Goal: Task Accomplishment & Management: Use online tool/utility

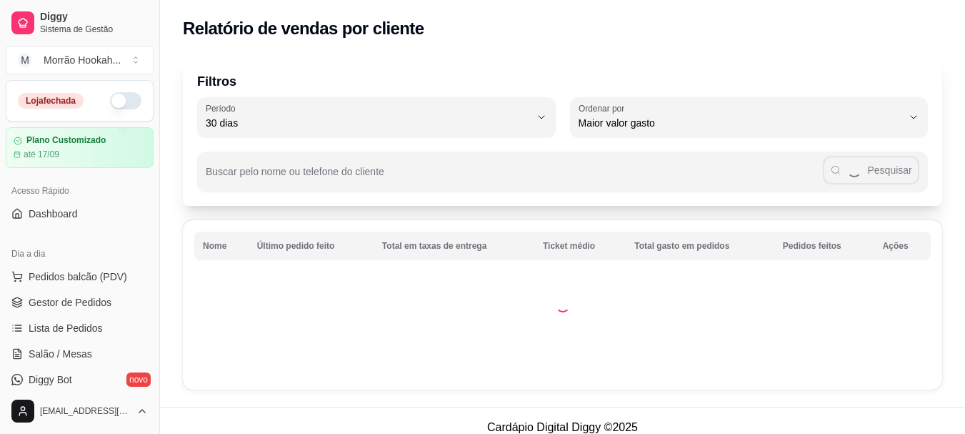
select select "30"
select select "HIGHEST_TOTAL_SPENT_WITH_ORDERS"
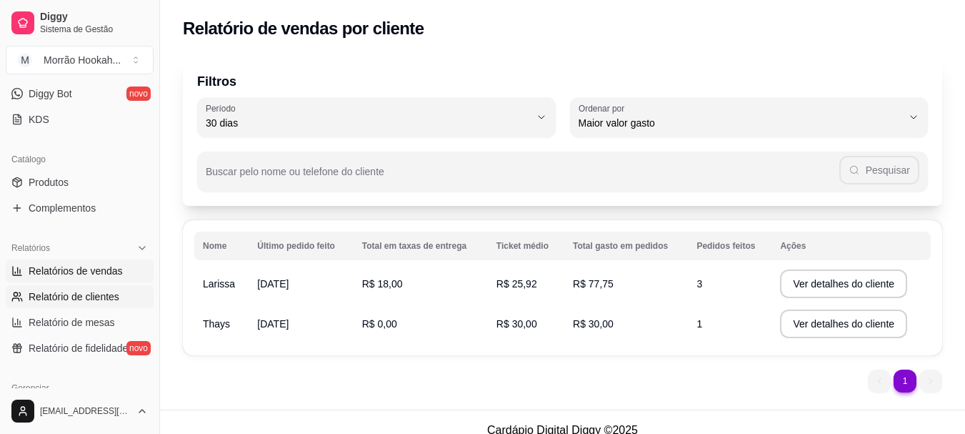
click at [114, 267] on span "Relatórios de vendas" at bounding box center [76, 271] width 94 height 14
select select "ALL"
select select "0"
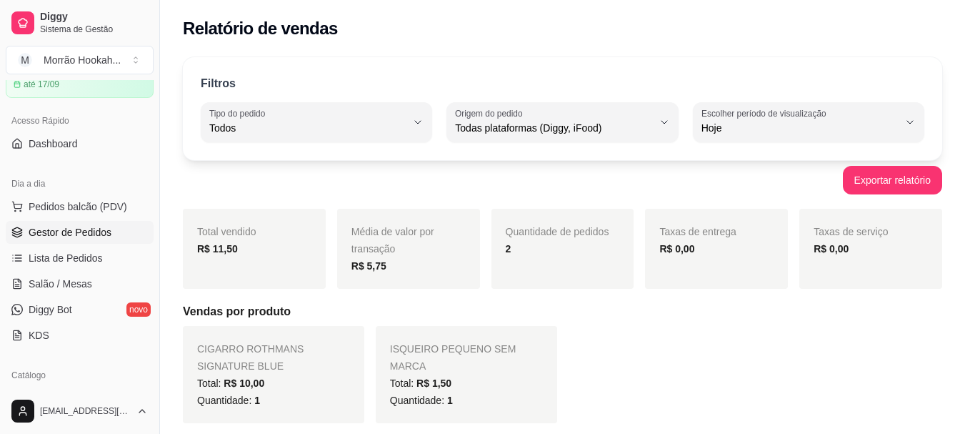
scroll to position [214, 0]
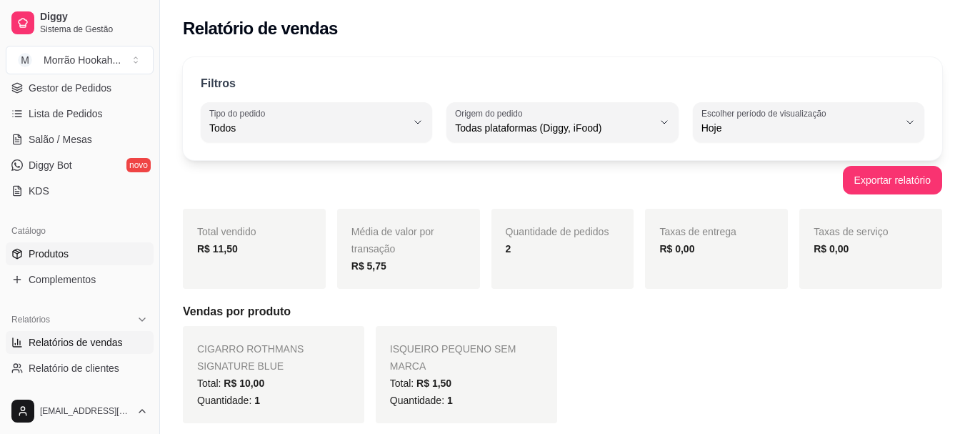
click at [74, 249] on link "Produtos" at bounding box center [80, 253] width 148 height 23
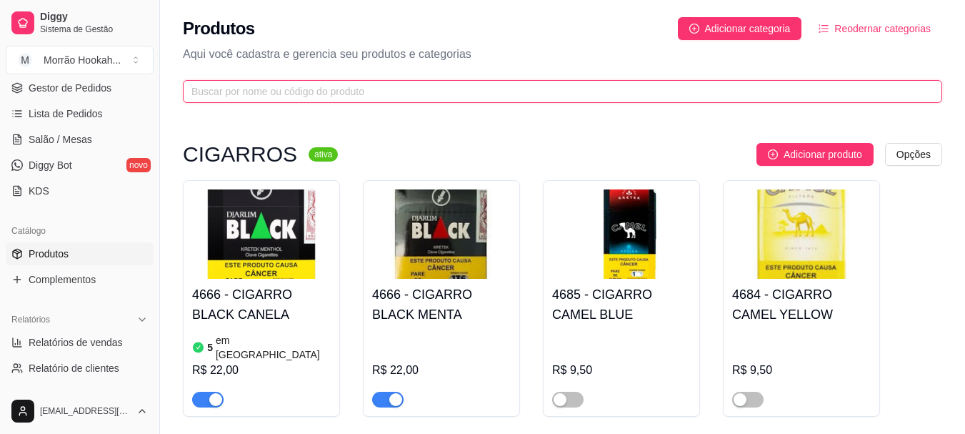
click at [475, 84] on input "text" at bounding box center [557, 92] width 731 height 16
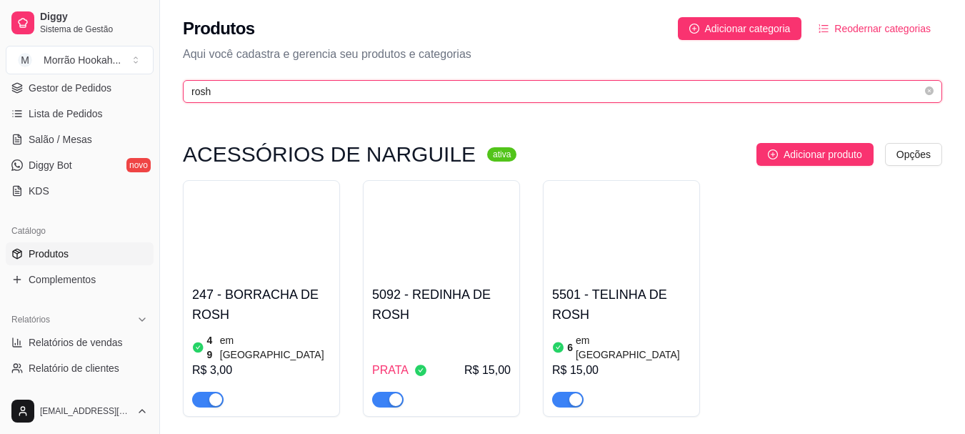
type input "rosh"
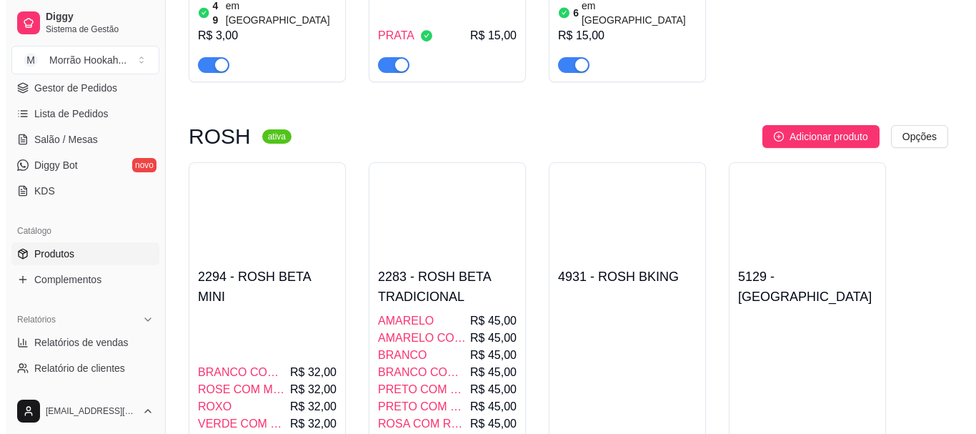
scroll to position [429, 0]
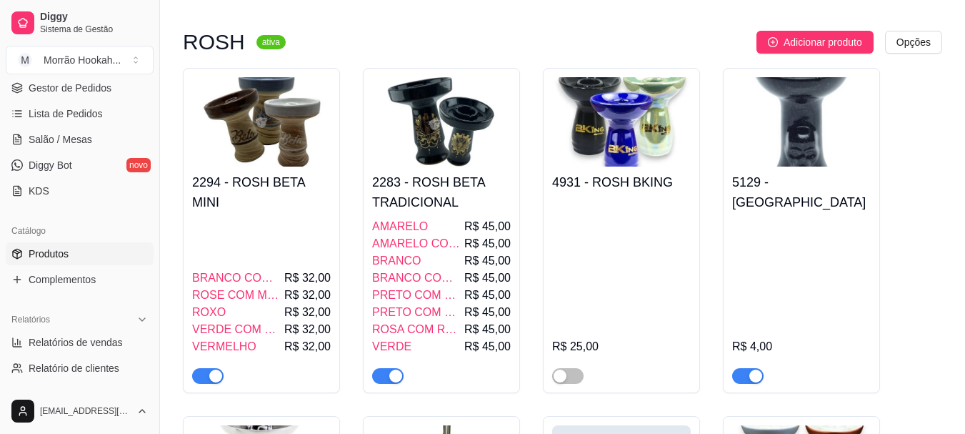
click at [409, 167] on div "2283 - ROSH BETA TRADICIONAL AMARELO R$ 45,00 AMARELO COM VERDE E PRETO R$ 45,0…" at bounding box center [441, 275] width 139 height 217
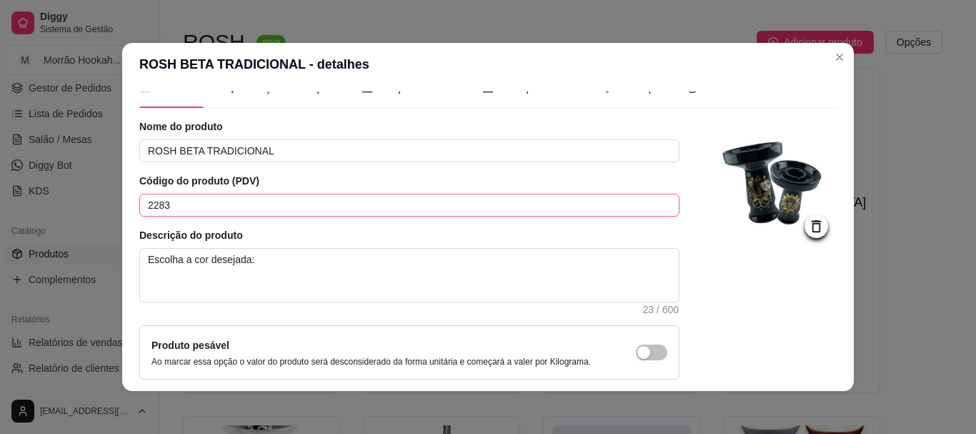
scroll to position [0, 0]
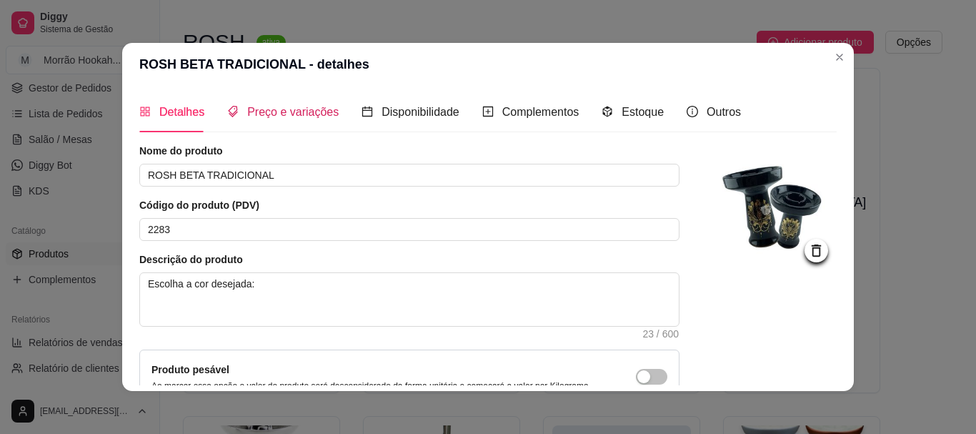
click at [300, 117] on span "Preço e variações" at bounding box center [292, 112] width 91 height 12
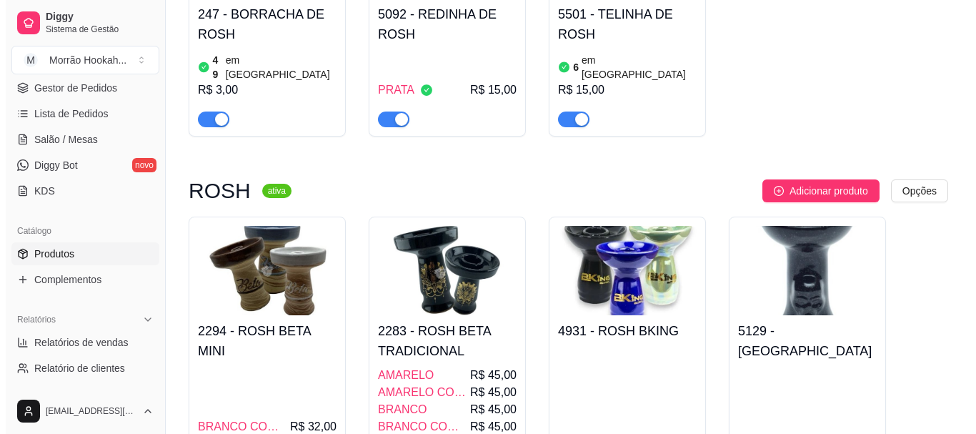
scroll to position [286, 0]
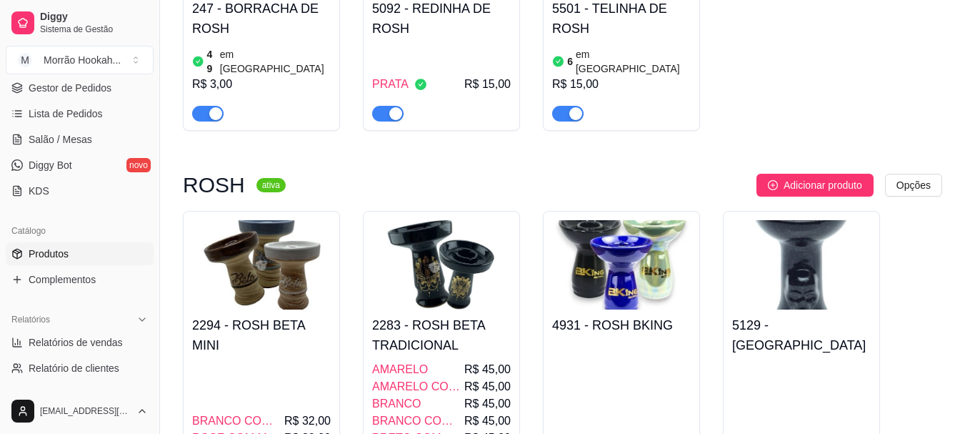
click at [253, 275] on img at bounding box center [261, 264] width 139 height 89
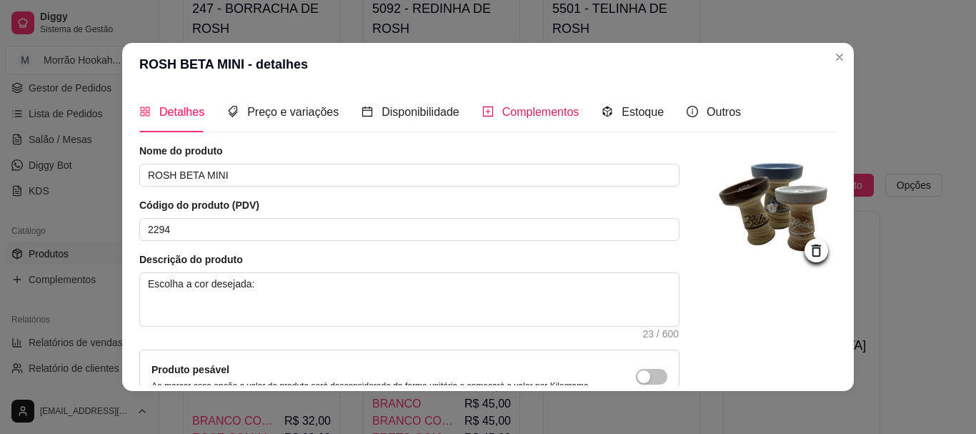
click at [534, 114] on span "Complementos" at bounding box center [540, 112] width 77 height 12
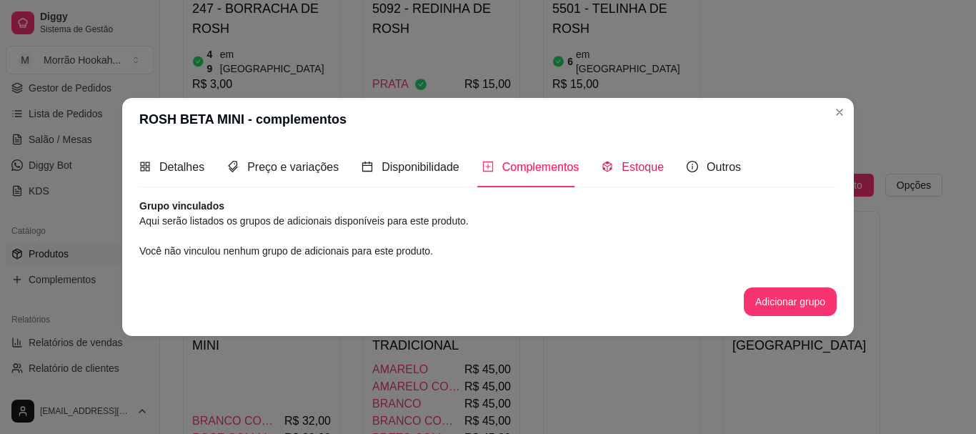
click at [638, 166] on span "Estoque" at bounding box center [643, 167] width 42 height 12
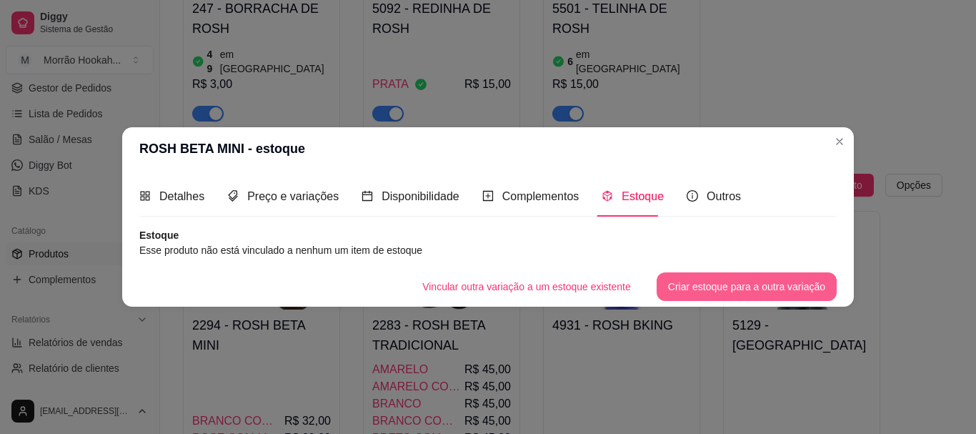
click at [732, 290] on button "Criar estoque para a outra variação" at bounding box center [747, 286] width 180 height 29
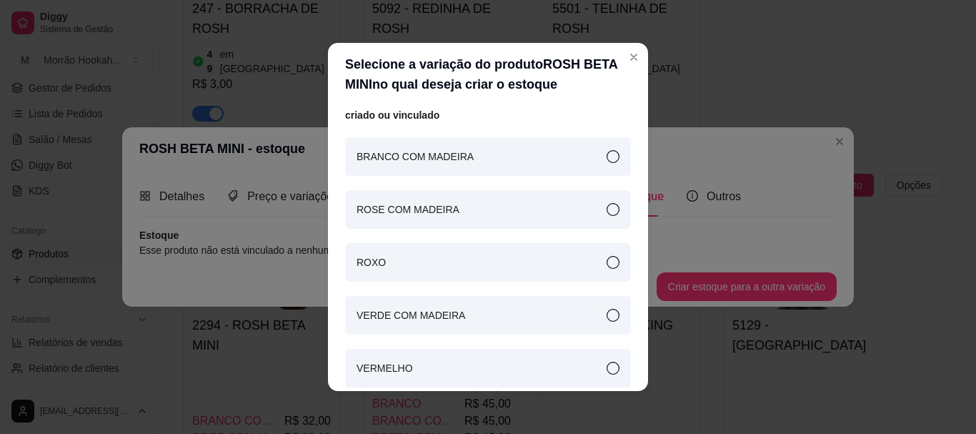
scroll to position [0, 0]
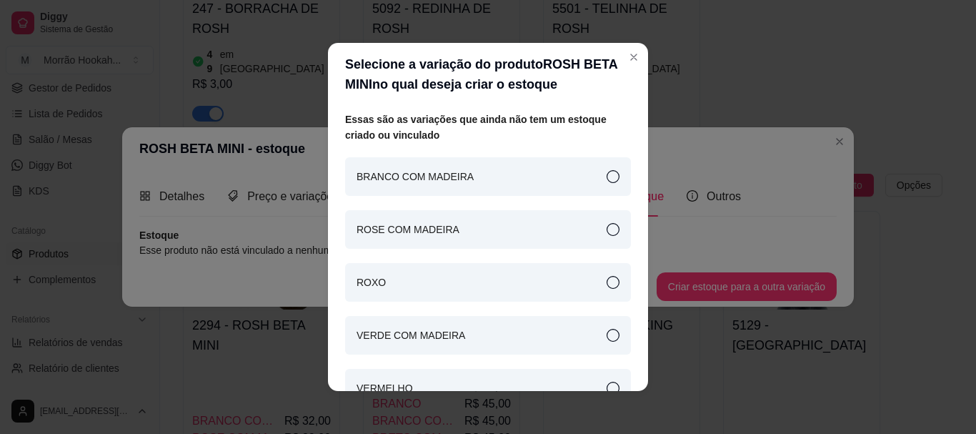
click at [465, 173] on div "BRANCO COM MADEIRA" at bounding box center [488, 176] width 286 height 39
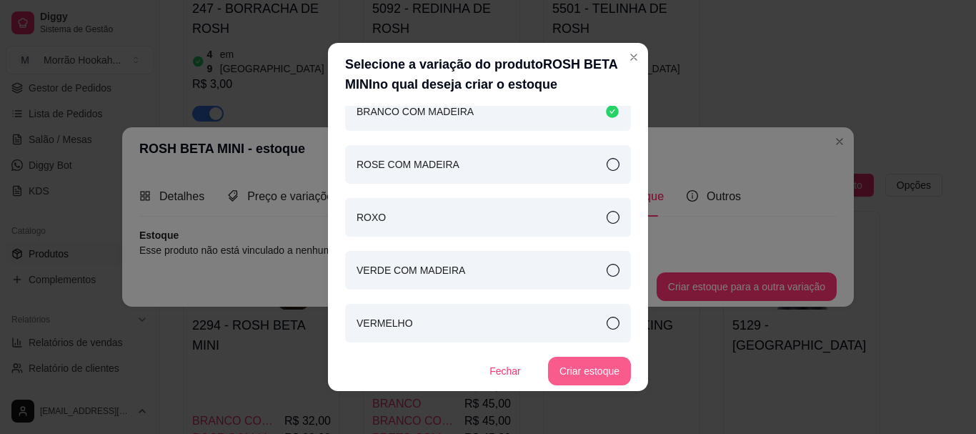
click at [559, 373] on button "Criar estoque" at bounding box center [589, 371] width 83 height 29
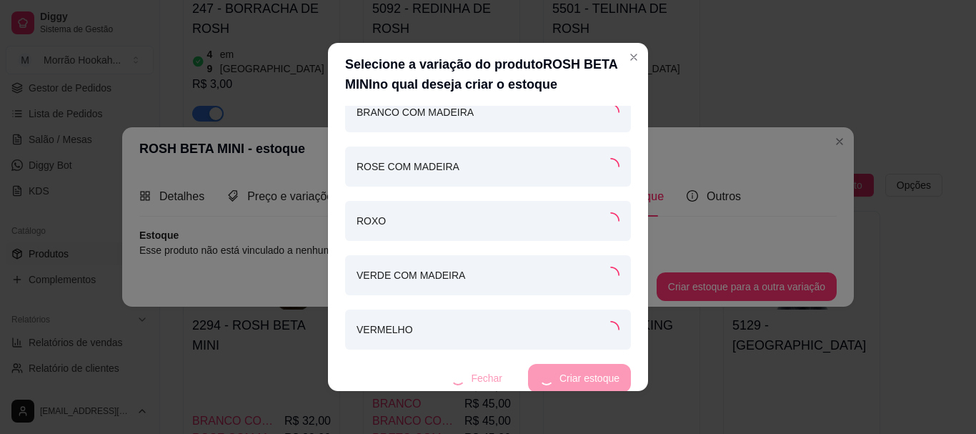
scroll to position [66, 0]
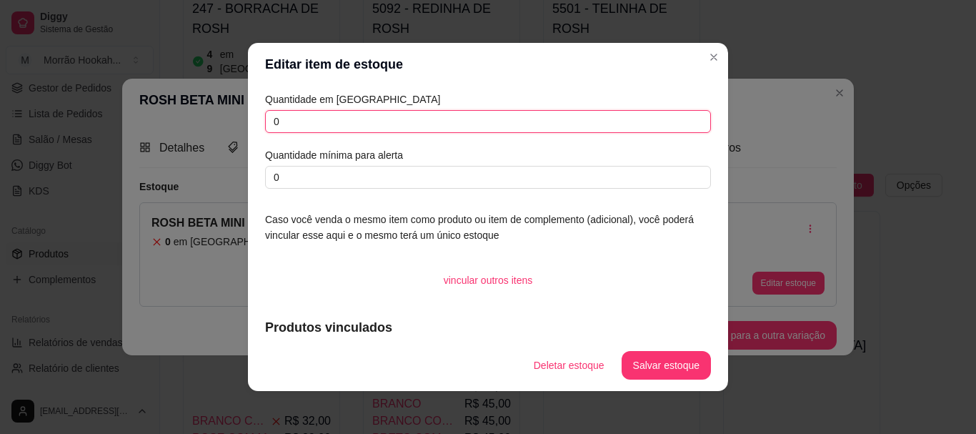
click at [440, 118] on input "0" at bounding box center [488, 121] width 446 height 23
click at [502, 110] on input "0" at bounding box center [488, 121] width 446 height 23
type input "1"
click at [675, 362] on button "Salvar estoque" at bounding box center [666, 365] width 89 height 29
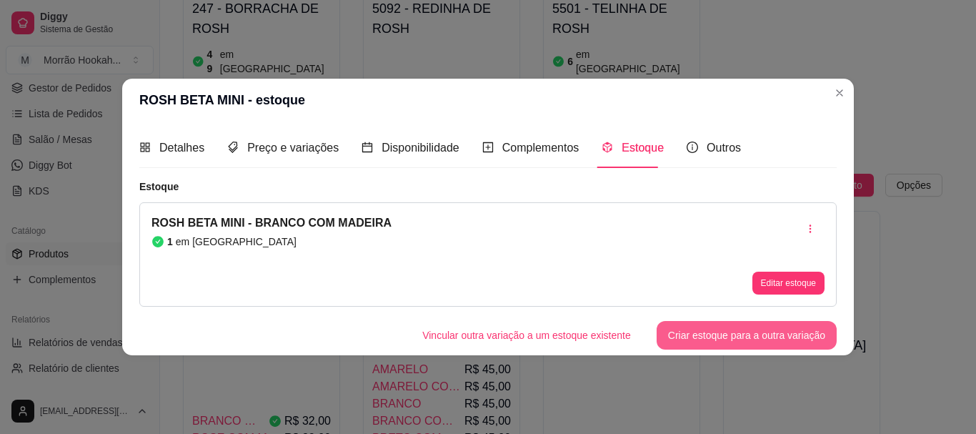
click at [712, 337] on button "Criar estoque para a outra variação" at bounding box center [747, 335] width 180 height 29
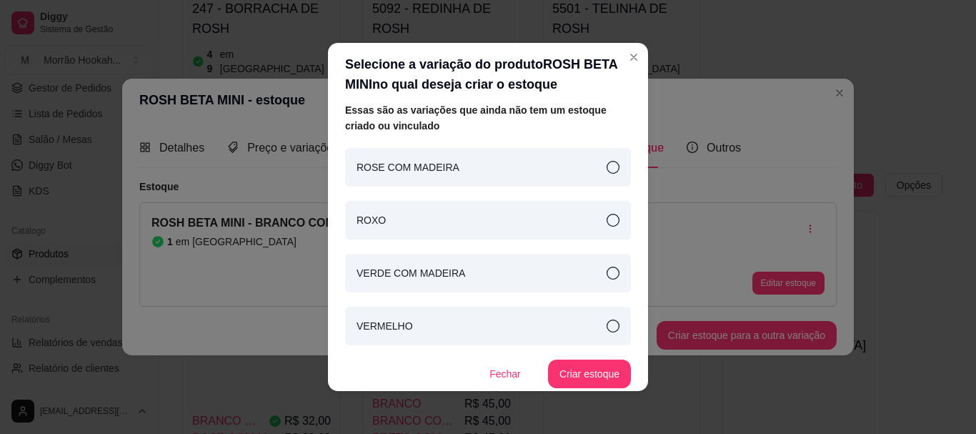
scroll to position [12, 0]
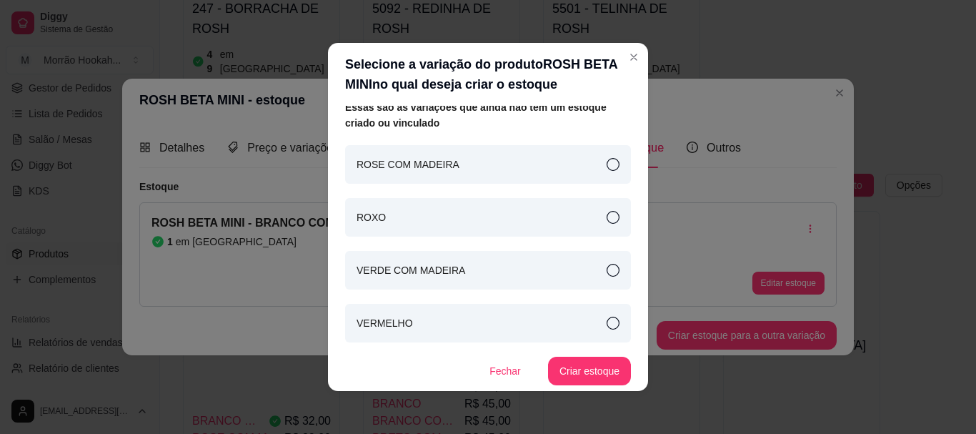
click at [575, 220] on div "ROXO" at bounding box center [488, 217] width 286 height 39
click at [582, 378] on button "Criar estoque" at bounding box center [589, 371] width 83 height 29
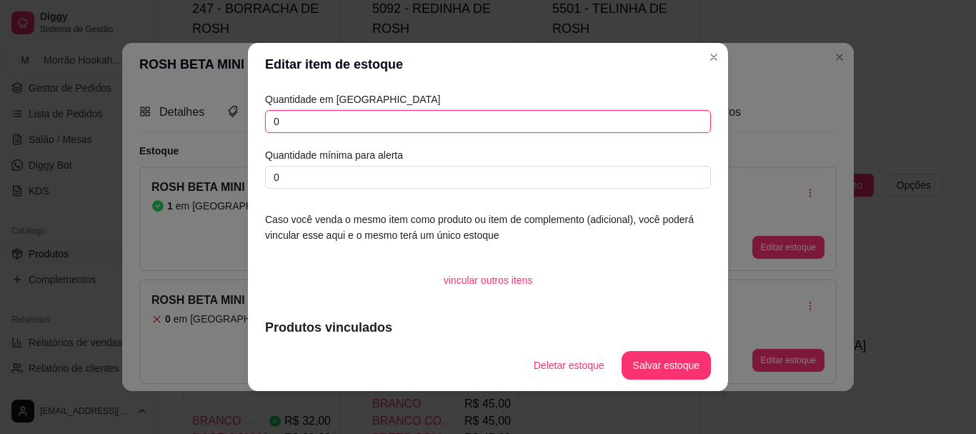
click at [455, 119] on input "0" at bounding box center [488, 121] width 446 height 23
drag, startPoint x: 455, startPoint y: 119, endPoint x: 464, endPoint y: 116, distance: 9.7
click at [455, 119] on input "0" at bounding box center [488, 121] width 446 height 23
type input "2"
click at [665, 352] on button "Salvar estoque" at bounding box center [665, 366] width 87 height 28
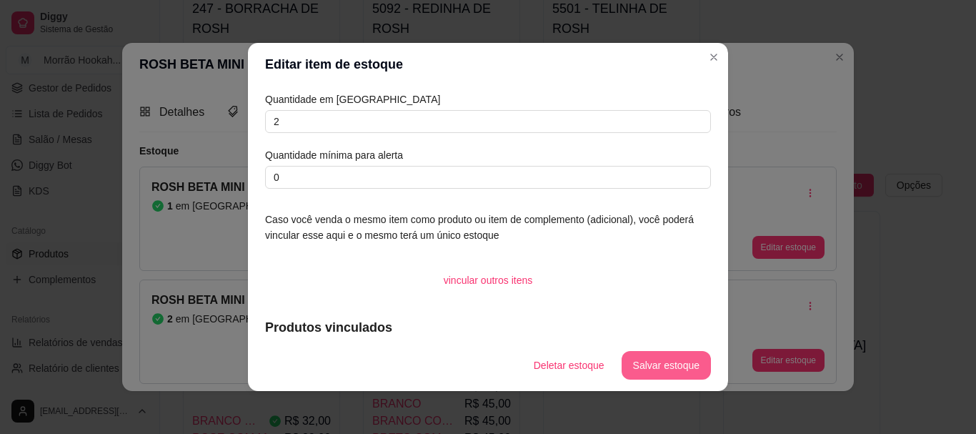
click at [662, 364] on button "Salvar estoque" at bounding box center [666, 365] width 89 height 29
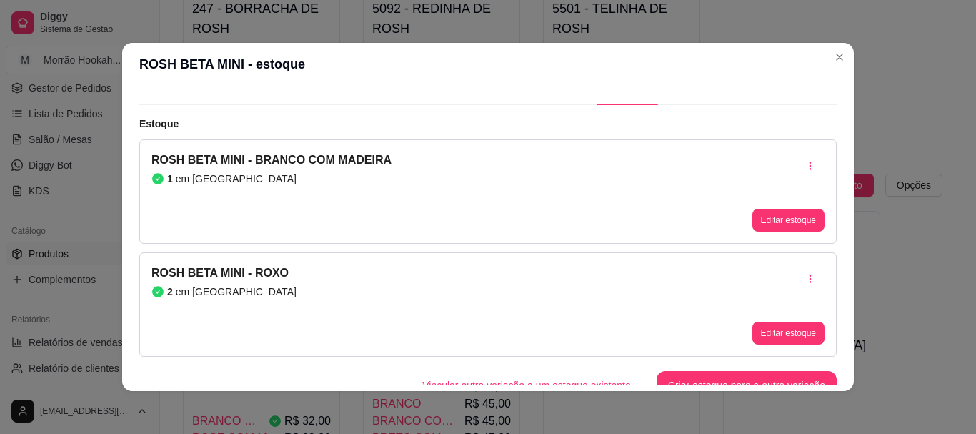
scroll to position [41, 0]
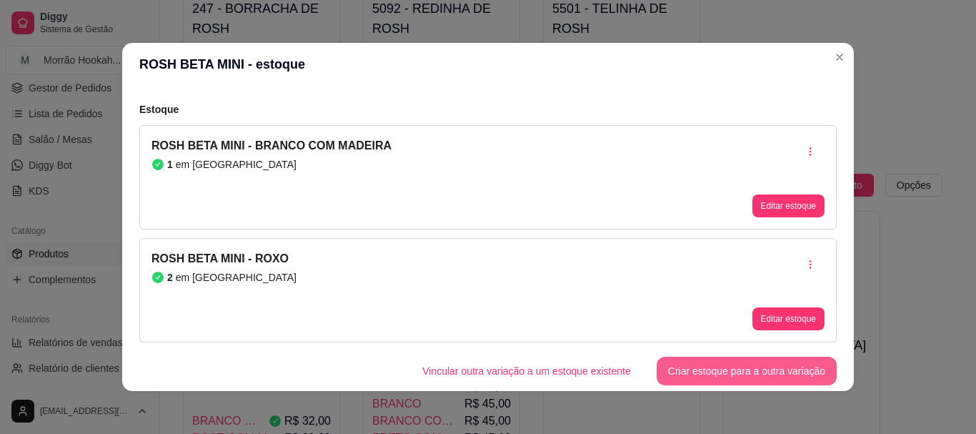
click at [774, 365] on button "Criar estoque para a outra variação" at bounding box center [747, 371] width 180 height 29
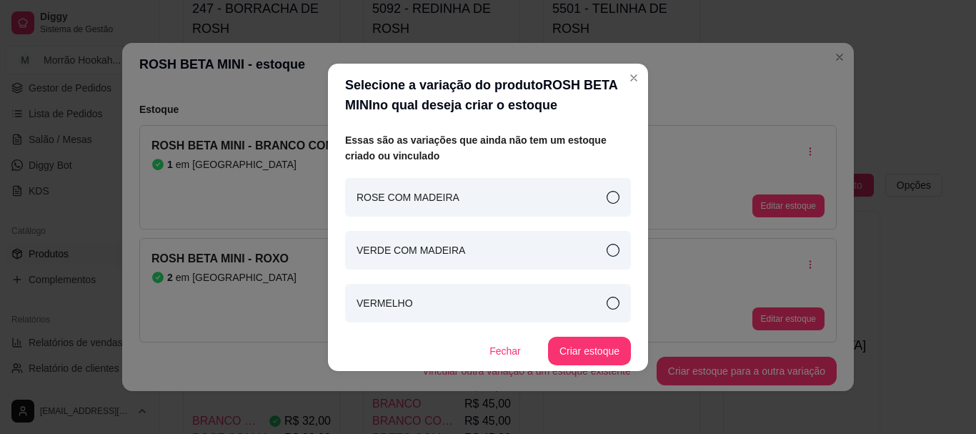
click at [619, 199] on icon at bounding box center [613, 197] width 13 height 13
click at [597, 359] on button "Criar estoque" at bounding box center [590, 351] width 81 height 28
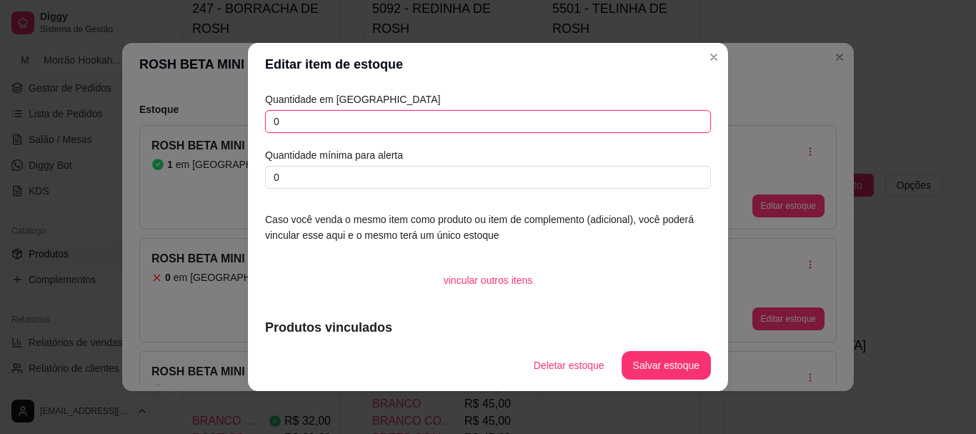
click at [424, 121] on input "0" at bounding box center [488, 121] width 446 height 23
type input "1"
click at [682, 359] on button "Salvar estoque" at bounding box center [666, 365] width 89 height 29
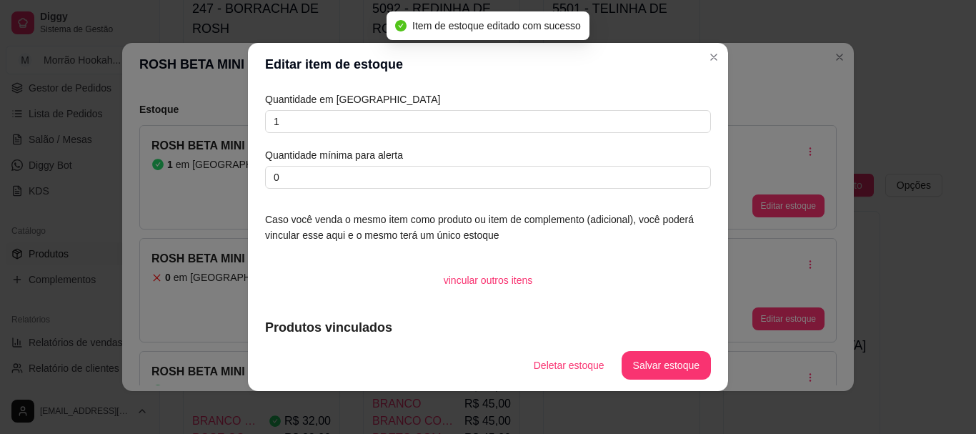
drag, startPoint x: 681, startPoint y: 87, endPoint x: 702, endPoint y: 75, distance: 24.6
click at [686, 85] on section "Editar item de estoque Quantidade em estoque 1 Quantidade mínima para alerta 0 …" at bounding box center [488, 217] width 480 height 348
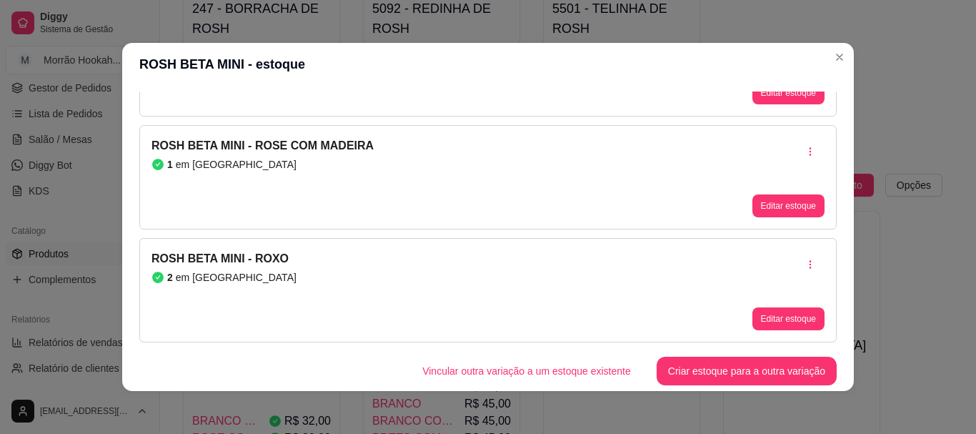
scroll to position [3, 0]
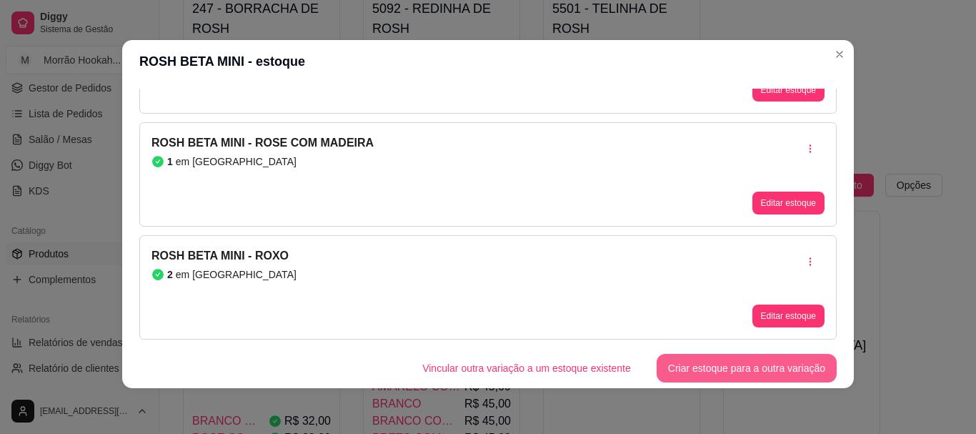
click at [714, 359] on button "Criar estoque para a outra variação" at bounding box center [747, 368] width 180 height 29
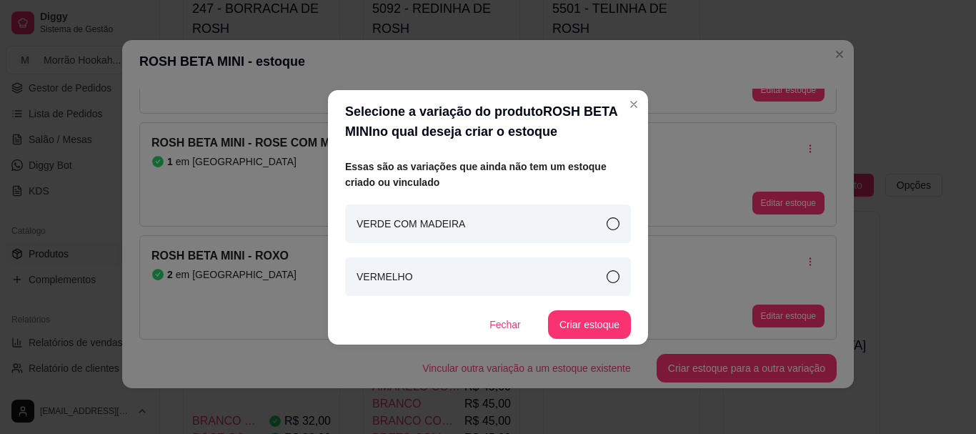
click at [622, 218] on div "VERDE COM MADEIRA" at bounding box center [488, 223] width 286 height 39
click at [600, 334] on button "Criar estoque" at bounding box center [589, 324] width 83 height 29
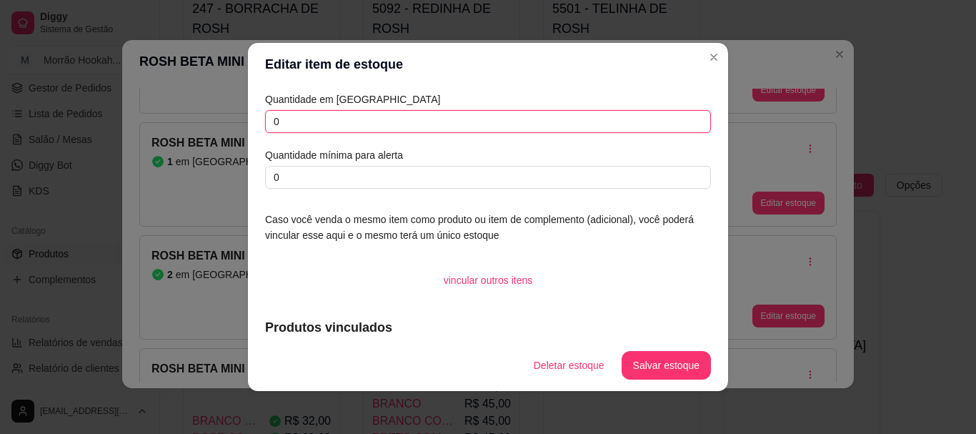
click at [389, 129] on input "0" at bounding box center [488, 121] width 446 height 23
drag, startPoint x: 389, startPoint y: 129, endPoint x: 414, endPoint y: 93, distance: 44.2
click at [389, 126] on input "0" at bounding box center [488, 121] width 446 height 23
type input "1"
click at [634, 365] on button "Salvar estoque" at bounding box center [665, 366] width 87 height 28
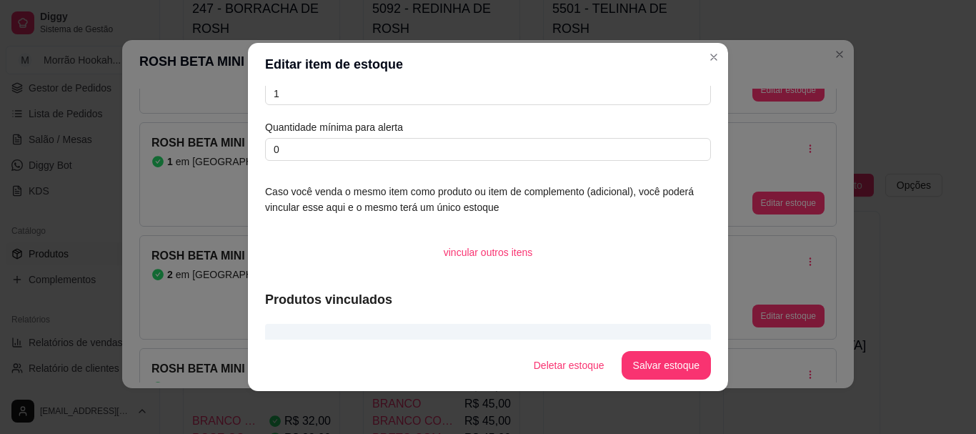
scroll to position [0, 0]
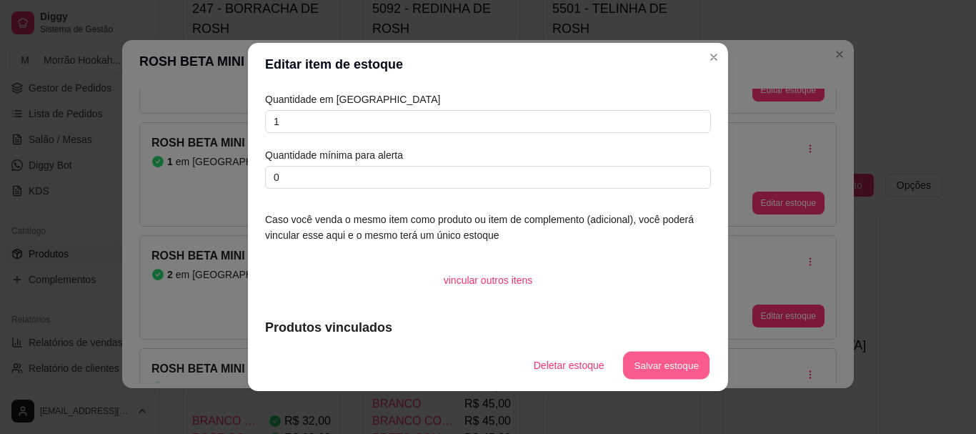
click at [658, 370] on button "Salvar estoque" at bounding box center [665, 366] width 87 height 28
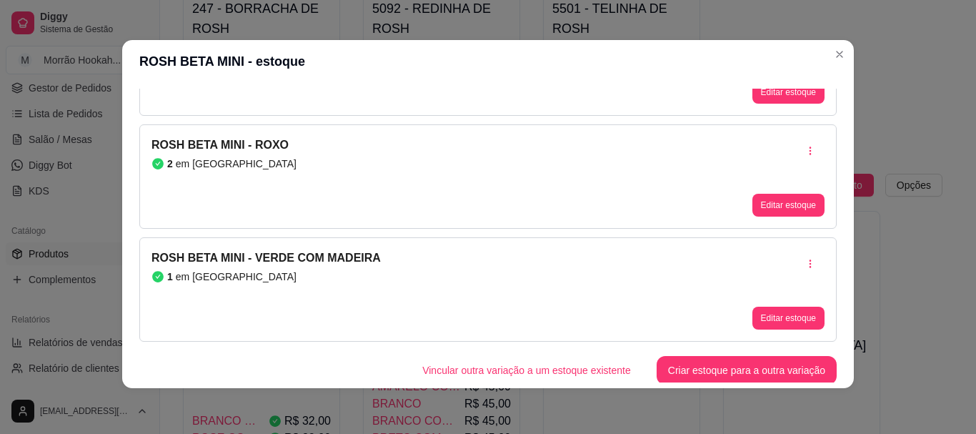
scroll to position [267, 0]
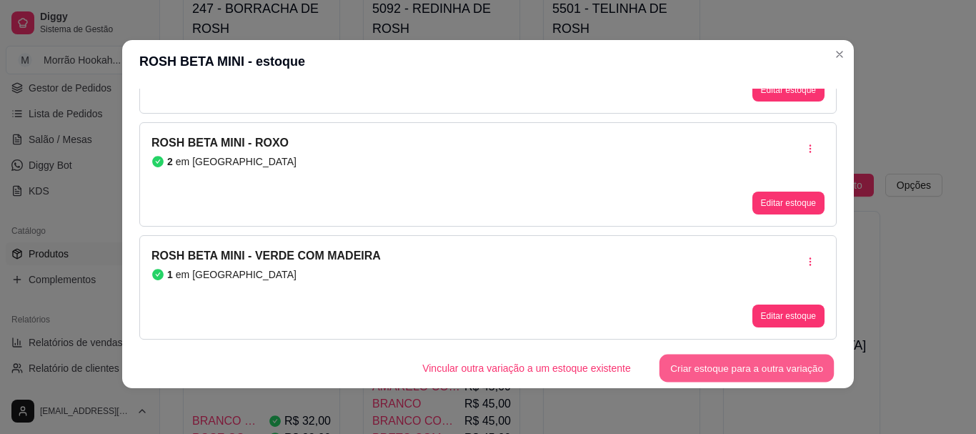
click at [707, 360] on button "Criar estoque para a outra variação" at bounding box center [747, 368] width 175 height 28
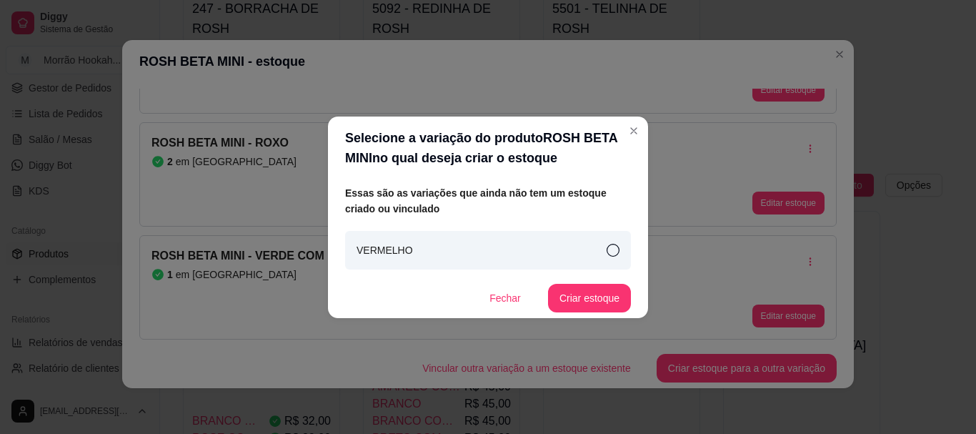
click at [507, 247] on div "VERMELHO" at bounding box center [488, 250] width 286 height 39
click at [603, 296] on button "Criar estoque" at bounding box center [589, 298] width 83 height 29
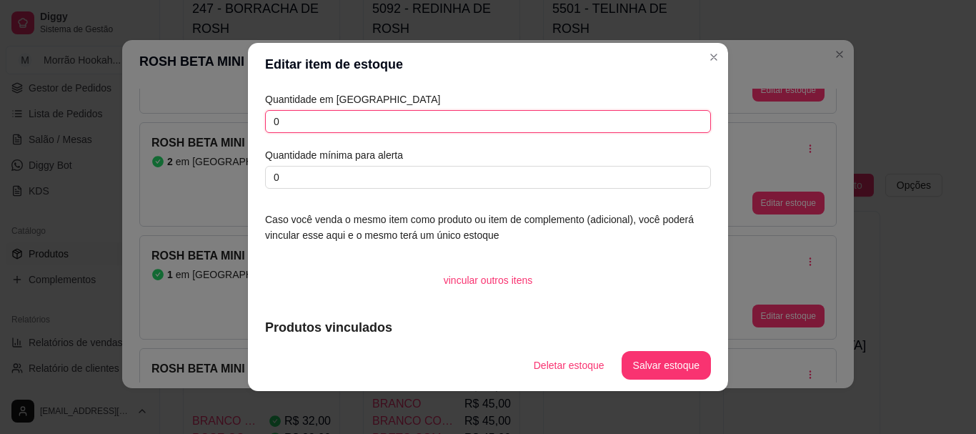
click at [532, 112] on input "0" at bounding box center [488, 121] width 446 height 23
type input "1"
click at [650, 360] on button "Salvar estoque" at bounding box center [665, 366] width 87 height 28
click at [673, 360] on button "Salvar estoque" at bounding box center [666, 365] width 89 height 29
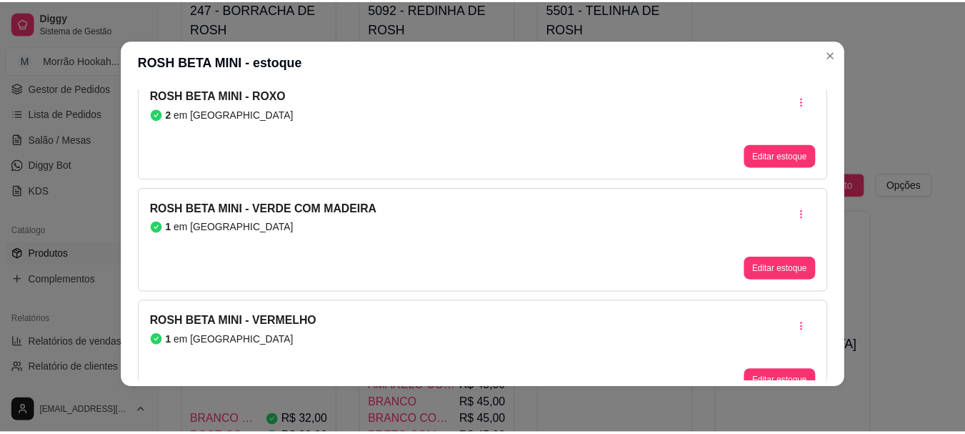
scroll to position [337, 0]
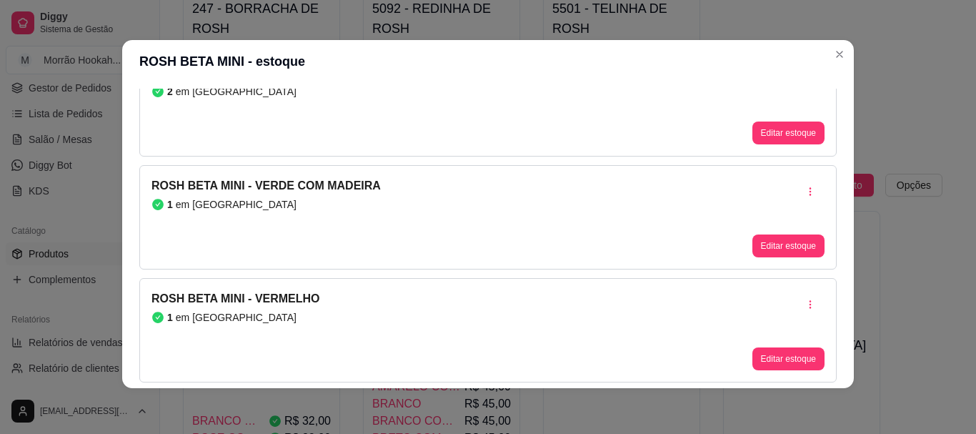
click at [680, 85] on div "Detalhes Preço e variações Disponibilidade Complementos Estoque Outros Nome do …" at bounding box center [488, 235] width 732 height 305
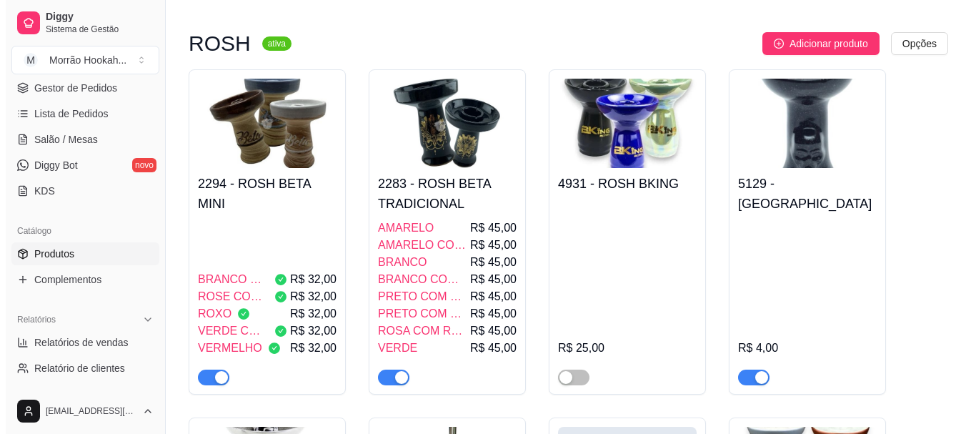
scroll to position [429, 0]
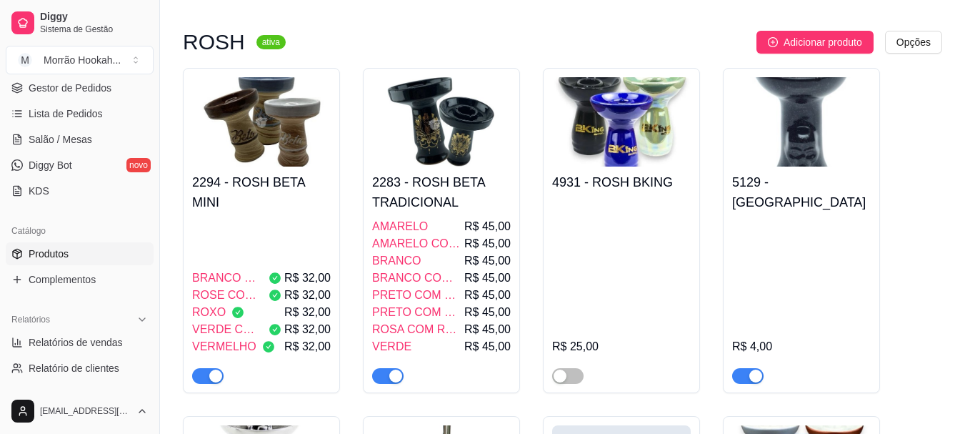
click at [480, 149] on img at bounding box center [441, 121] width 139 height 89
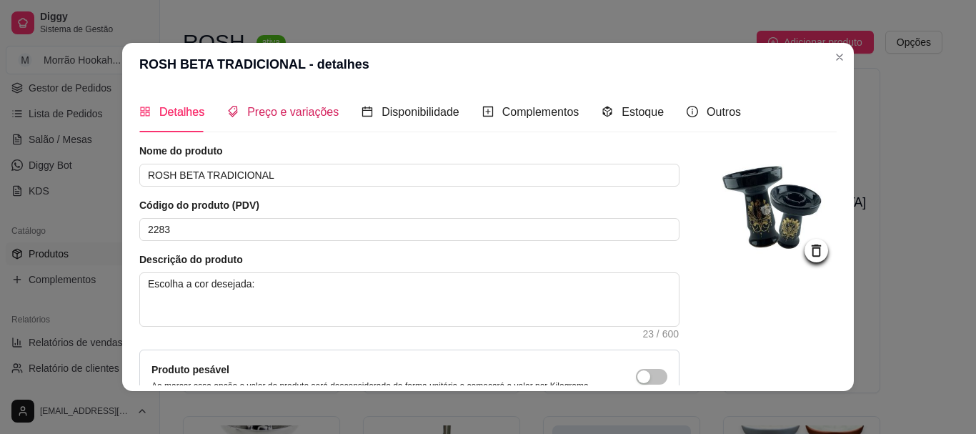
click at [286, 106] on span "Preço e variações" at bounding box center [292, 112] width 91 height 12
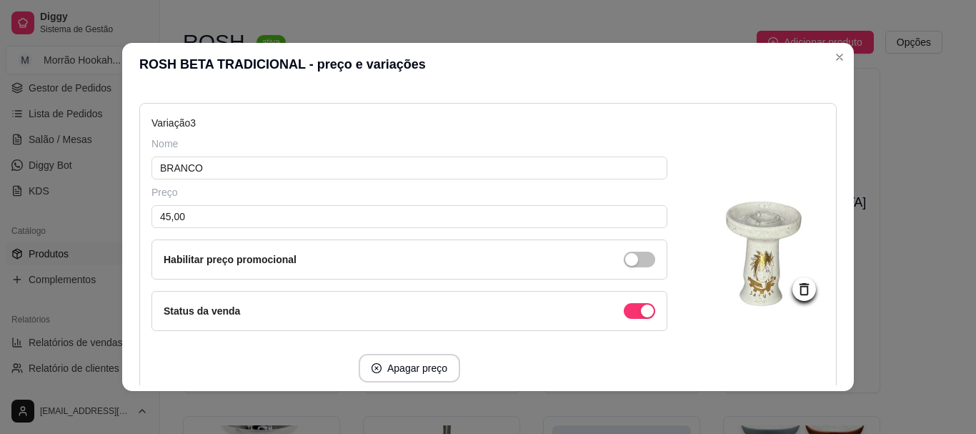
scroll to position [715, 0]
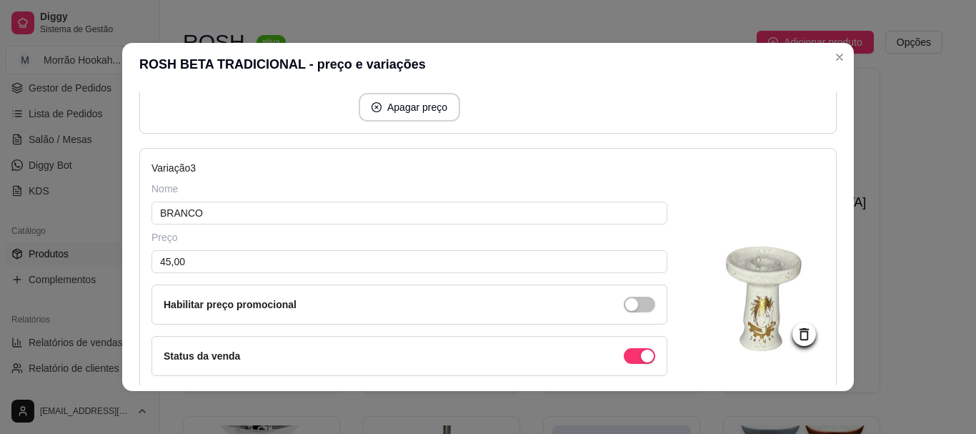
click at [402, 198] on div "Nome BRANCO" at bounding box center [410, 203] width 516 height 43
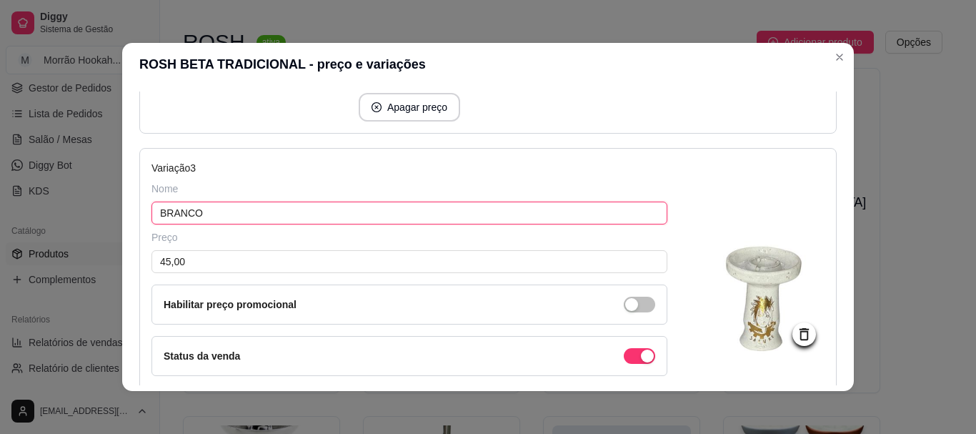
click at [395, 213] on input "BRANCO" at bounding box center [410, 213] width 516 height 23
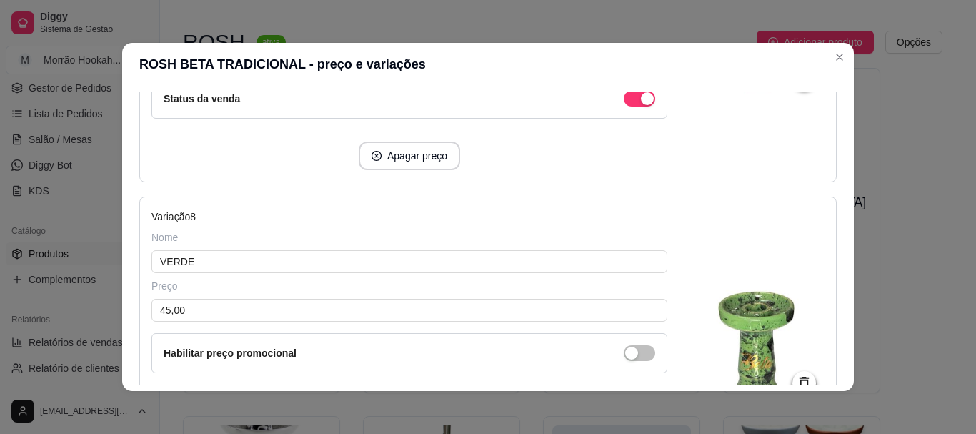
scroll to position [2188, 0]
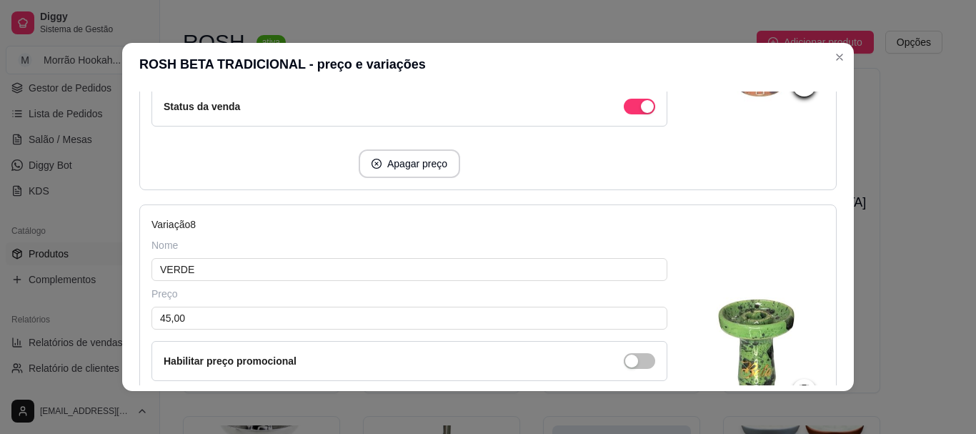
type input "BRANCO naruto"
click at [365, 246] on div "Nome" at bounding box center [410, 245] width 516 height 14
click at [369, 261] on input "VERDE" at bounding box center [410, 269] width 516 height 23
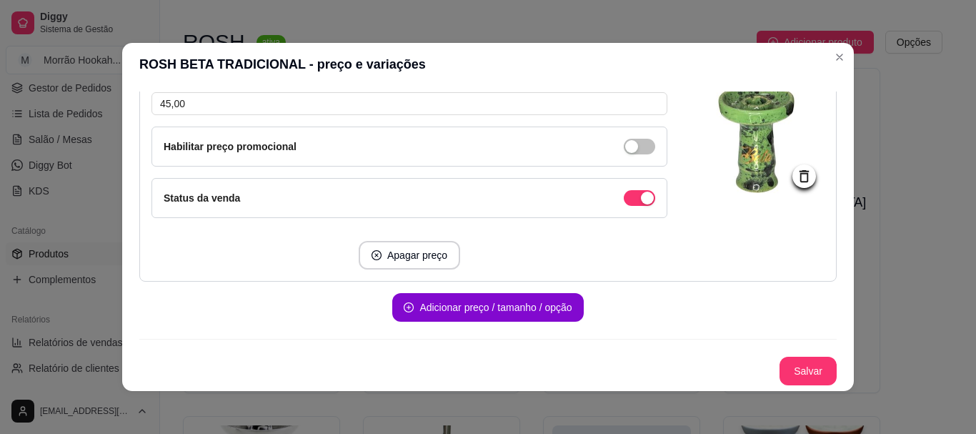
scroll to position [3, 0]
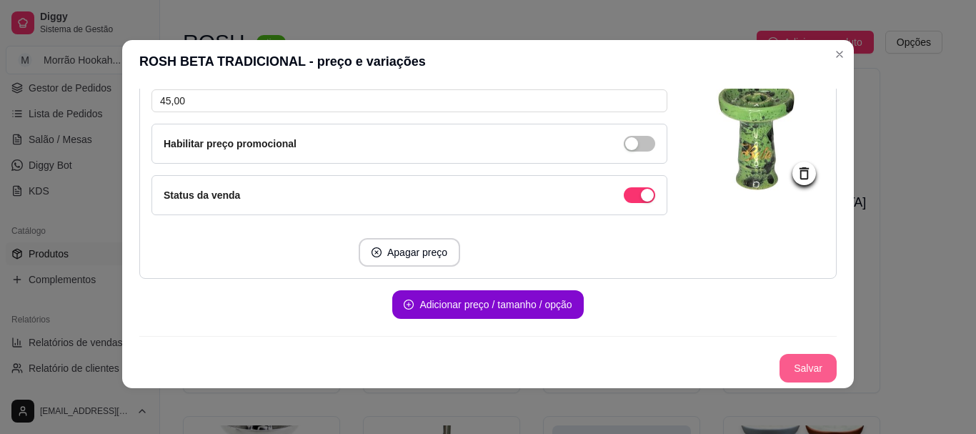
type input "VERDE COM PRETO"
click at [800, 372] on button "Salvar" at bounding box center [808, 368] width 57 height 29
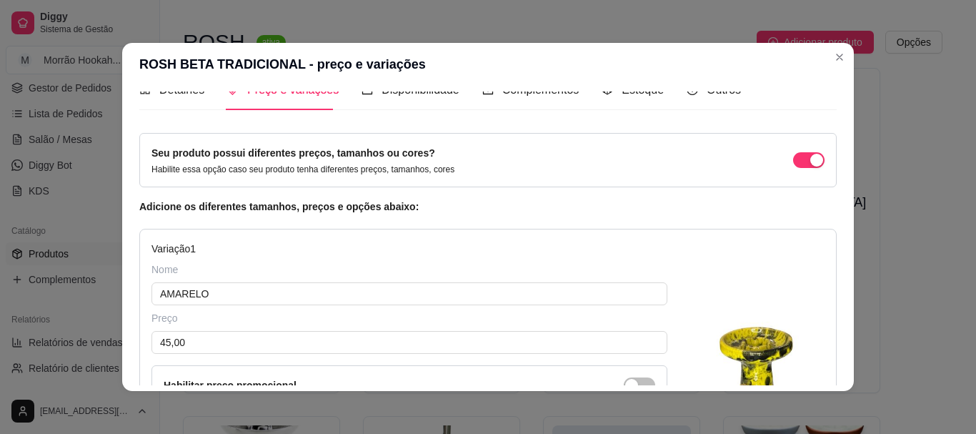
scroll to position [0, 0]
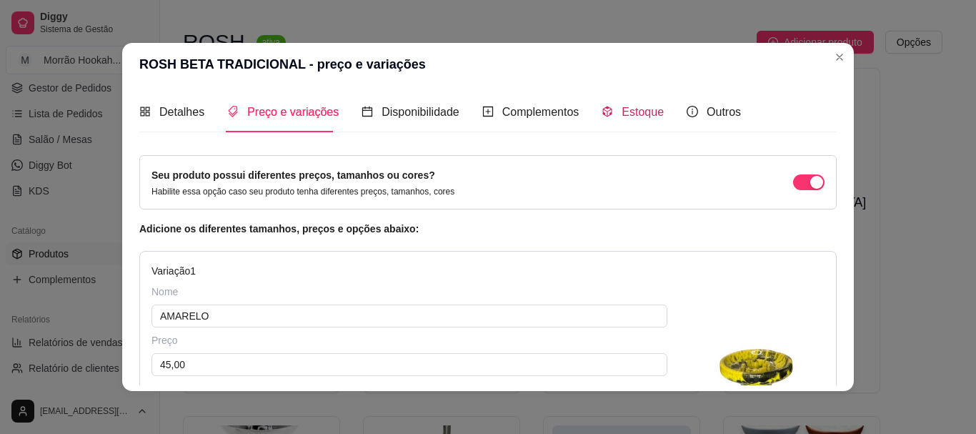
click at [640, 112] on span "Estoque" at bounding box center [643, 112] width 42 height 12
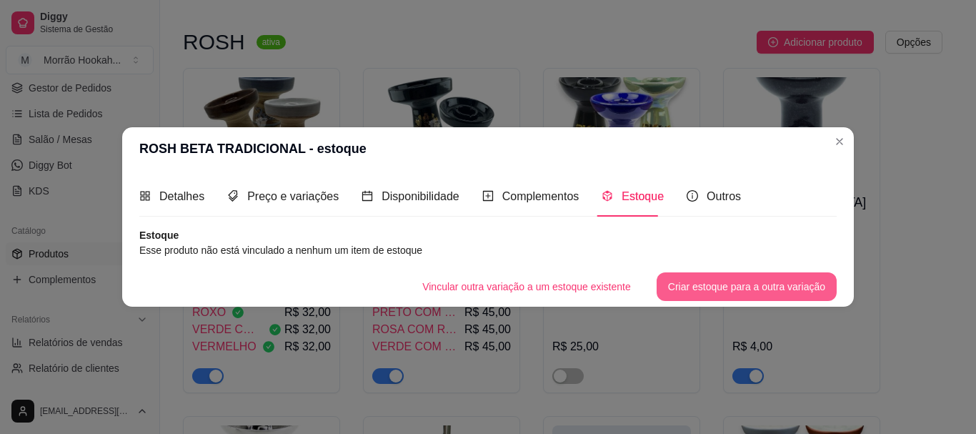
click at [717, 287] on button "Criar estoque para a outra variação" at bounding box center [747, 286] width 180 height 29
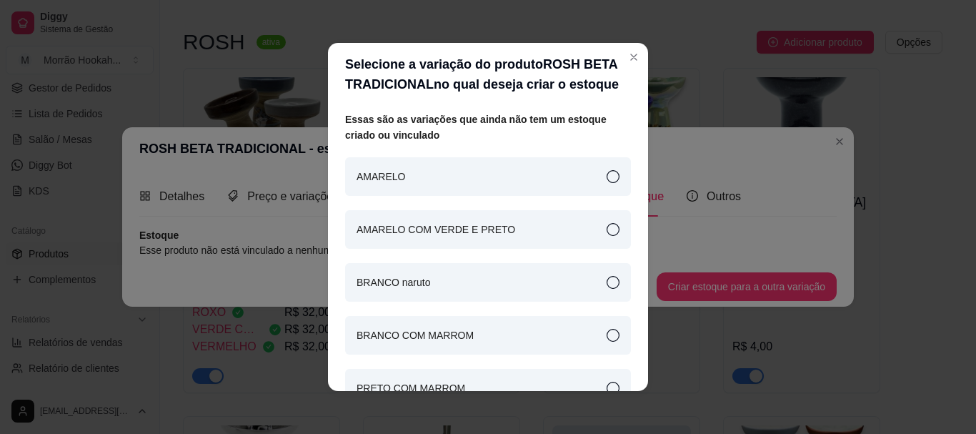
click at [409, 162] on div "AMARELO" at bounding box center [488, 176] width 286 height 39
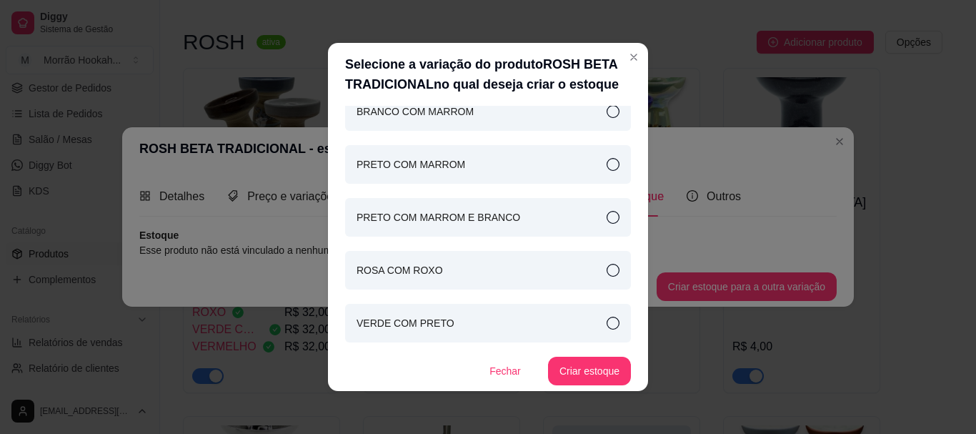
scroll to position [3, 0]
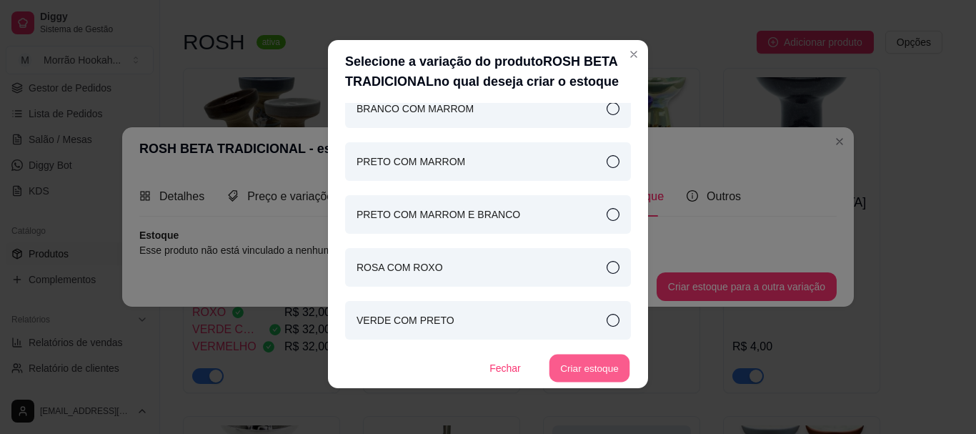
click at [580, 369] on button "Criar estoque" at bounding box center [590, 368] width 81 height 28
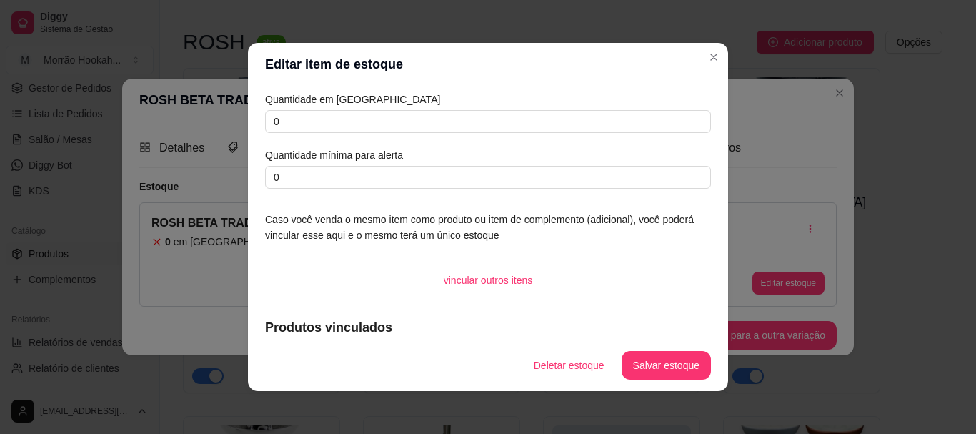
click at [425, 106] on article "Quantidade em [GEOGRAPHIC_DATA]" at bounding box center [488, 99] width 446 height 16
click at [428, 122] on input "0" at bounding box center [488, 121] width 446 height 23
type input "1"
click at [667, 364] on button "Salvar estoque" at bounding box center [666, 365] width 89 height 29
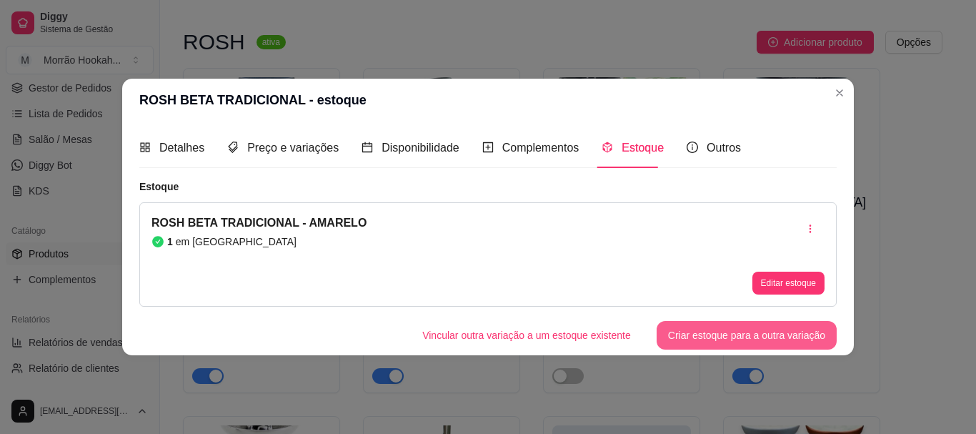
click at [705, 336] on button "Criar estoque para a outra variação" at bounding box center [747, 335] width 180 height 29
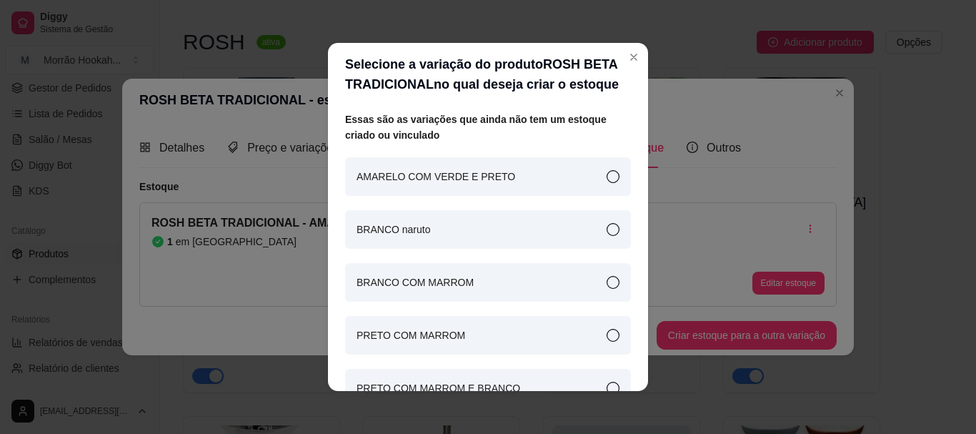
click at [559, 158] on div "AMARELO COM VERDE E PRETO" at bounding box center [488, 176] width 286 height 39
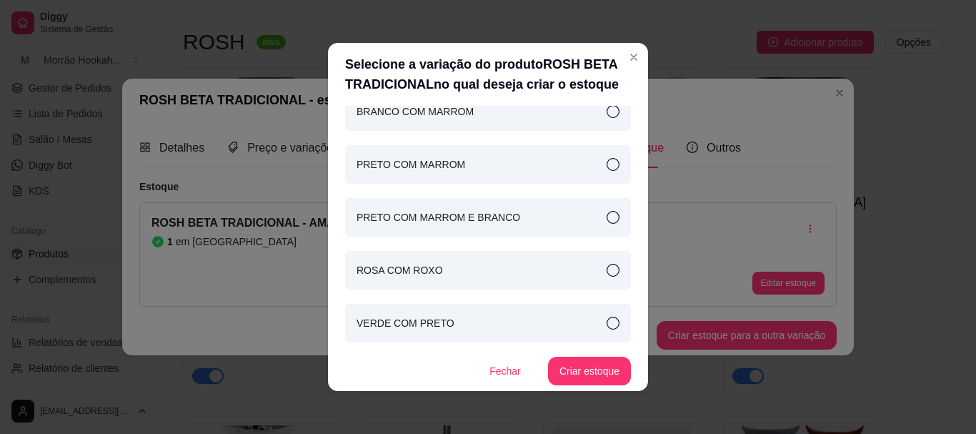
click at [597, 360] on button "Criar estoque" at bounding box center [589, 371] width 83 height 29
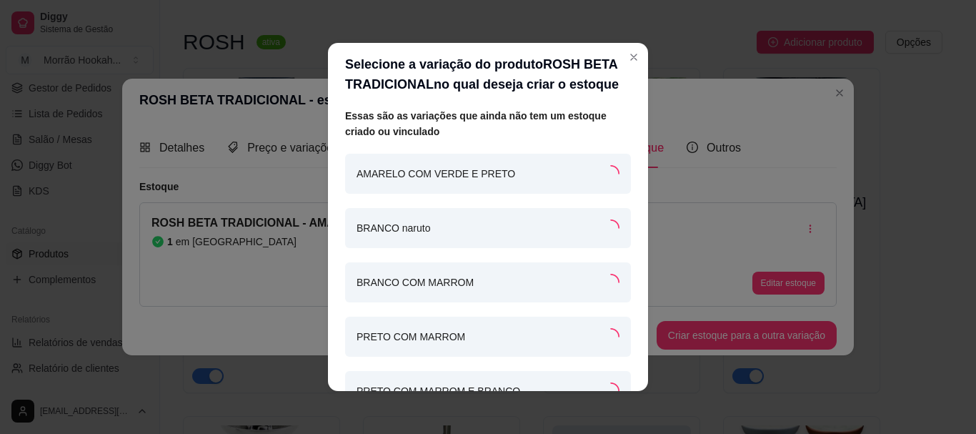
scroll to position [0, 0]
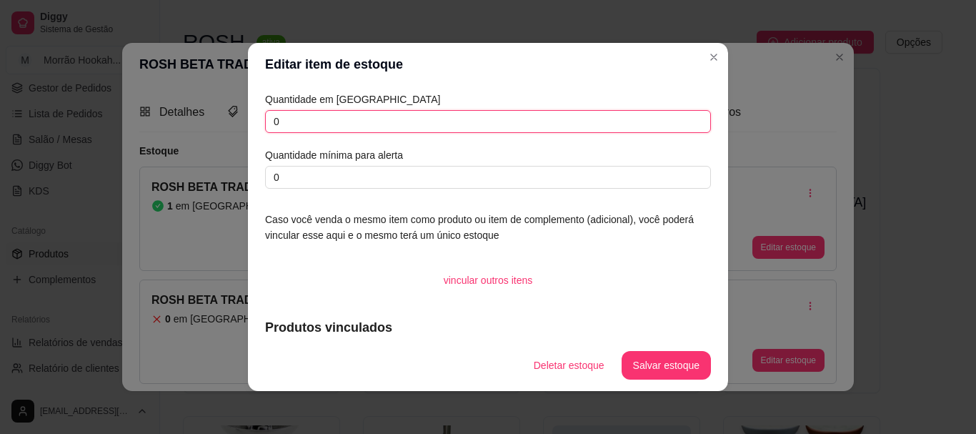
click at [419, 122] on input "0" at bounding box center [488, 121] width 446 height 23
type input "1"
click at [644, 373] on button "Salvar estoque" at bounding box center [666, 365] width 89 height 29
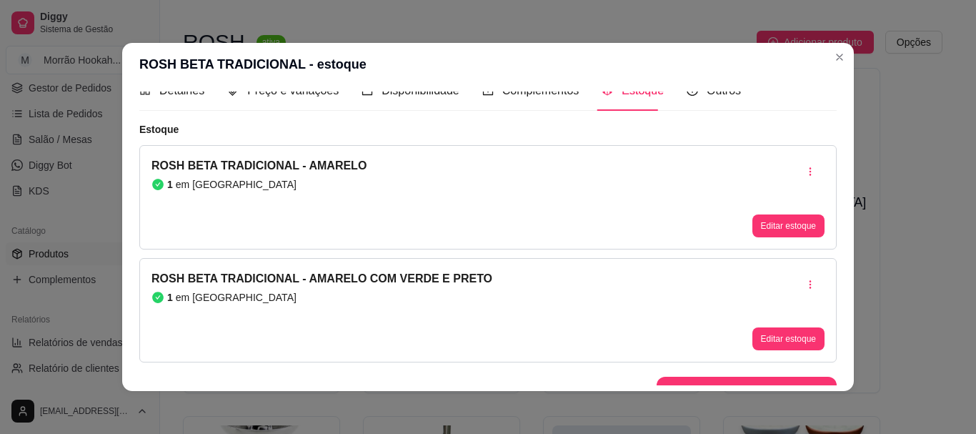
scroll to position [41, 0]
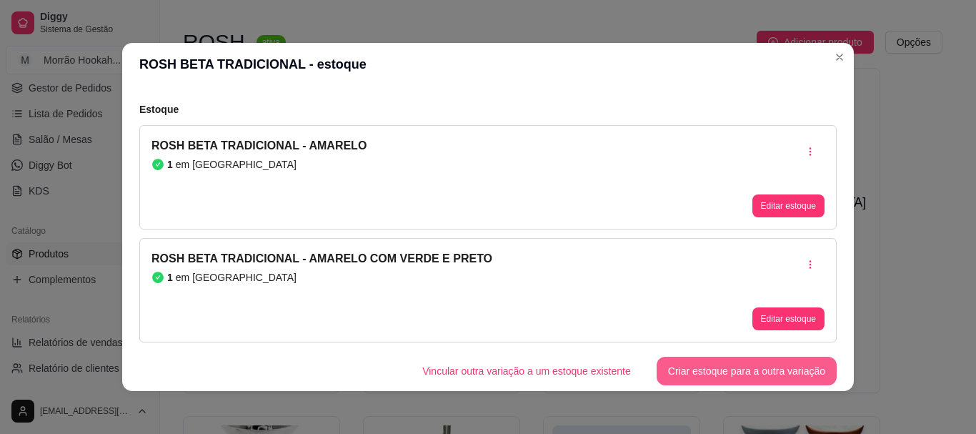
click at [747, 365] on button "Criar estoque para a outra variação" at bounding box center [747, 371] width 180 height 29
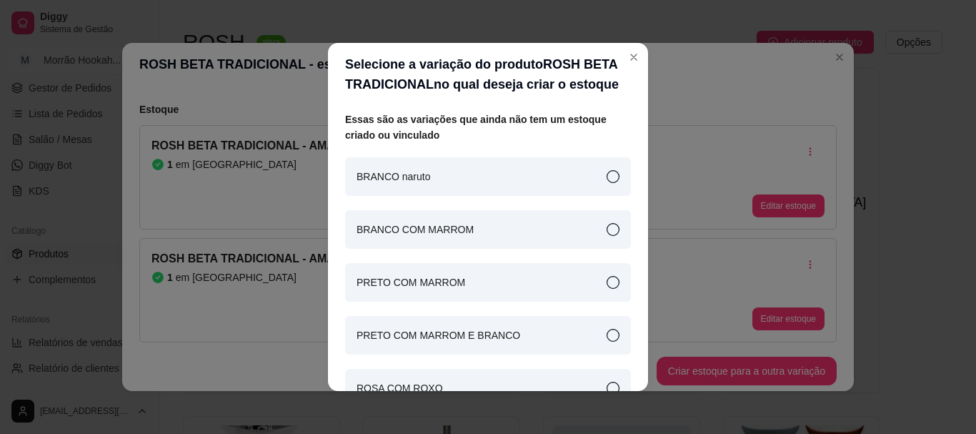
click at [492, 173] on div "BRANCO naruto" at bounding box center [488, 176] width 286 height 39
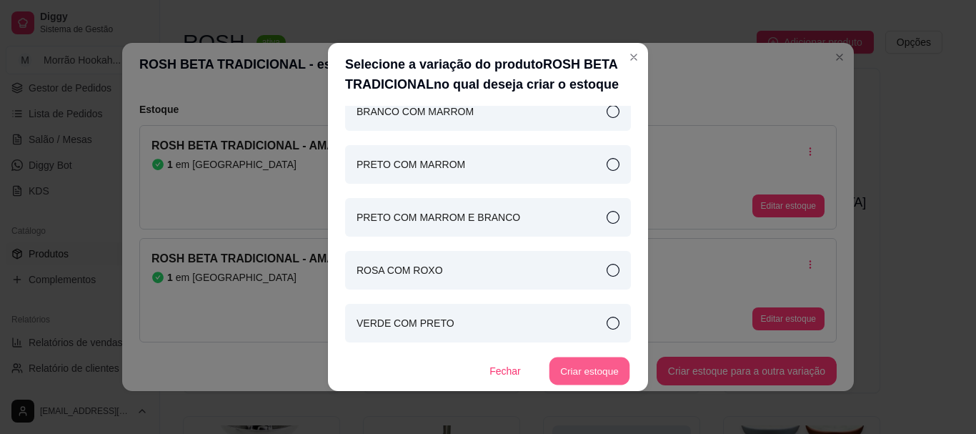
click at [597, 376] on button "Criar estoque" at bounding box center [590, 371] width 81 height 28
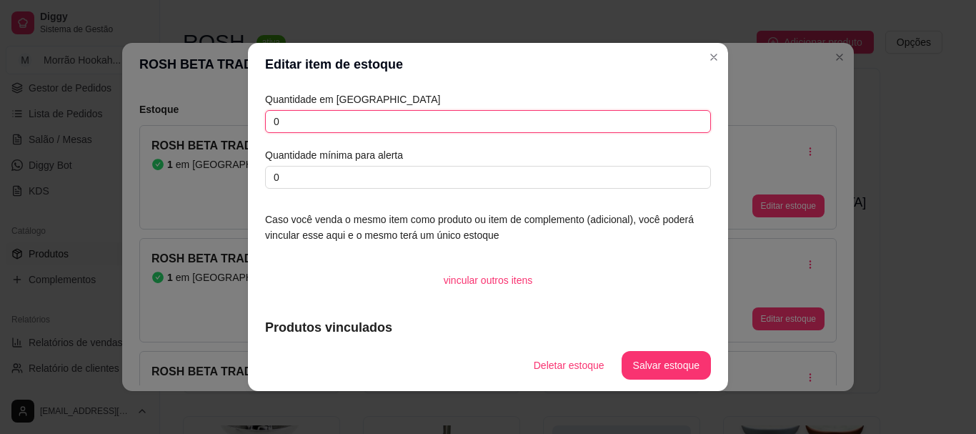
click at [463, 111] on input "0" at bounding box center [488, 121] width 446 height 23
type input "2"
click at [679, 352] on button "Salvar estoque" at bounding box center [666, 365] width 89 height 29
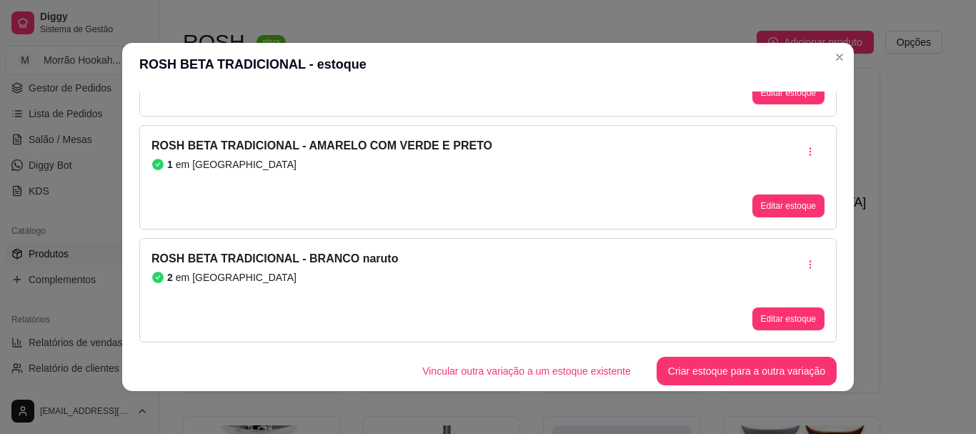
scroll to position [3, 0]
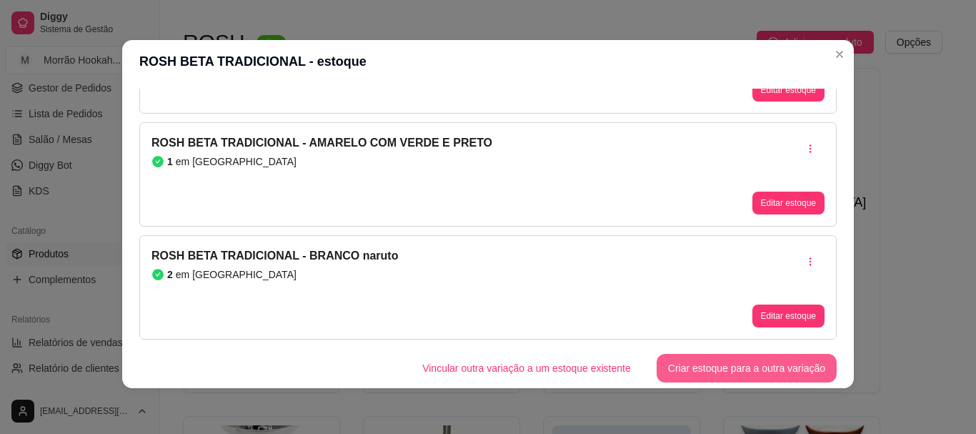
click at [685, 359] on button "Criar estoque para a outra variação" at bounding box center [747, 368] width 180 height 29
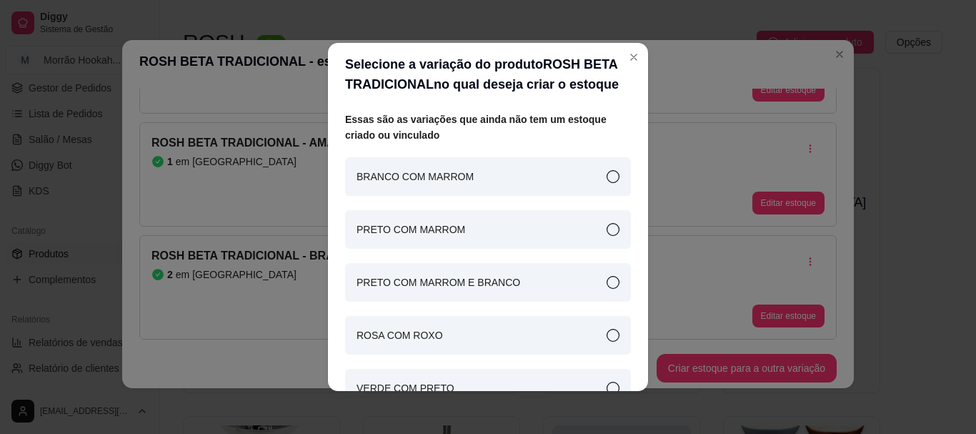
click at [507, 167] on div "BRANCO COM MARROM" at bounding box center [488, 176] width 286 height 39
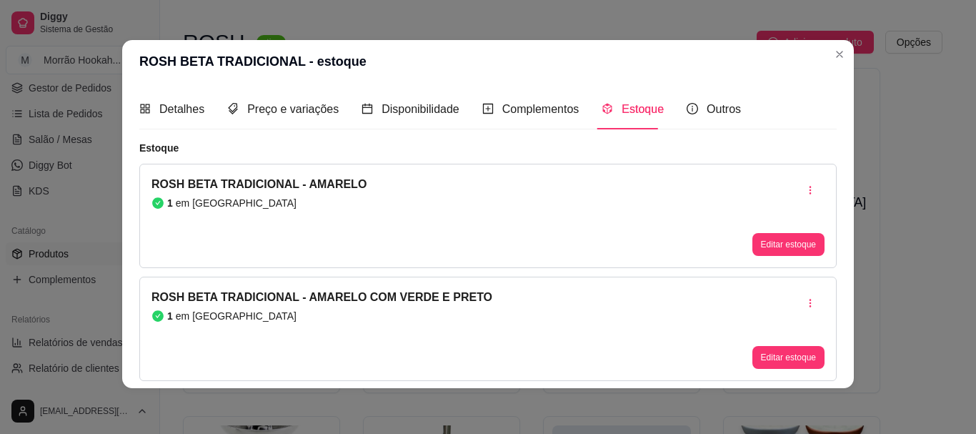
scroll to position [0, 0]
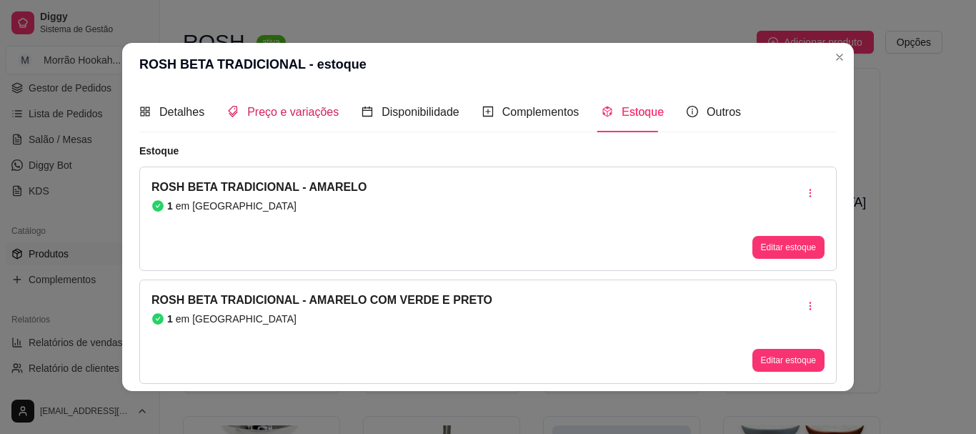
click at [313, 108] on span "Preço e variações" at bounding box center [292, 112] width 91 height 12
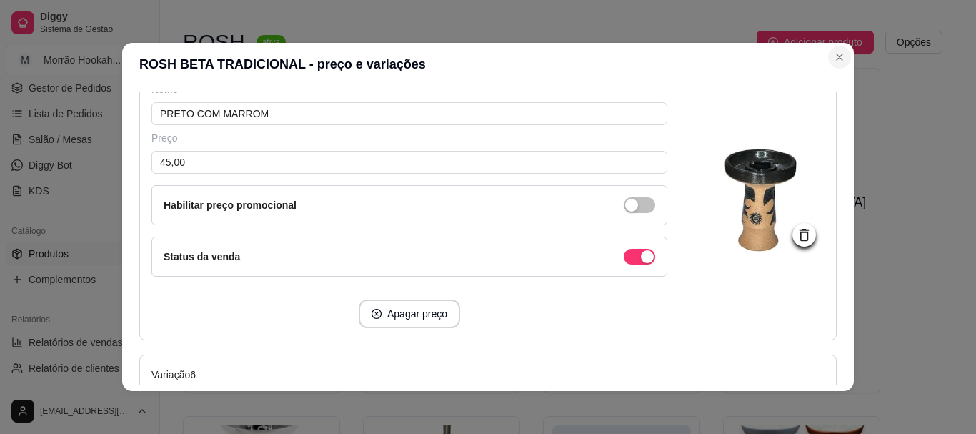
scroll to position [1429, 0]
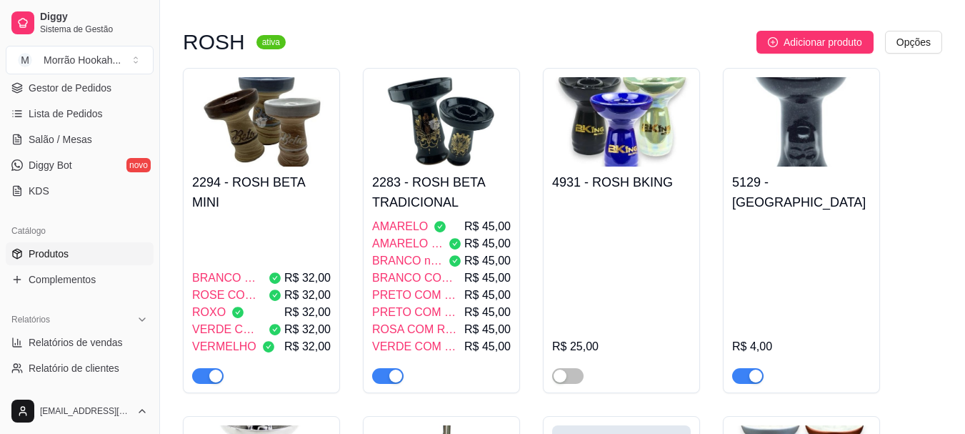
click at [465, 187] on h4 "2283 - ROSH BETA TRADICIONAL" at bounding box center [441, 192] width 139 height 40
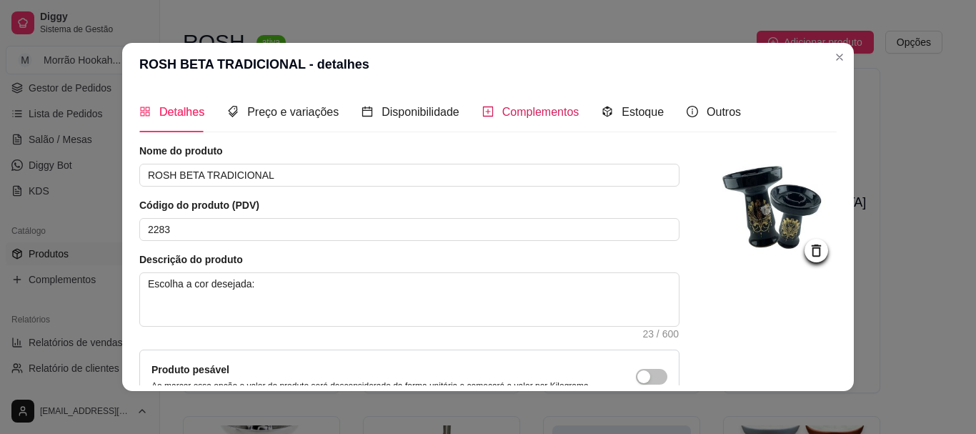
click at [568, 106] on span "Complementos" at bounding box center [540, 112] width 77 height 12
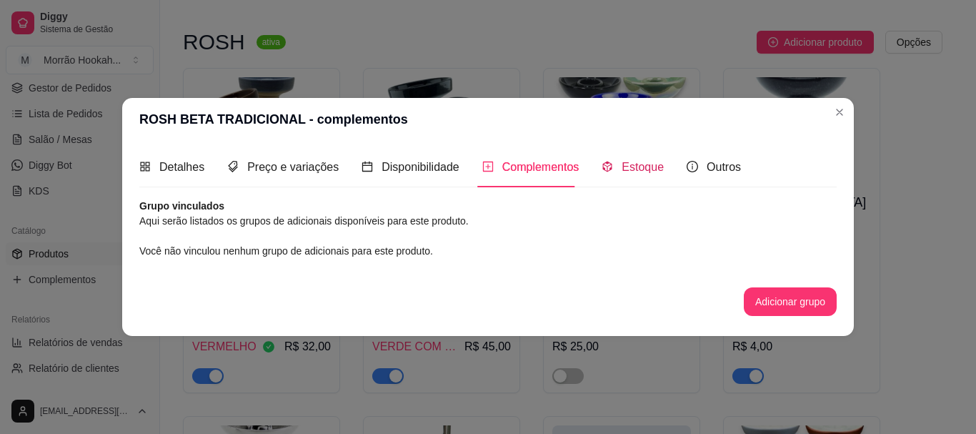
click at [627, 161] on span "Estoque" at bounding box center [643, 167] width 42 height 12
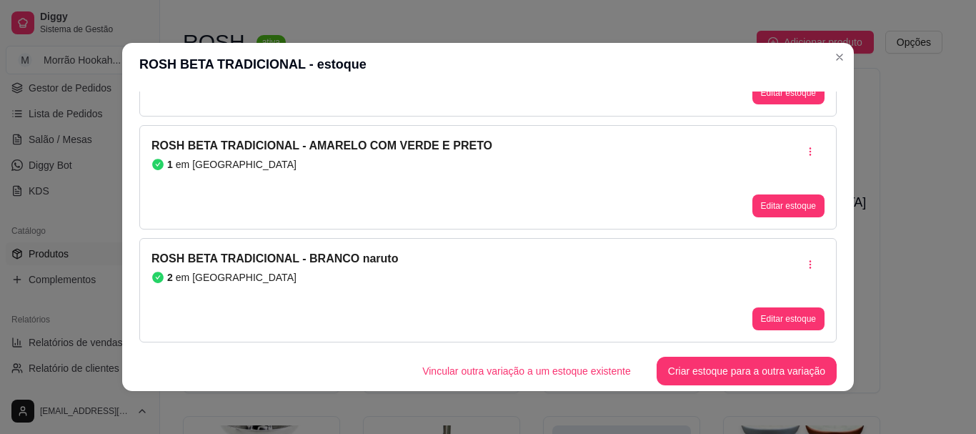
scroll to position [3, 0]
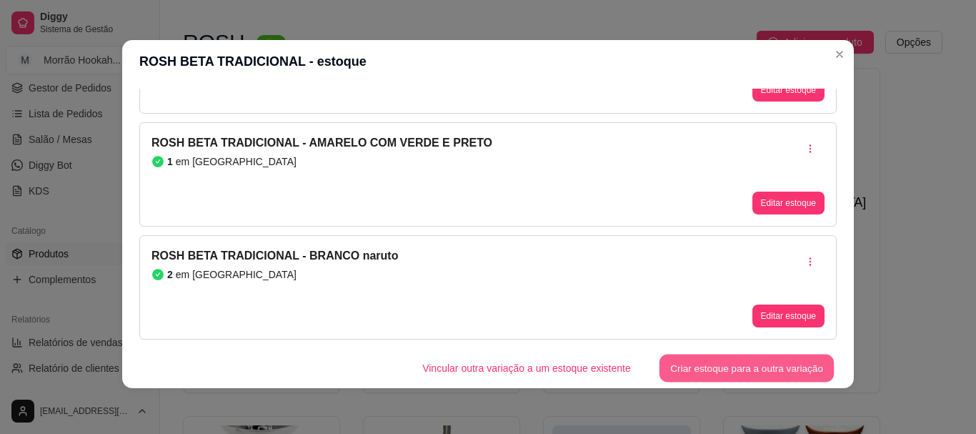
click at [697, 365] on button "Criar estoque para a outra variação" at bounding box center [747, 368] width 175 height 28
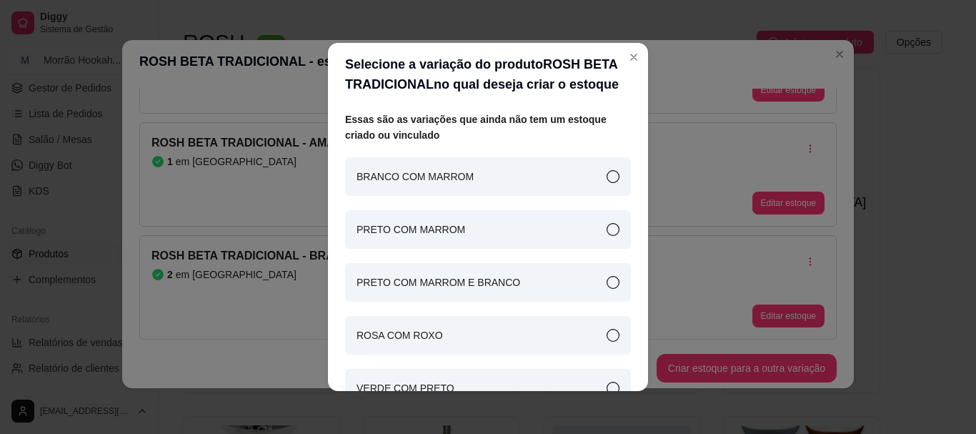
click at [421, 171] on article "BRANCO COM MARROM" at bounding box center [415, 177] width 117 height 16
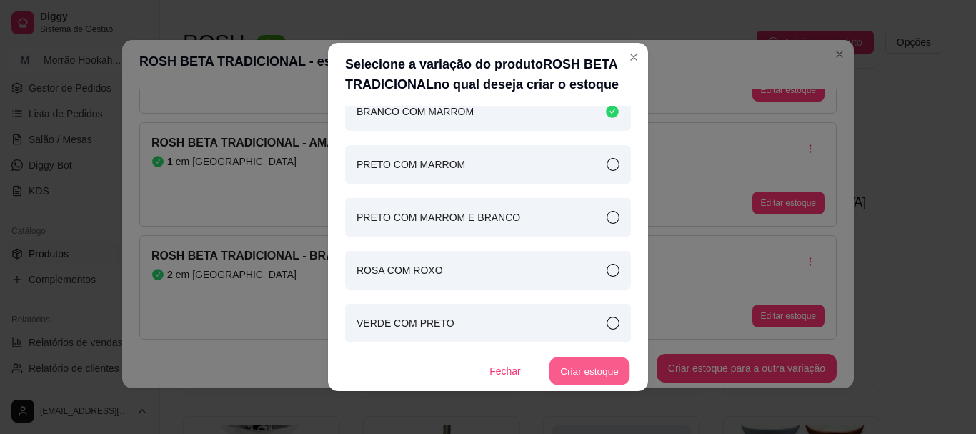
click at [580, 374] on button "Criar estoque" at bounding box center [590, 371] width 81 height 28
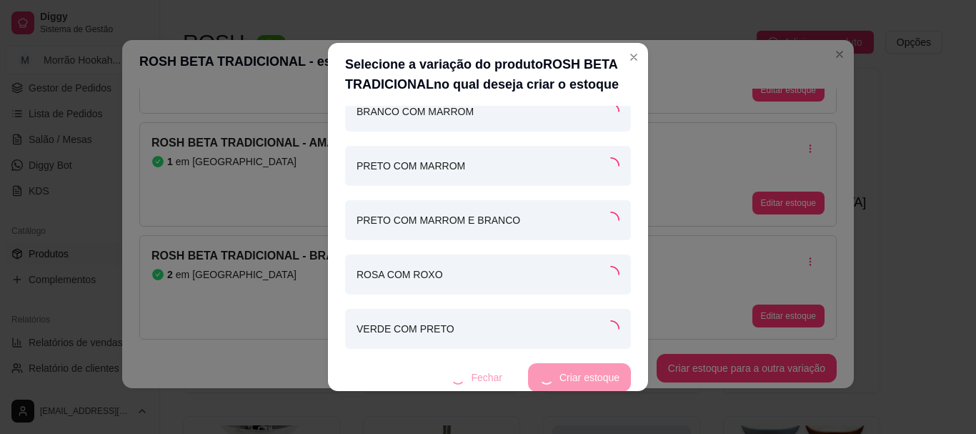
scroll to position [0, 0]
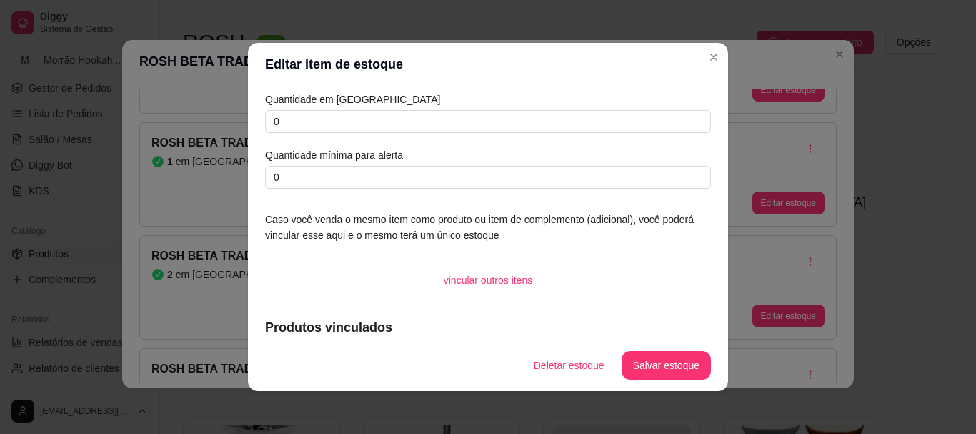
click at [299, 106] on article "Quantidade em [GEOGRAPHIC_DATA]" at bounding box center [488, 99] width 446 height 16
click at [307, 124] on input "0" at bounding box center [488, 121] width 446 height 23
type input "1"
type input "2"
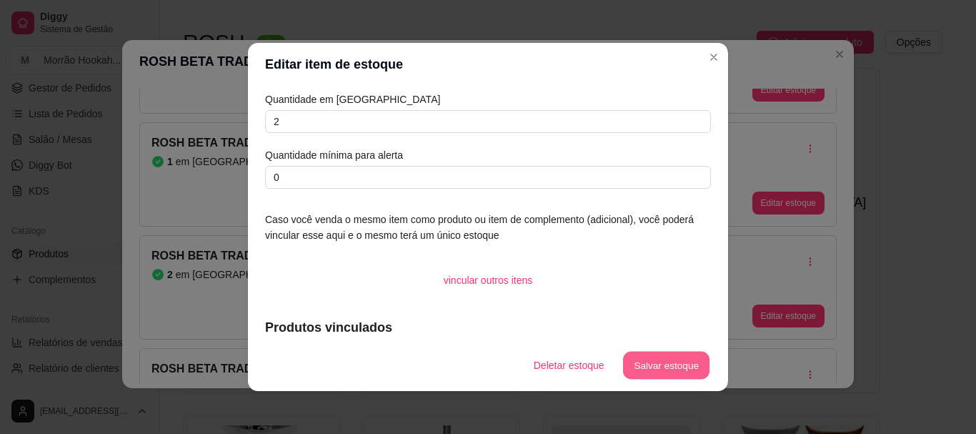
click at [650, 369] on button "Salvar estoque" at bounding box center [665, 366] width 87 height 28
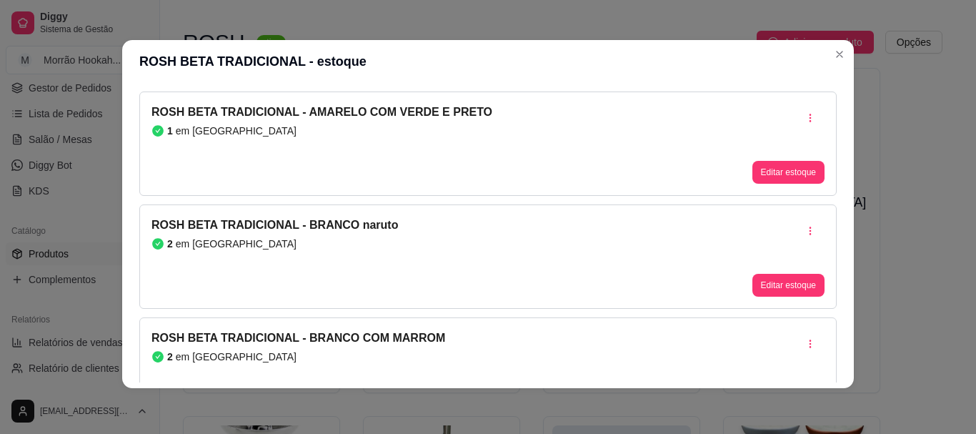
scroll to position [267, 0]
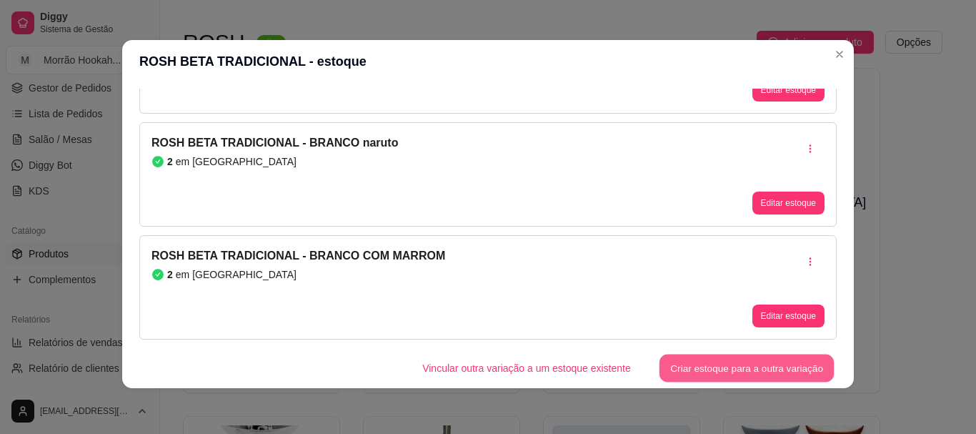
click at [762, 364] on button "Criar estoque para a outra variação" at bounding box center [747, 368] width 175 height 28
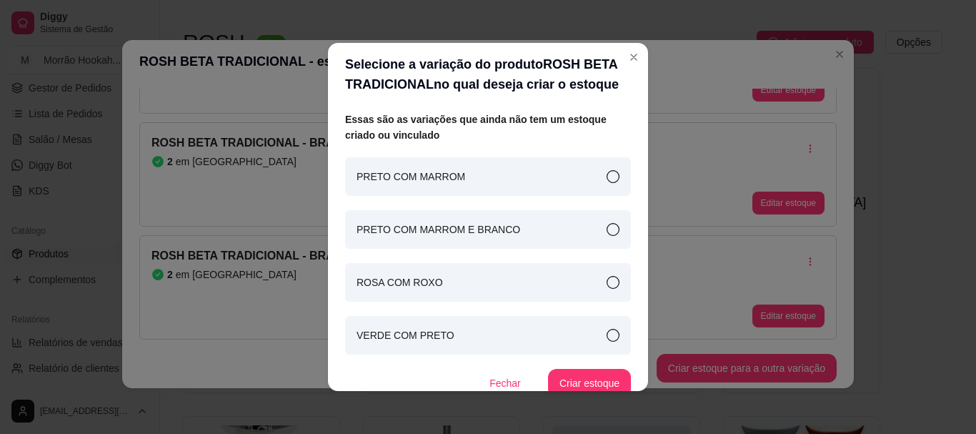
click at [525, 177] on div "PRETO COM MARROM" at bounding box center [488, 176] width 286 height 39
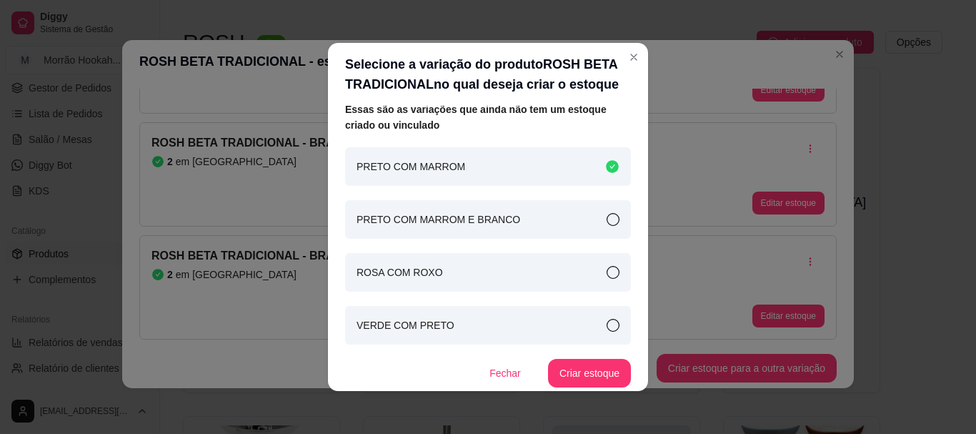
scroll to position [12, 0]
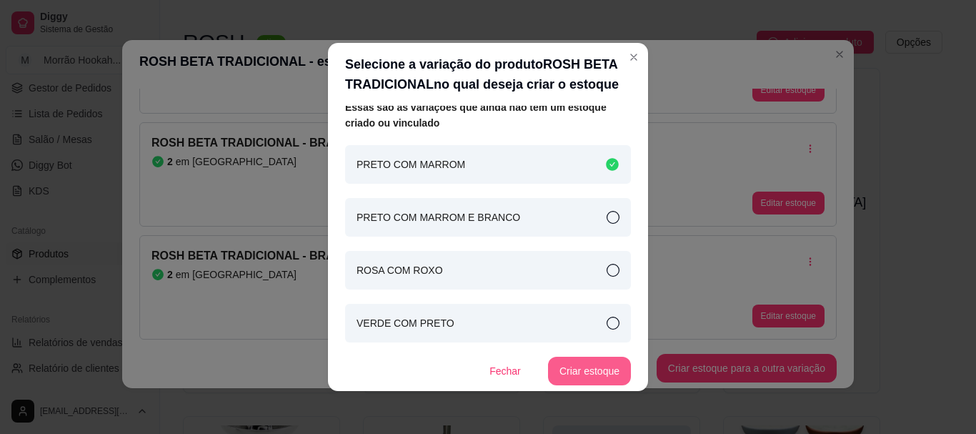
click at [572, 361] on button "Criar estoque" at bounding box center [589, 371] width 83 height 29
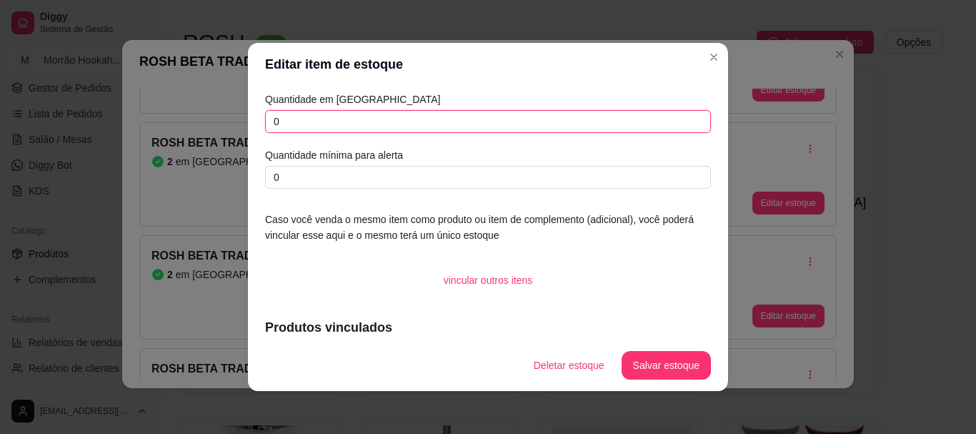
click at [442, 119] on input "0" at bounding box center [488, 121] width 446 height 23
click at [442, 117] on input "0" at bounding box center [488, 121] width 446 height 23
type input "1"
click at [642, 346] on footer "Deletar estoque Salvar estoque" at bounding box center [488, 364] width 480 height 51
click at [642, 364] on button "Salvar estoque" at bounding box center [666, 365] width 89 height 29
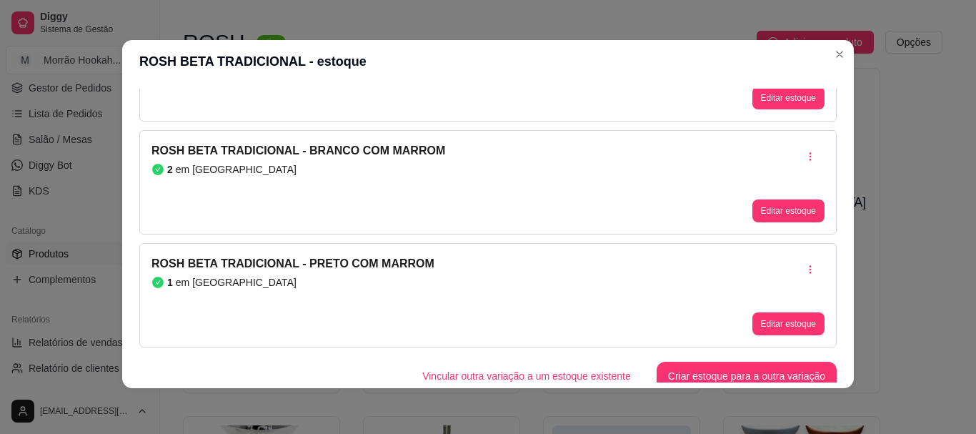
scroll to position [380, 0]
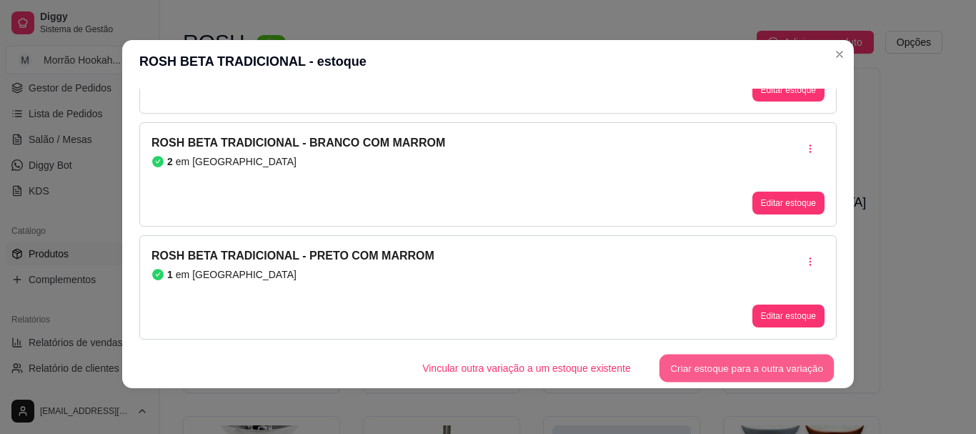
click at [738, 356] on button "Criar estoque para a outra variação" at bounding box center [747, 368] width 175 height 28
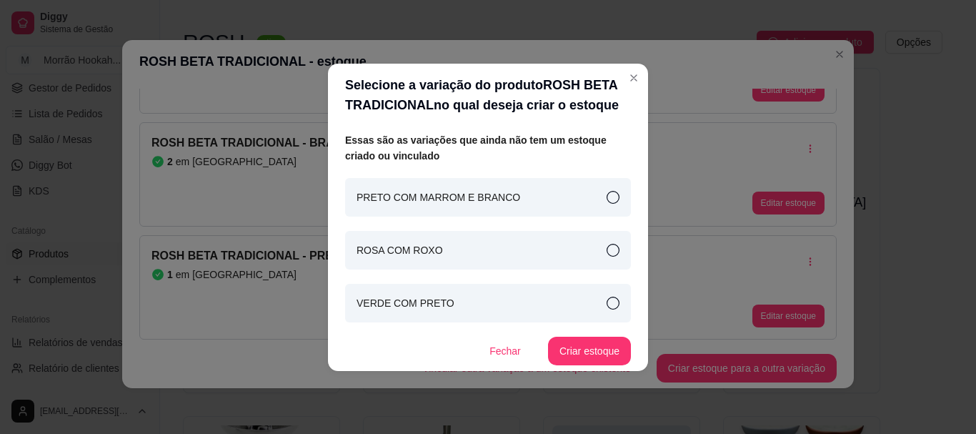
click at [514, 188] on div "PRETO COM MARROM E BRANCO" at bounding box center [488, 197] width 286 height 39
click at [602, 342] on button "Criar estoque" at bounding box center [589, 351] width 83 height 29
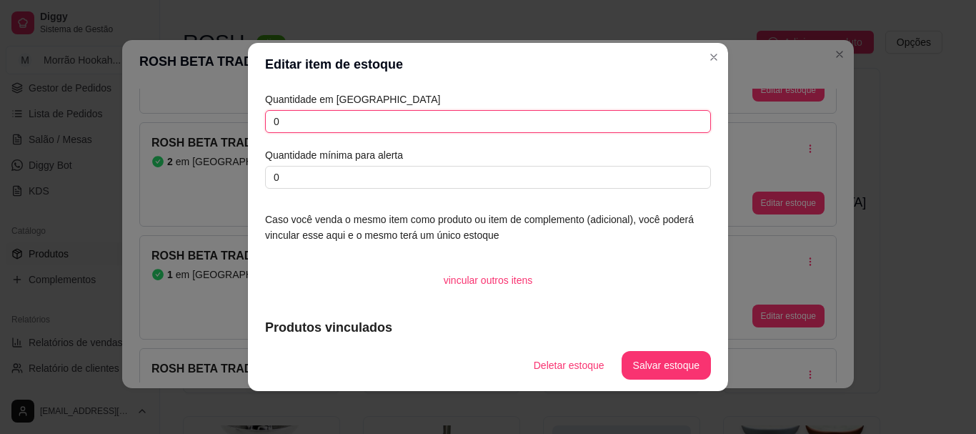
click at [427, 114] on input "0" at bounding box center [488, 121] width 446 height 23
type input "1"
click at [685, 362] on button "Salvar estoque" at bounding box center [665, 366] width 87 height 28
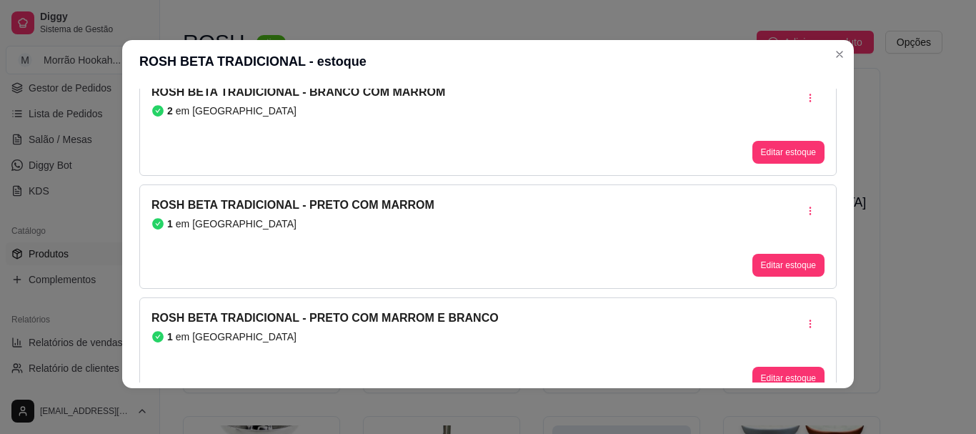
scroll to position [493, 0]
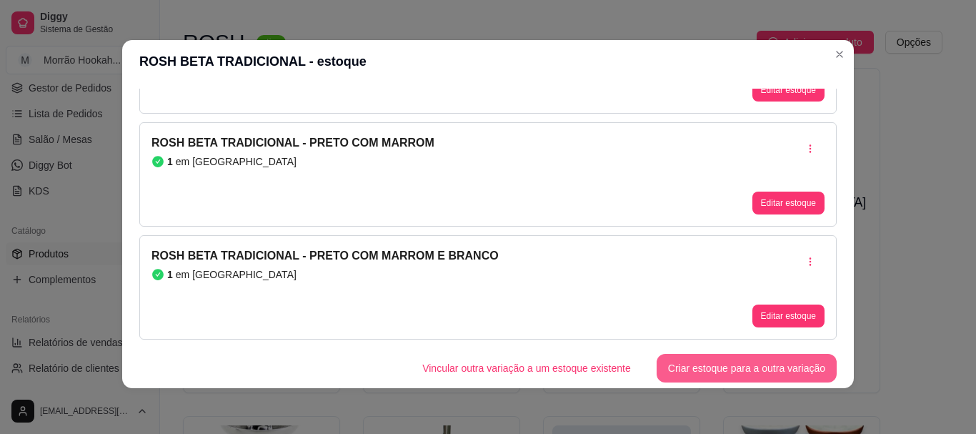
click at [705, 364] on button "Criar estoque para a outra variação" at bounding box center [747, 368] width 180 height 29
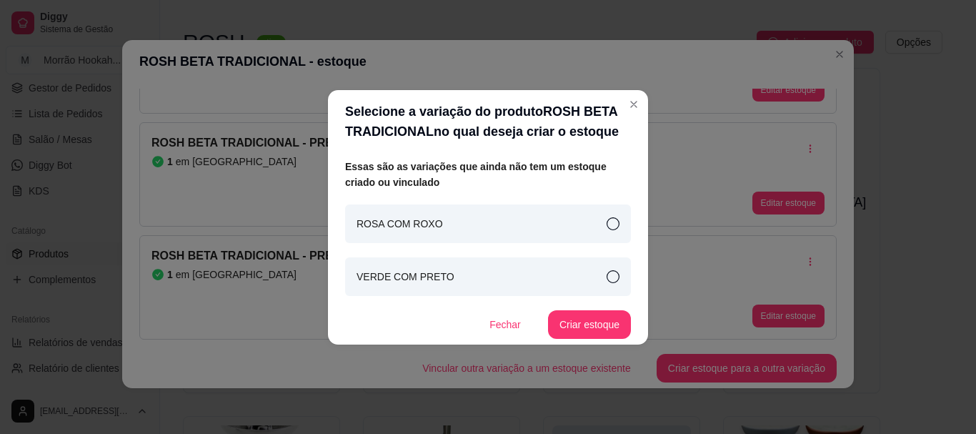
click at [529, 222] on div "ROSA COM ROXO" at bounding box center [488, 223] width 286 height 39
click at [574, 327] on button "Criar estoque" at bounding box center [589, 324] width 83 height 29
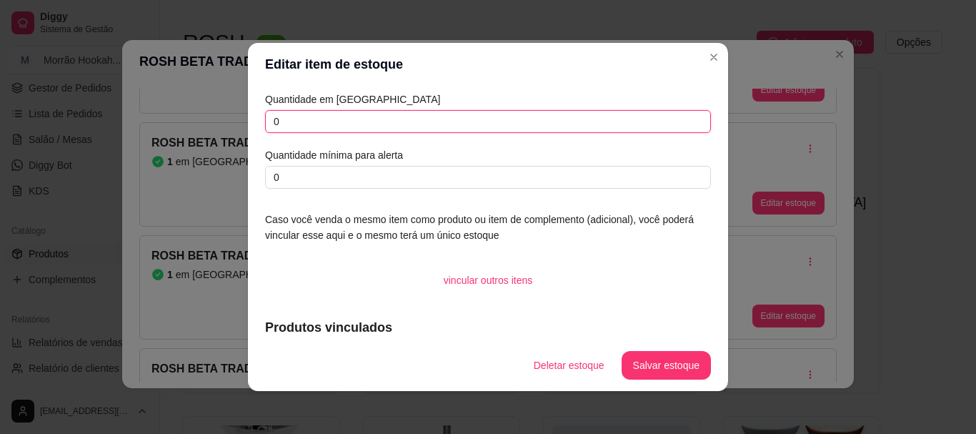
click at [457, 115] on input "0" at bounding box center [488, 121] width 446 height 23
click at [454, 112] on input "0" at bounding box center [488, 121] width 446 height 23
type input "1"
click at [652, 371] on button "Salvar estoque" at bounding box center [666, 365] width 89 height 29
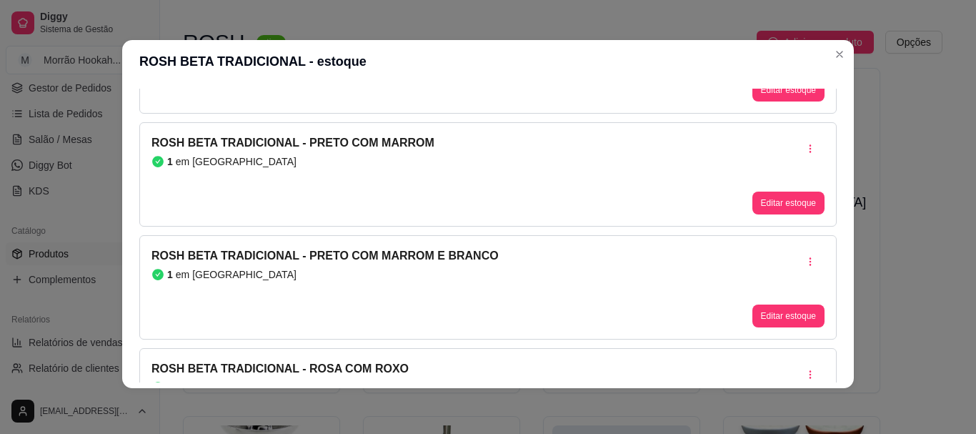
scroll to position [606, 0]
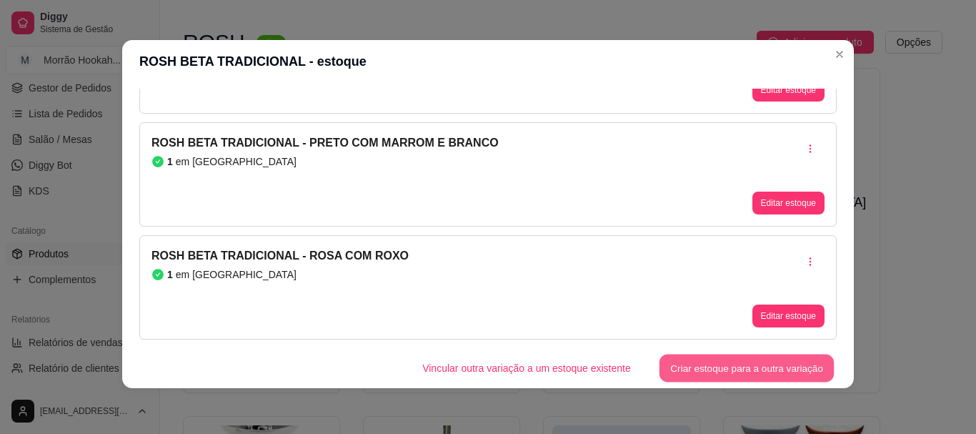
click at [705, 358] on button "Criar estoque para a outra variação" at bounding box center [747, 368] width 175 height 28
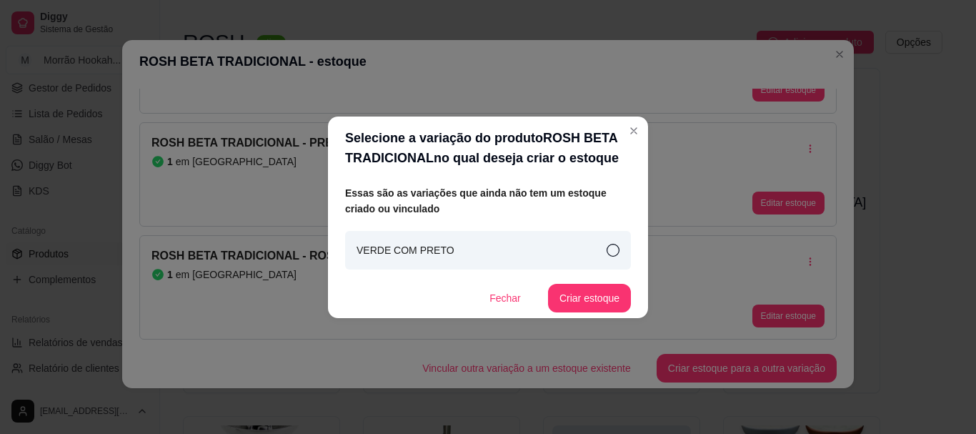
click at [494, 247] on div "VERDE COM PRETO" at bounding box center [488, 250] width 286 height 39
click at [570, 304] on button "Criar estoque" at bounding box center [590, 298] width 81 height 28
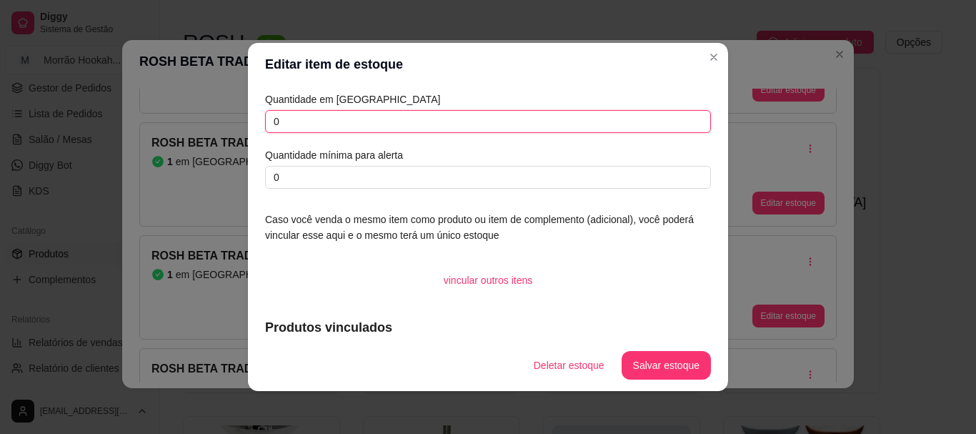
click at [462, 117] on input "0" at bounding box center [488, 121] width 446 height 23
type input "1"
click at [650, 367] on button "Salvar estoque" at bounding box center [666, 365] width 89 height 29
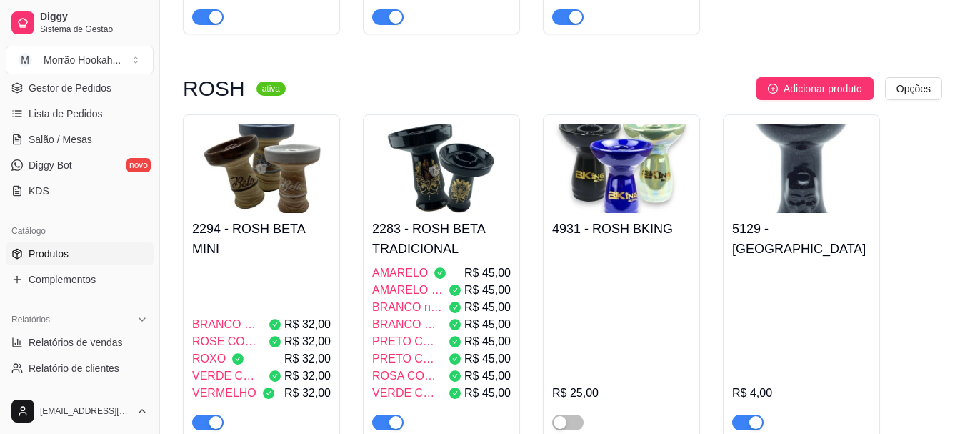
scroll to position [357, 0]
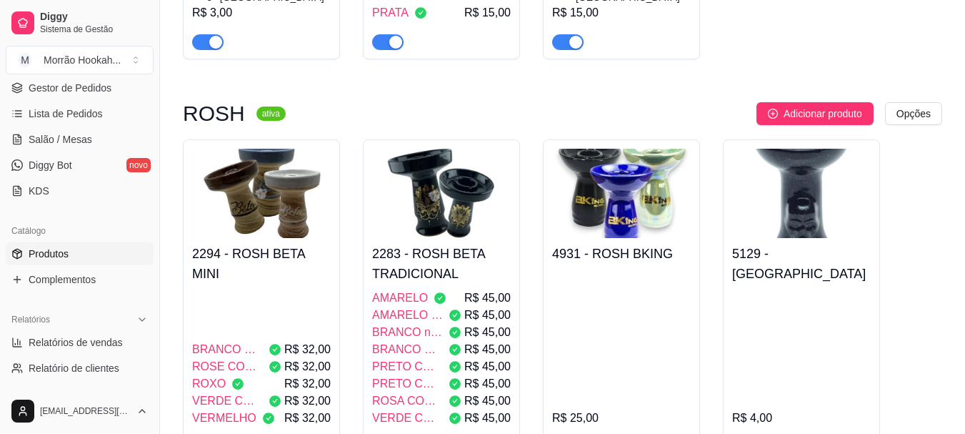
click at [803, 289] on div "R$ 4,00" at bounding box center [802, 372] width 139 height 166
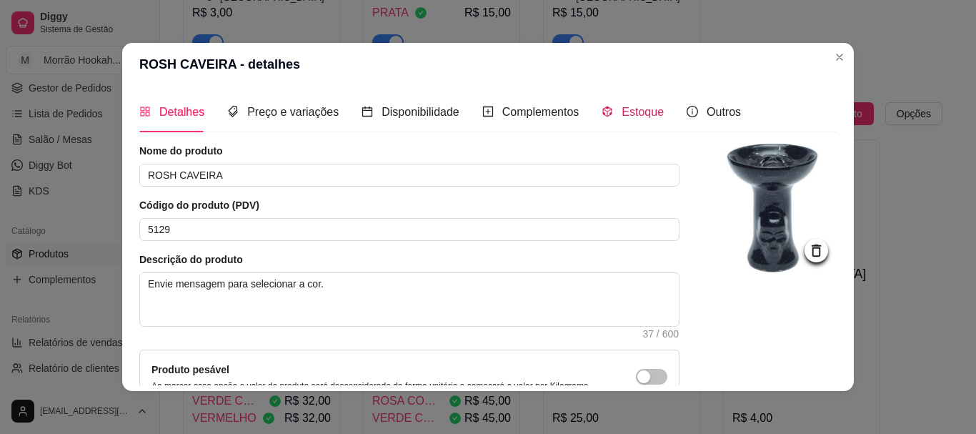
click at [622, 114] on span "Estoque" at bounding box center [643, 112] width 42 height 12
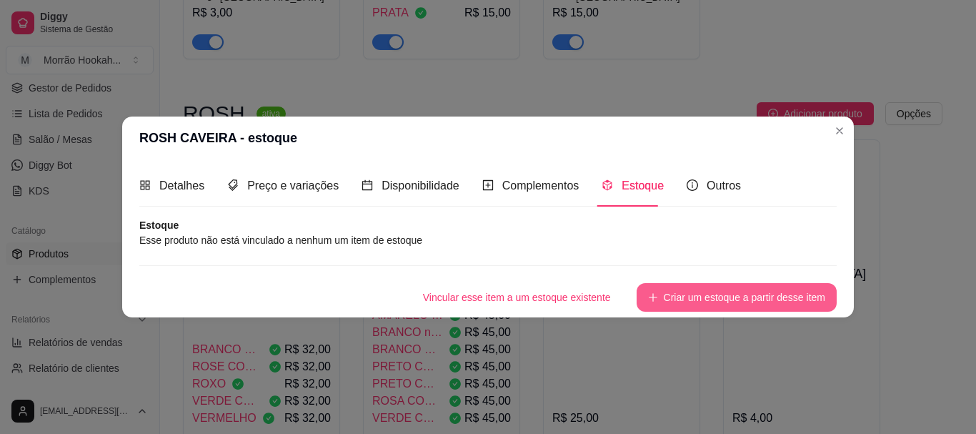
click at [685, 306] on button "Criar um estoque a partir desse item" at bounding box center [737, 297] width 200 height 29
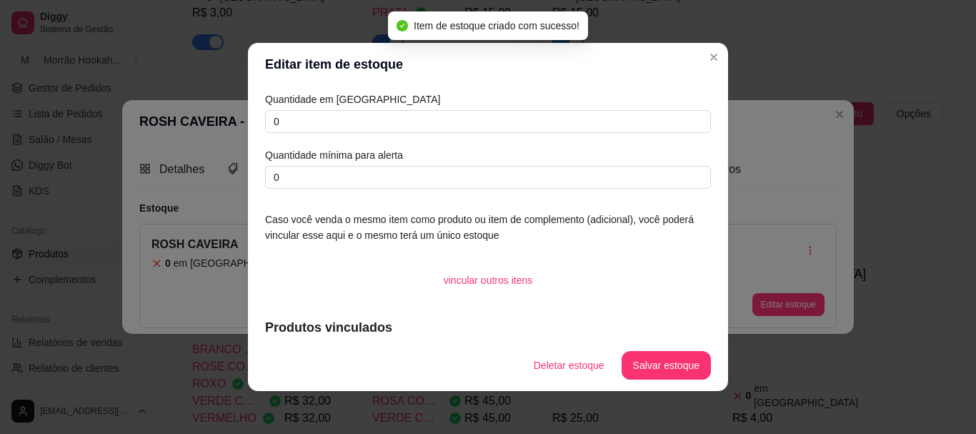
click at [388, 106] on article "Quantidade em [GEOGRAPHIC_DATA]" at bounding box center [488, 99] width 446 height 16
click at [392, 116] on input "0" at bounding box center [488, 121] width 446 height 23
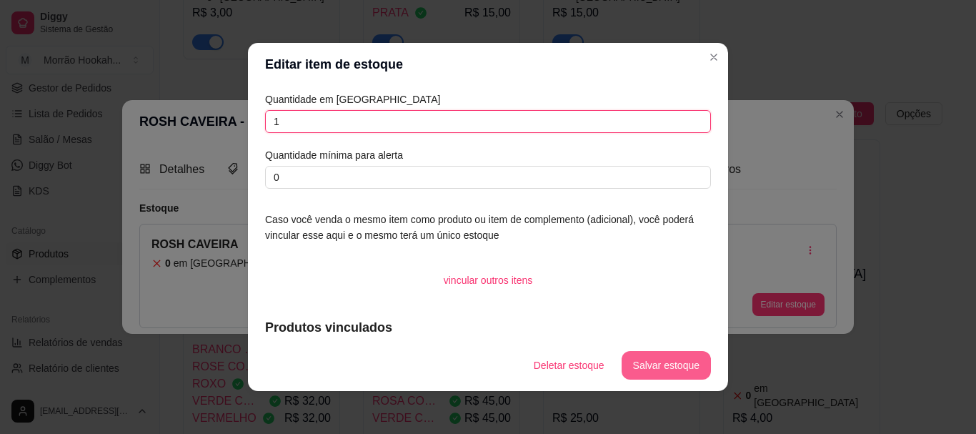
type input "1"
click at [667, 368] on button "Salvar estoque" at bounding box center [665, 366] width 87 height 28
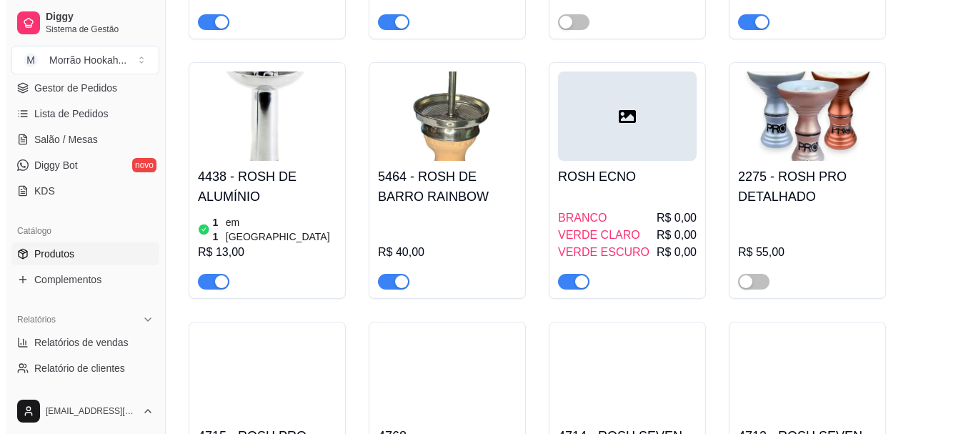
scroll to position [786, 0]
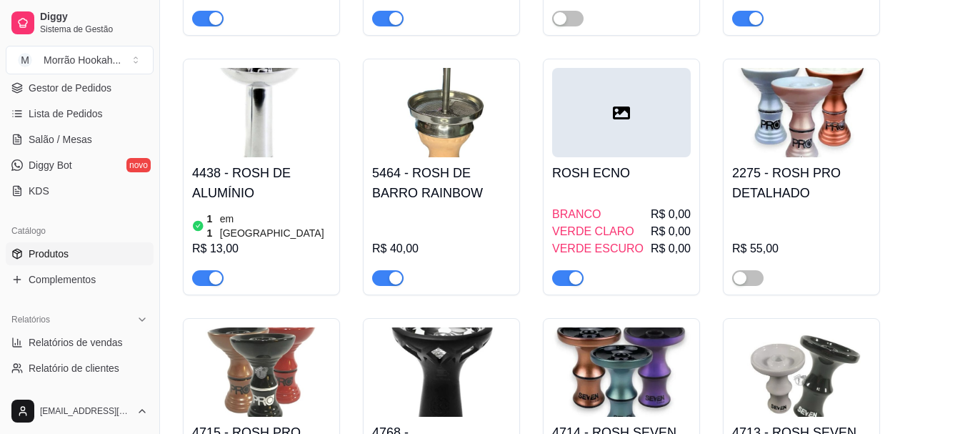
click at [416, 174] on h4 "5464 - ROSH DE BARRO RAINBOW" at bounding box center [441, 183] width 139 height 40
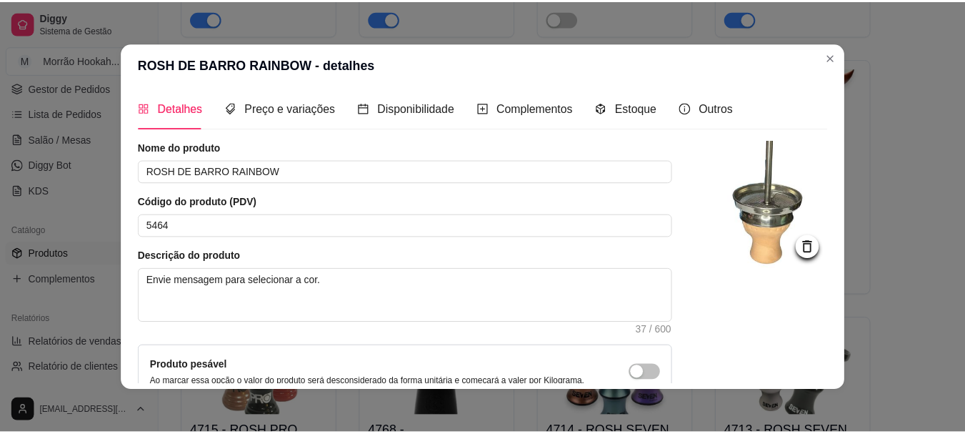
scroll to position [0, 0]
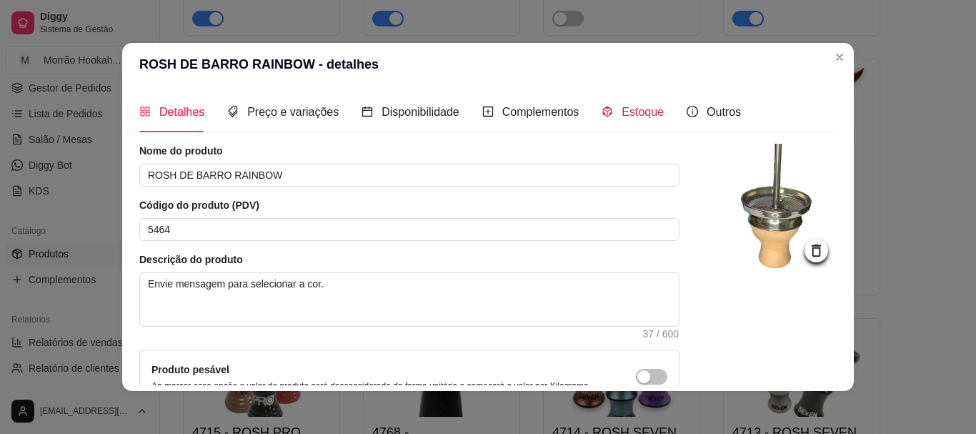
click at [622, 111] on span "Estoque" at bounding box center [643, 112] width 42 height 12
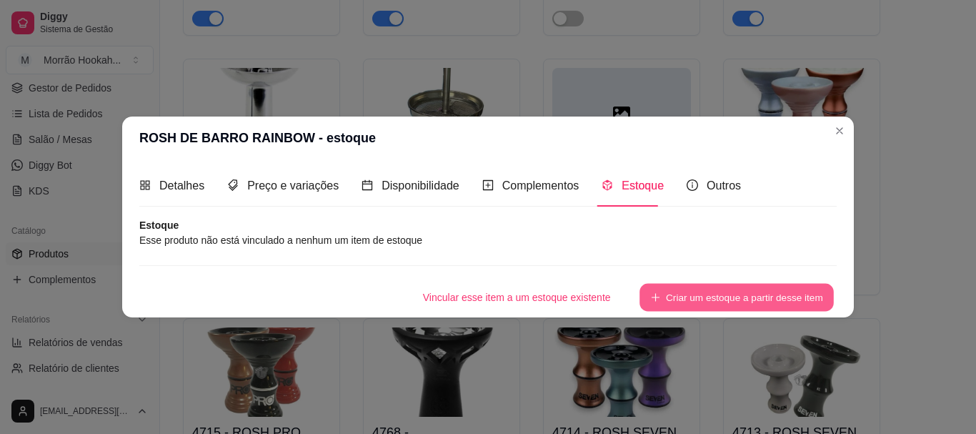
click at [724, 294] on button "Criar um estoque a partir desse item" at bounding box center [737, 297] width 194 height 28
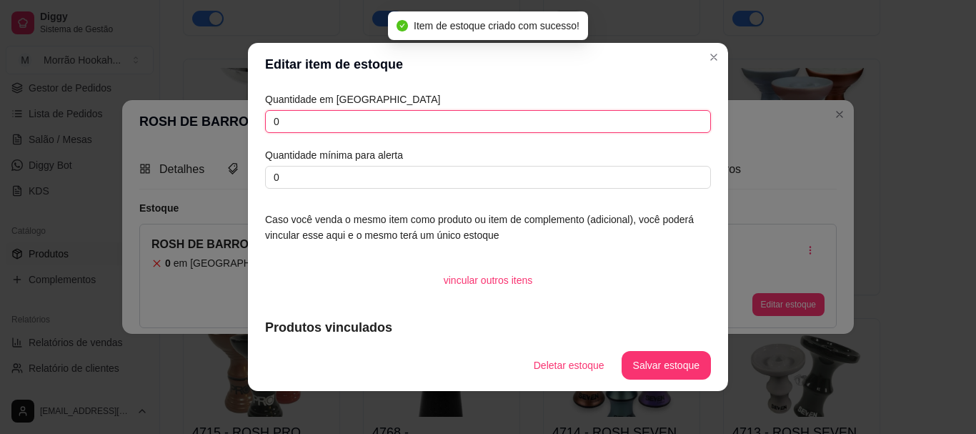
click at [322, 122] on input "0" at bounding box center [488, 121] width 446 height 23
type input "="
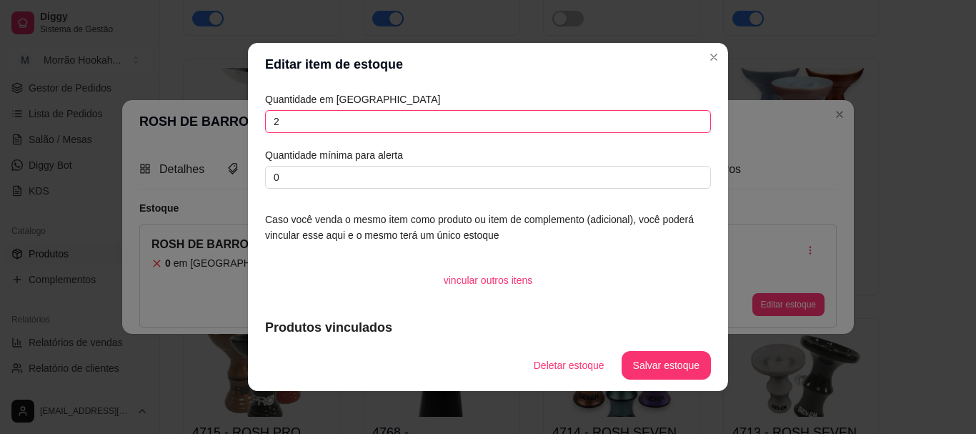
type input "2"
click at [642, 359] on button "Salvar estoque" at bounding box center [666, 365] width 89 height 29
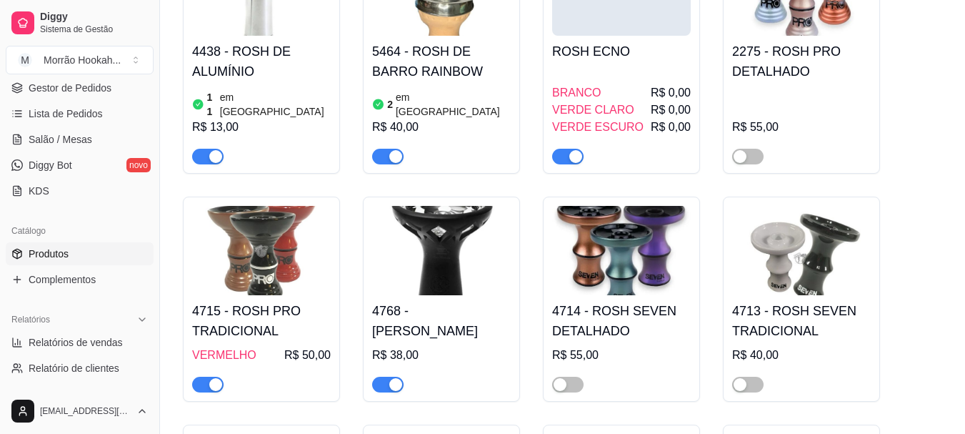
scroll to position [929, 0]
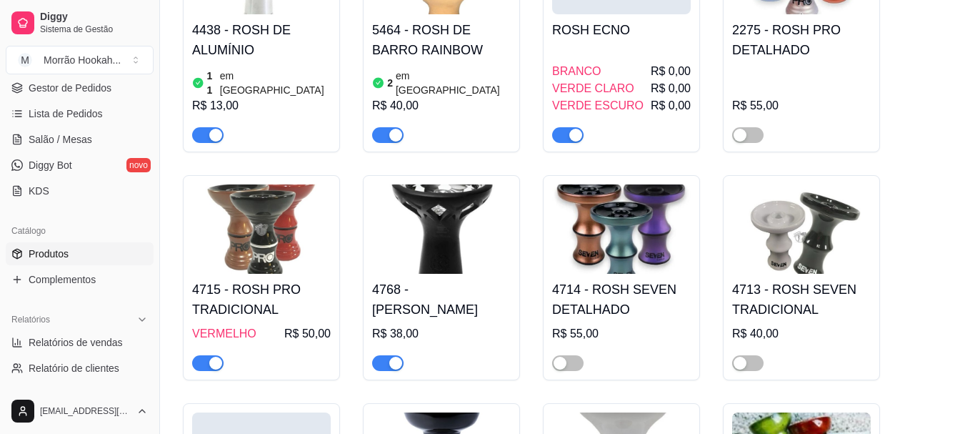
click at [304, 238] on img at bounding box center [261, 228] width 139 height 89
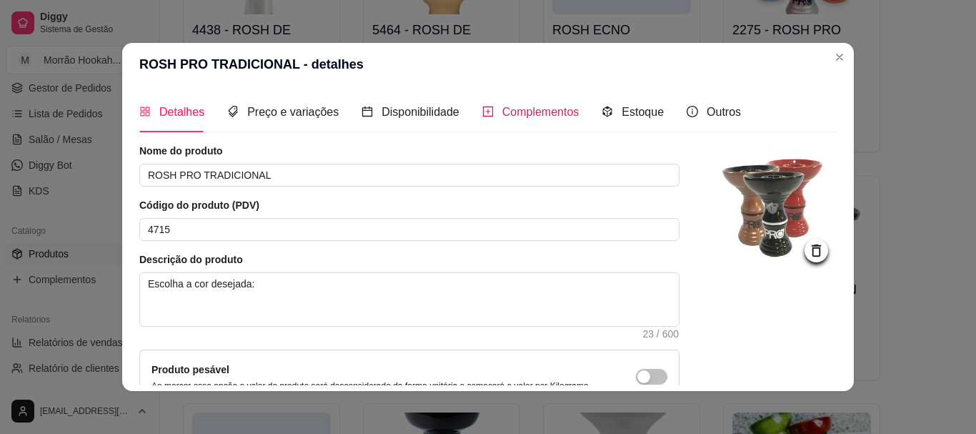
click at [529, 106] on span "Complementos" at bounding box center [540, 112] width 77 height 12
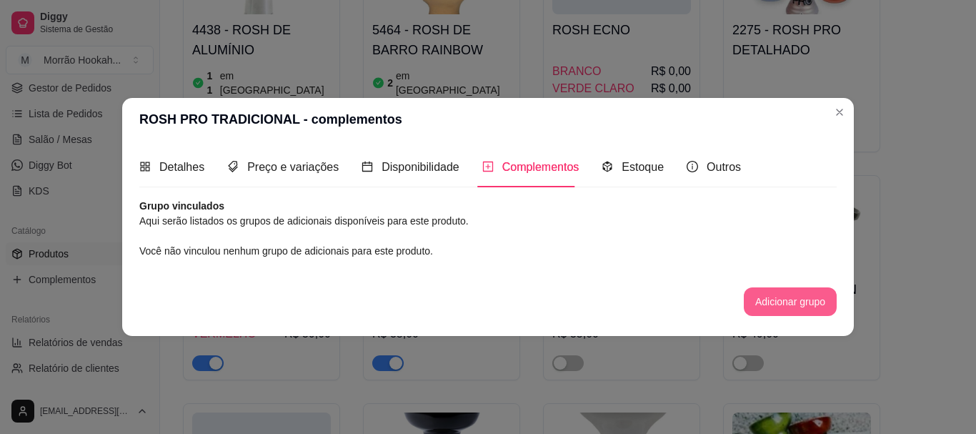
click at [775, 303] on button "Adicionar grupo" at bounding box center [790, 301] width 93 height 29
click at [641, 169] on span "Estoque" at bounding box center [643, 167] width 42 height 12
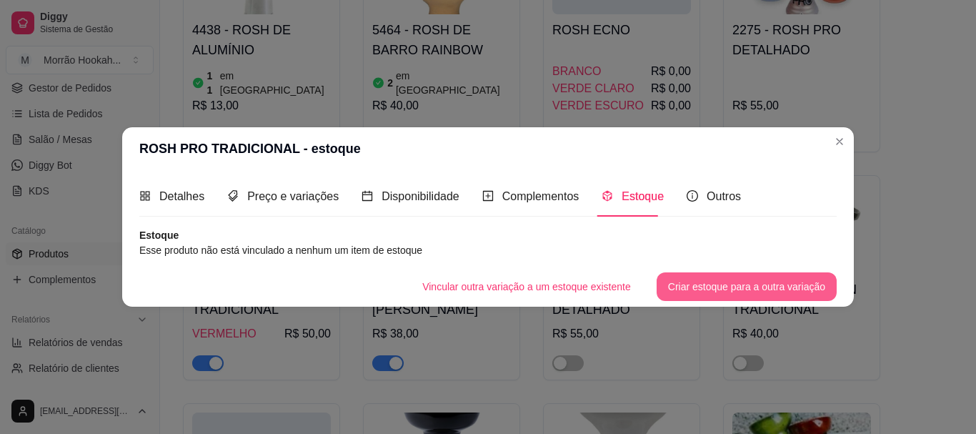
click at [720, 281] on button "Criar estoque para a outra variação" at bounding box center [747, 286] width 180 height 29
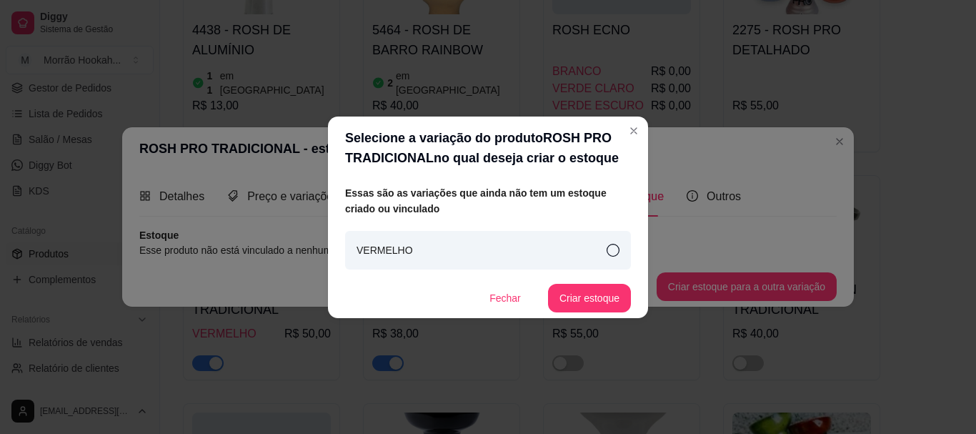
click at [456, 242] on div "VERMELHO" at bounding box center [488, 250] width 286 height 39
click at [565, 289] on button "Criar estoque" at bounding box center [589, 298] width 83 height 29
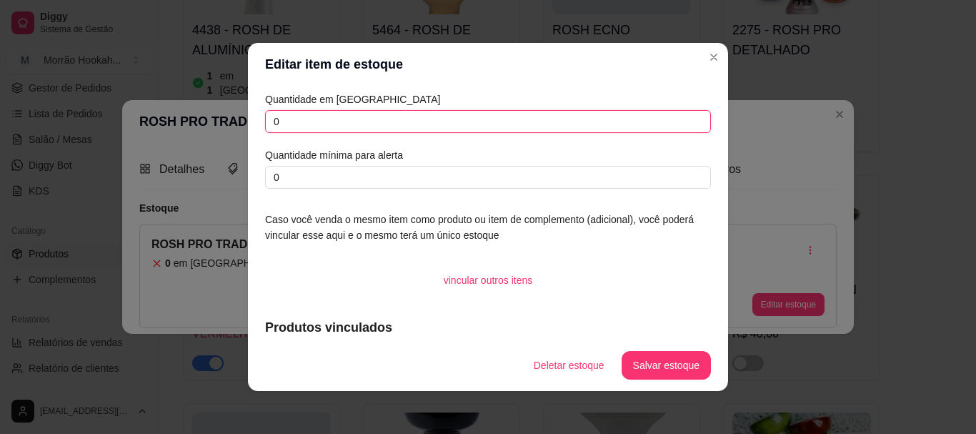
click at [289, 122] on input "0" at bounding box center [488, 121] width 446 height 23
click at [289, 121] on input "0" at bounding box center [488, 121] width 446 height 23
type input "1"
click at [668, 354] on button "Salvar estoque" at bounding box center [666, 365] width 89 height 29
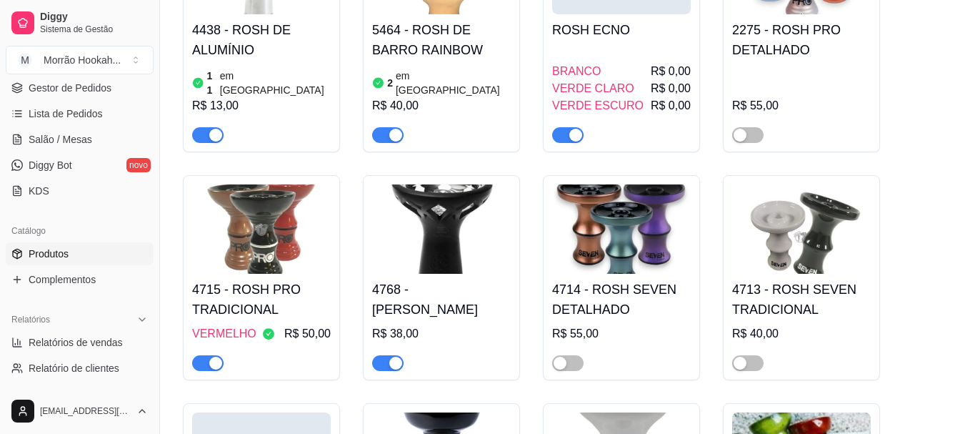
click at [443, 222] on img at bounding box center [441, 228] width 139 height 89
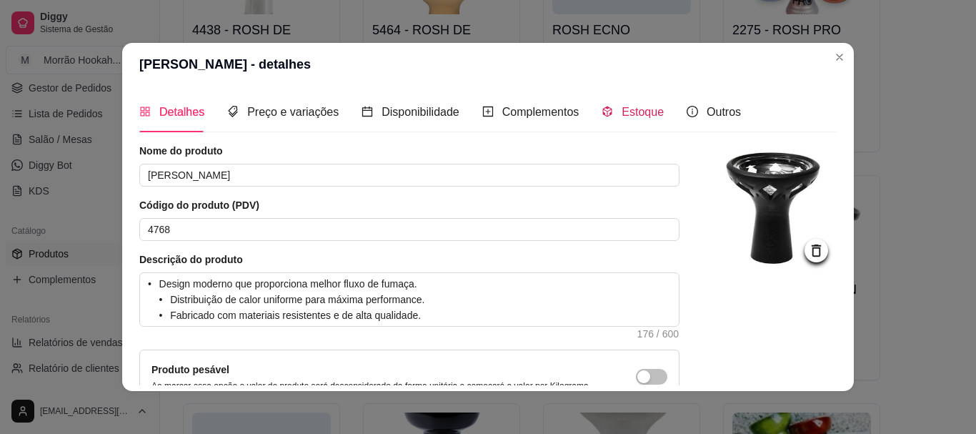
click at [622, 111] on span "Estoque" at bounding box center [643, 112] width 42 height 12
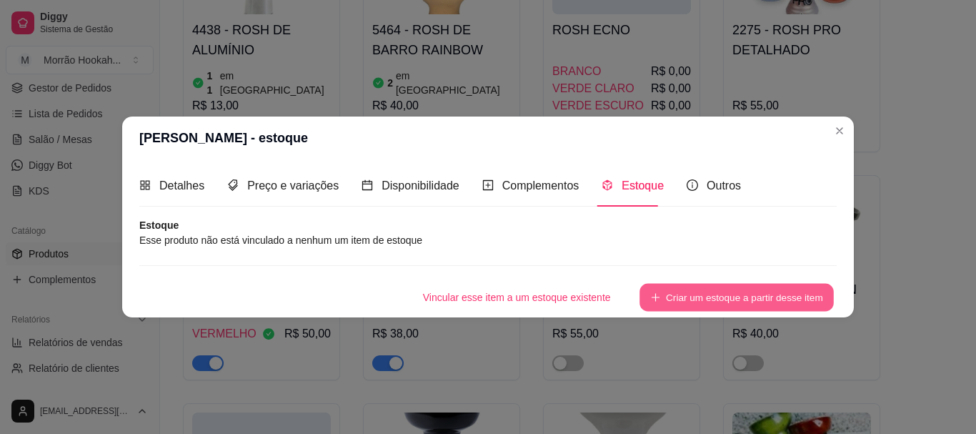
click at [689, 284] on button "Criar um estoque a partir desse item" at bounding box center [737, 297] width 194 height 28
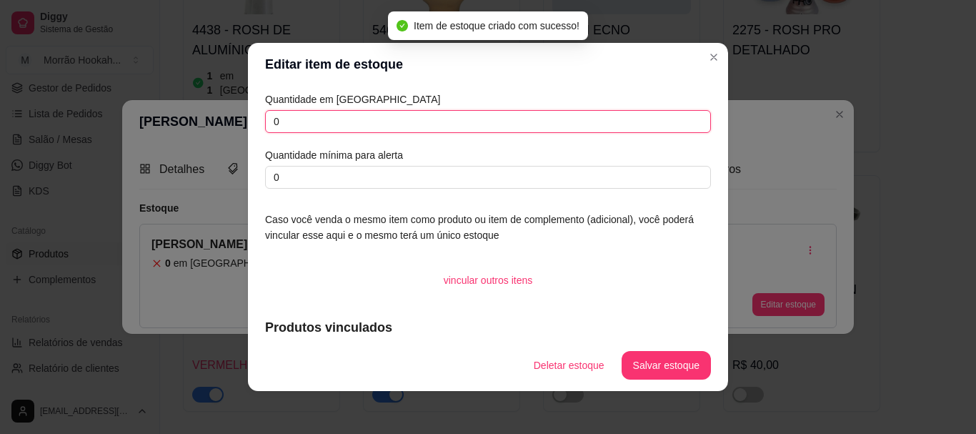
click at [298, 128] on input "0" at bounding box center [488, 121] width 446 height 23
click at [299, 128] on input "0" at bounding box center [488, 121] width 446 height 23
type input "2"
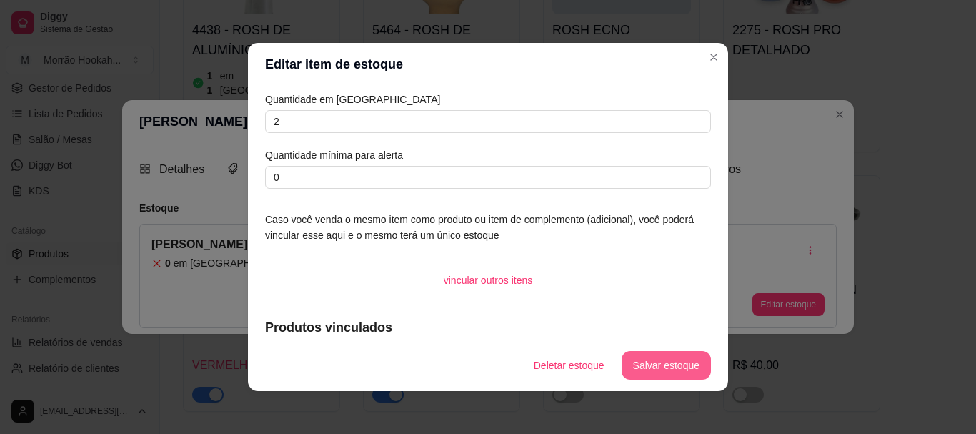
click at [665, 364] on button "Salvar estoque" at bounding box center [666, 365] width 89 height 29
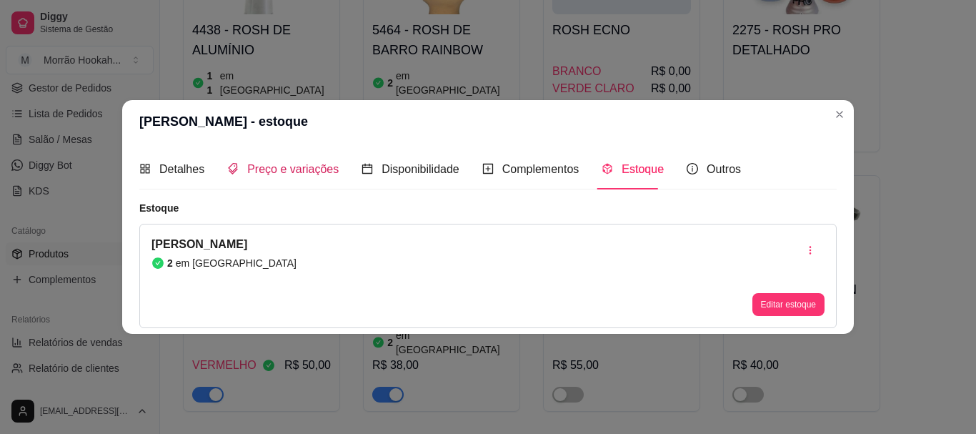
click at [309, 172] on span "Preço e variações" at bounding box center [292, 169] width 91 height 12
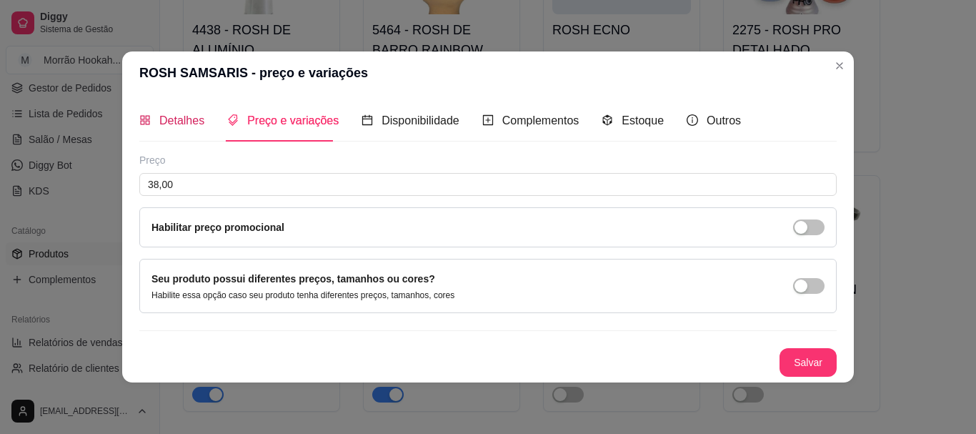
click at [174, 122] on span "Detalhes" at bounding box center [181, 120] width 45 height 12
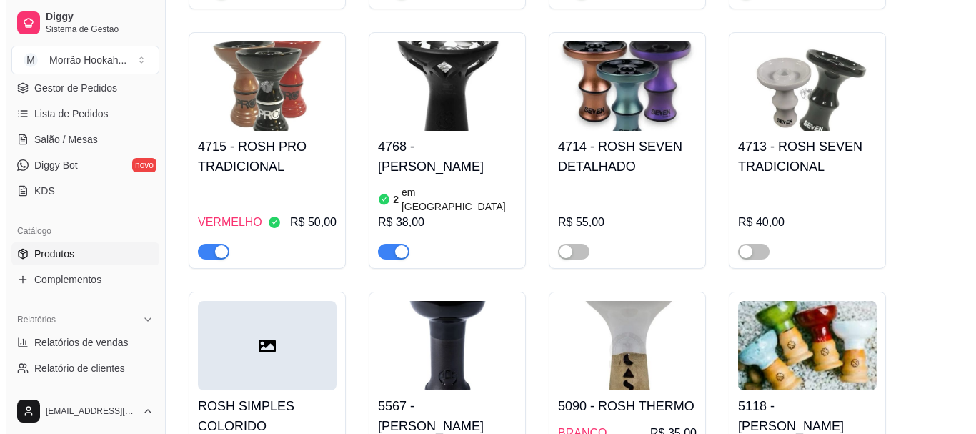
scroll to position [1215, 0]
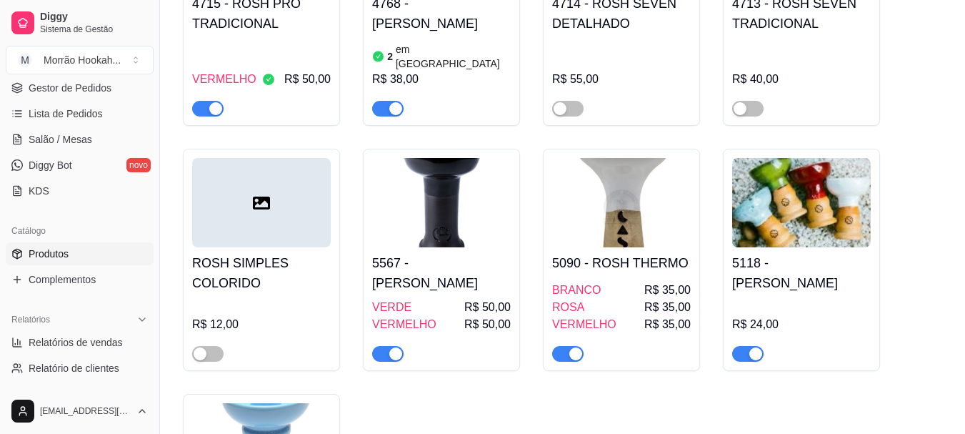
click at [436, 253] on h4 "5567 - [PERSON_NAME]" at bounding box center [441, 273] width 139 height 40
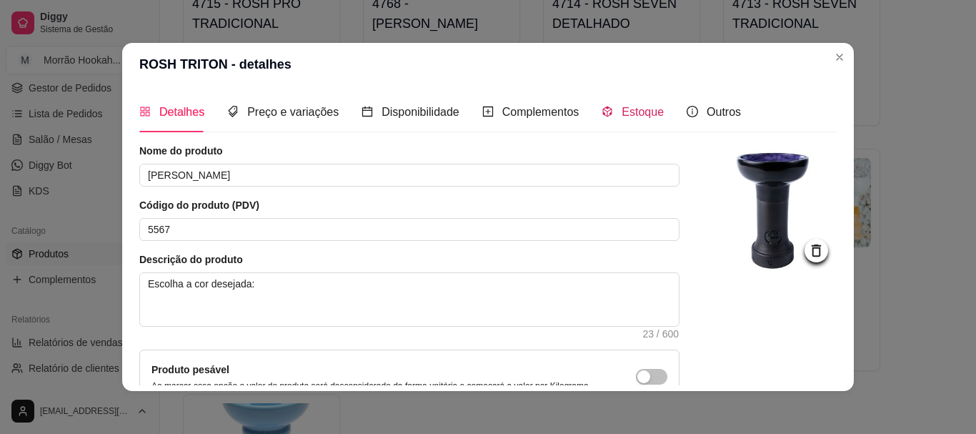
click at [631, 115] on span "Estoque" at bounding box center [643, 112] width 42 height 12
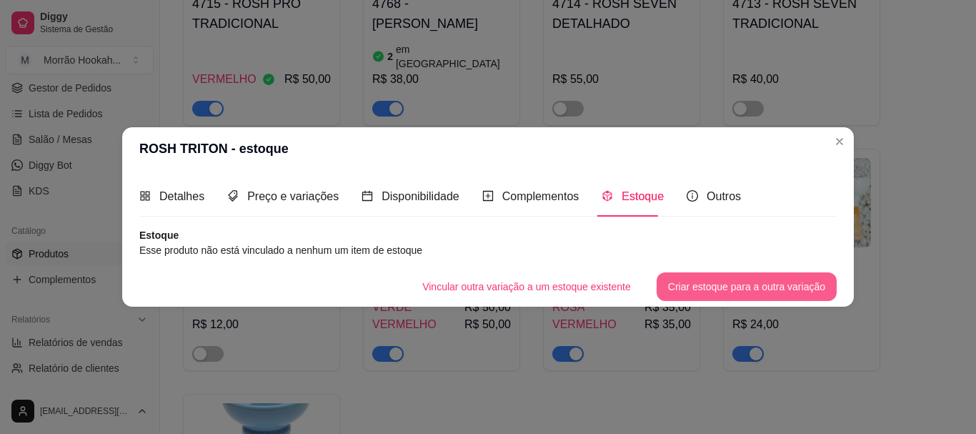
click at [746, 289] on button "Criar estoque para a outra variação" at bounding box center [747, 286] width 180 height 29
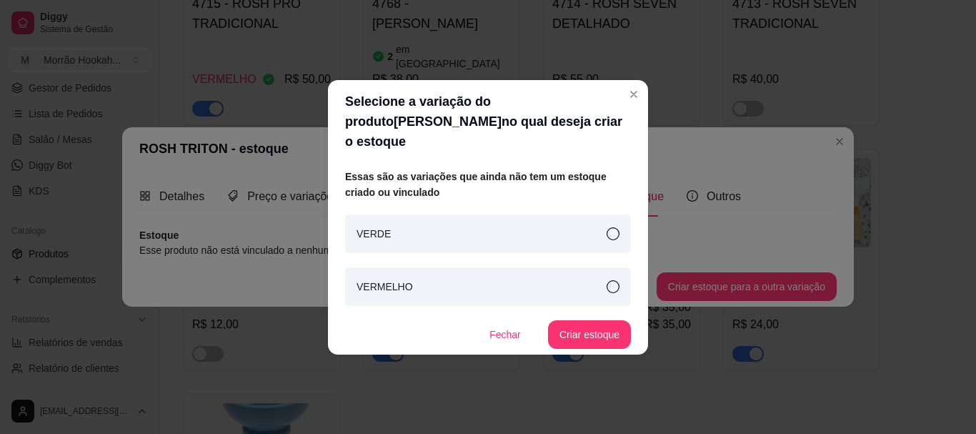
click at [499, 214] on div "VERDE" at bounding box center [488, 233] width 286 height 39
click at [590, 322] on button "Criar estoque" at bounding box center [590, 334] width 81 height 28
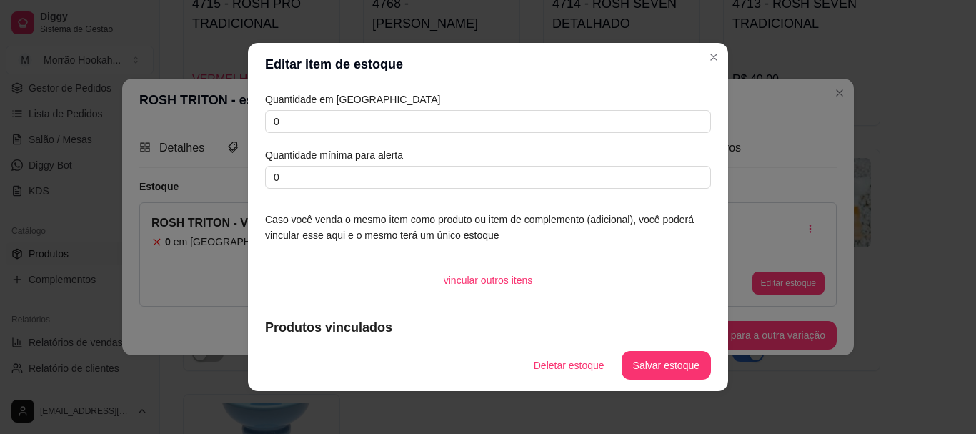
click at [415, 104] on article "Quantidade em [GEOGRAPHIC_DATA]" at bounding box center [488, 99] width 446 height 16
click at [428, 126] on input "0" at bounding box center [488, 121] width 446 height 23
type input "1"
click at [665, 362] on button "Salvar estoque" at bounding box center [666, 365] width 89 height 29
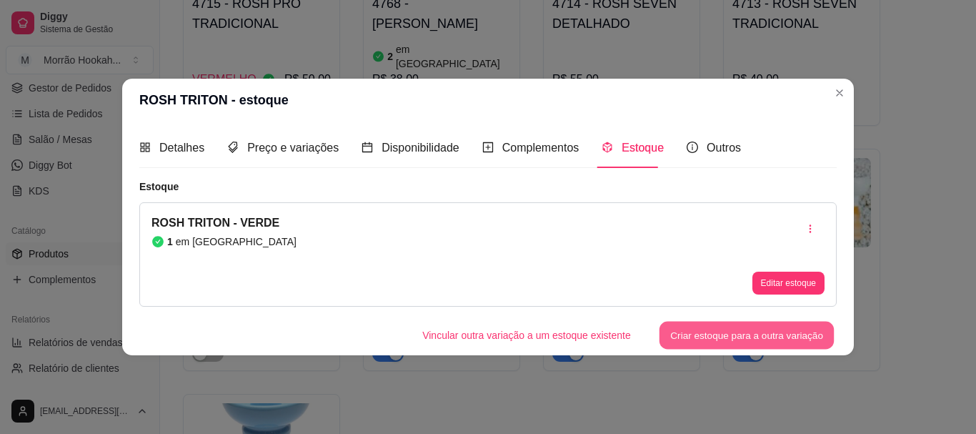
click at [745, 329] on button "Criar estoque para a outra variação" at bounding box center [747, 336] width 175 height 28
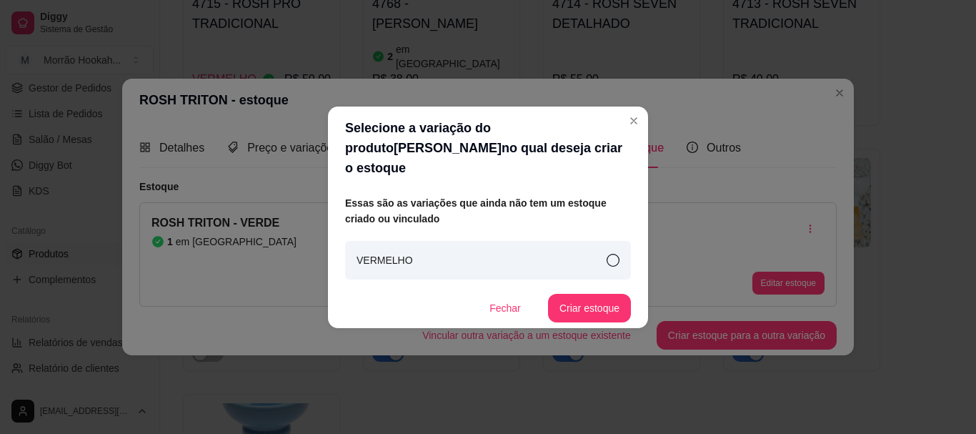
click at [555, 248] on div "VERMELHO" at bounding box center [488, 260] width 286 height 39
click at [583, 282] on div "Essas são as variações que ainda não tem um estoque criado ou vinculado VERMELH…" at bounding box center [488, 258] width 286 height 127
click at [587, 294] on button "Criar estoque" at bounding box center [590, 308] width 81 height 28
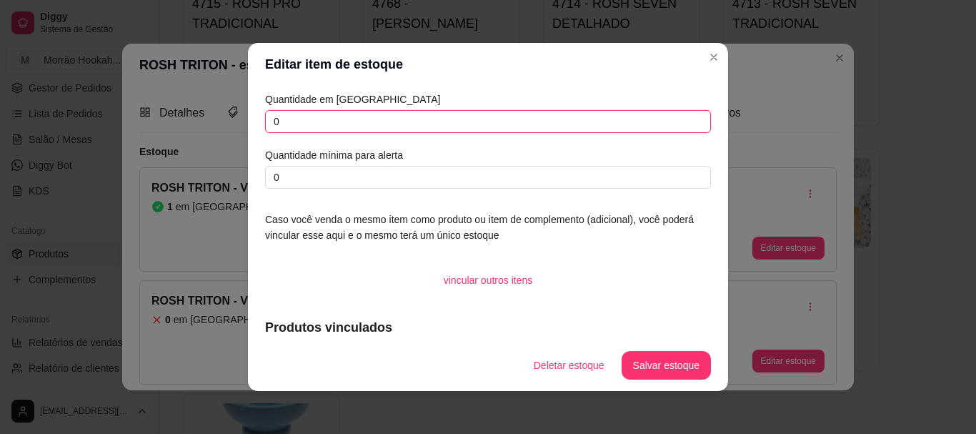
click at [391, 132] on input "0" at bounding box center [488, 121] width 446 height 23
click at [390, 131] on input "0" at bounding box center [488, 121] width 446 height 23
type input "1"
click at [683, 355] on button "Salvar estoque" at bounding box center [665, 366] width 87 height 28
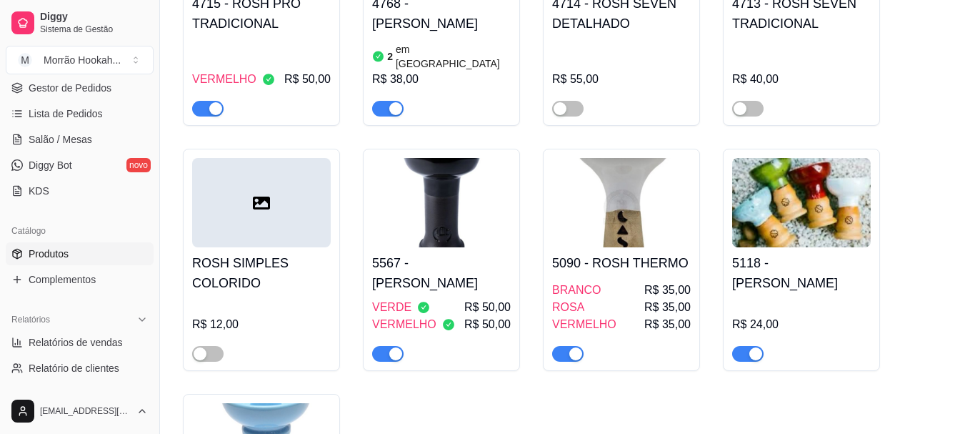
click at [622, 253] on h4 "5090 - ROSH THERMO" at bounding box center [621, 263] width 139 height 20
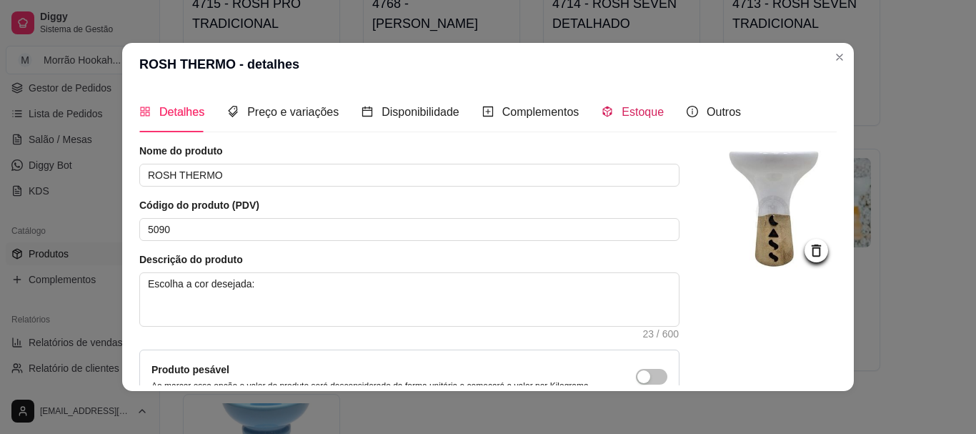
click at [628, 112] on span "Estoque" at bounding box center [643, 112] width 42 height 12
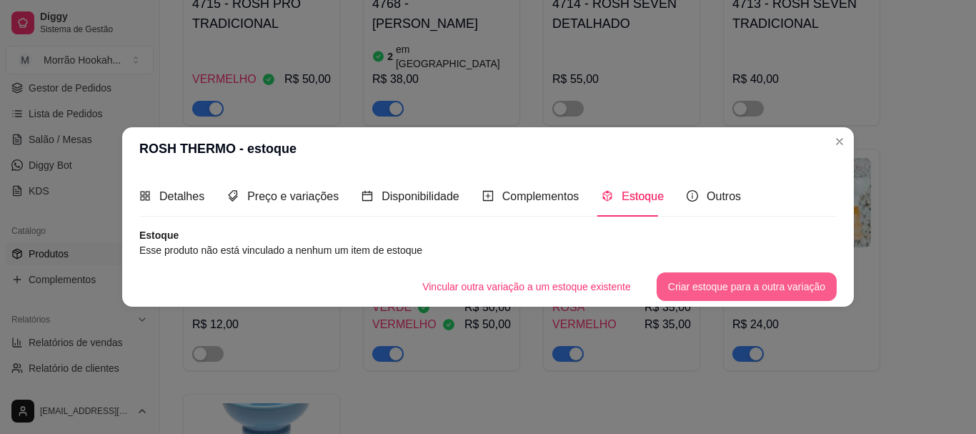
click at [681, 277] on button "Criar estoque para a outra variação" at bounding box center [747, 286] width 180 height 29
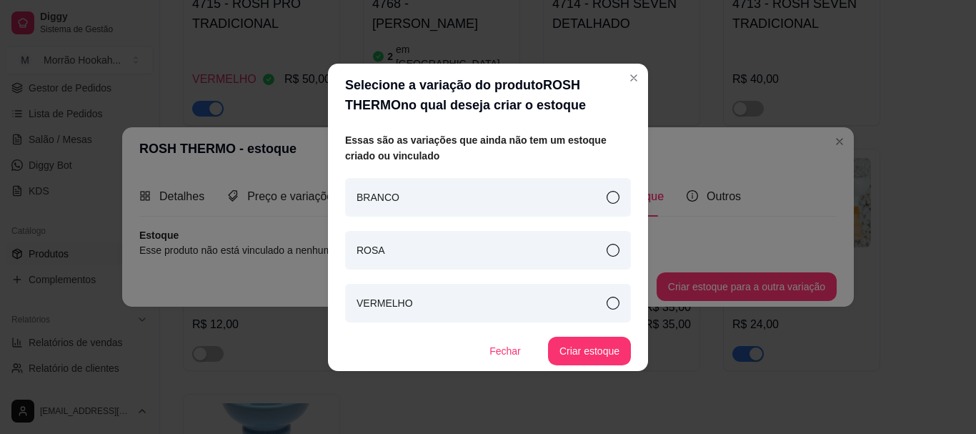
click at [546, 190] on div "BRANCO" at bounding box center [488, 197] width 286 height 39
click at [567, 353] on button "Criar estoque" at bounding box center [590, 351] width 81 height 28
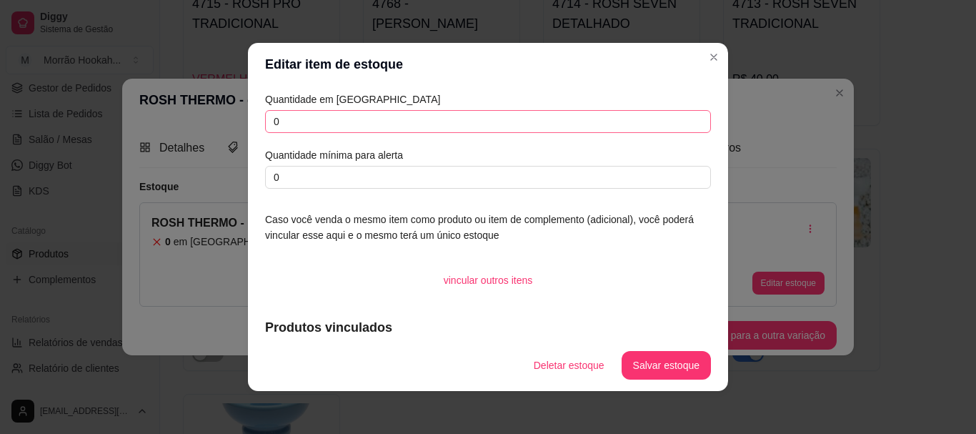
drag, startPoint x: 442, startPoint y: 104, endPoint x: 449, endPoint y: 112, distance: 10.2
click at [444, 106] on article "Quantidade em [GEOGRAPHIC_DATA]" at bounding box center [488, 99] width 446 height 16
click at [456, 116] on input "0" at bounding box center [488, 121] width 446 height 23
type input "1"
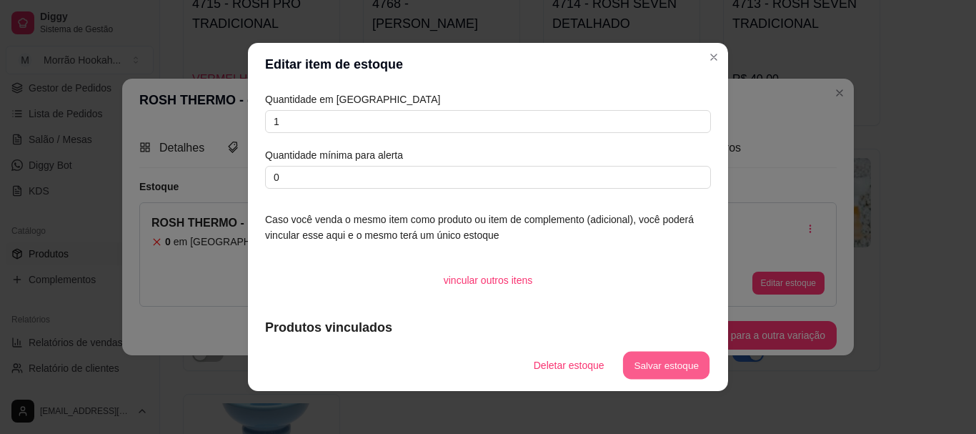
click at [674, 372] on button "Salvar estoque" at bounding box center [665, 366] width 87 height 28
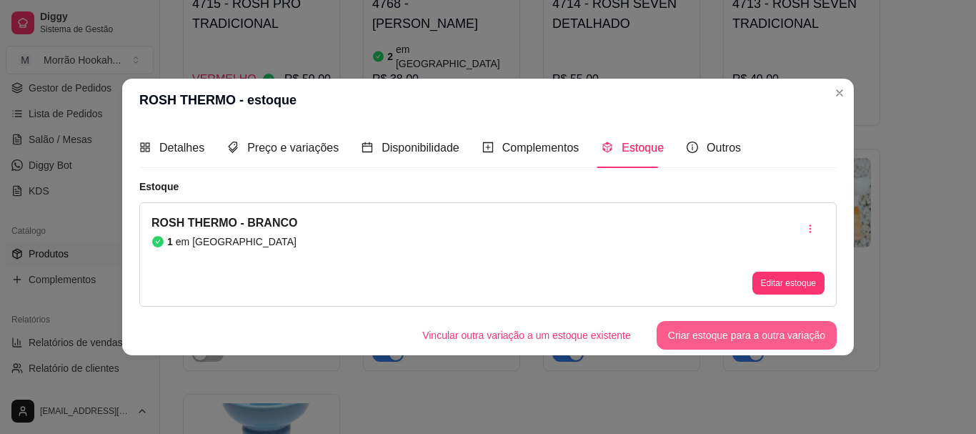
click at [770, 332] on button "Criar estoque para a outra variação" at bounding box center [747, 335] width 180 height 29
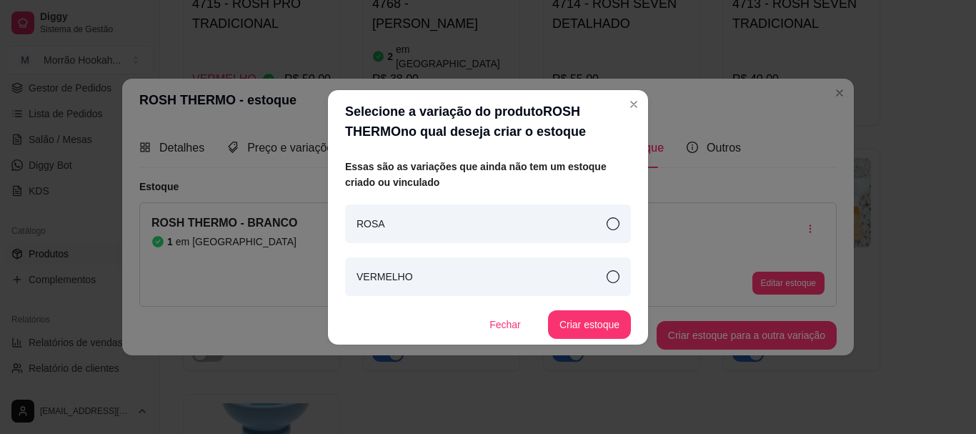
click at [544, 204] on div "ROSA" at bounding box center [488, 223] width 286 height 39
click at [553, 229] on div "ROSA" at bounding box center [488, 223] width 286 height 39
click at [600, 229] on div "ROSA" at bounding box center [488, 223] width 286 height 39
click at [602, 314] on button "Criar estoque" at bounding box center [589, 324] width 83 height 29
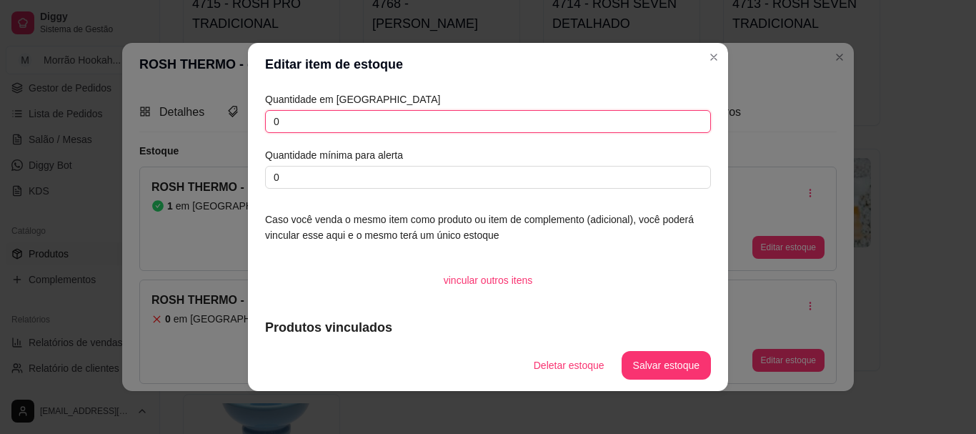
click at [377, 112] on input "0" at bounding box center [488, 121] width 446 height 23
click at [380, 125] on input "0" at bounding box center [488, 121] width 446 height 23
type input "2"
click at [692, 361] on button "Salvar estoque" at bounding box center [666, 365] width 89 height 29
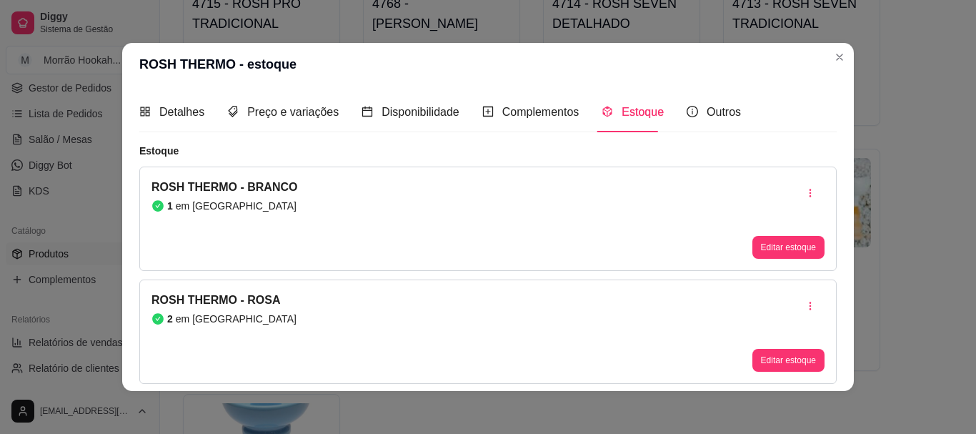
scroll to position [41, 0]
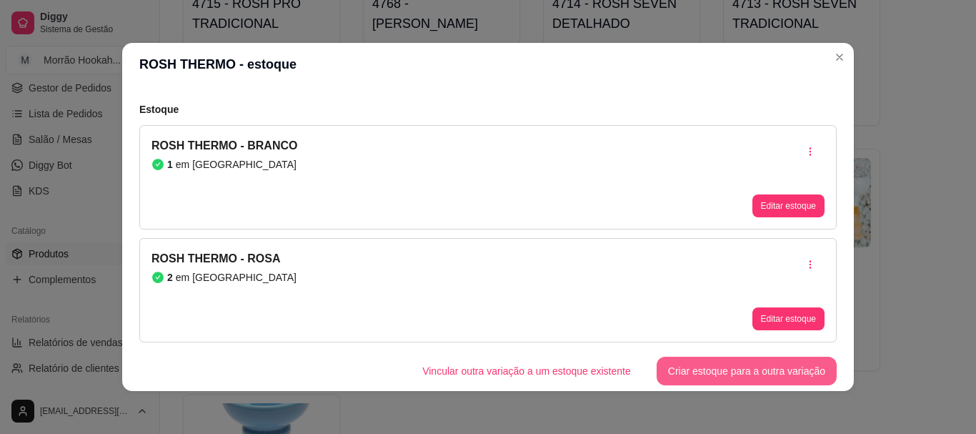
click at [702, 367] on button "Criar estoque para a outra variação" at bounding box center [747, 371] width 180 height 29
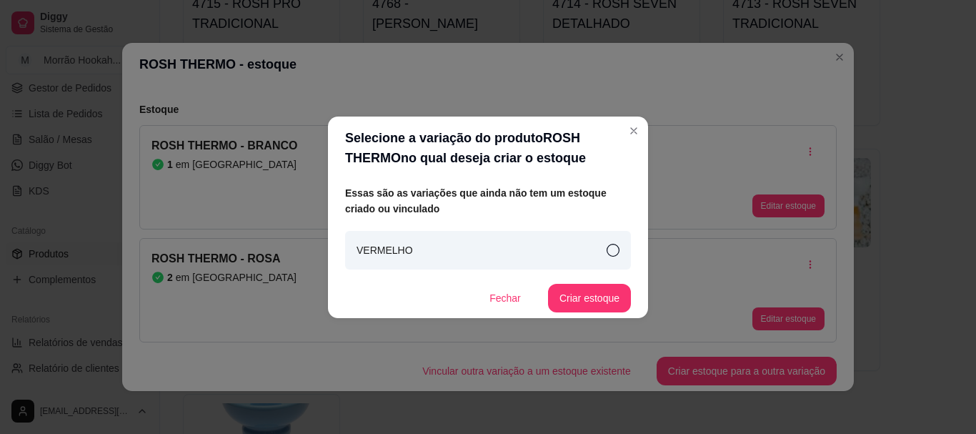
drag, startPoint x: 615, startPoint y: 249, endPoint x: 613, endPoint y: 263, distance: 13.7
click at [614, 249] on icon at bounding box center [613, 250] width 13 height 13
click at [609, 293] on button "Criar estoque" at bounding box center [589, 298] width 83 height 29
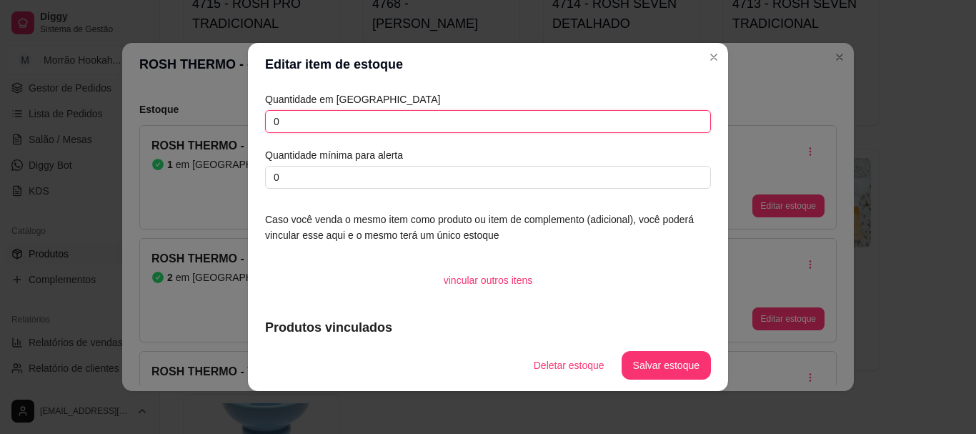
click at [324, 115] on input "0" at bounding box center [488, 121] width 446 height 23
type input "1"
click at [669, 362] on button "Salvar estoque" at bounding box center [665, 366] width 87 height 28
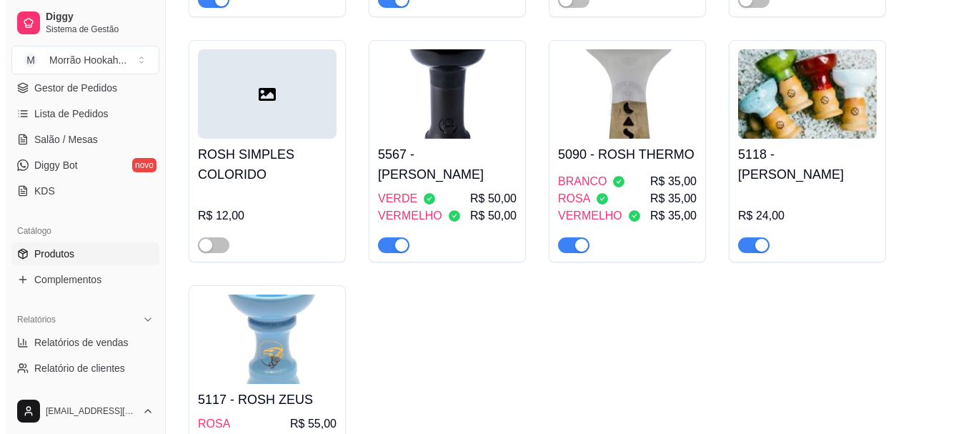
scroll to position [1358, 0]
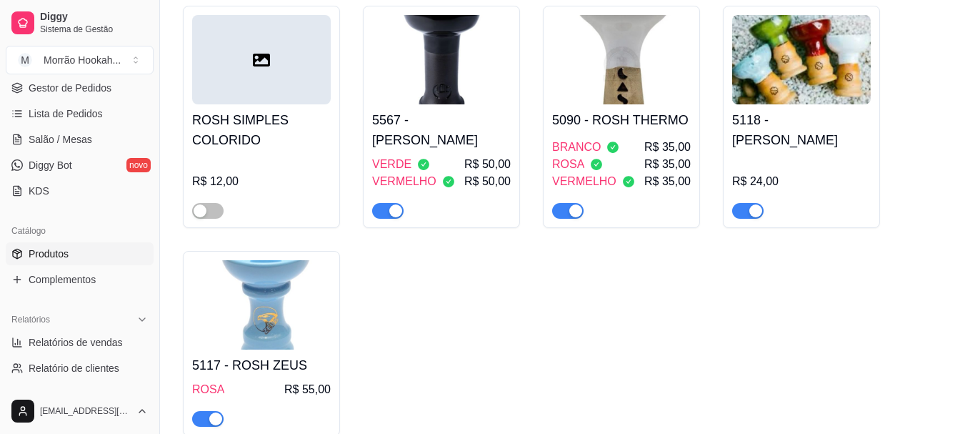
click at [795, 156] on div "R$ 24,00" at bounding box center [802, 187] width 139 height 63
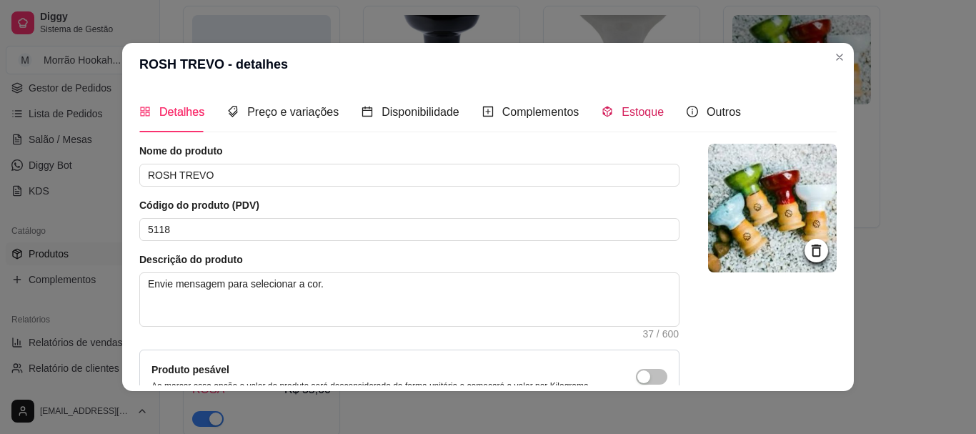
click at [622, 114] on span "Estoque" at bounding box center [643, 112] width 42 height 12
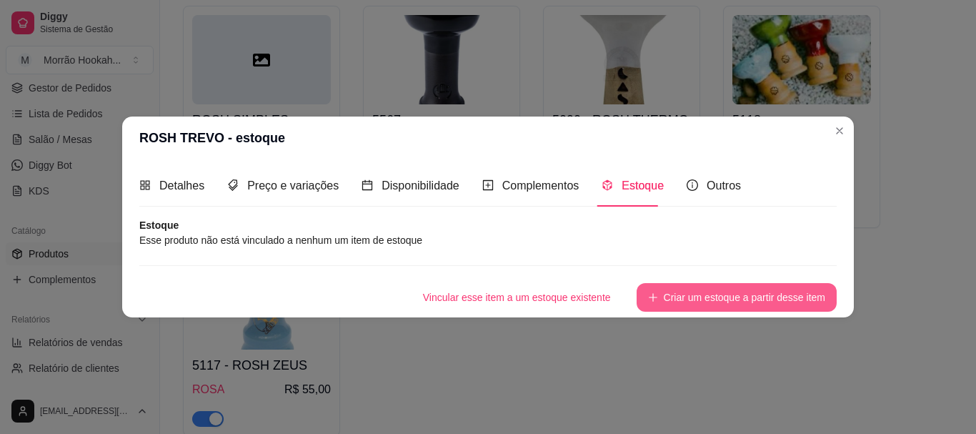
click at [680, 292] on button "Criar um estoque a partir desse item" at bounding box center [737, 297] width 200 height 29
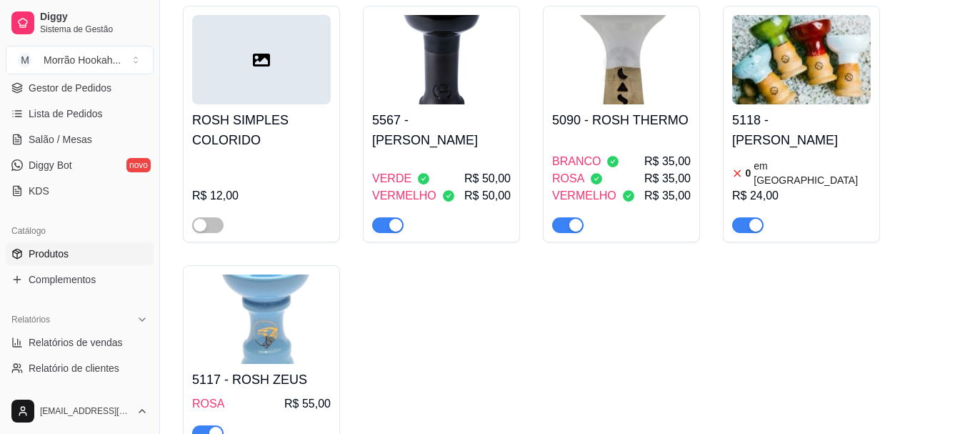
click at [778, 156] on div "0 em estoque R$ 24,00" at bounding box center [802, 194] width 139 height 77
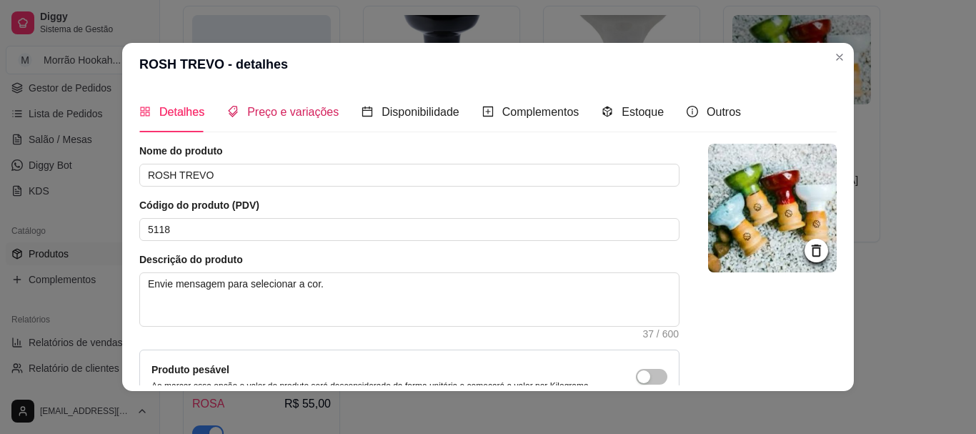
click at [278, 111] on span "Preço e variações" at bounding box center [292, 112] width 91 height 12
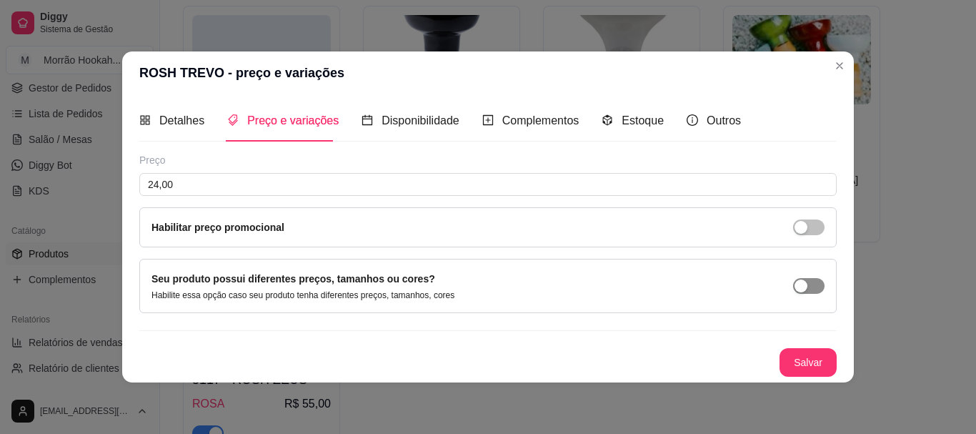
click at [813, 287] on span "button" at bounding box center [808, 286] width 31 height 16
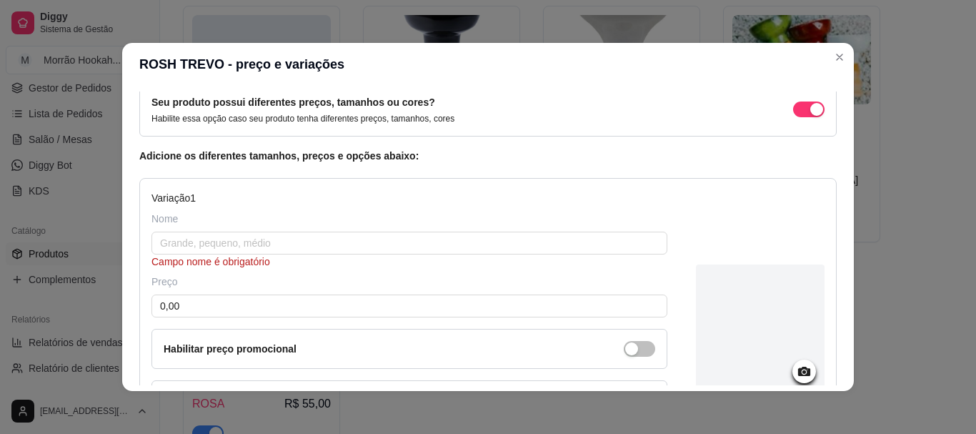
scroll to position [71, 0]
click at [308, 234] on input "text" at bounding box center [410, 244] width 516 height 23
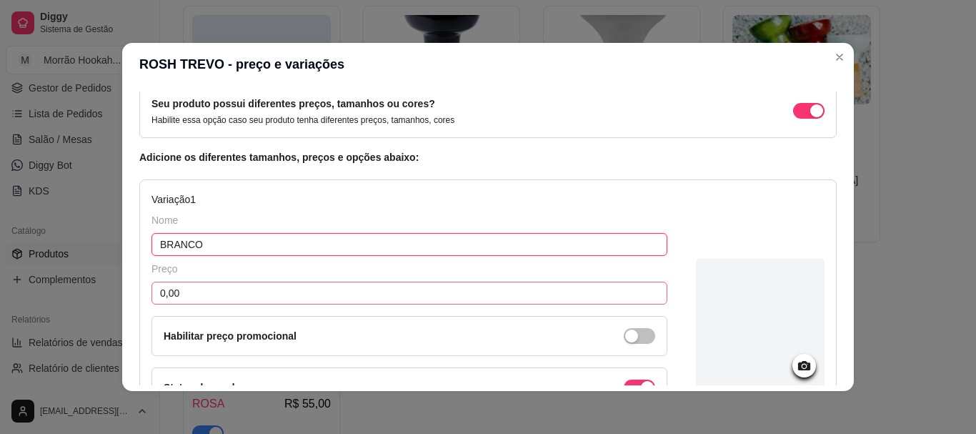
type input "BRANCO"
click at [321, 284] on input "0,00" at bounding box center [410, 293] width 516 height 23
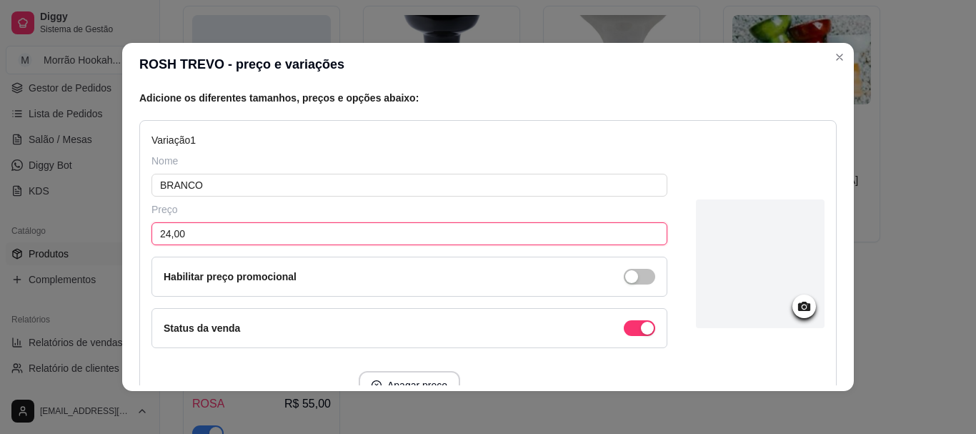
scroll to position [261, 0]
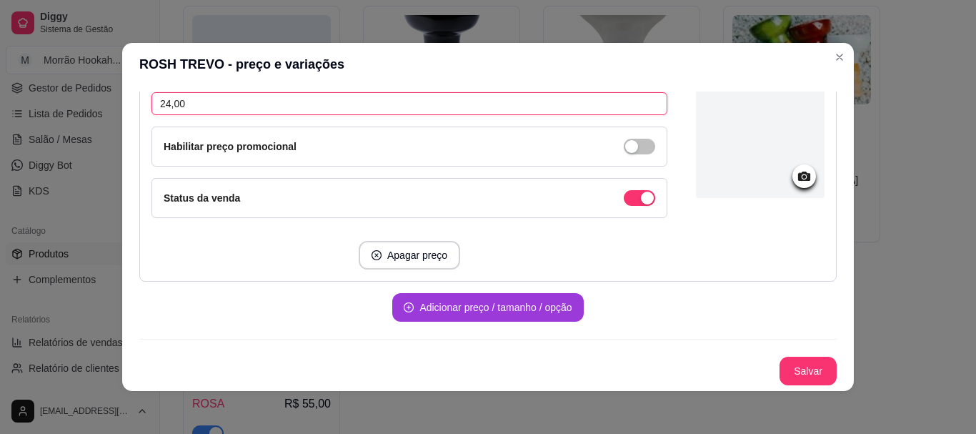
type input "24,00"
click at [524, 305] on button "Adicionar preço / tamanho / opção" at bounding box center [487, 307] width 191 height 29
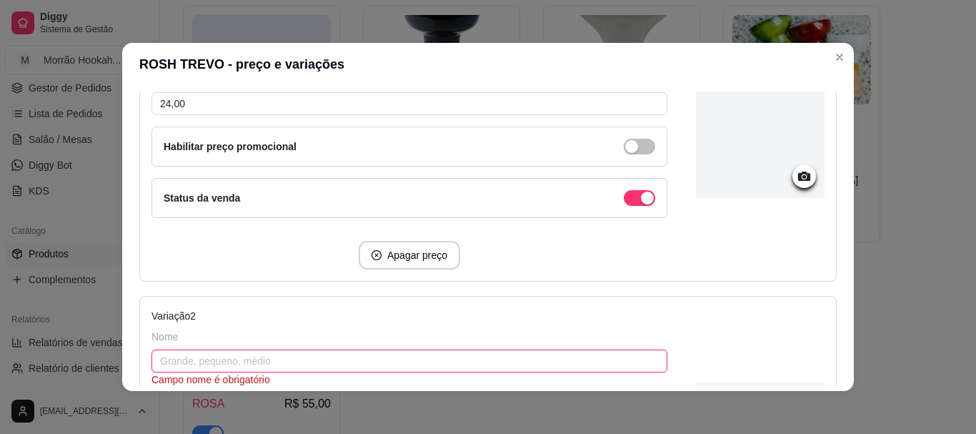
click at [228, 351] on input "text" at bounding box center [410, 360] width 516 height 23
click at [229, 354] on input "text" at bounding box center [410, 360] width 516 height 23
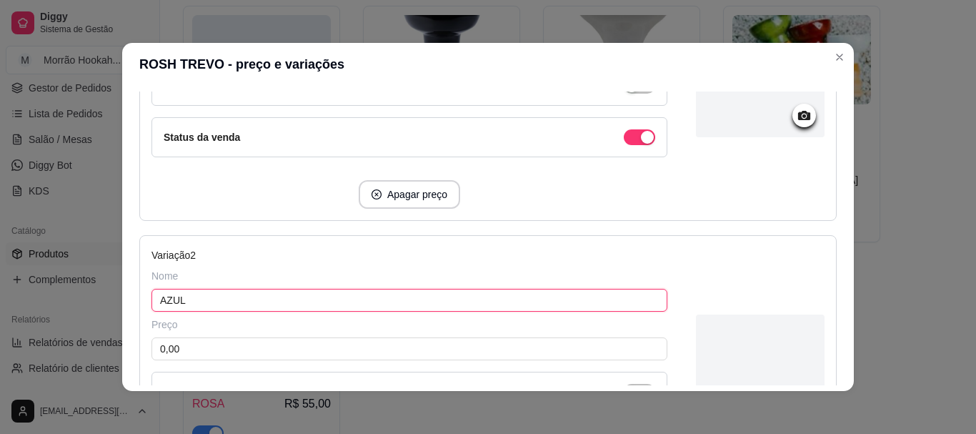
scroll to position [475, 0]
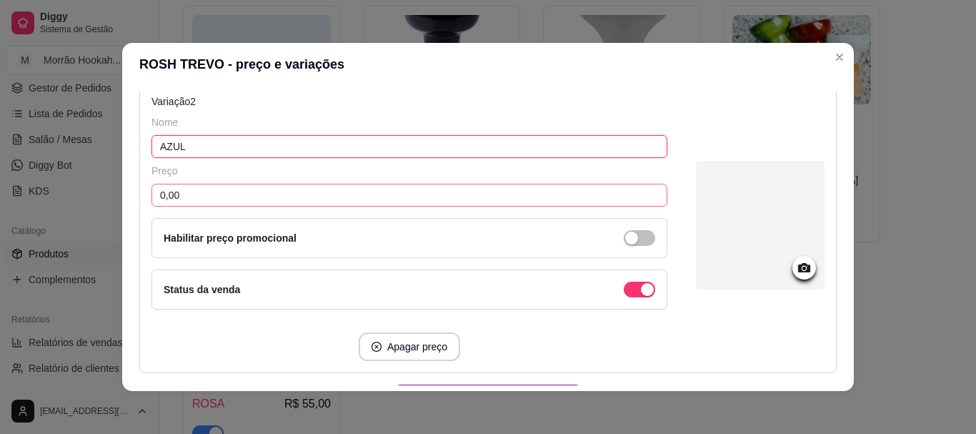
type input "AZUL"
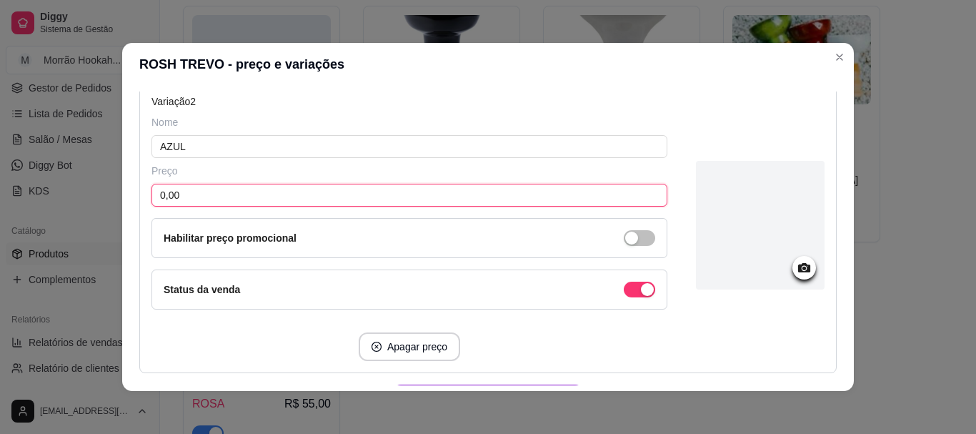
click at [264, 192] on input "0,00" at bounding box center [410, 195] width 516 height 23
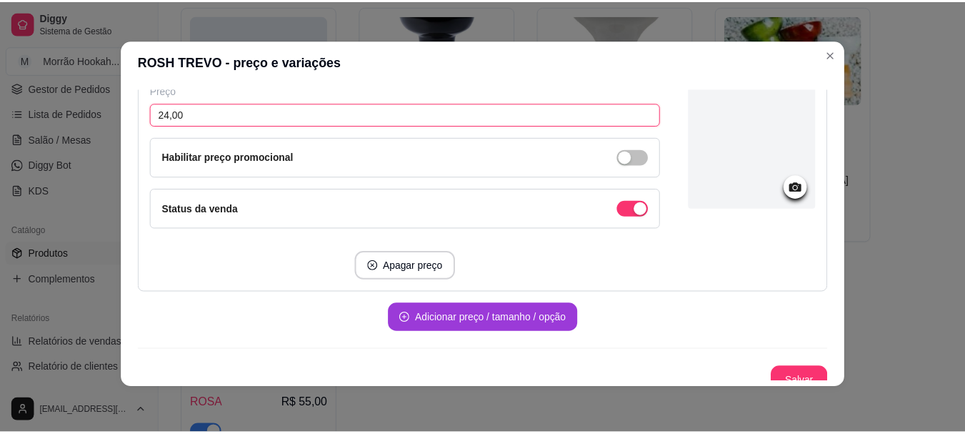
scroll to position [567, 0]
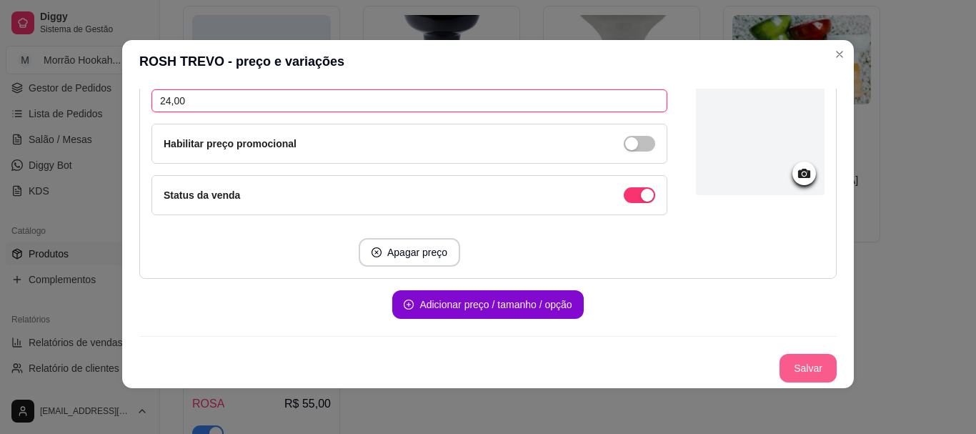
type input "24,00"
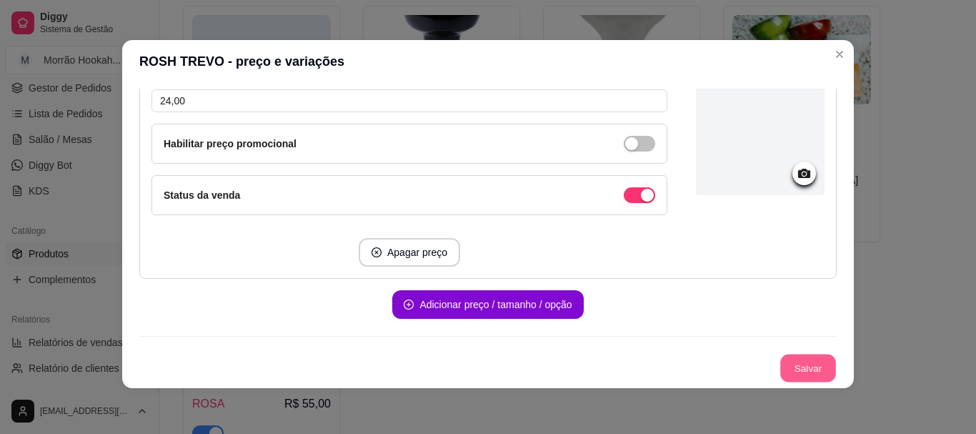
click at [785, 372] on button "Salvar" at bounding box center [808, 368] width 56 height 28
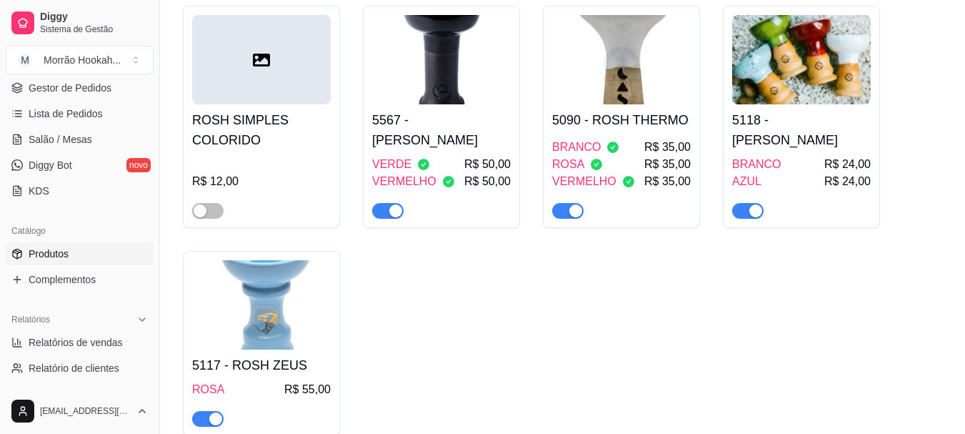
click at [768, 104] on div "5118 - ROSH TREVO BRANCO R$ 24,00 AZUL R$ 24,00" at bounding box center [802, 161] width 139 height 114
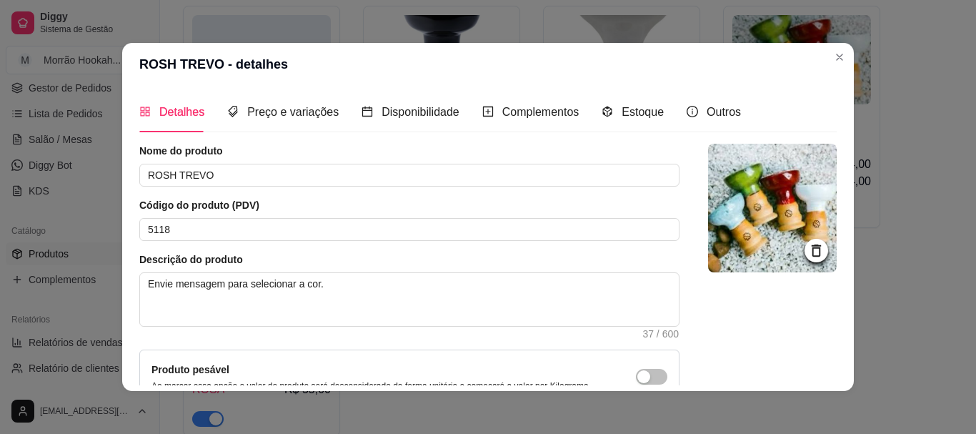
click at [585, 110] on div "Detalhes Preço e variações Disponibilidade Complementos Estoque Outros" at bounding box center [440, 111] width 602 height 41
click at [502, 109] on span "Complementos" at bounding box center [540, 112] width 77 height 12
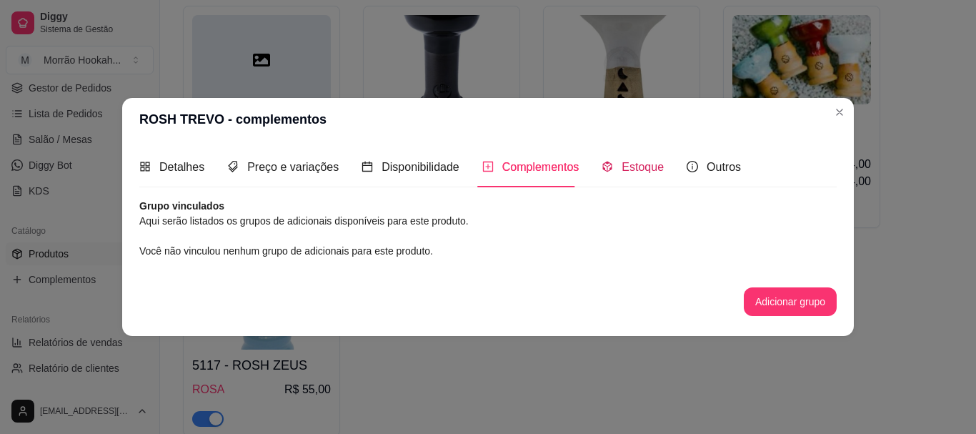
click at [634, 167] on span "Estoque" at bounding box center [643, 167] width 42 height 12
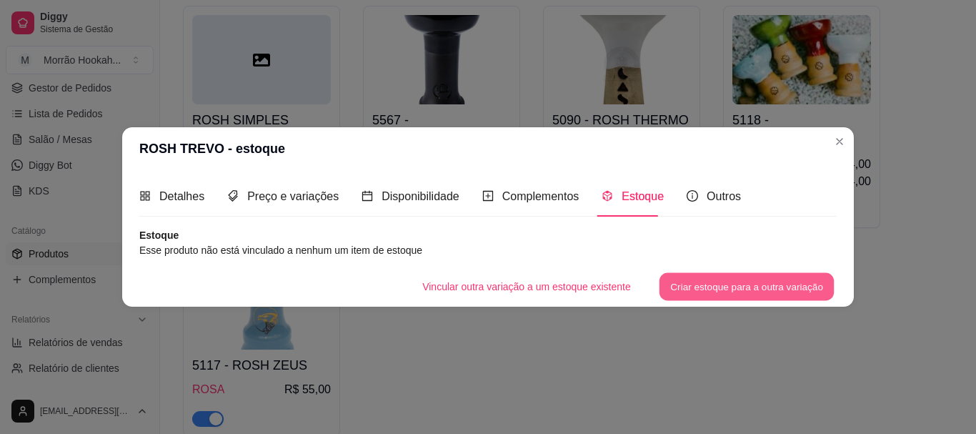
click at [788, 283] on button "Criar estoque para a outra variação" at bounding box center [747, 287] width 175 height 28
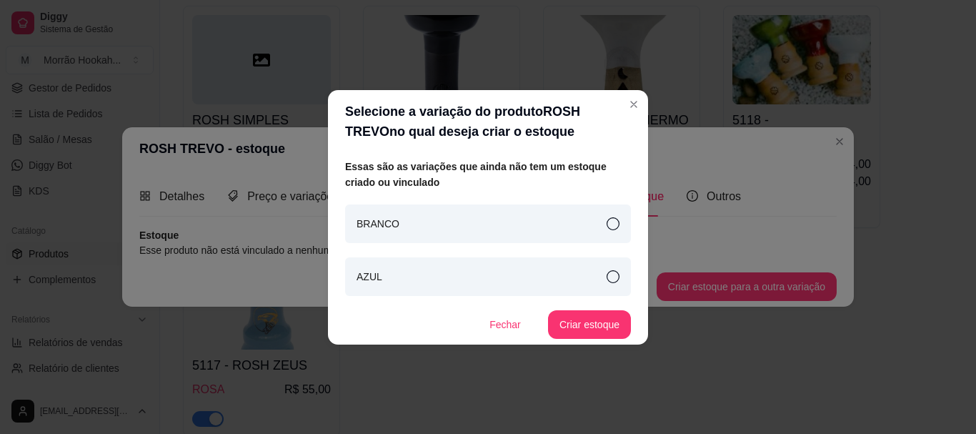
click at [467, 207] on div "BRANCO" at bounding box center [488, 223] width 286 height 39
click at [595, 319] on button "Criar estoque" at bounding box center [589, 324] width 83 height 29
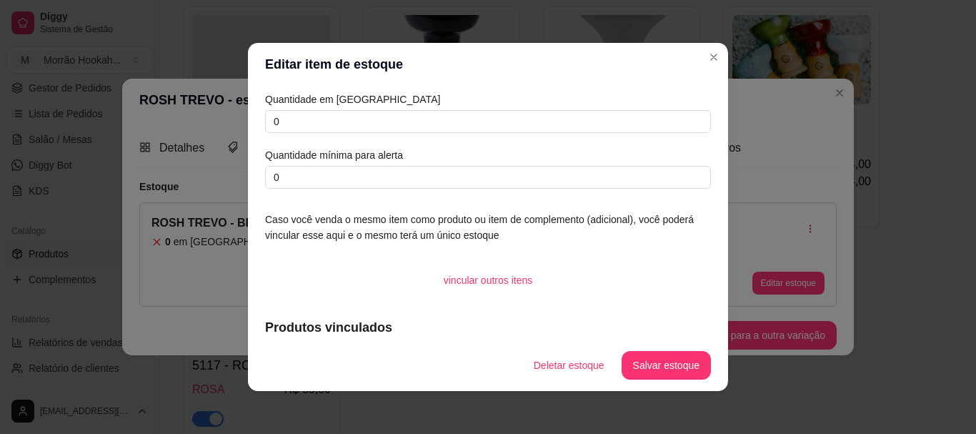
click at [357, 100] on article "Quantidade em [GEOGRAPHIC_DATA]" at bounding box center [488, 99] width 446 height 16
click at [355, 114] on input "0" at bounding box center [488, 121] width 446 height 23
click at [351, 113] on input "0" at bounding box center [488, 121] width 446 height 23
type input "2"
click at [660, 369] on button "Salvar estoque" at bounding box center [665, 366] width 87 height 28
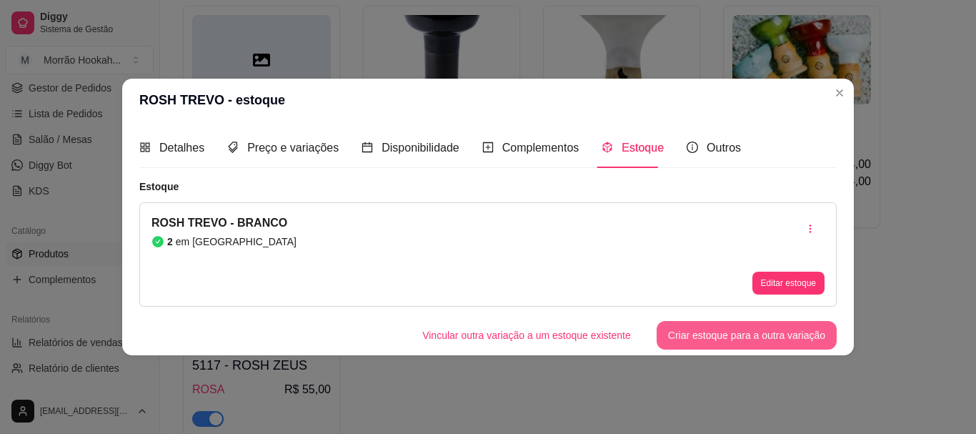
click at [753, 334] on button "Criar estoque para a outra variação" at bounding box center [747, 335] width 180 height 29
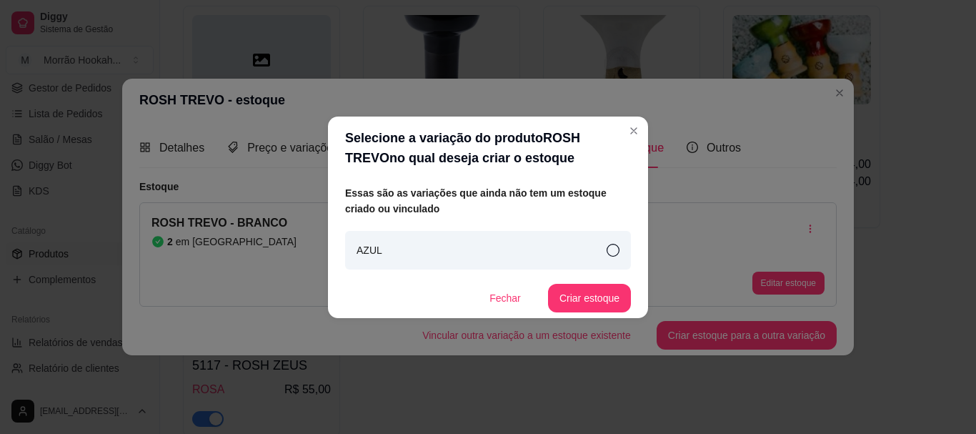
click at [518, 238] on div "AZUL" at bounding box center [488, 250] width 286 height 39
click at [587, 301] on button "Criar estoque" at bounding box center [590, 298] width 81 height 28
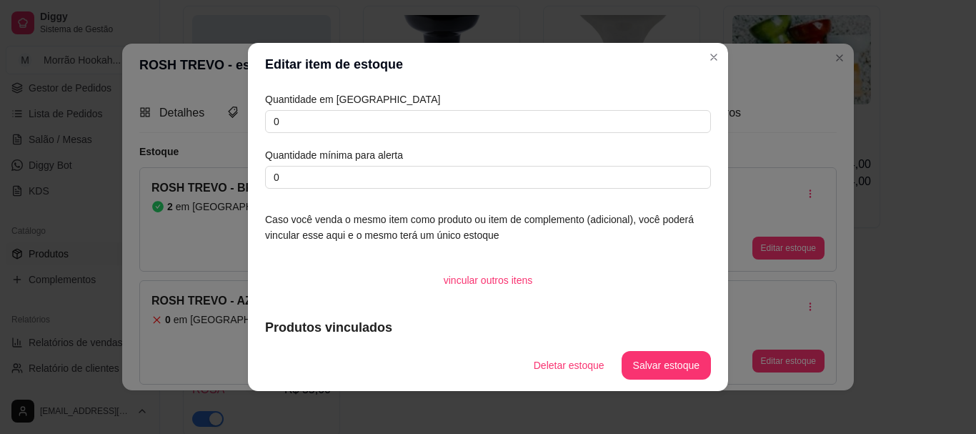
click at [392, 99] on article "Quantidade em [GEOGRAPHIC_DATA]" at bounding box center [488, 99] width 446 height 16
click at [394, 126] on input "0" at bounding box center [488, 121] width 446 height 23
type input "2"
click at [647, 352] on button "Salvar estoque" at bounding box center [665, 366] width 87 height 28
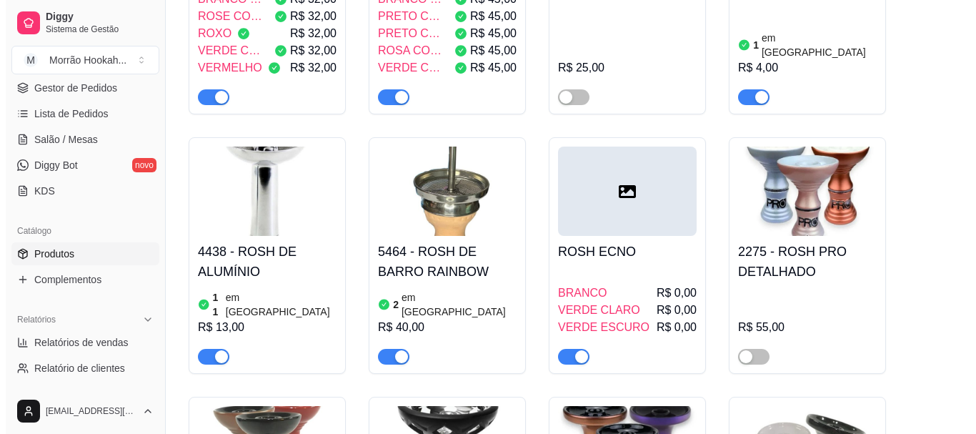
scroll to position [715, 0]
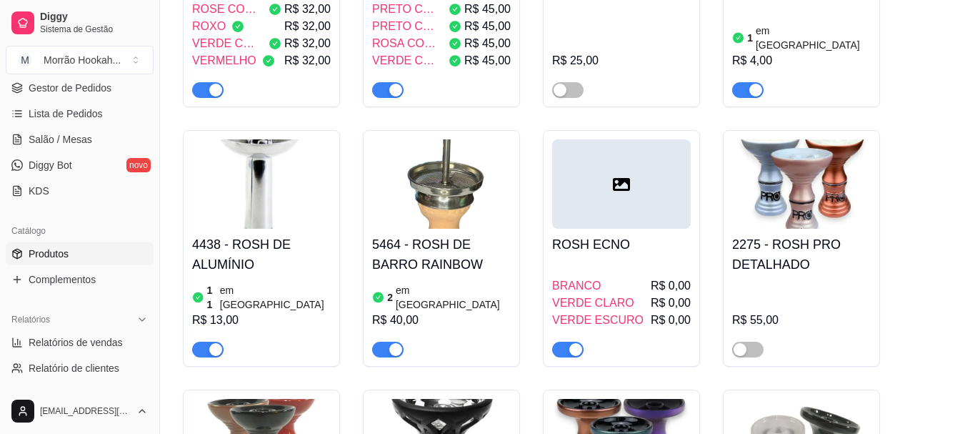
click at [615, 211] on div at bounding box center [621, 183] width 139 height 89
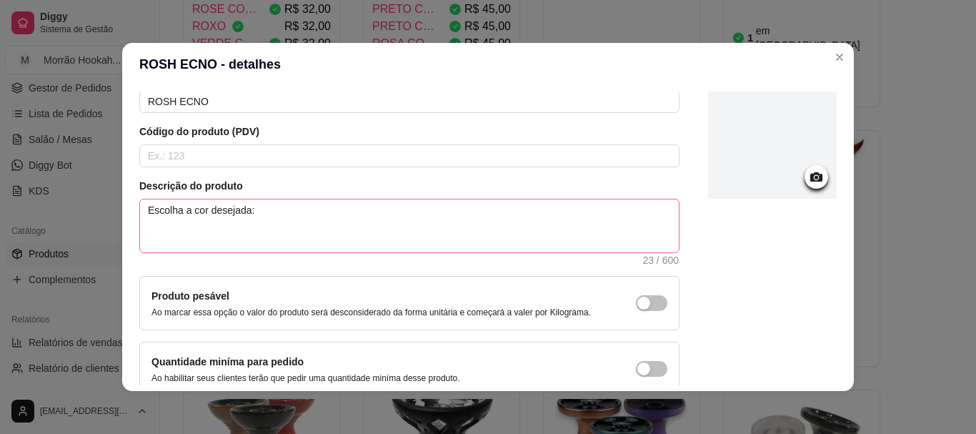
scroll to position [0, 0]
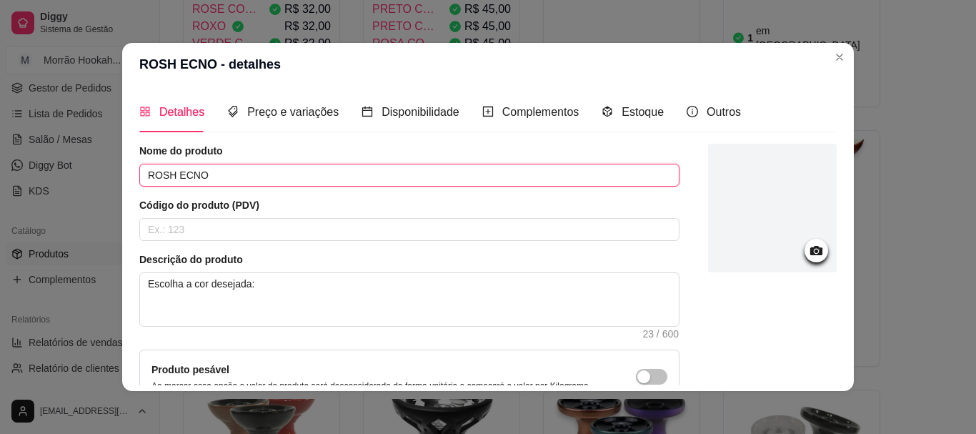
click at [327, 169] on input "ROSH ECNO" at bounding box center [409, 175] width 540 height 23
click at [175, 178] on input "ROSH ECNO" at bounding box center [409, 175] width 540 height 23
click at [179, 179] on input "ROSH ECNO" at bounding box center [409, 175] width 540 height 23
click at [182, 180] on input "ROSH ECNO" at bounding box center [409, 175] width 540 height 23
type input "ROSH ECONO"
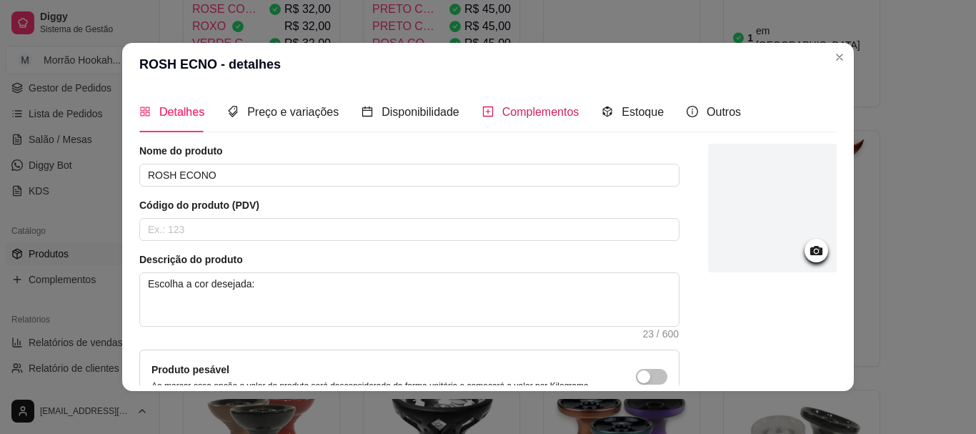
click at [563, 109] on span "Complementos" at bounding box center [540, 112] width 77 height 12
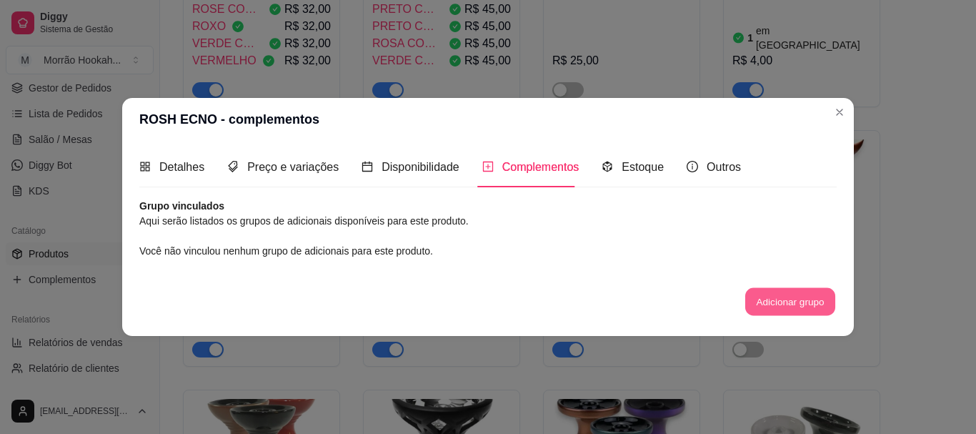
click at [762, 297] on button "Adicionar grupo" at bounding box center [790, 302] width 90 height 28
click at [607, 161] on icon "code-sandbox" at bounding box center [607, 166] width 11 height 11
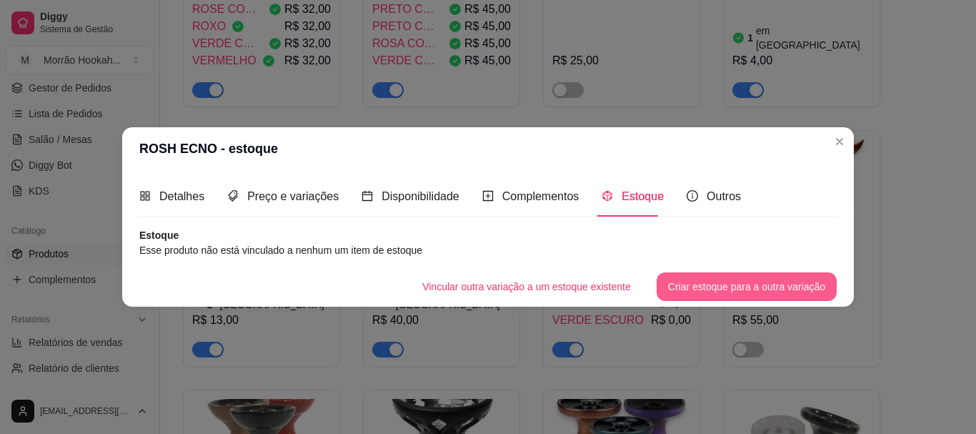
click at [771, 276] on button "Criar estoque para a outra variação" at bounding box center [747, 286] width 180 height 29
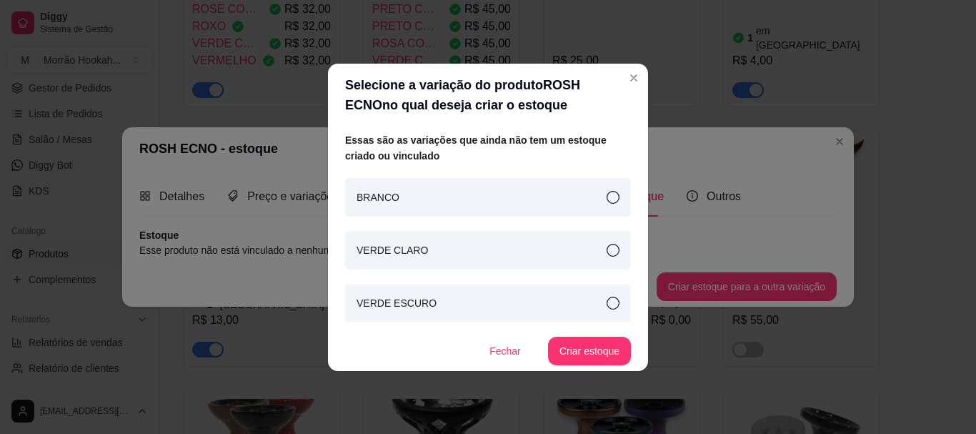
click at [439, 186] on div "BRANCO" at bounding box center [488, 197] width 286 height 39
click at [623, 347] on button "Criar estoque" at bounding box center [589, 351] width 83 height 29
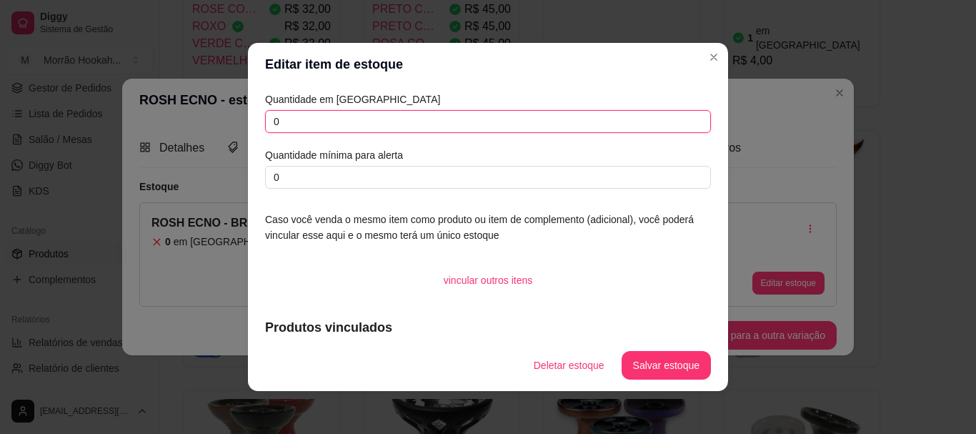
click at [432, 131] on input "0" at bounding box center [488, 121] width 446 height 23
type input "2"
click at [640, 357] on button "Salvar estoque" at bounding box center [665, 366] width 87 height 28
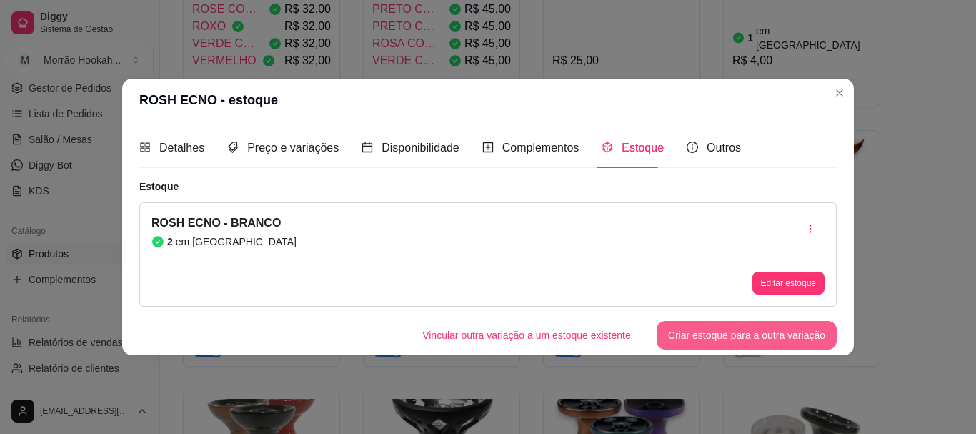
click at [697, 333] on button "Criar estoque para a outra variação" at bounding box center [747, 335] width 180 height 29
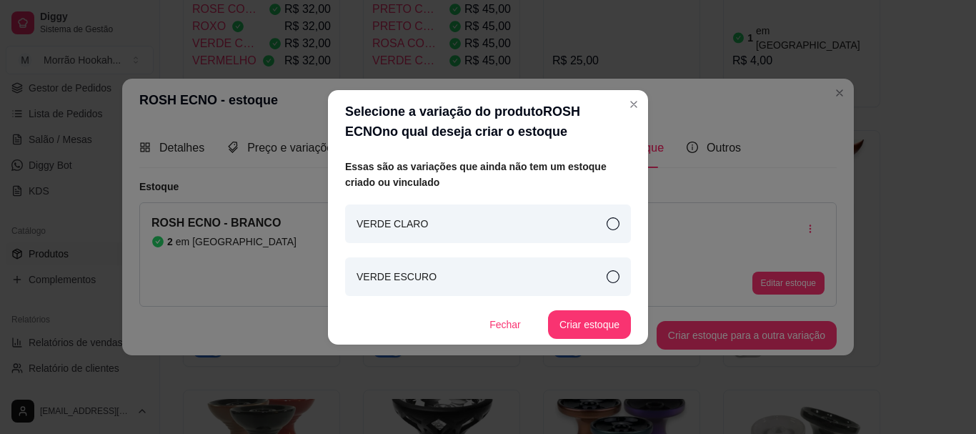
click at [492, 214] on div "VERDE CLARO" at bounding box center [488, 223] width 286 height 39
click at [598, 330] on button "Criar estoque" at bounding box center [590, 324] width 81 height 28
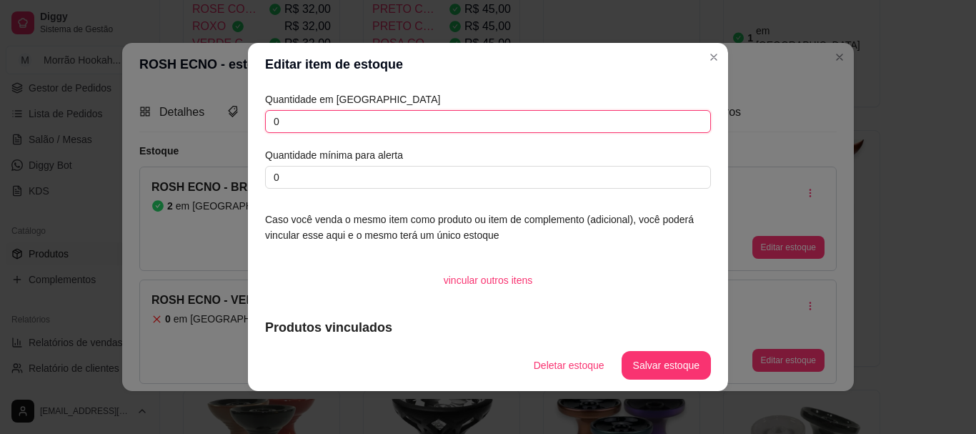
click at [453, 126] on input "0" at bounding box center [488, 121] width 446 height 23
click at [454, 126] on input "0" at bounding box center [488, 121] width 446 height 23
type input "1"
click at [673, 369] on button "Salvar estoque" at bounding box center [666, 365] width 89 height 29
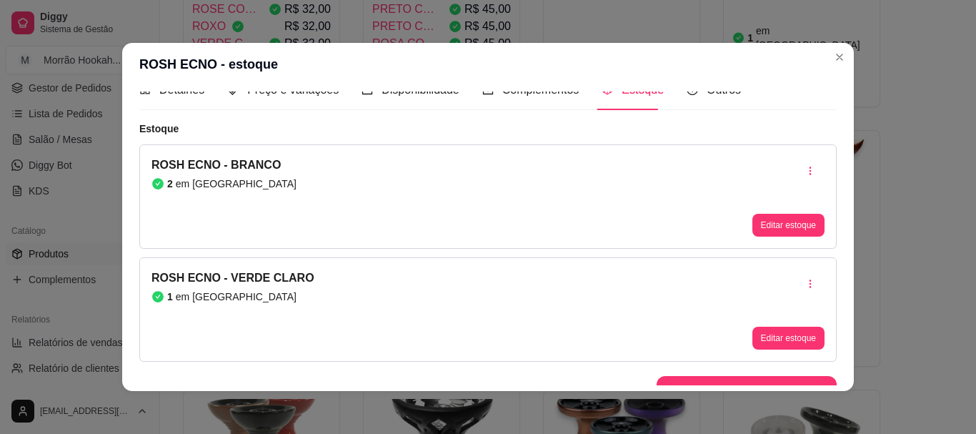
scroll to position [41, 0]
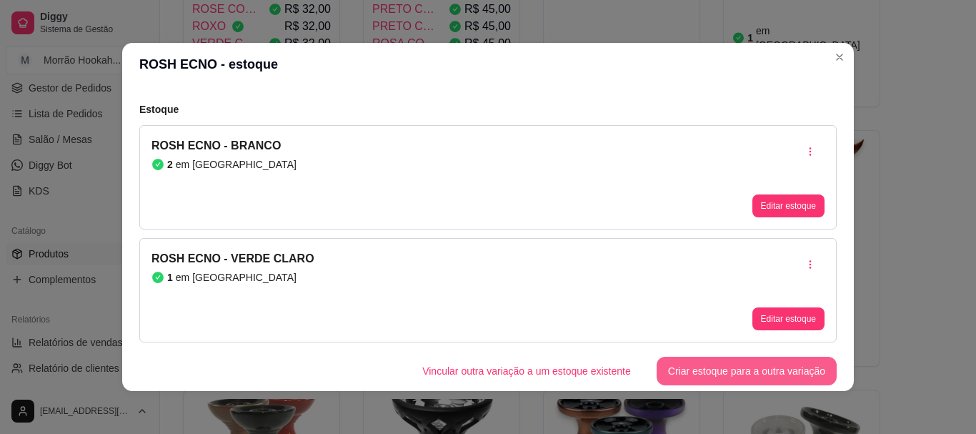
click at [708, 369] on button "Criar estoque para a outra variação" at bounding box center [747, 371] width 180 height 29
click at [665, 363] on button "Criar estoque para a outra variação" at bounding box center [747, 371] width 175 height 28
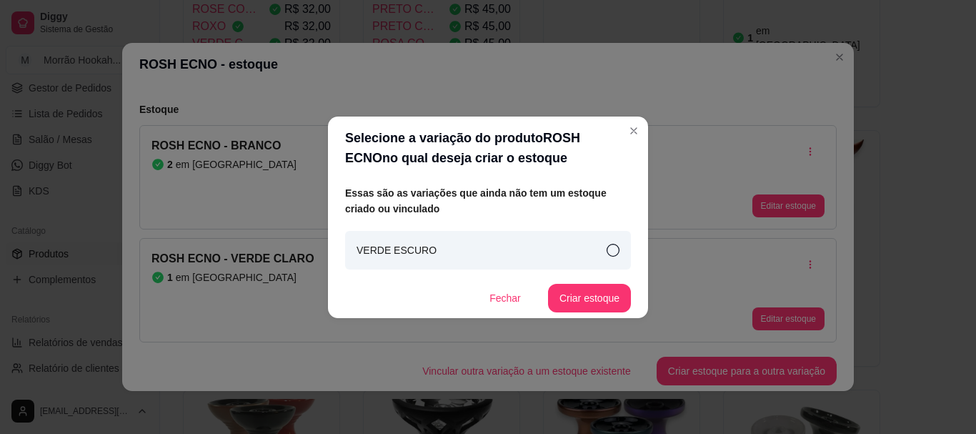
click at [622, 254] on div "VERDE ESCURO" at bounding box center [488, 250] width 286 height 39
click at [592, 287] on button "Criar estoque" at bounding box center [589, 298] width 83 height 29
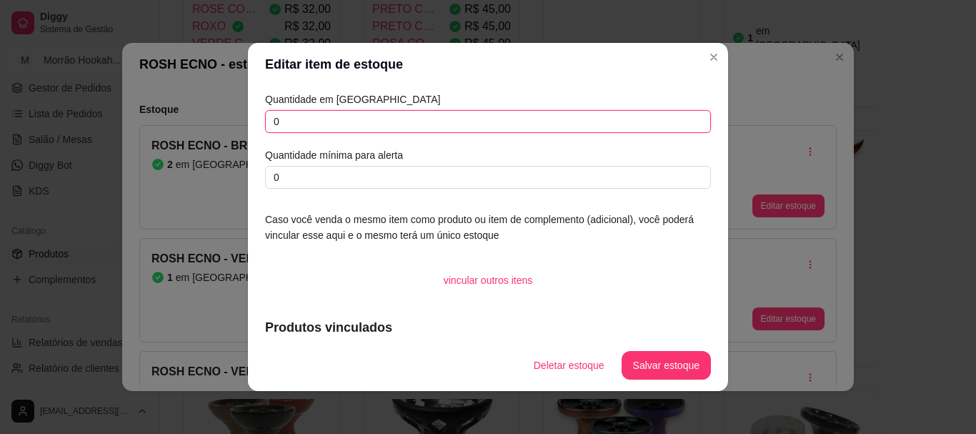
click at [485, 131] on input "0" at bounding box center [488, 121] width 446 height 23
type input "1"
click at [675, 377] on button "Salvar estoque" at bounding box center [665, 366] width 87 height 28
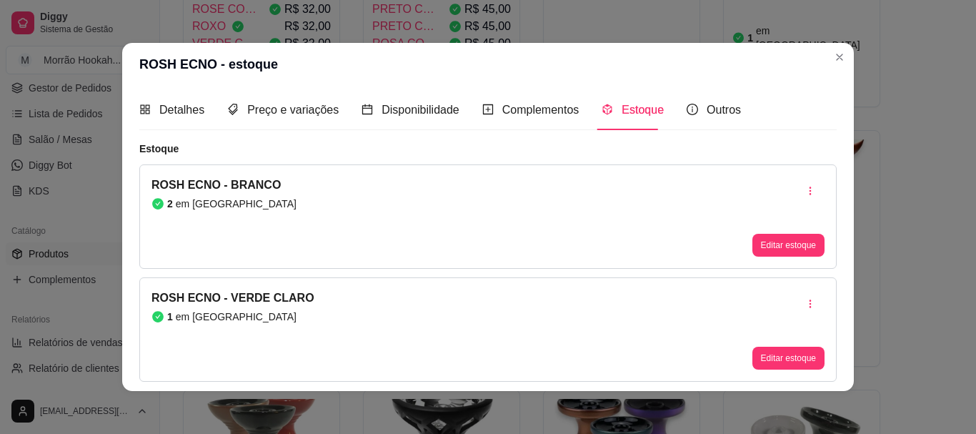
scroll to position [0, 0]
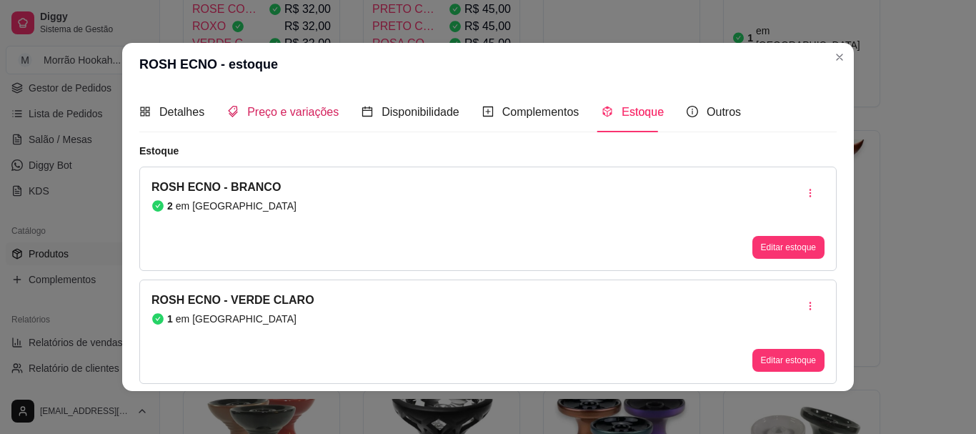
click at [227, 116] on icon "tags" at bounding box center [232, 111] width 11 height 11
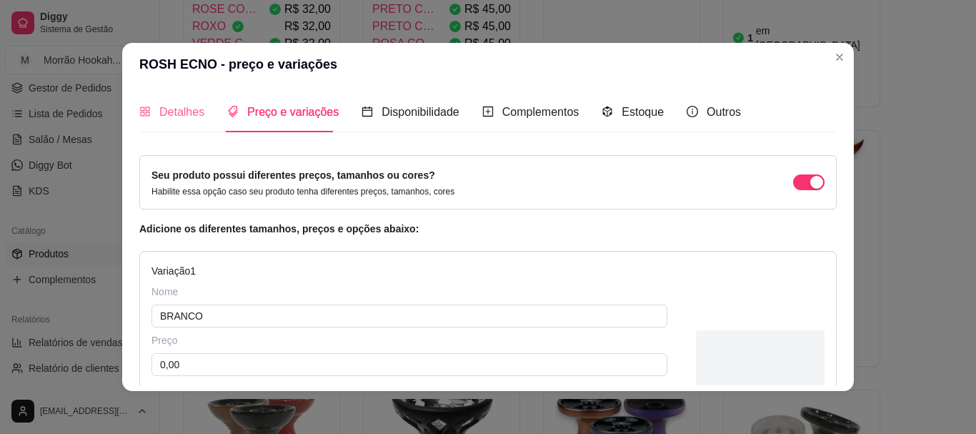
click at [189, 101] on div "Detalhes" at bounding box center [171, 111] width 65 height 41
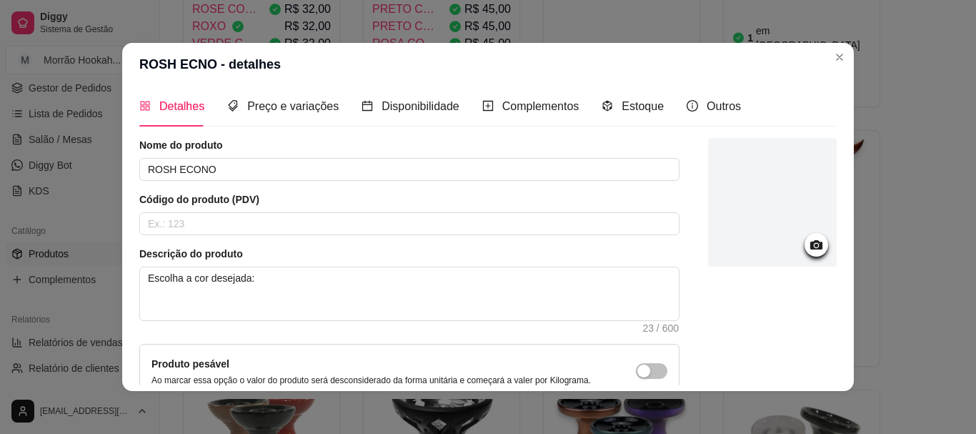
scroll to position [5, 0]
click at [282, 106] on span "Preço e variações" at bounding box center [292, 107] width 91 height 12
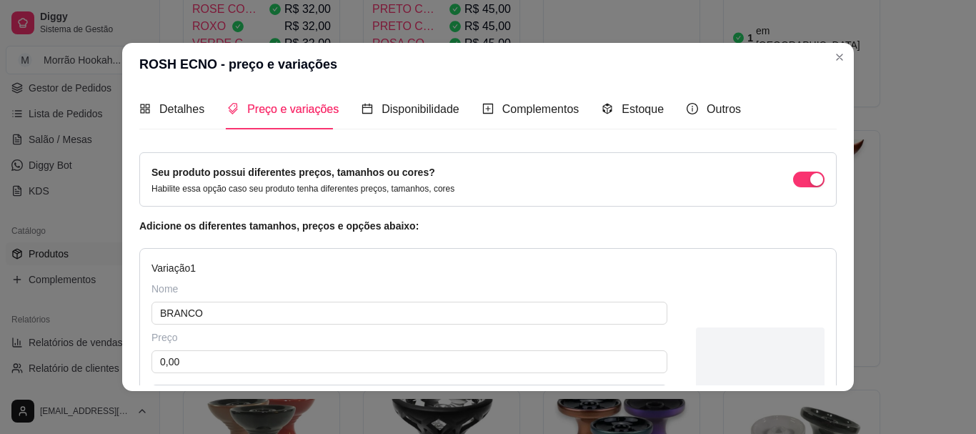
scroll to position [0, 0]
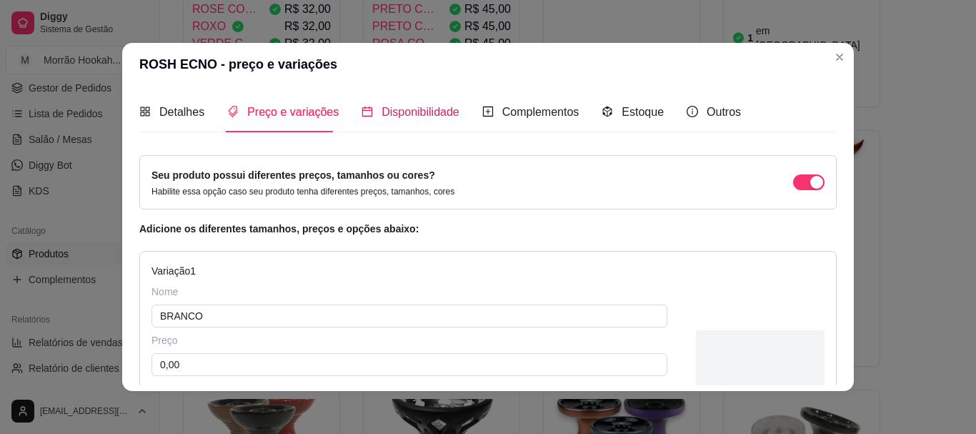
click at [437, 115] on span "Disponibilidade" at bounding box center [421, 112] width 78 height 12
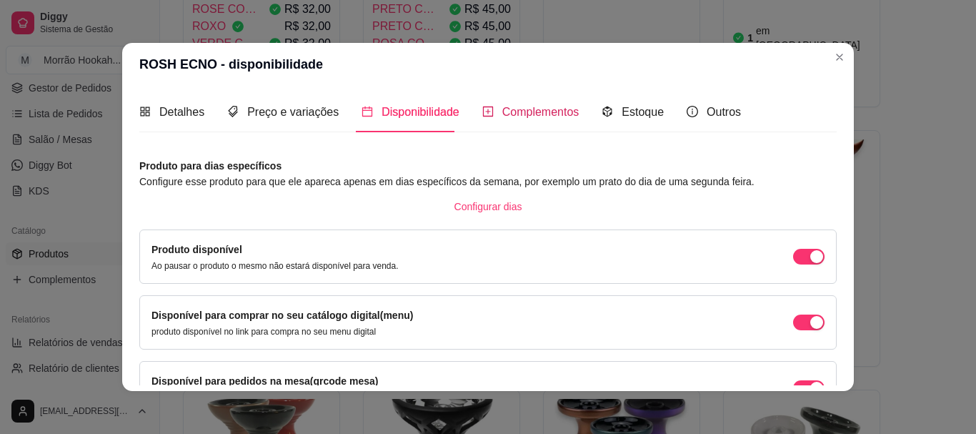
click at [526, 118] on span "Complementos" at bounding box center [540, 112] width 77 height 12
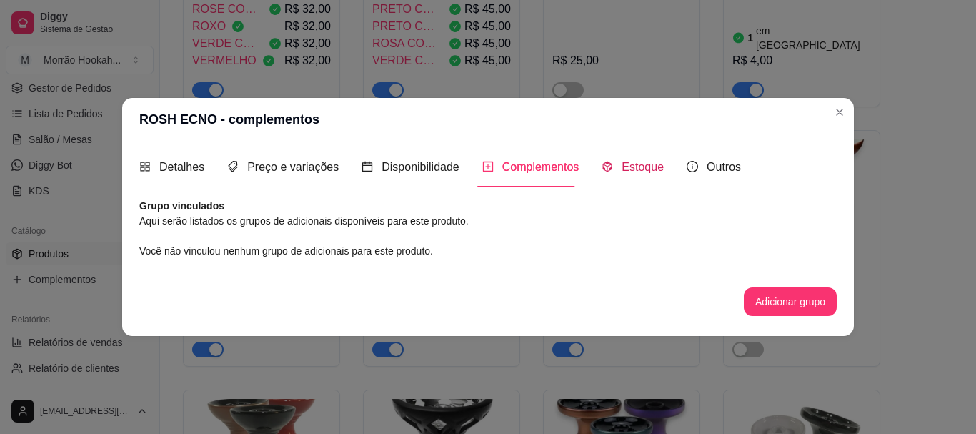
click at [613, 165] on div "Estoque" at bounding box center [633, 167] width 62 height 18
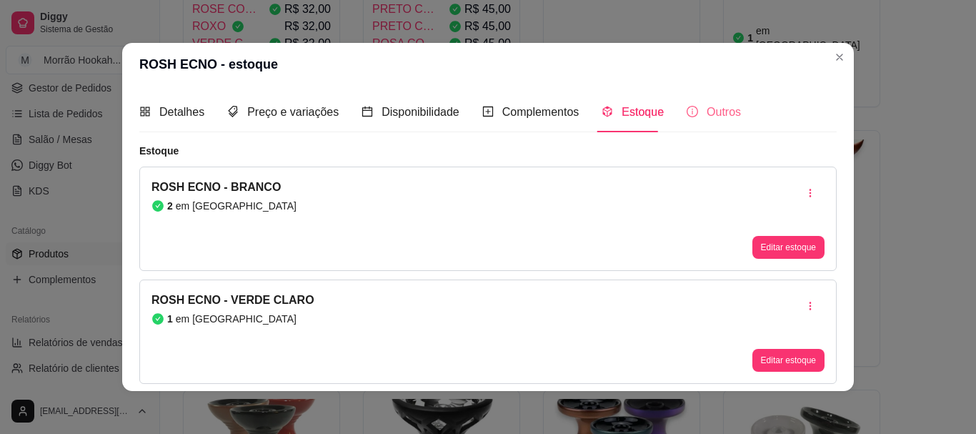
click at [702, 124] on div "Outros" at bounding box center [714, 111] width 54 height 41
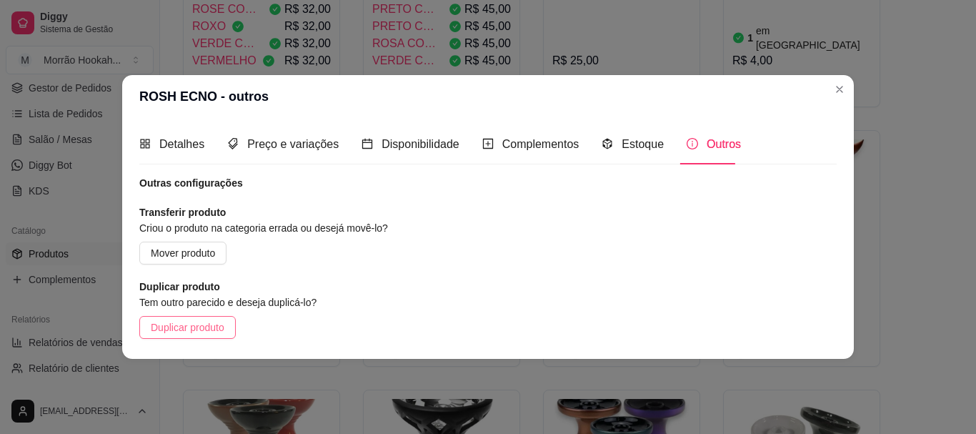
click at [209, 325] on span "Duplicar produto" at bounding box center [188, 327] width 74 height 16
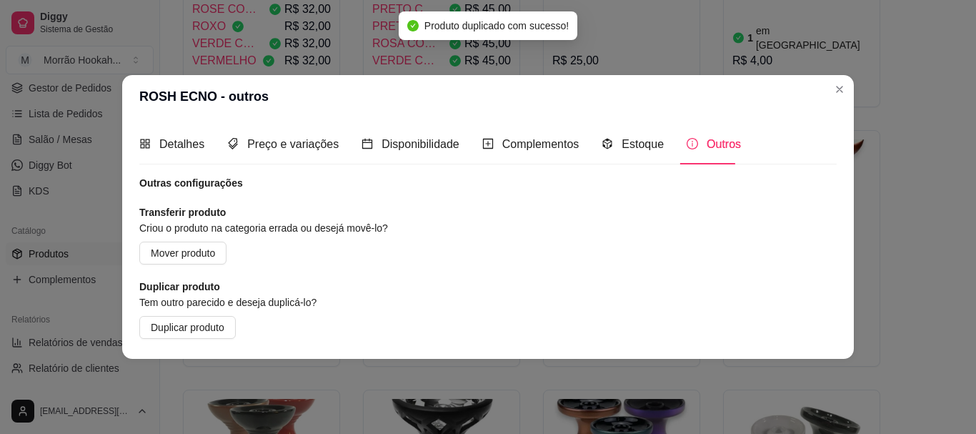
click at [835, 76] on header "ROSH ECNO - outros" at bounding box center [488, 96] width 732 height 43
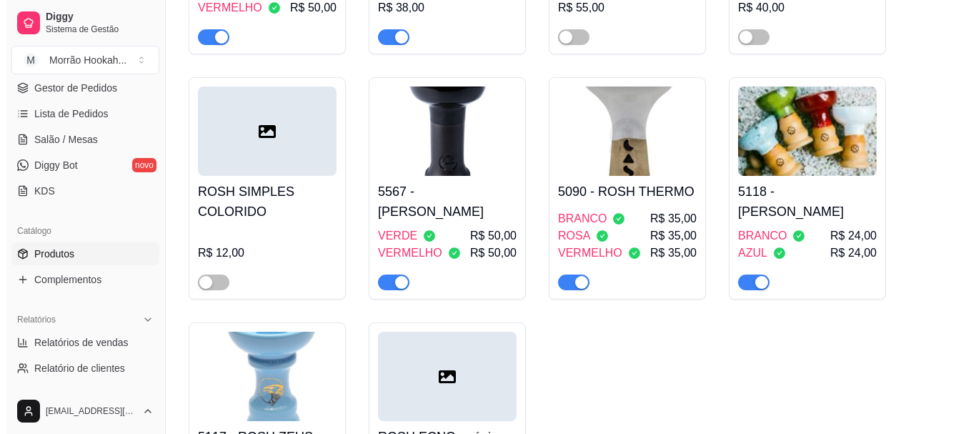
scroll to position [1358, 0]
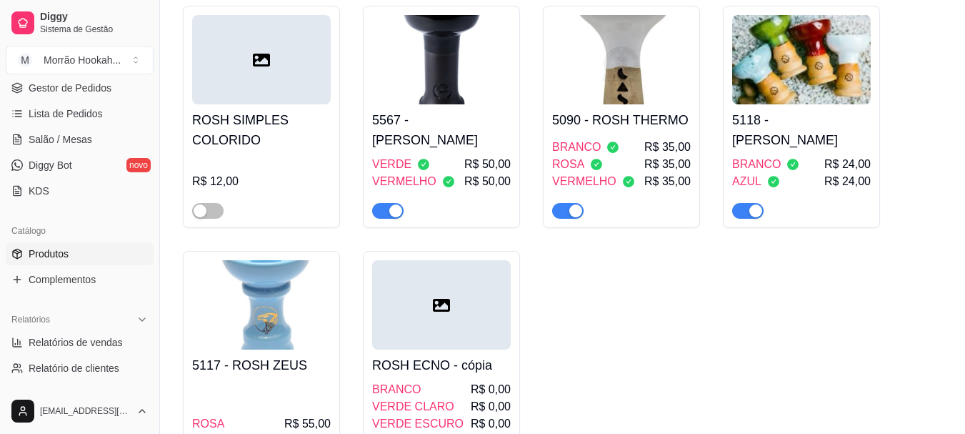
click at [457, 292] on div at bounding box center [441, 304] width 139 height 89
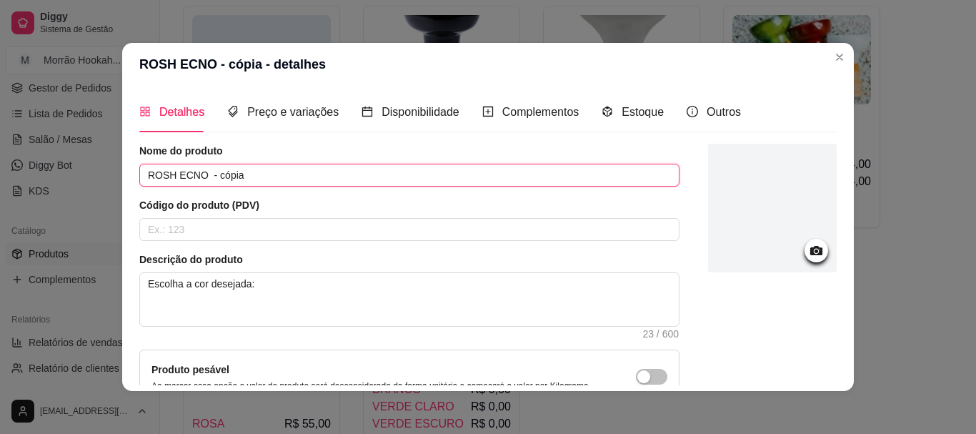
drag, startPoint x: 259, startPoint y: 168, endPoint x: 169, endPoint y: 171, distance: 90.1
click at [169, 171] on input "ROSH ECNO - cópia" at bounding box center [409, 175] width 540 height 23
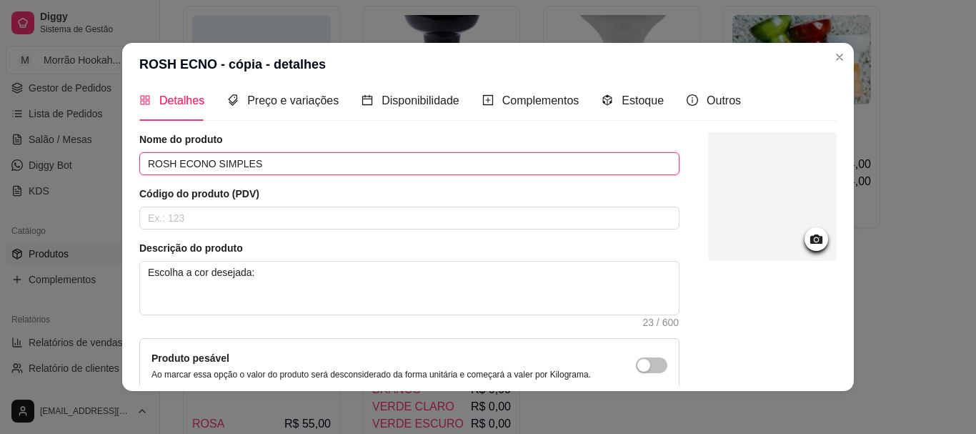
scroll to position [0, 0]
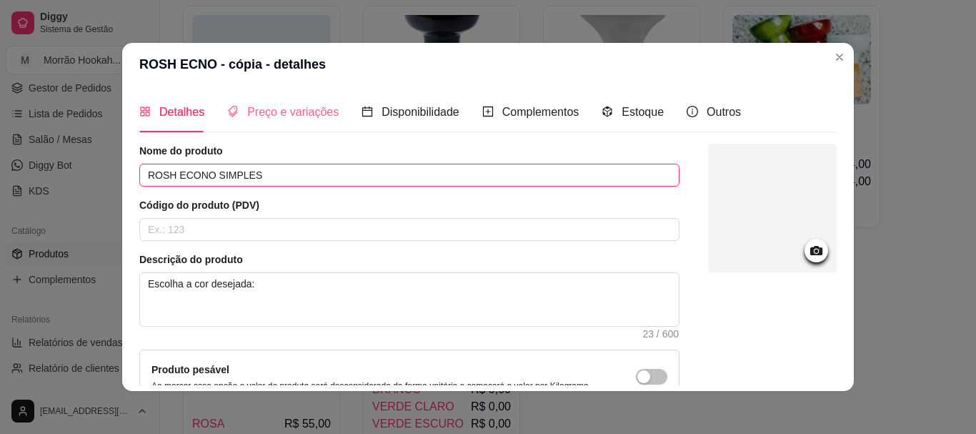
type input "ROSH ECONO SIMPLES"
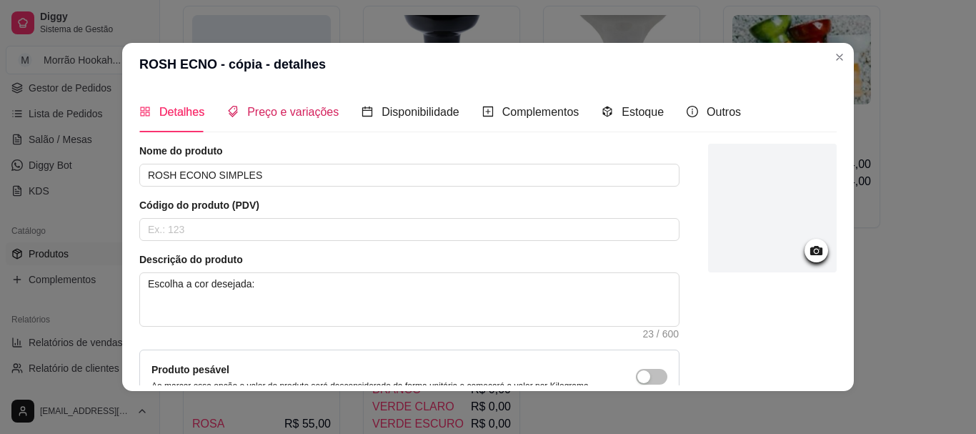
click at [256, 103] on div "Preço e variações" at bounding box center [282, 112] width 111 height 18
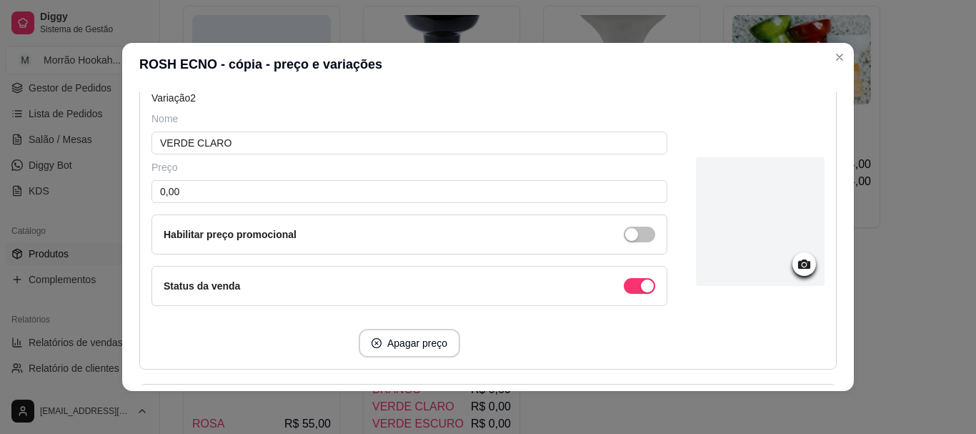
scroll to position [500, 0]
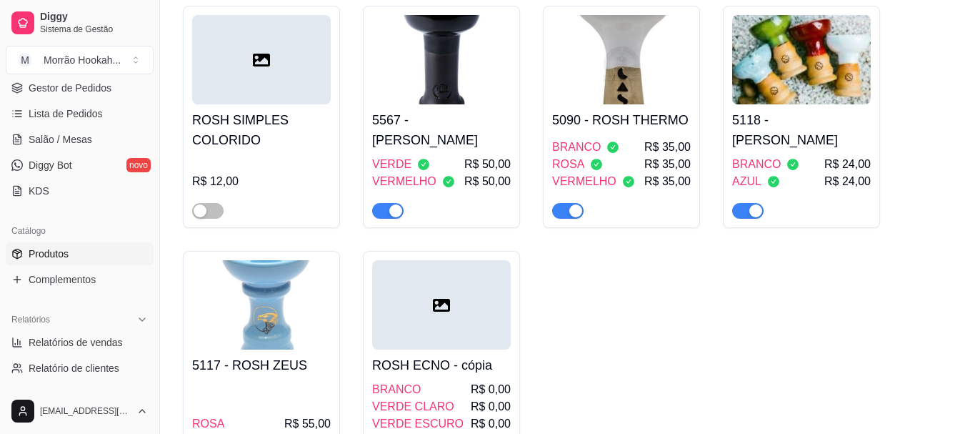
click at [478, 260] on div at bounding box center [441, 304] width 139 height 89
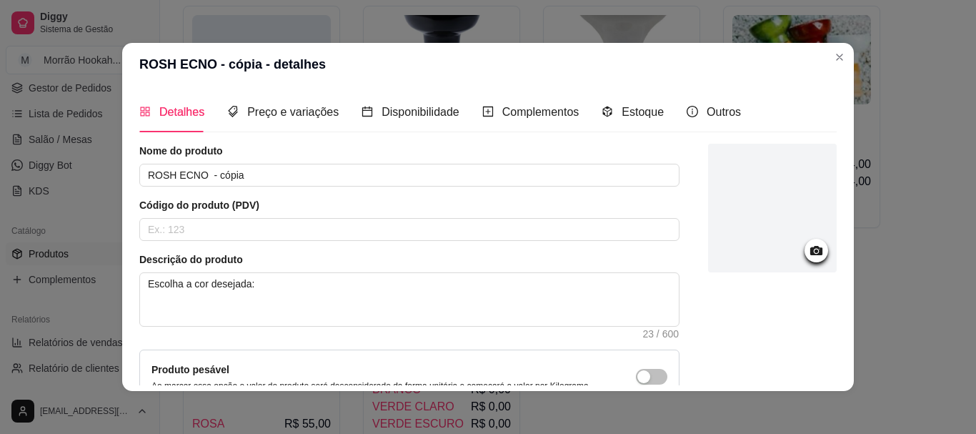
click at [259, 211] on article "Código do produto (PDV)" at bounding box center [409, 205] width 540 height 14
click at [258, 217] on div "Código do produto (PDV)" at bounding box center [409, 219] width 540 height 43
click at [260, 220] on input "text" at bounding box center [409, 229] width 540 height 23
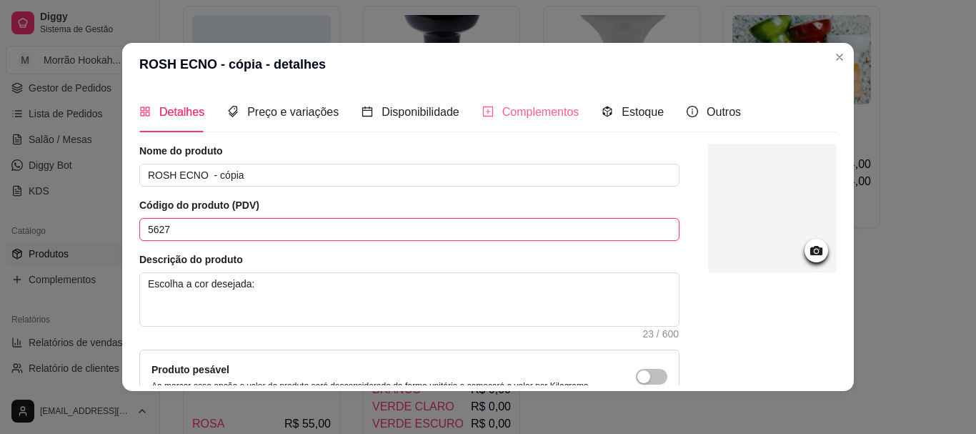
type input "5627"
click at [486, 111] on div "Complementos" at bounding box center [530, 112] width 97 height 18
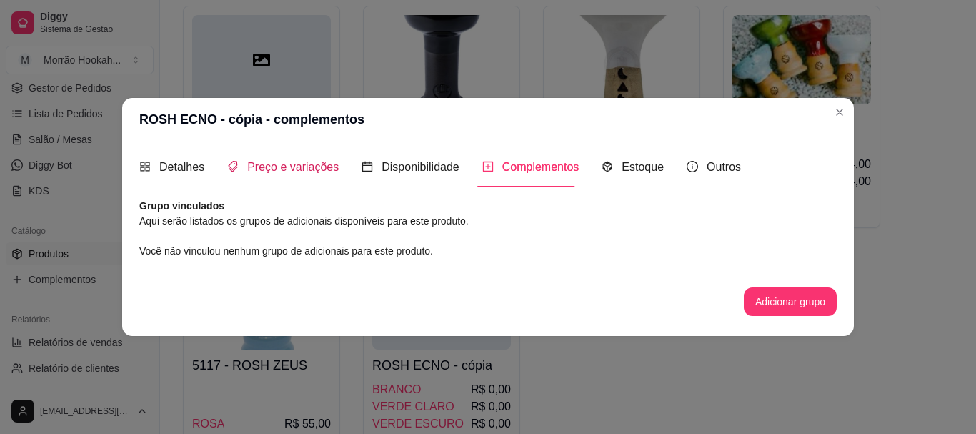
click at [308, 172] on span "Preço e variações" at bounding box center [292, 167] width 91 height 12
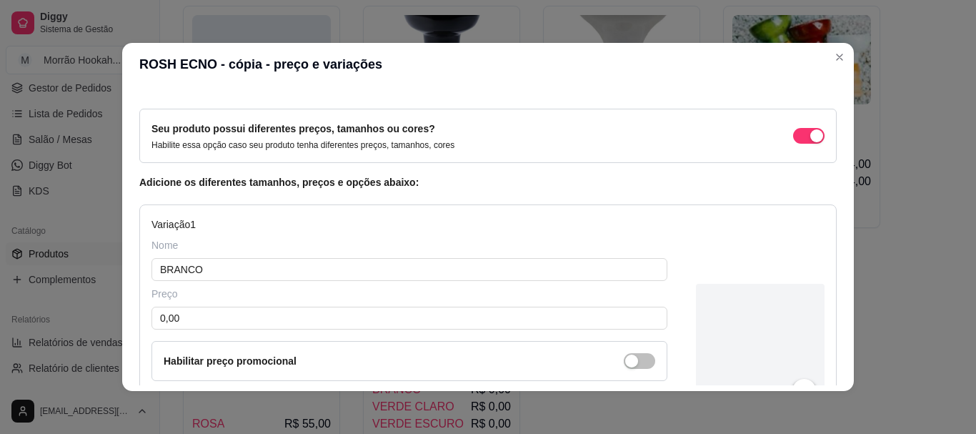
scroll to position [71, 0]
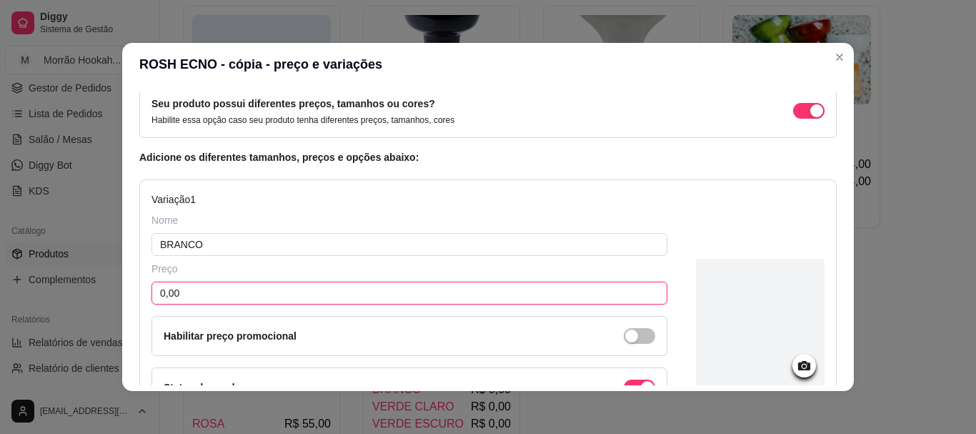
click at [291, 286] on input "0,00" at bounding box center [410, 293] width 516 height 23
type input "12,00"
click at [313, 233] on input "BRANCO" at bounding box center [410, 244] width 516 height 23
click at [312, 233] on input "BRANCO" at bounding box center [410, 244] width 516 height 23
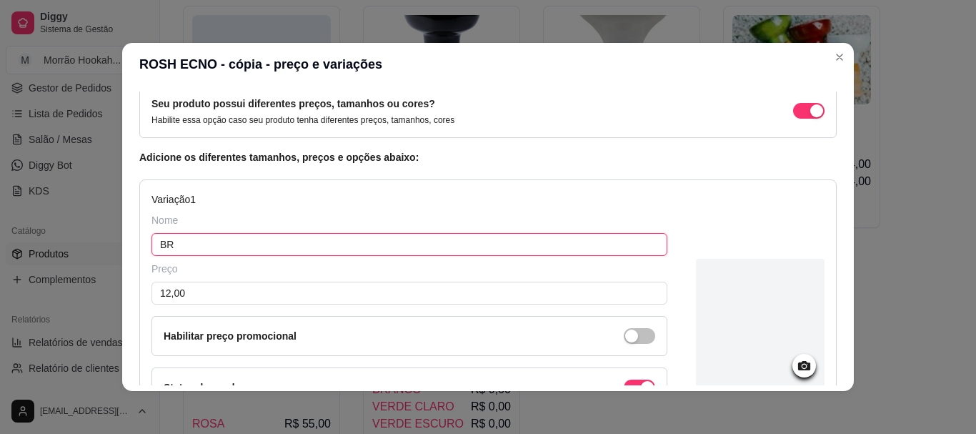
type input "B"
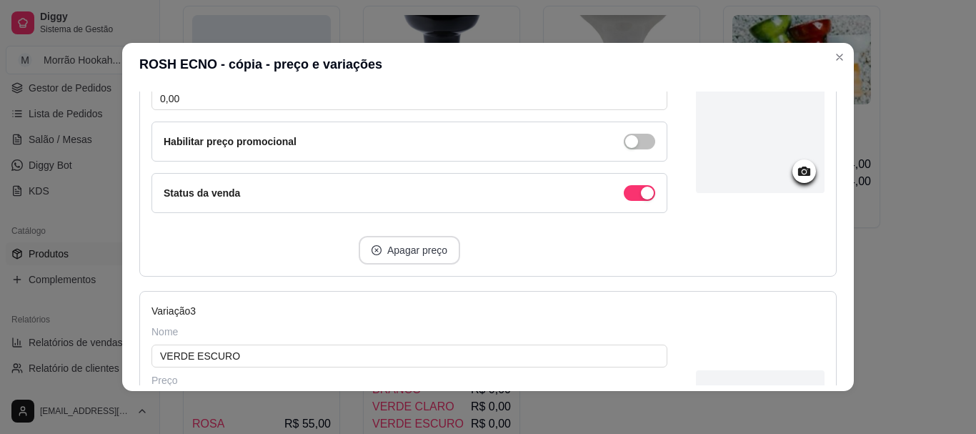
type input "PRETO"
click at [441, 251] on button "Apagar preço" at bounding box center [409, 250] width 101 height 29
type input "VERDE ESCURO"
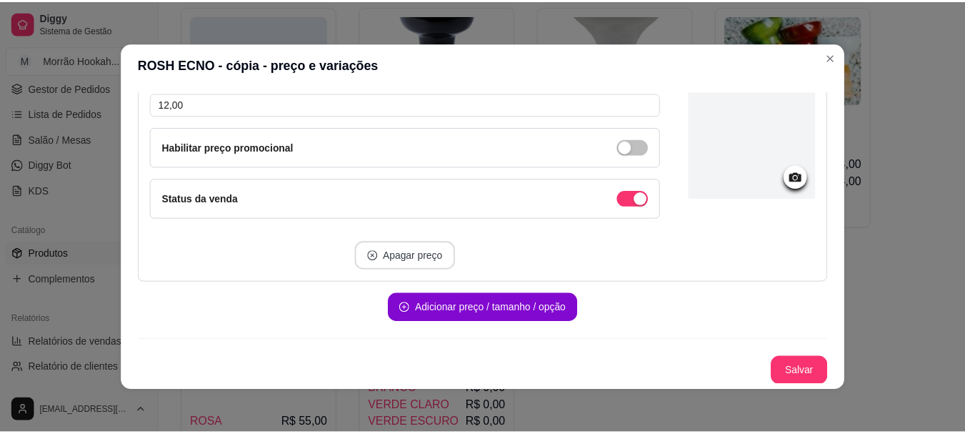
scroll to position [261, 0]
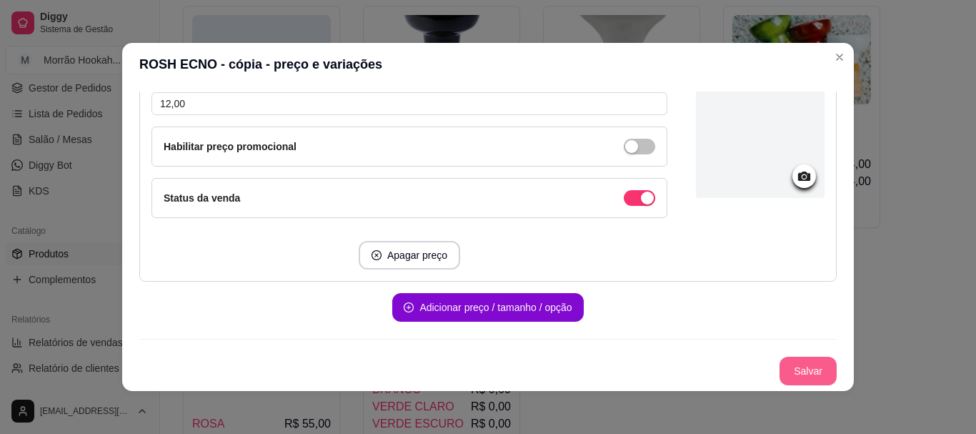
click at [780, 359] on button "Salvar" at bounding box center [808, 371] width 57 height 29
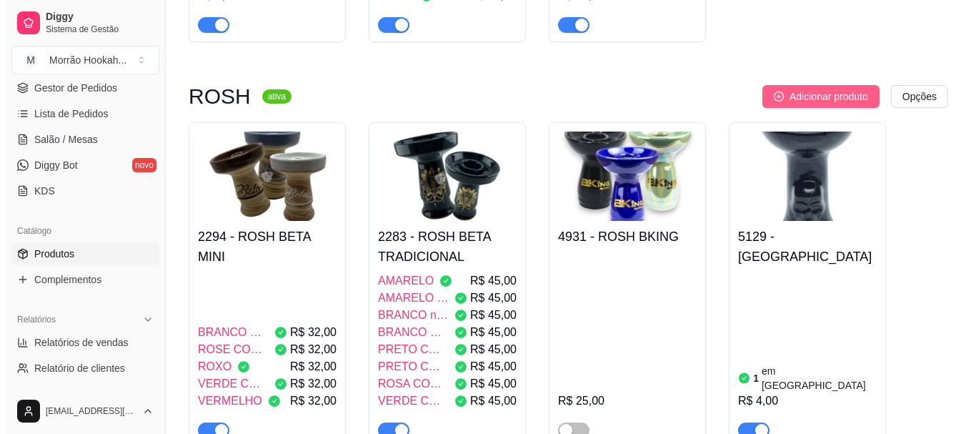
scroll to position [286, 0]
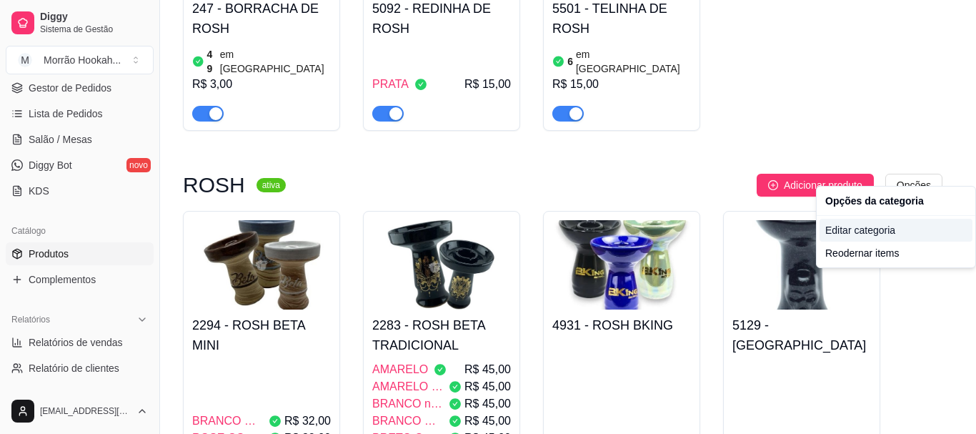
click at [891, 229] on div "Editar categoria" at bounding box center [896, 230] width 153 height 23
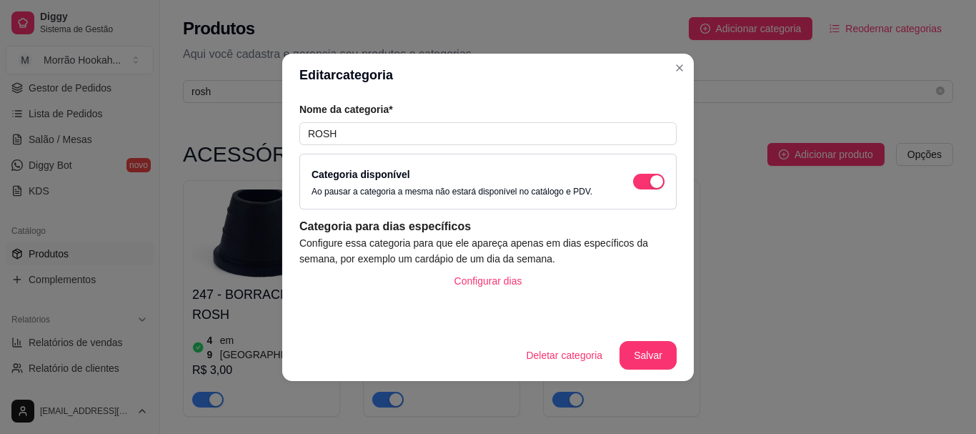
scroll to position [241, 0]
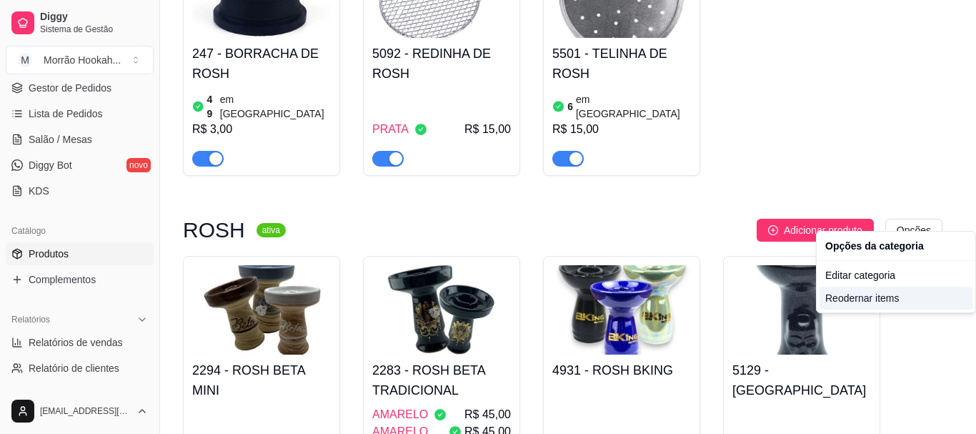
click at [874, 297] on div "Reodernar items" at bounding box center [896, 298] width 153 height 23
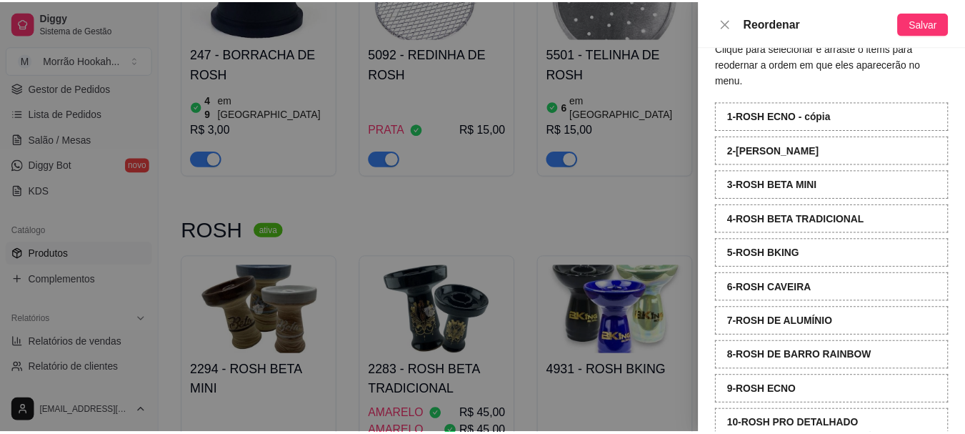
scroll to position [0, 0]
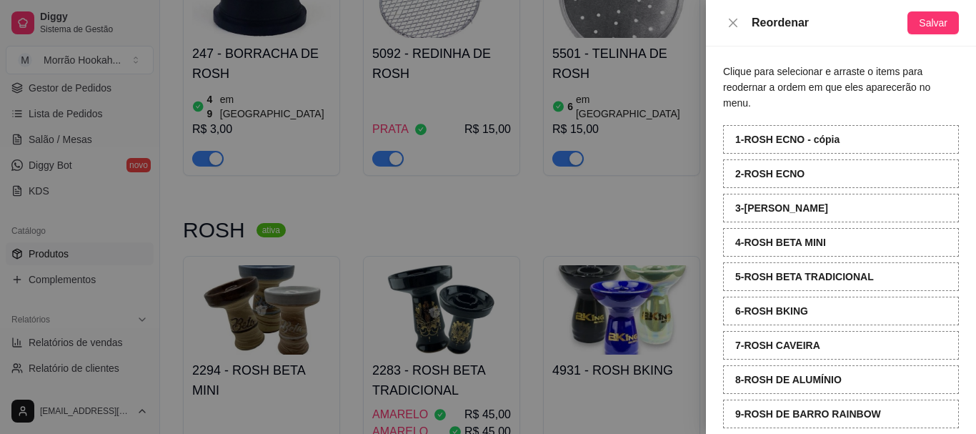
click at [680, 213] on div at bounding box center [488, 217] width 976 height 434
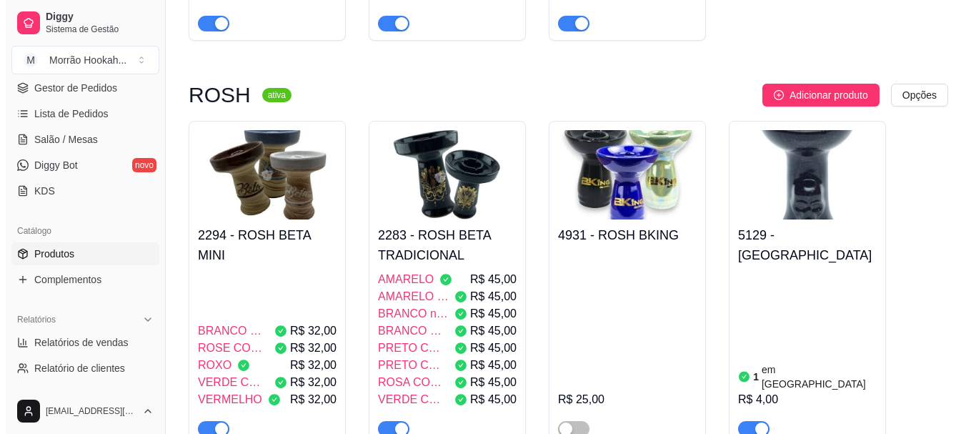
scroll to position [384, 0]
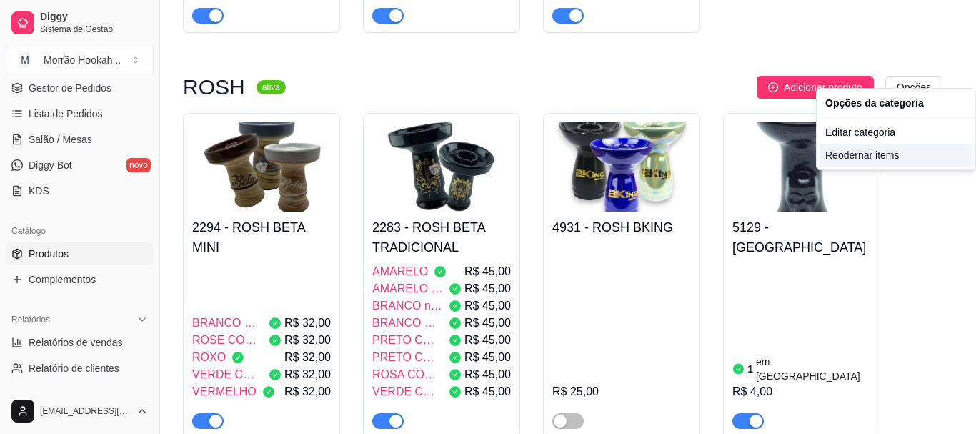
click at [893, 153] on div "Reodernar items" at bounding box center [896, 155] width 153 height 23
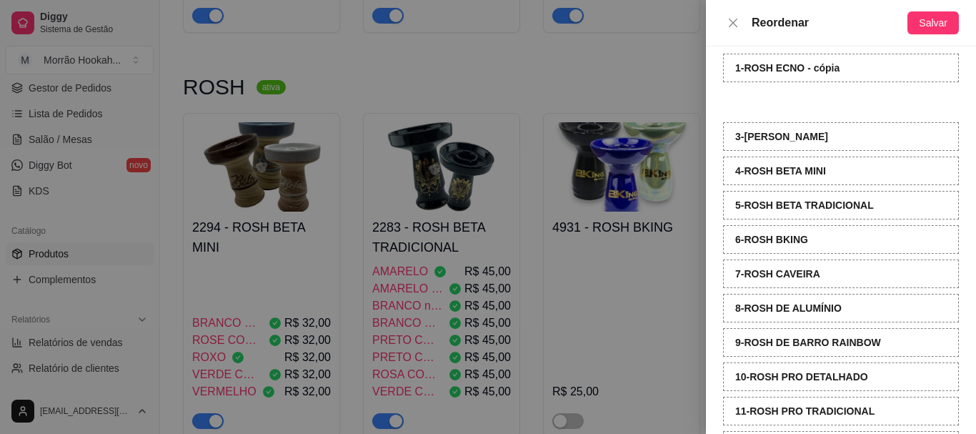
scroll to position [37, 0]
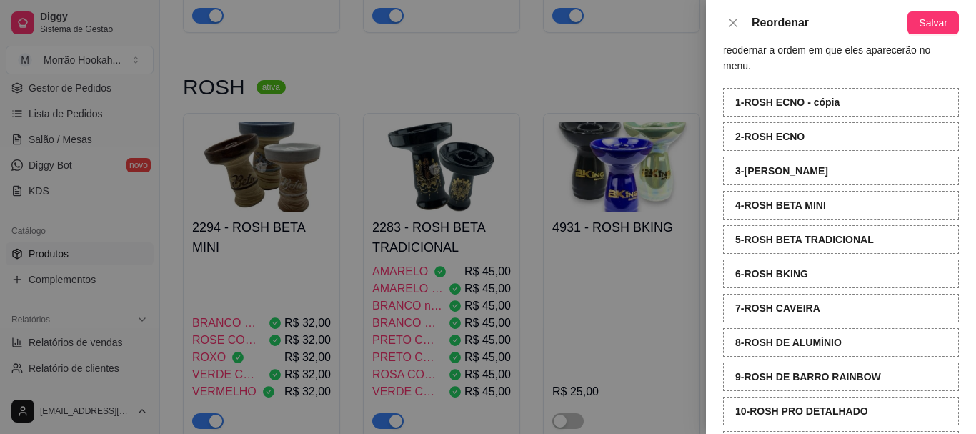
click at [933, 9] on div "Reordenar Salvar" at bounding box center [841, 23] width 270 height 46
click at [928, 20] on span "Salvar" at bounding box center [933, 23] width 29 height 16
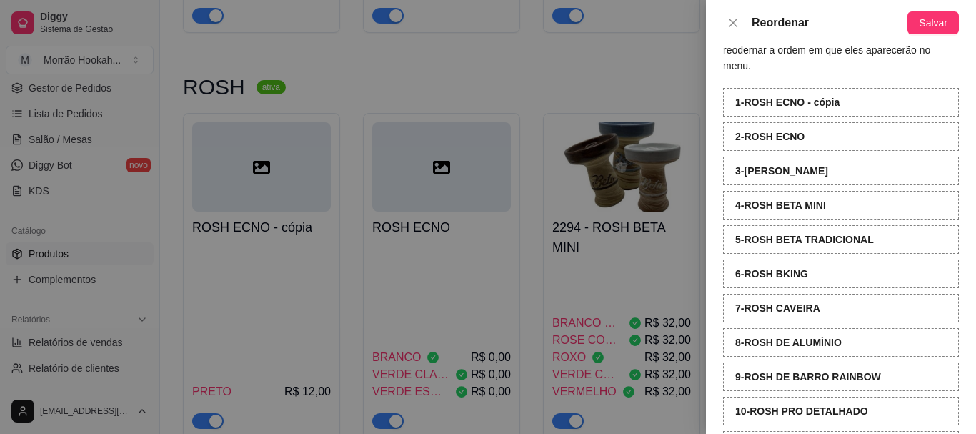
click at [671, 74] on div at bounding box center [488, 217] width 976 height 434
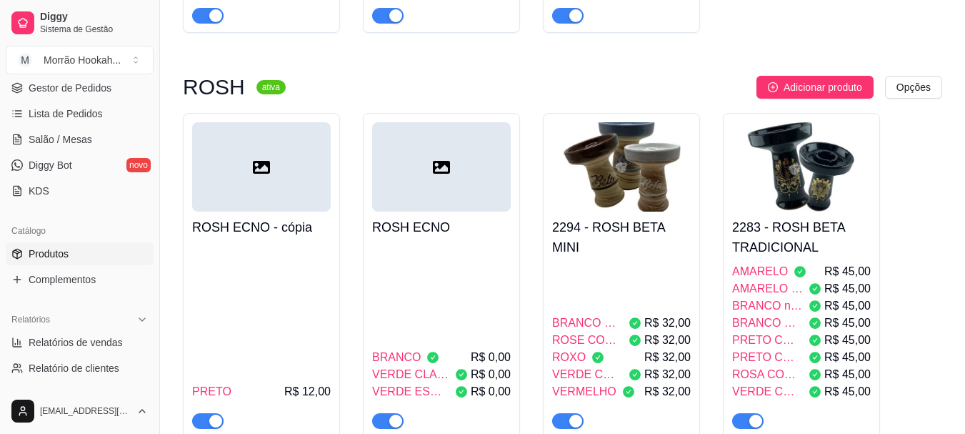
click at [302, 212] on div "ROSH ECNO - cópia PRETO R$ 12,00" at bounding box center [261, 320] width 139 height 217
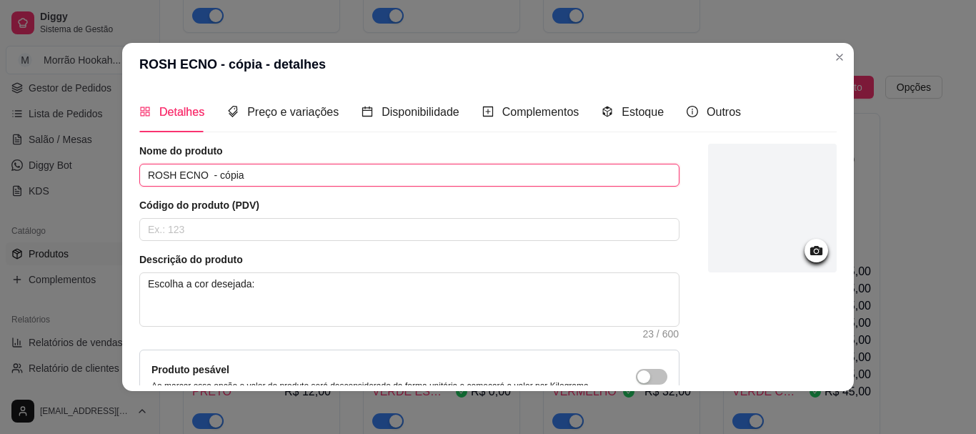
click at [182, 178] on input "ROSH ECNO - cópia" at bounding box center [409, 175] width 540 height 23
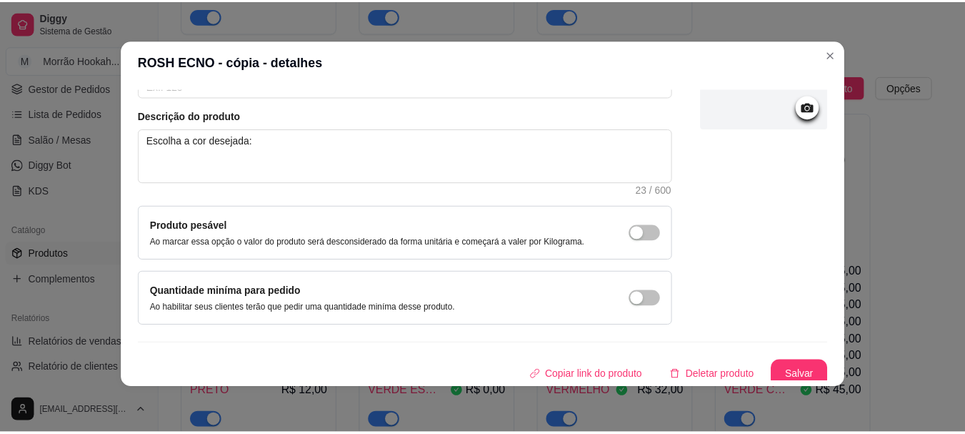
scroll to position [148, 0]
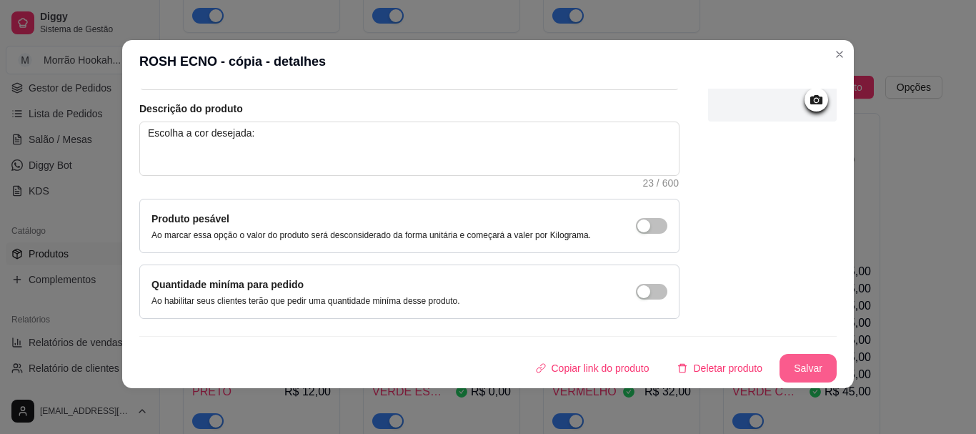
type input "ROSH ECONO SIMPLES"
click at [780, 365] on button "Salvar" at bounding box center [808, 368] width 57 height 29
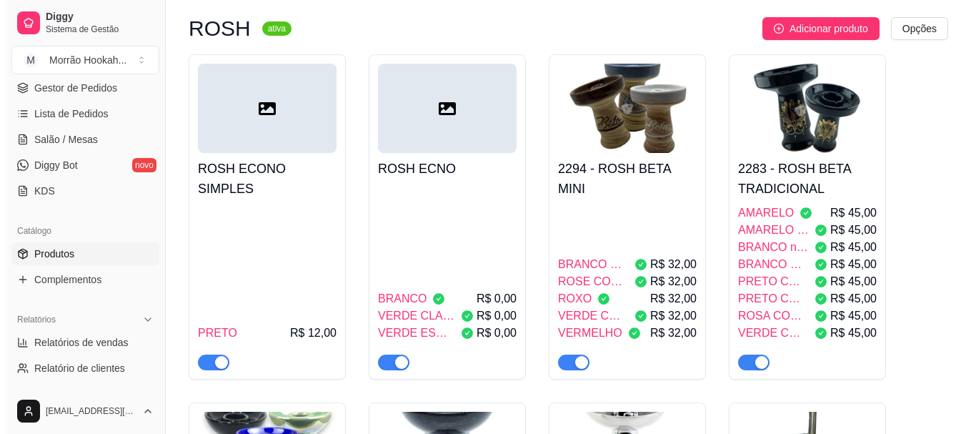
scroll to position [527, 0]
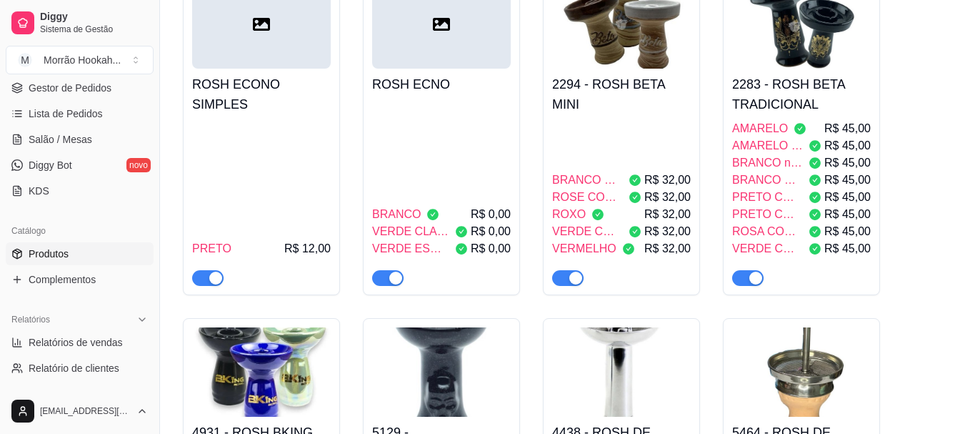
click at [470, 131] on div "BRANCO R$ 0,00 VERDE CLARO R$ 0,00 VERDE ESCURO R$ 0,00" at bounding box center [441, 193] width 139 height 186
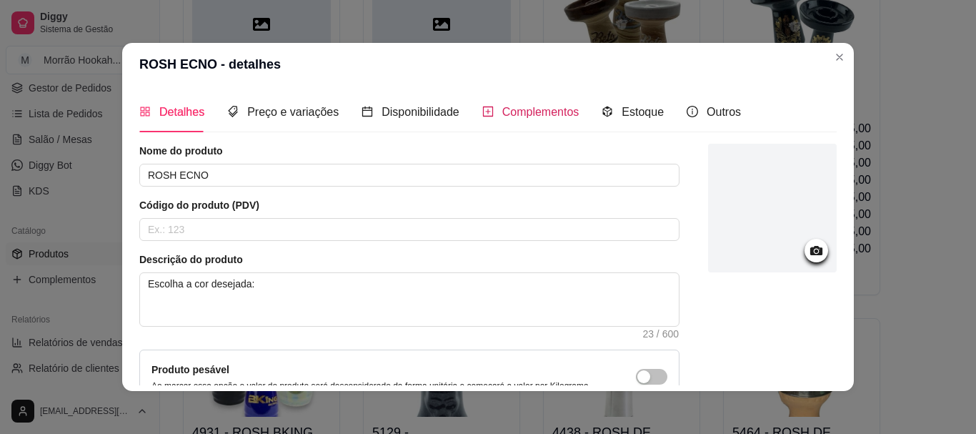
click at [504, 106] on span "Complementos" at bounding box center [540, 112] width 77 height 12
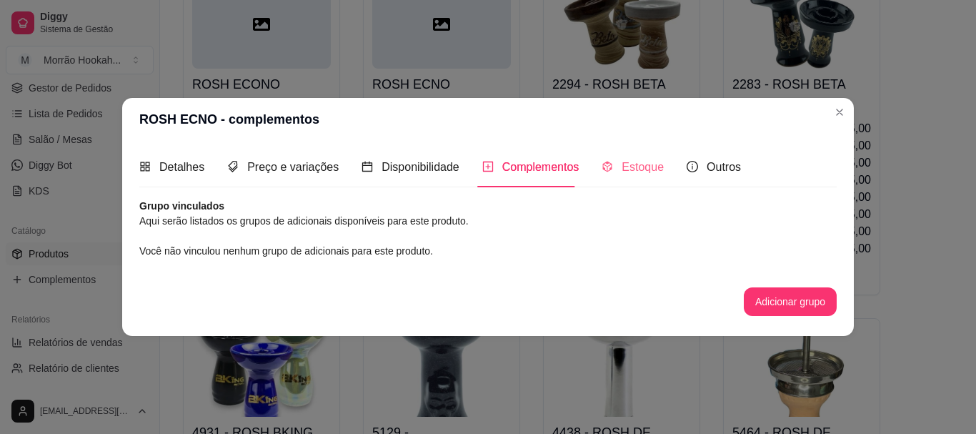
click at [635, 177] on div "Estoque" at bounding box center [633, 167] width 62 height 41
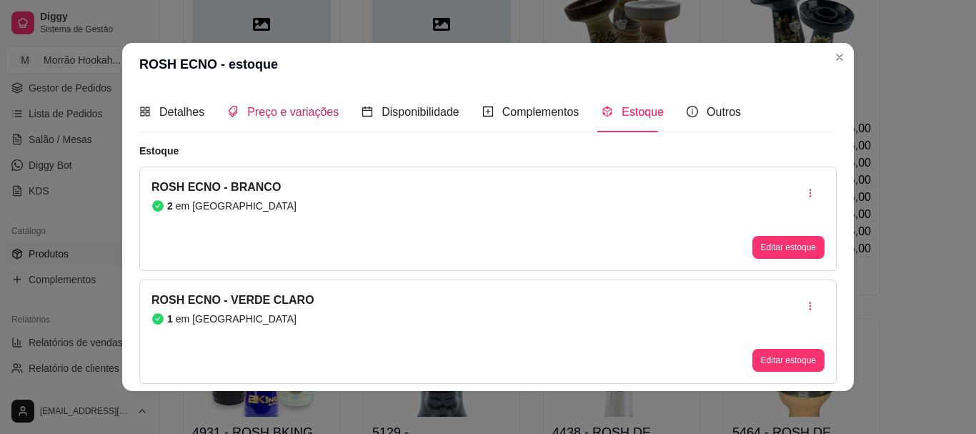
click at [264, 121] on div "Preço e variações" at bounding box center [282, 112] width 111 height 18
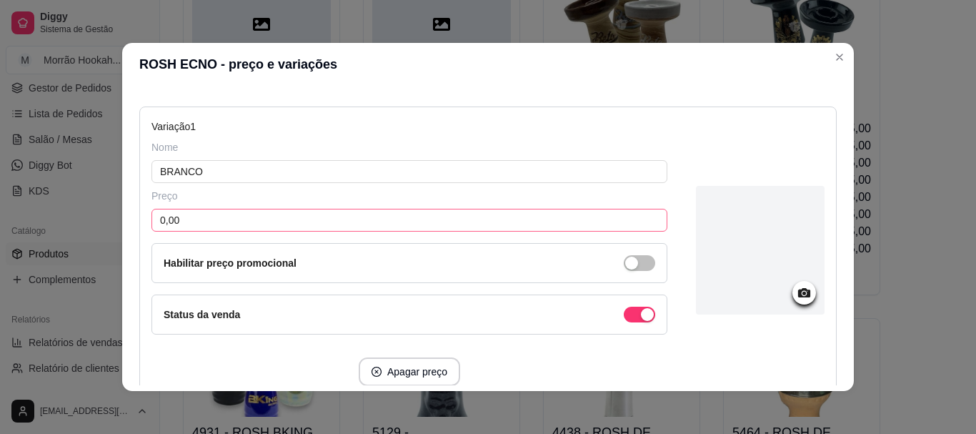
scroll to position [143, 0]
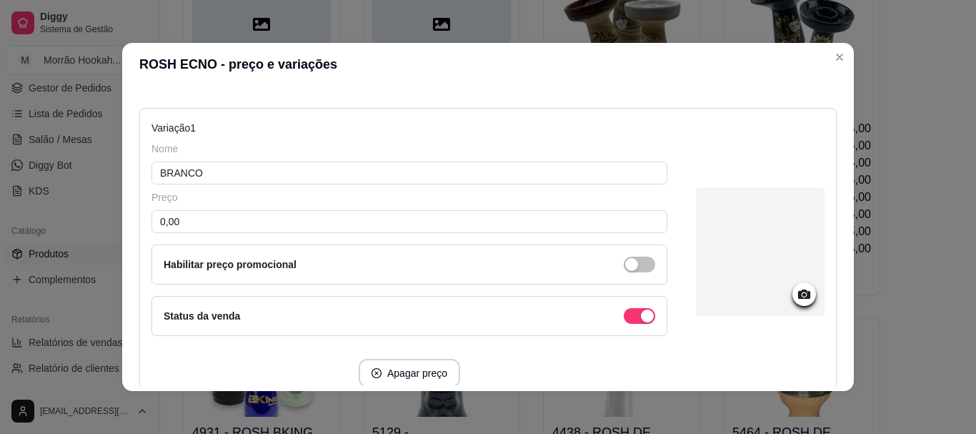
click at [234, 239] on div "Preço 0,00 Habilitar preço promocional" at bounding box center [410, 237] width 516 height 94
click at [237, 225] on input "0,00" at bounding box center [410, 221] width 516 height 23
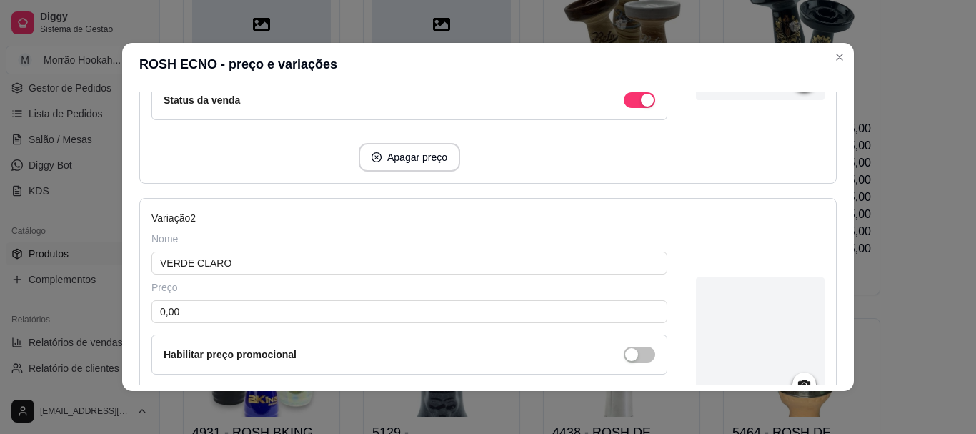
scroll to position [357, 0]
type input "15,00"
click at [197, 322] on input "0,00" at bounding box center [410, 313] width 516 height 23
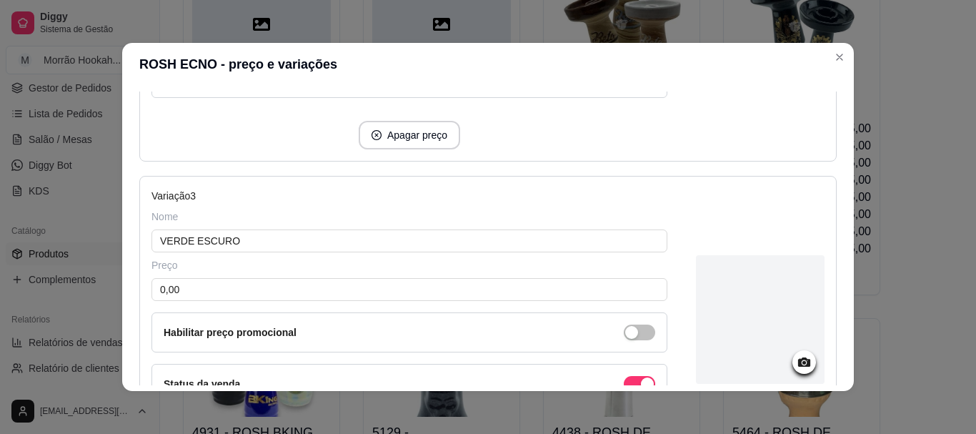
scroll to position [715, 0]
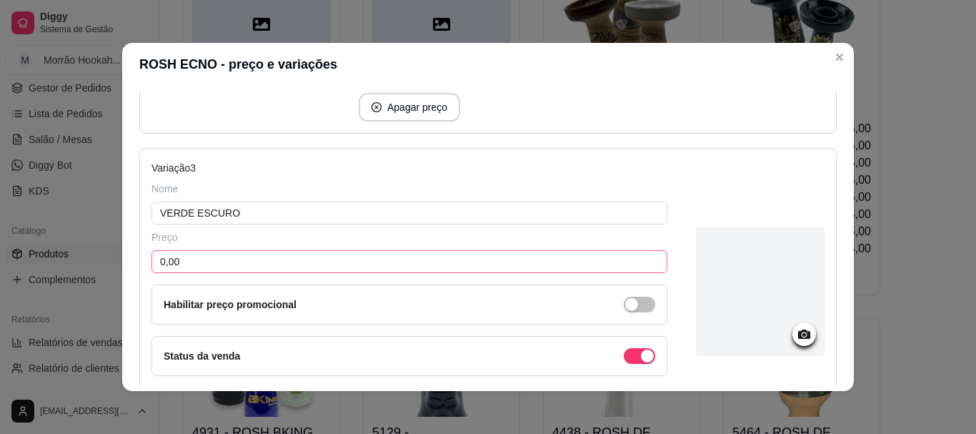
type input "15,00"
click at [206, 267] on input "0,00" at bounding box center [410, 261] width 516 height 23
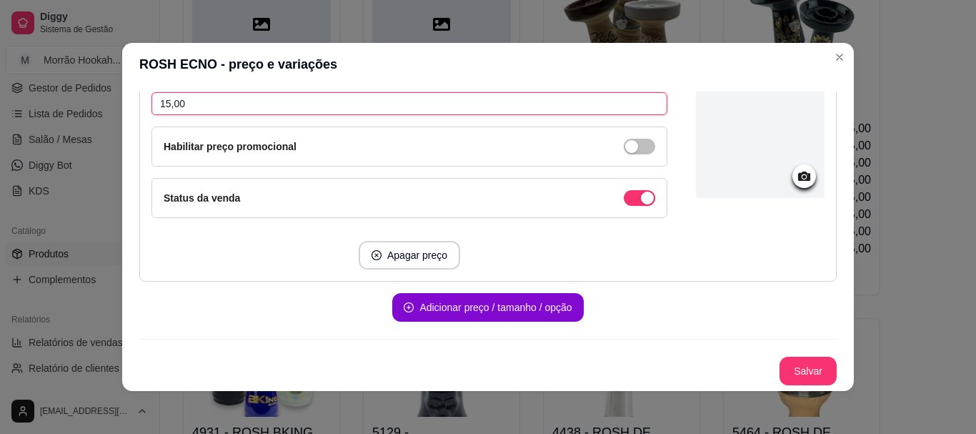
scroll to position [3, 0]
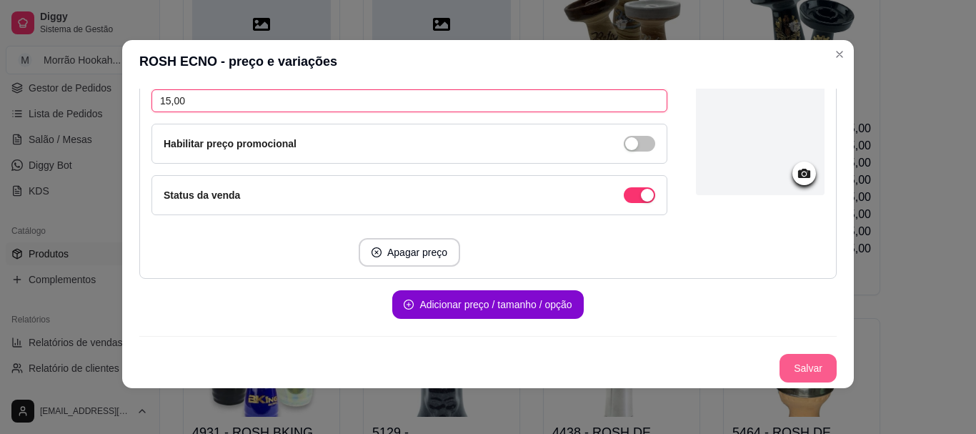
type input "15,00"
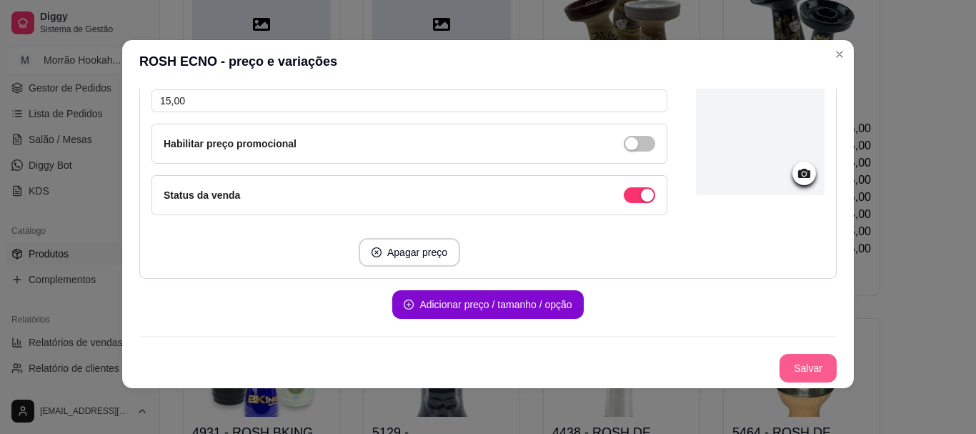
click at [780, 374] on button "Salvar" at bounding box center [808, 368] width 57 height 29
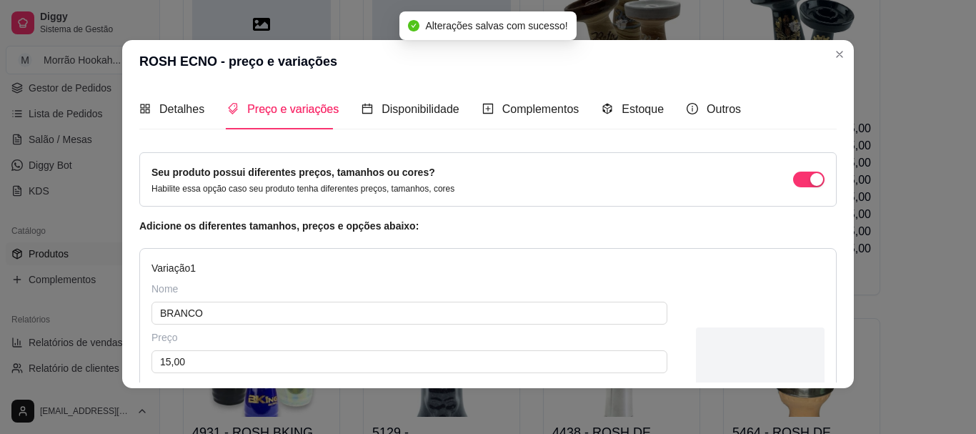
scroll to position [0, 0]
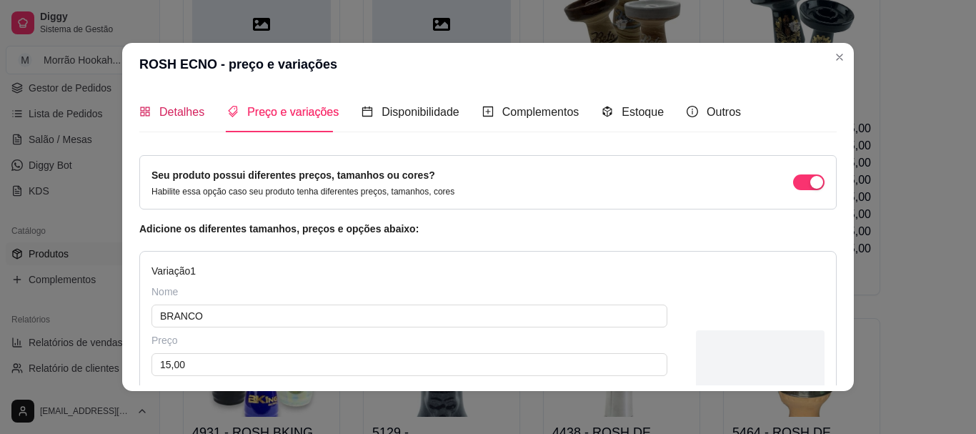
click at [170, 117] on span "Detalhes" at bounding box center [181, 112] width 45 height 12
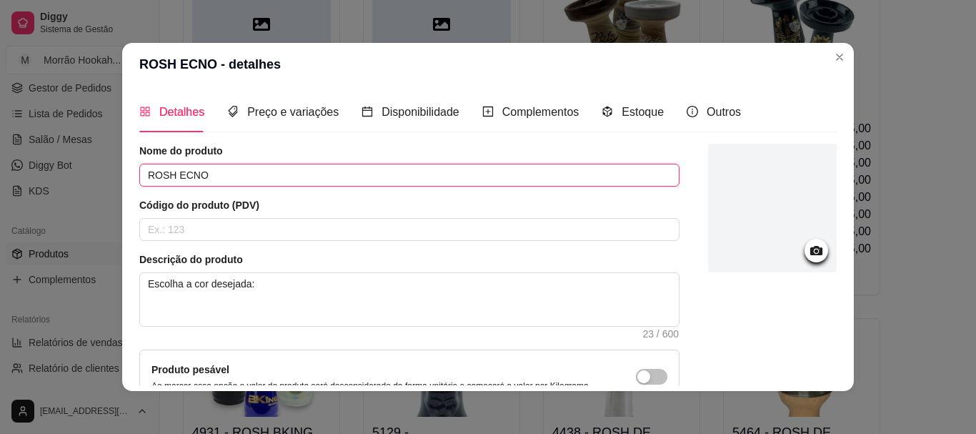
click at [303, 181] on input "ROSH ECNO" at bounding box center [409, 175] width 540 height 23
type input "ROSH ECONO PEDRA"
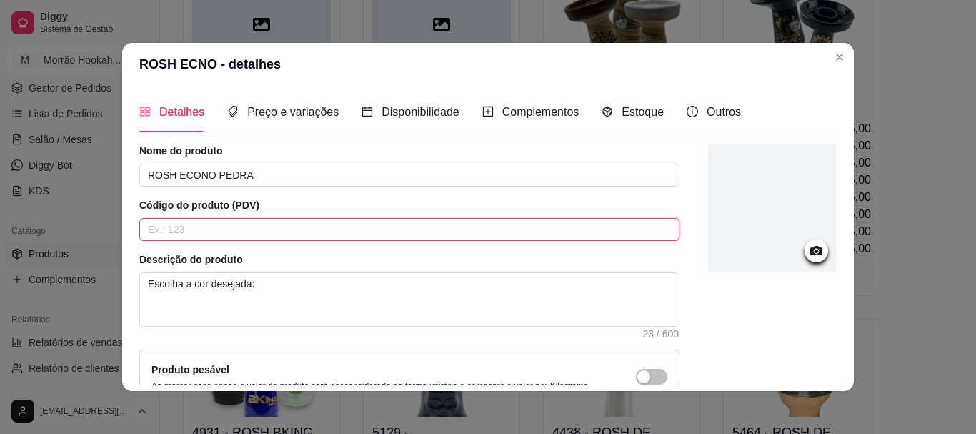
click at [308, 228] on input "text" at bounding box center [409, 229] width 540 height 23
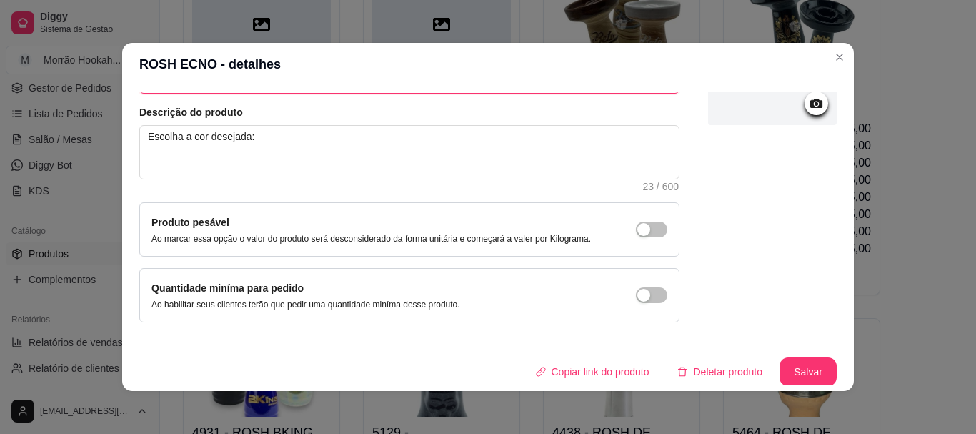
scroll to position [148, 0]
type input "5626"
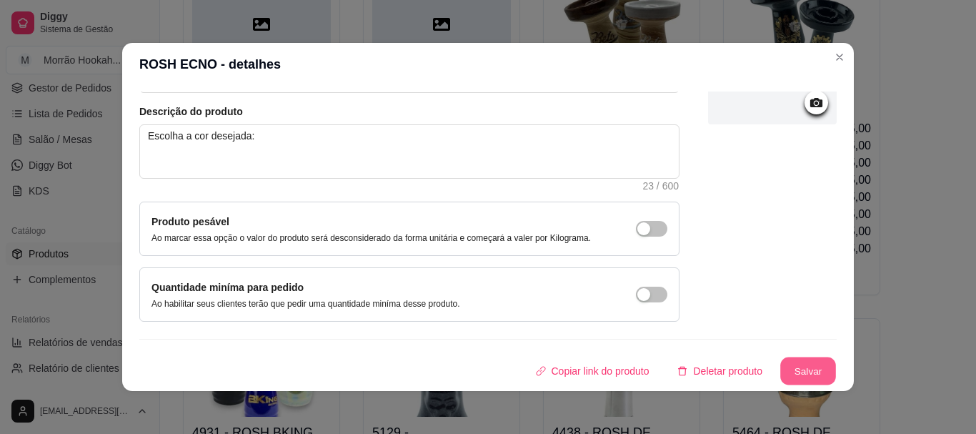
click at [780, 378] on button "Salvar" at bounding box center [808, 371] width 56 height 28
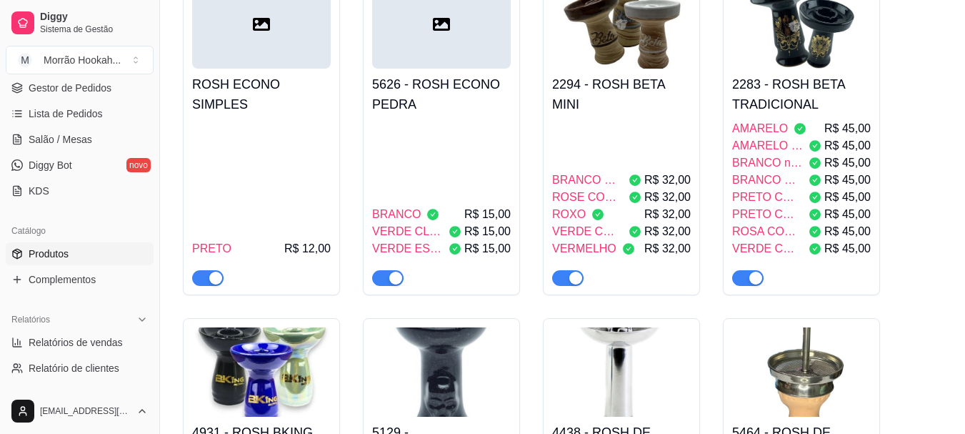
click at [301, 120] on div "PRETO R$ 12,00" at bounding box center [261, 203] width 139 height 166
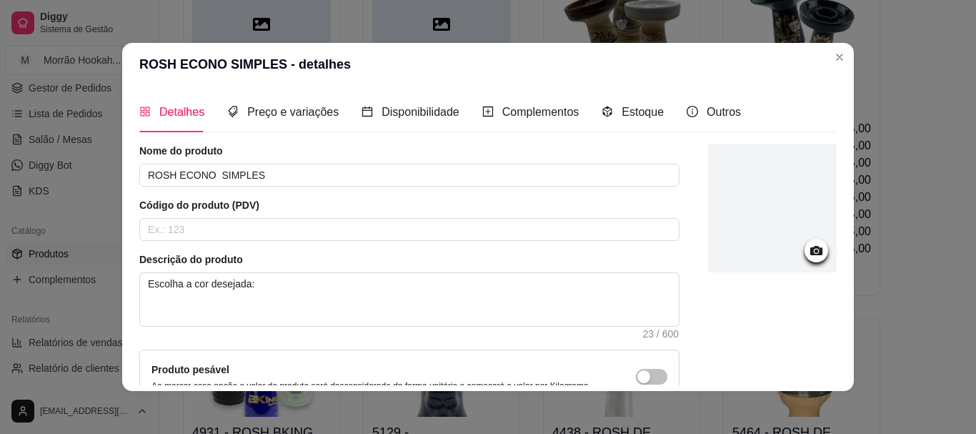
click at [162, 216] on div "Código do produto (PDV)" at bounding box center [409, 219] width 540 height 43
click at [167, 224] on input "text" at bounding box center [409, 229] width 540 height 23
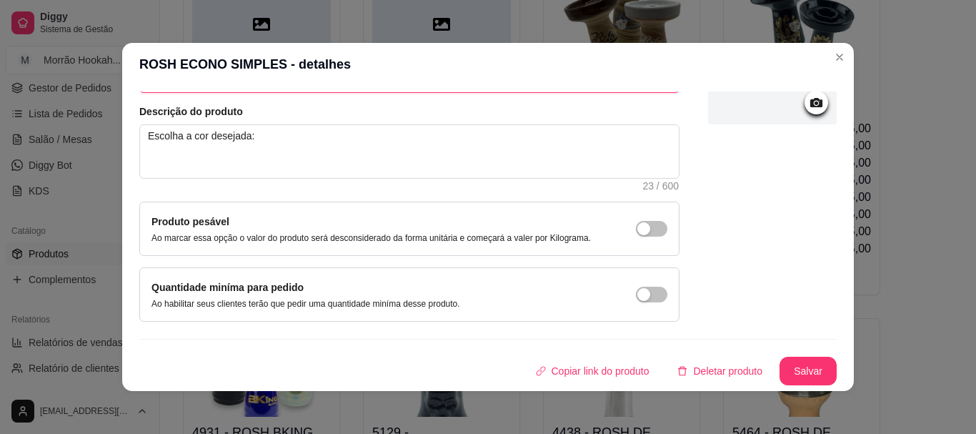
type input "5627"
click at [759, 367] on div "Copiar link do produto Deletar produto Salvar" at bounding box center [487, 371] width 697 height 29
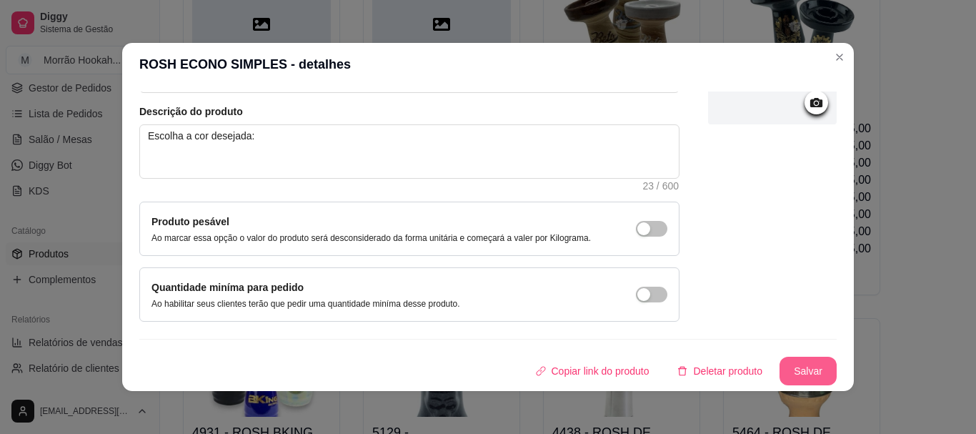
click at [780, 367] on button "Salvar" at bounding box center [808, 371] width 57 height 29
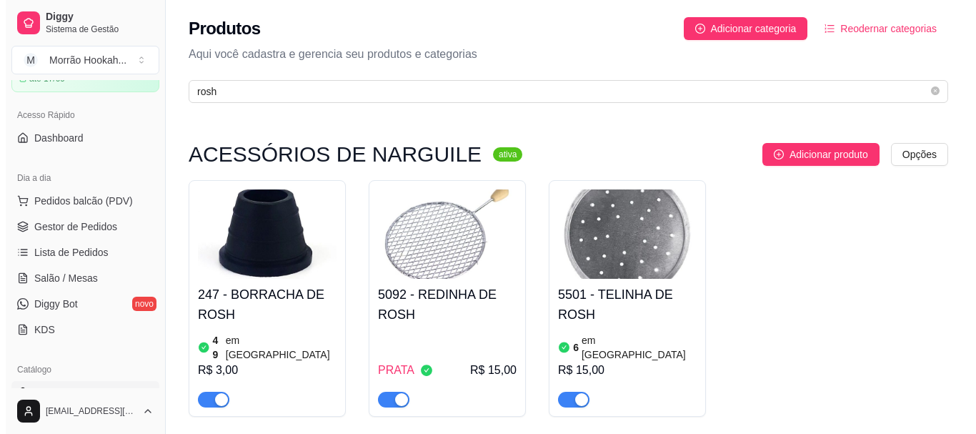
scroll to position [0, 0]
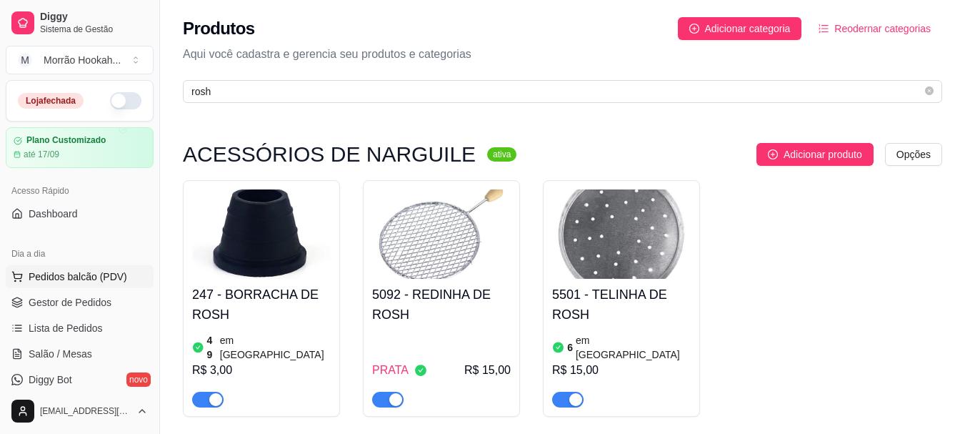
click at [86, 272] on span "Pedidos balcão (PDV)" at bounding box center [78, 276] width 99 height 14
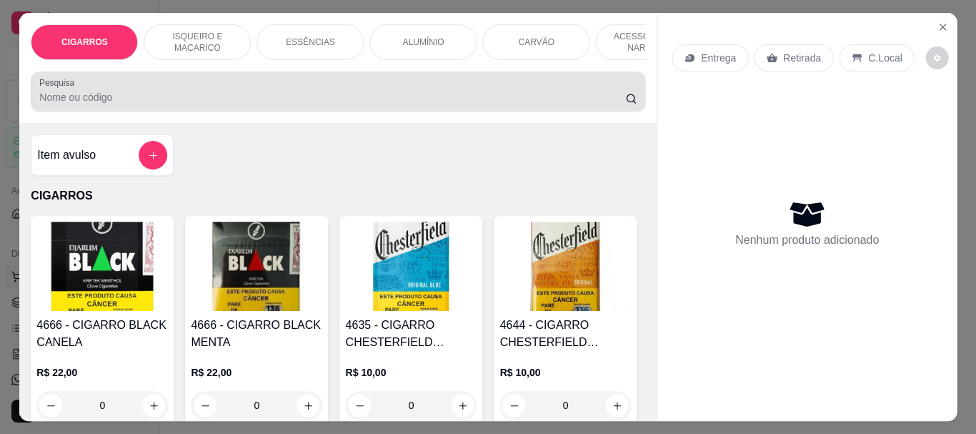
click at [306, 87] on div at bounding box center [337, 91] width 597 height 29
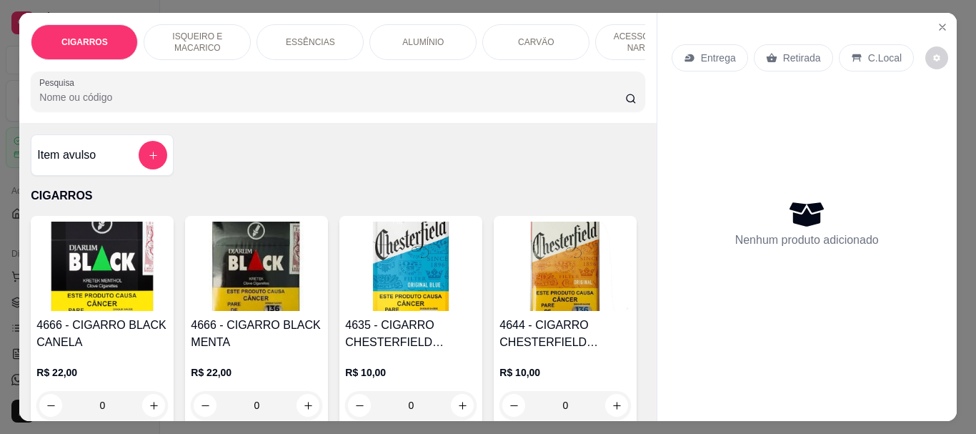
click at [250, 82] on div at bounding box center [337, 91] width 597 height 29
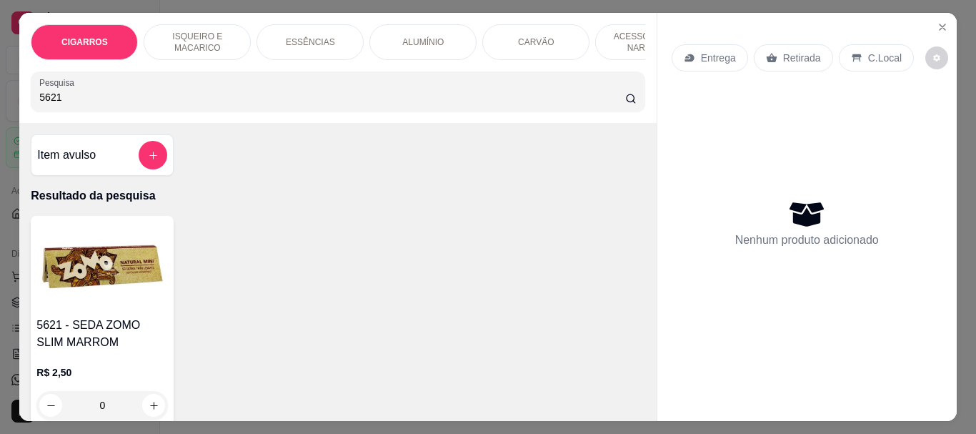
type input "5621"
click at [127, 271] on img at bounding box center [101, 266] width 131 height 89
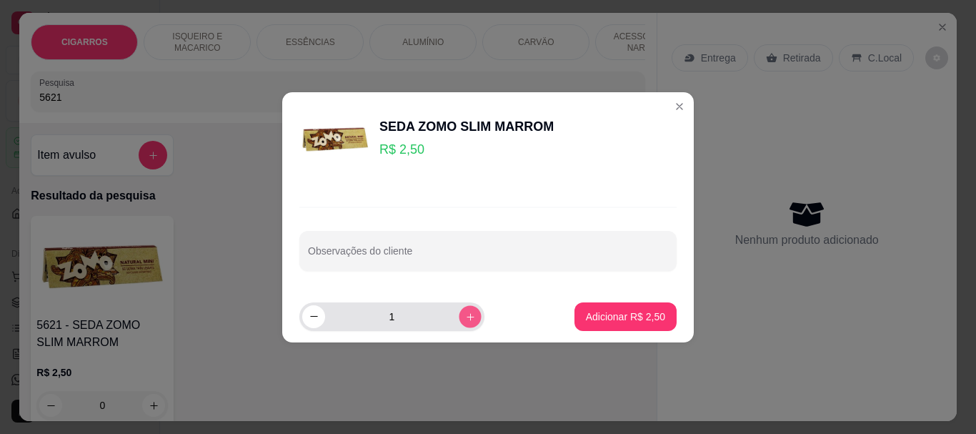
click at [459, 310] on button "increase-product-quantity" at bounding box center [470, 316] width 22 height 22
click at [459, 310] on button "increase-product-quantity" at bounding box center [470, 316] width 23 height 23
click at [459, 310] on button "increase-product-quantity" at bounding box center [470, 316] width 22 height 22
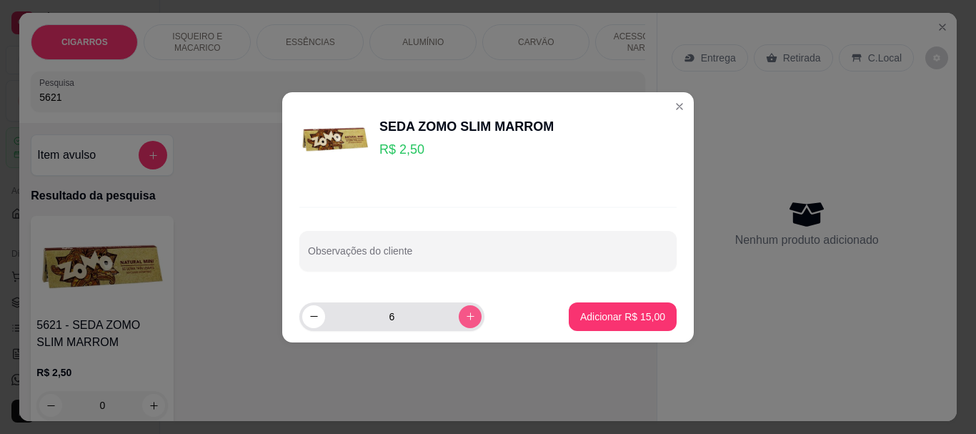
click at [459, 309] on button "increase-product-quantity" at bounding box center [470, 316] width 23 height 23
click at [459, 309] on button "increase-product-quantity" at bounding box center [470, 316] width 22 height 22
click at [459, 309] on button "increase-product-quantity" at bounding box center [470, 316] width 23 height 23
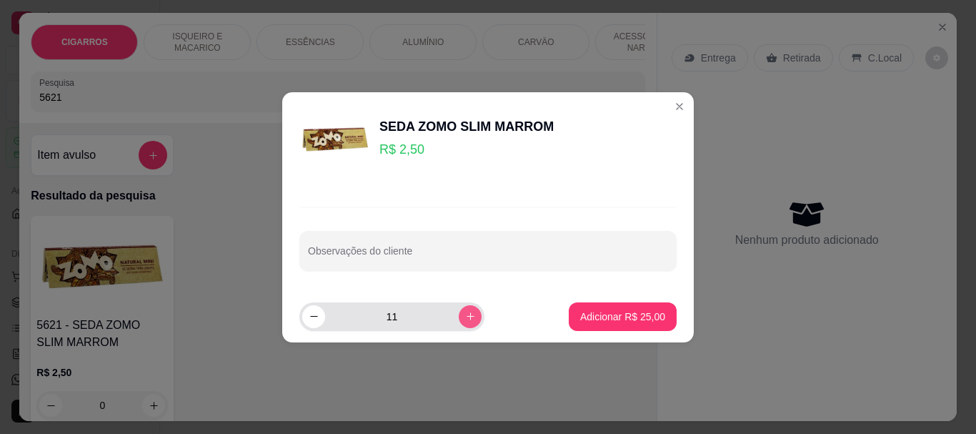
click at [459, 309] on button "increase-product-quantity" at bounding box center [470, 316] width 23 height 23
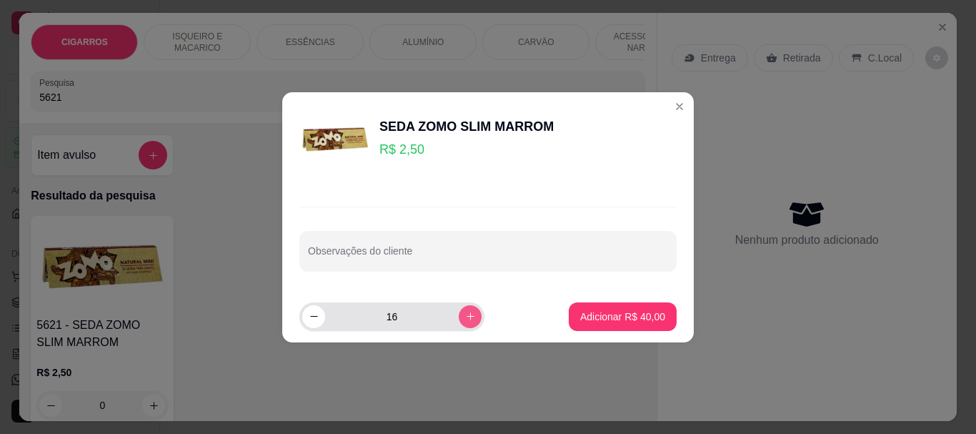
click at [459, 309] on button "increase-product-quantity" at bounding box center [470, 316] width 23 height 23
click at [459, 309] on button "increase-product-quantity" at bounding box center [470, 316] width 22 height 22
click at [459, 309] on button "increase-product-quantity" at bounding box center [470, 316] width 23 height 23
click at [459, 309] on button "increase-product-quantity" at bounding box center [470, 316] width 22 height 22
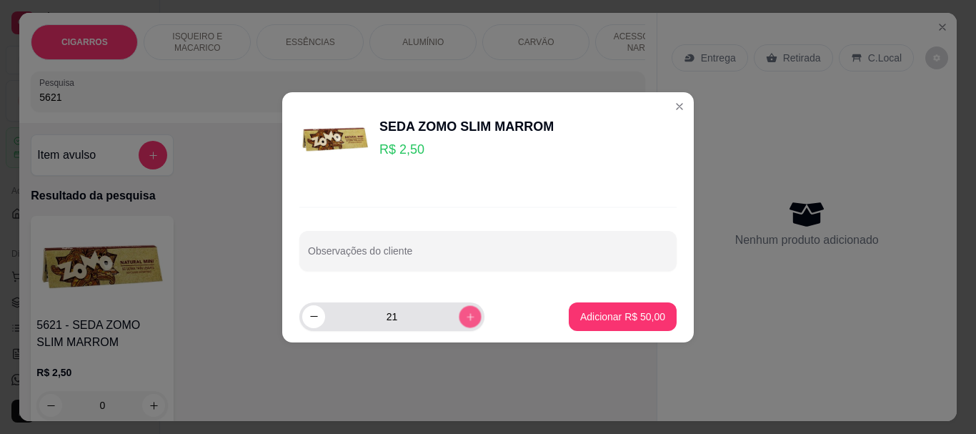
click at [459, 309] on button "increase-product-quantity" at bounding box center [470, 316] width 22 height 22
click at [459, 309] on button "increase-product-quantity" at bounding box center [470, 316] width 23 height 23
click at [459, 308] on button "increase-product-quantity" at bounding box center [470, 316] width 23 height 23
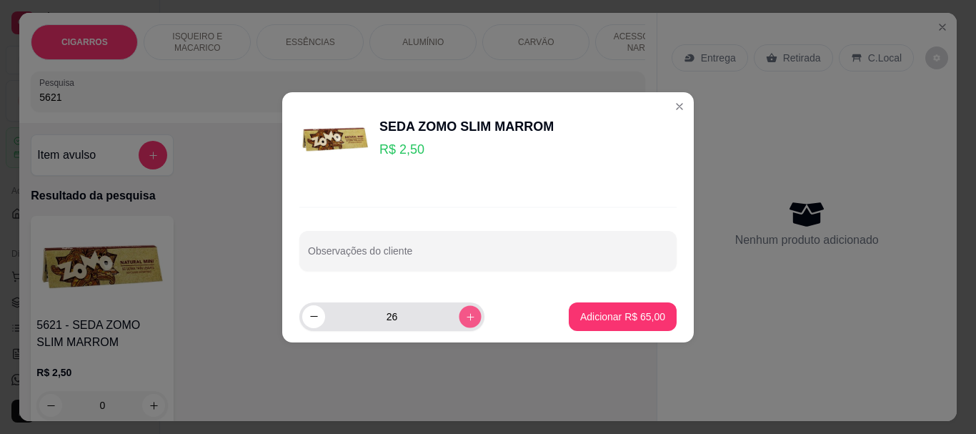
click at [459, 308] on button "increase-product-quantity" at bounding box center [470, 316] width 22 height 22
click at [459, 308] on button "increase-product-quantity" at bounding box center [470, 316] width 23 height 23
click at [459, 308] on button "increase-product-quantity" at bounding box center [470, 316] width 22 height 22
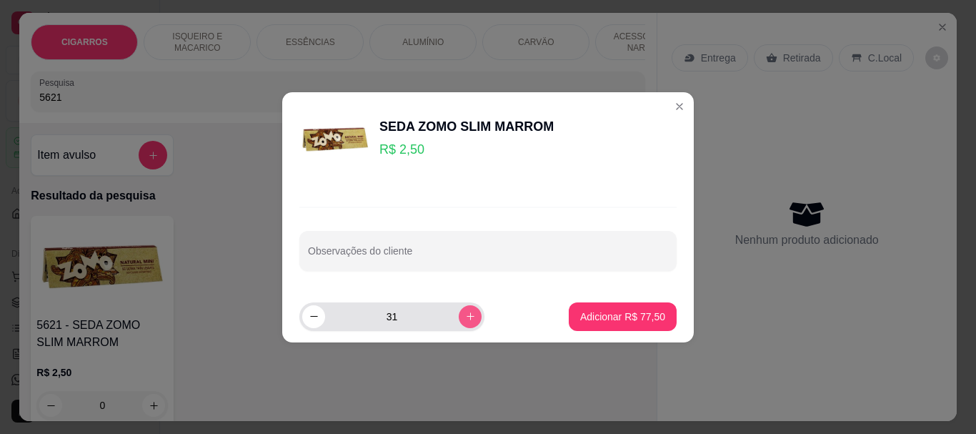
click at [459, 308] on button "increase-product-quantity" at bounding box center [470, 316] width 23 height 23
click at [459, 308] on button "increase-product-quantity" at bounding box center [470, 316] width 22 height 22
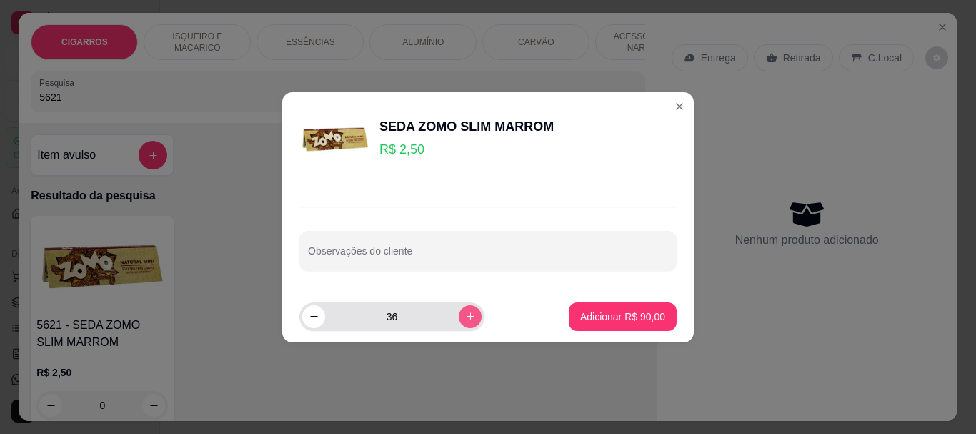
click at [459, 308] on button "increase-product-quantity" at bounding box center [470, 316] width 23 height 23
click at [459, 308] on button "increase-product-quantity" at bounding box center [470, 316] width 22 height 22
click at [459, 308] on button "increase-product-quantity" at bounding box center [470, 316] width 23 height 23
click at [459, 308] on button "increase-product-quantity" at bounding box center [470, 316] width 22 height 22
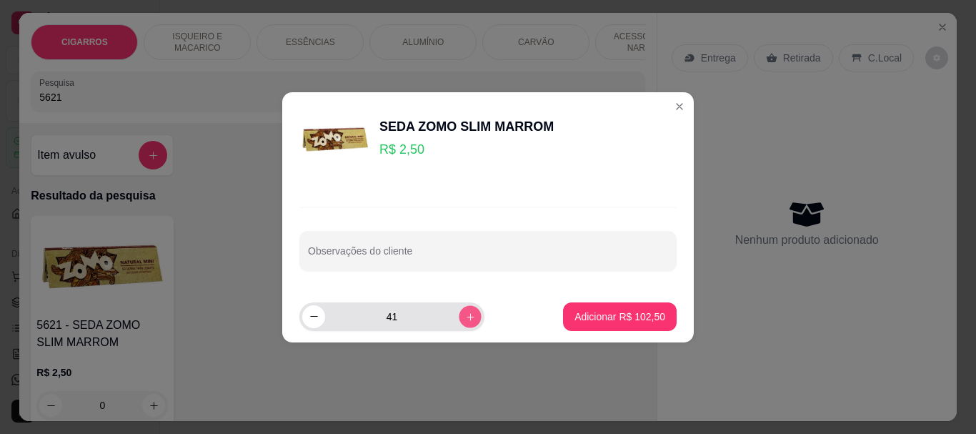
click at [459, 308] on button "increase-product-quantity" at bounding box center [470, 316] width 22 height 22
click at [459, 308] on button "increase-product-quantity" at bounding box center [470, 316] width 23 height 23
click at [459, 308] on button "increase-product-quantity" at bounding box center [470, 316] width 22 height 22
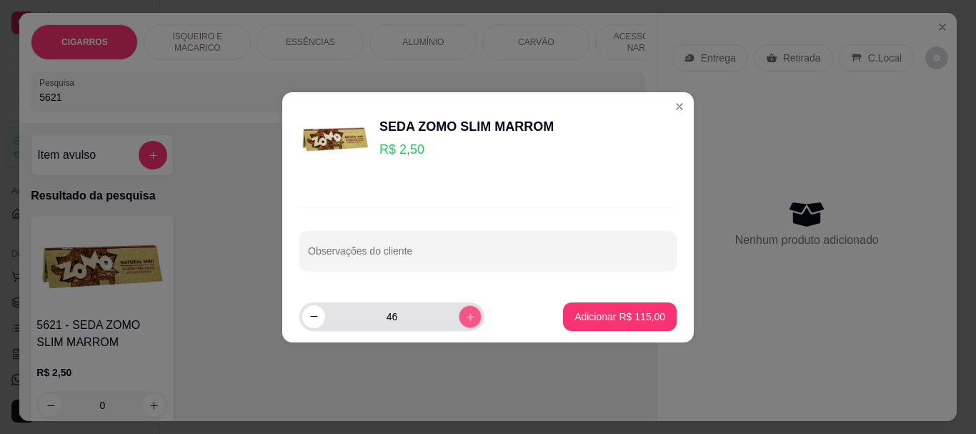
click at [459, 308] on button "increase-product-quantity" at bounding box center [470, 316] width 22 height 22
click at [459, 308] on button "increase-product-quantity" at bounding box center [470, 316] width 23 height 23
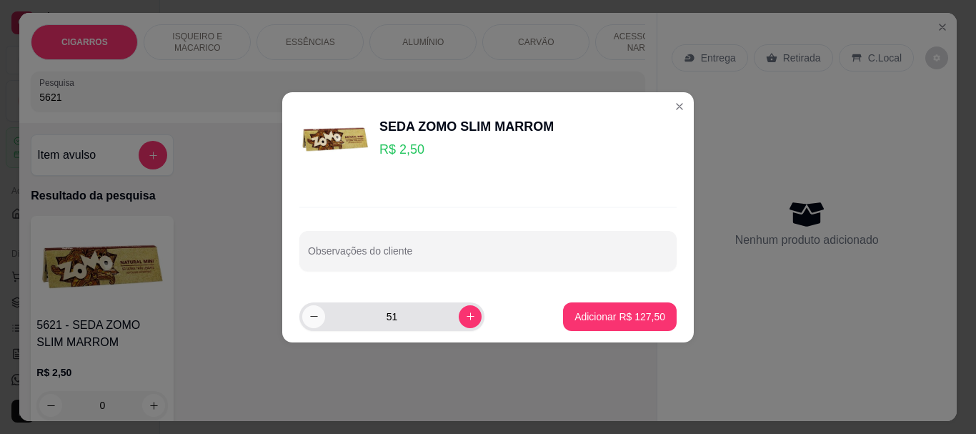
click at [306, 312] on button "decrease-product-quantity" at bounding box center [313, 316] width 23 height 23
type input "50"
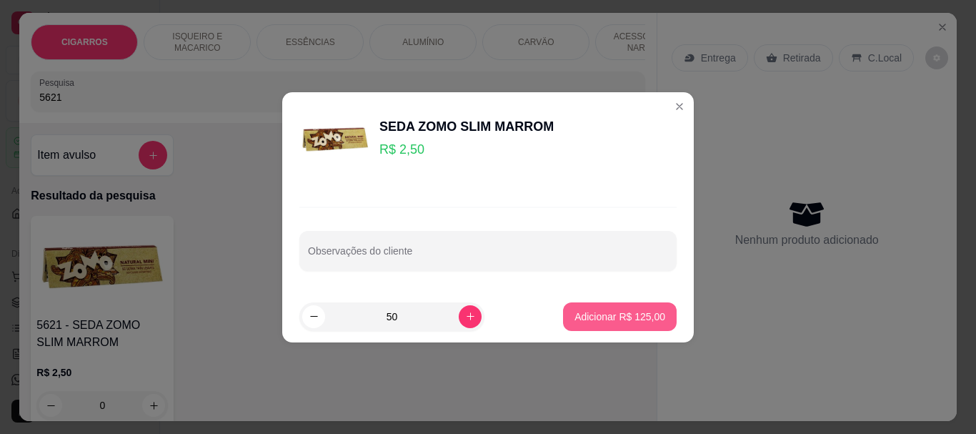
click at [620, 313] on p "Adicionar R$ 125,00" at bounding box center [620, 316] width 91 height 14
type input "50"
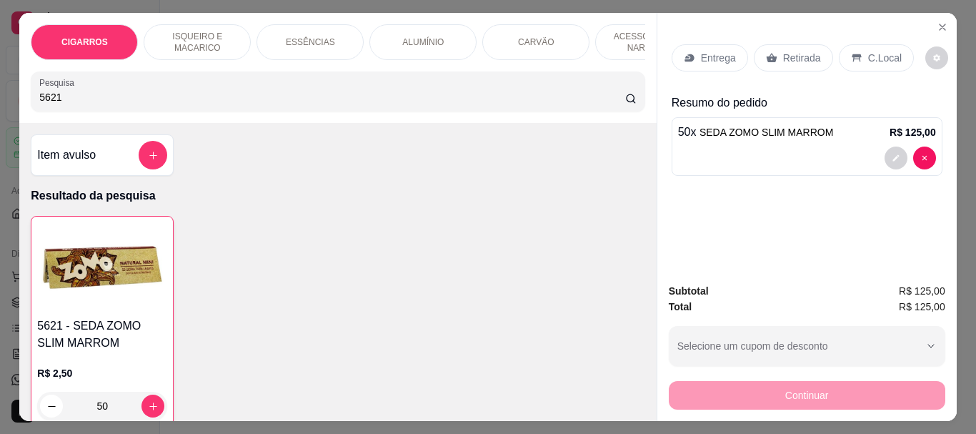
click at [807, 157] on div at bounding box center [807, 158] width 258 height 23
click at [895, 150] on button "decrease-product-quantity" at bounding box center [896, 158] width 23 height 23
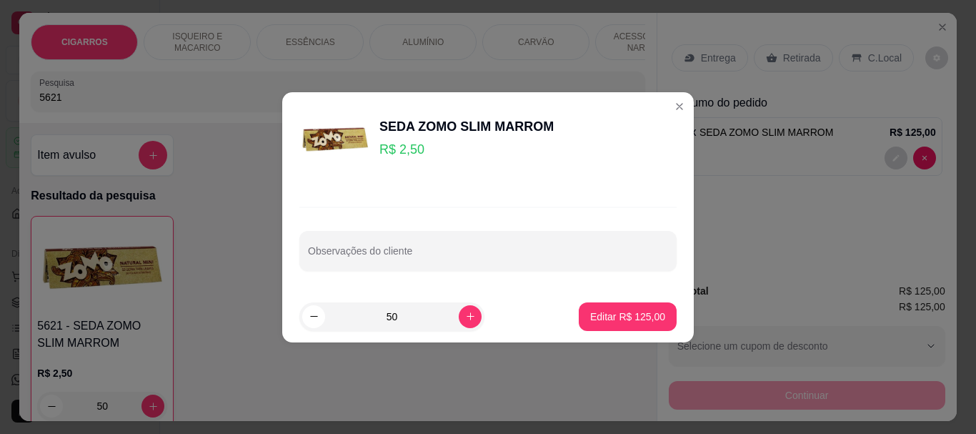
click at [463, 165] on div "SEDA ZOMO SLIM MARROM R$ 2,50" at bounding box center [487, 139] width 377 height 71
click at [419, 152] on p "R$ 2,50" at bounding box center [466, 149] width 174 height 20
click at [629, 319] on p "Editar R$ 125,00" at bounding box center [627, 316] width 73 height 14
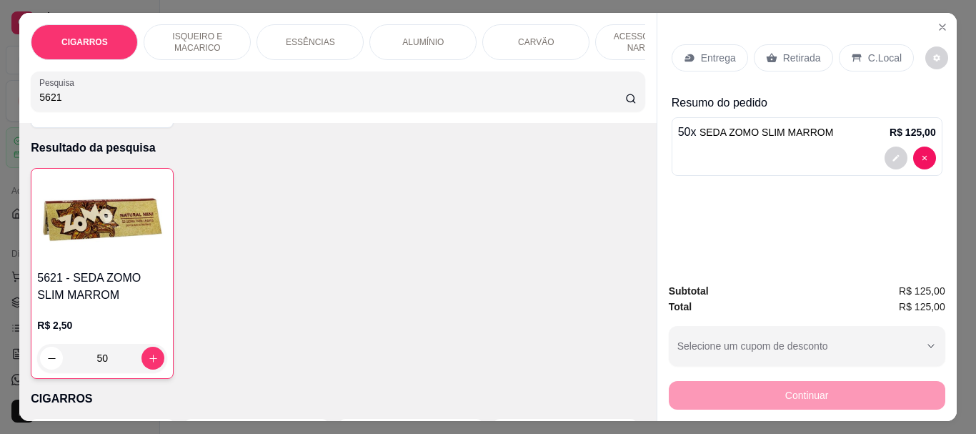
scroll to position [71, 0]
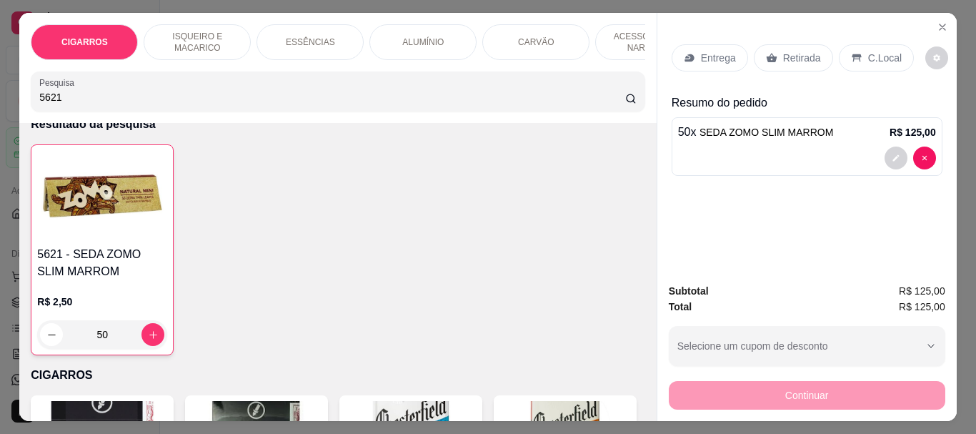
click at [779, 128] on span "SEDA ZOMO SLIM MARROM" at bounding box center [767, 131] width 134 height 11
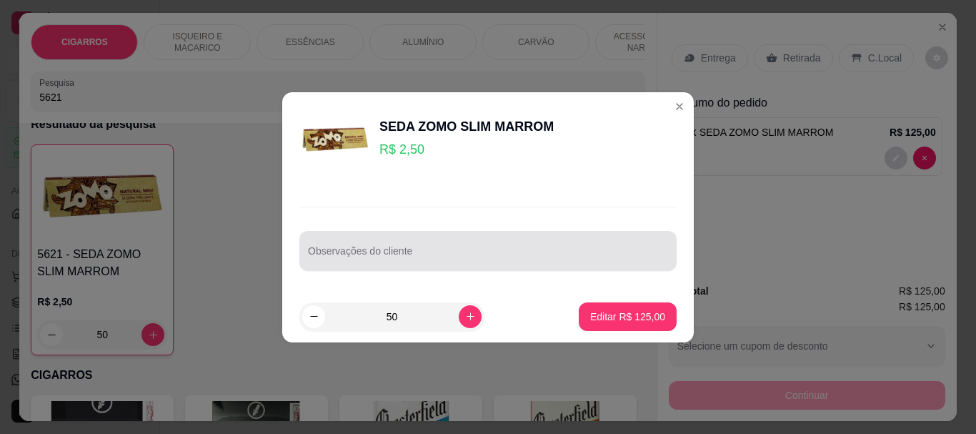
click at [537, 240] on div at bounding box center [488, 251] width 360 height 29
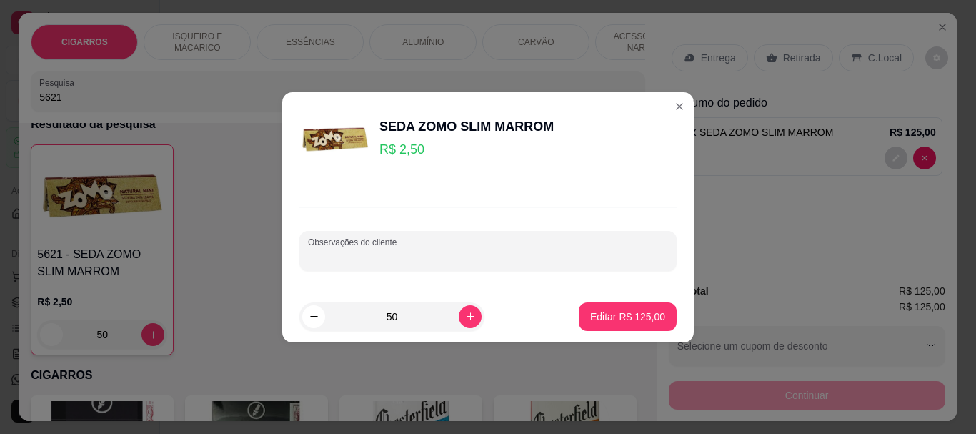
click at [488, 159] on p "R$ 2,50" at bounding box center [466, 149] width 174 height 20
click at [473, 142] on p "R$ 2,50" at bounding box center [466, 149] width 174 height 20
click at [401, 142] on p "R$ 2,50" at bounding box center [466, 149] width 174 height 20
click at [600, 322] on p "Editar R$ 125,00" at bounding box center [627, 316] width 73 height 14
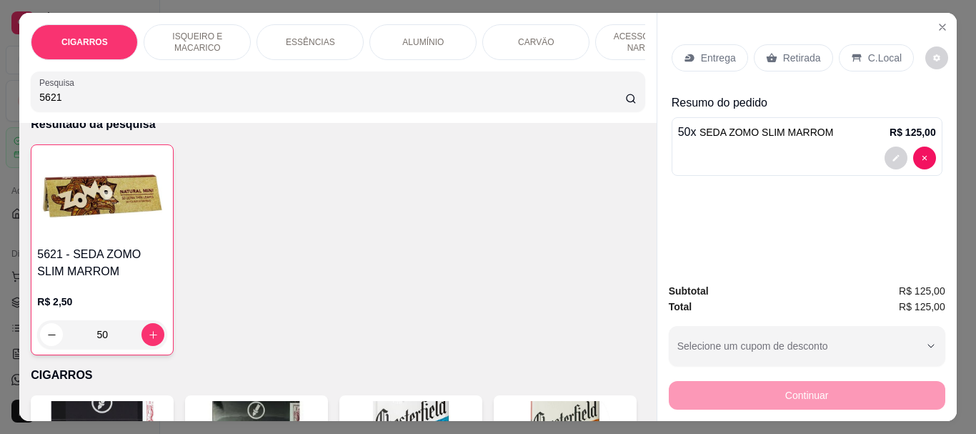
click at [764, 209] on div "Entrega Retirada C.Local Resumo do pedido 50 x SEDA ZOMO SLIM MARROM R$ 125,00" at bounding box center [806, 142] width 299 height 259
click at [861, 136] on div "50 x SEDA ZOMO SLIM MARROM R$ 125,00" at bounding box center [807, 146] width 271 height 59
click at [820, 272] on div "Subtotal R$ 125,00 Total R$ 125,00 Selecione um cupom de desconto 15OFFM Seleci…" at bounding box center [806, 346] width 299 height 149
drag, startPoint x: 792, startPoint y: 48, endPoint x: 774, endPoint y: 70, distance: 28.5
click at [792, 51] on p "Retirada" at bounding box center [802, 58] width 38 height 14
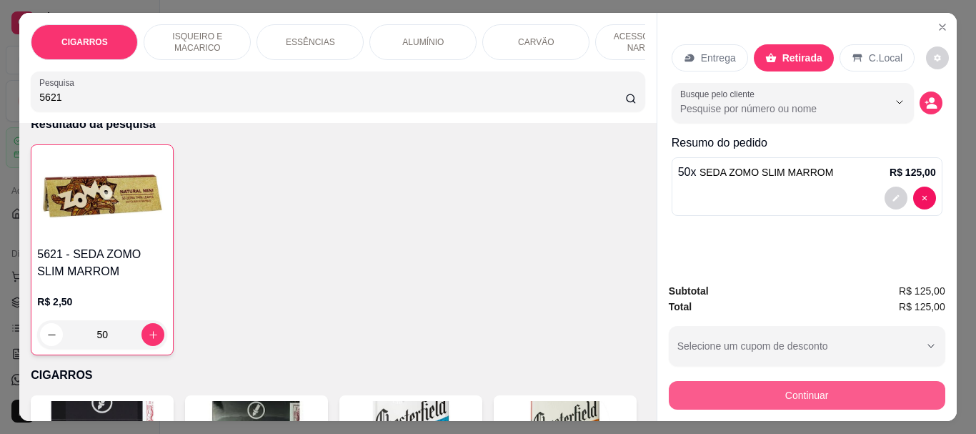
click at [777, 387] on button "Continuar" at bounding box center [807, 395] width 277 height 29
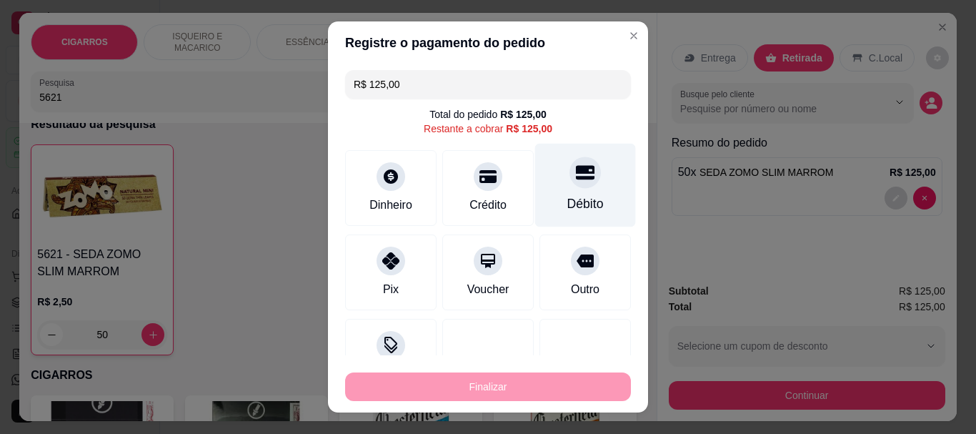
click at [552, 190] on div "Débito" at bounding box center [585, 186] width 101 height 84
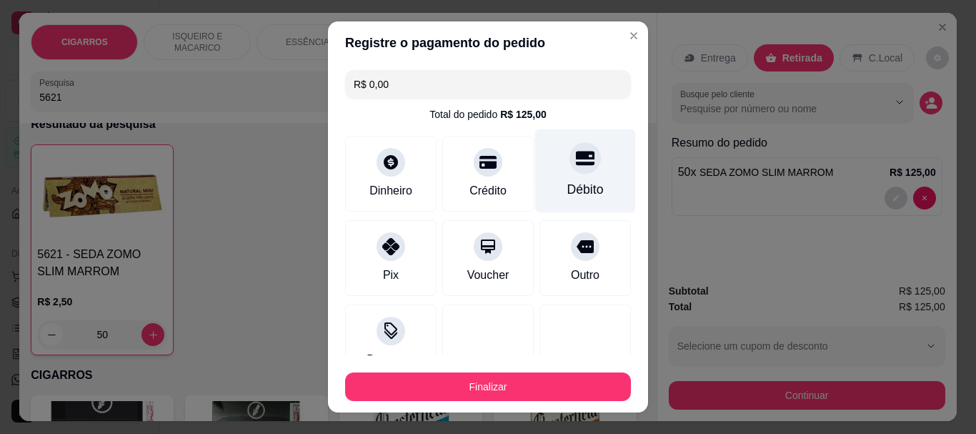
click at [563, 176] on div "Débito" at bounding box center [585, 171] width 101 height 84
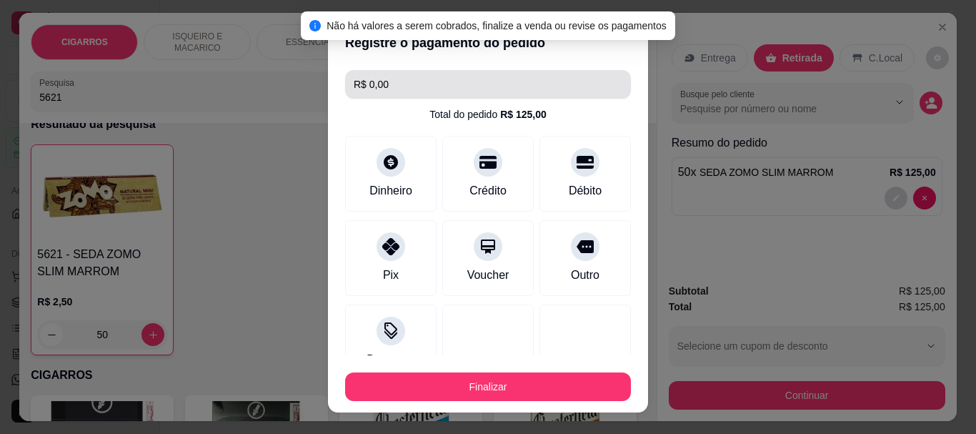
click at [412, 94] on input "R$ 0,00" at bounding box center [488, 84] width 269 height 29
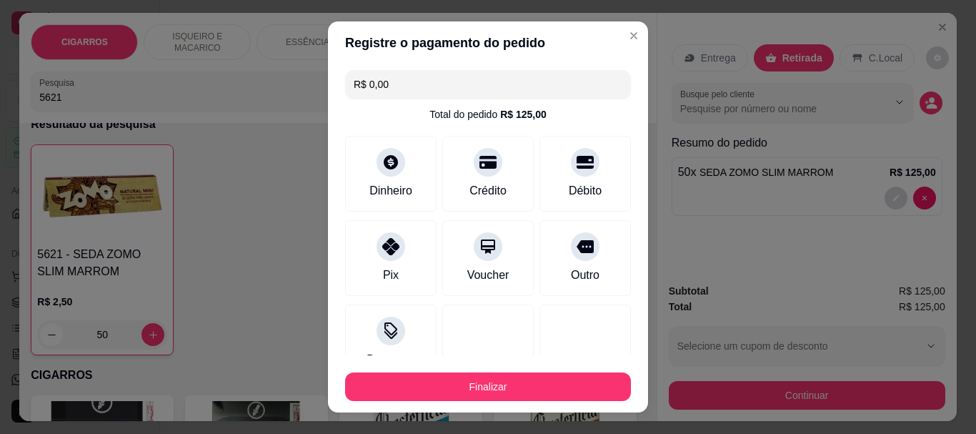
drag, startPoint x: 407, startPoint y: 89, endPoint x: 323, endPoint y: 74, distance: 85.7
click at [328, 74] on div "R$ 0,00 Total do pedido R$ 125,00 Dinheiro Crédito Débito Pix Voucher Outro Des…" at bounding box center [488, 209] width 320 height 290
type input "R$ 0,00"
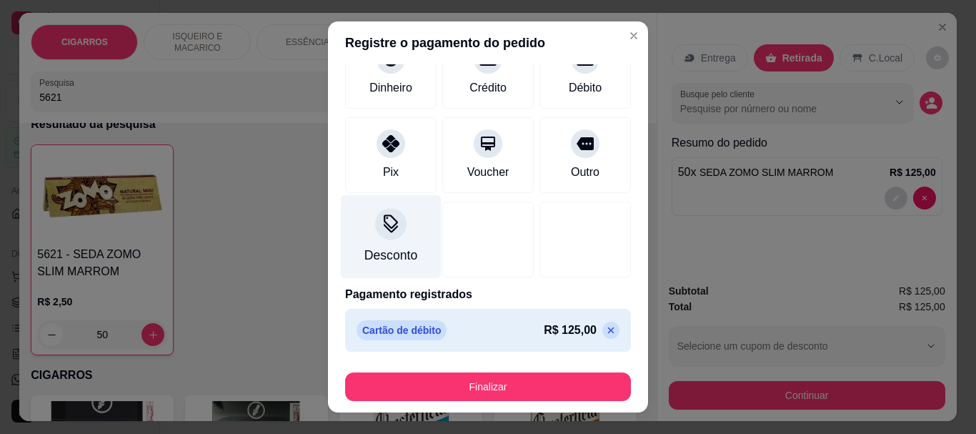
scroll to position [105, 0]
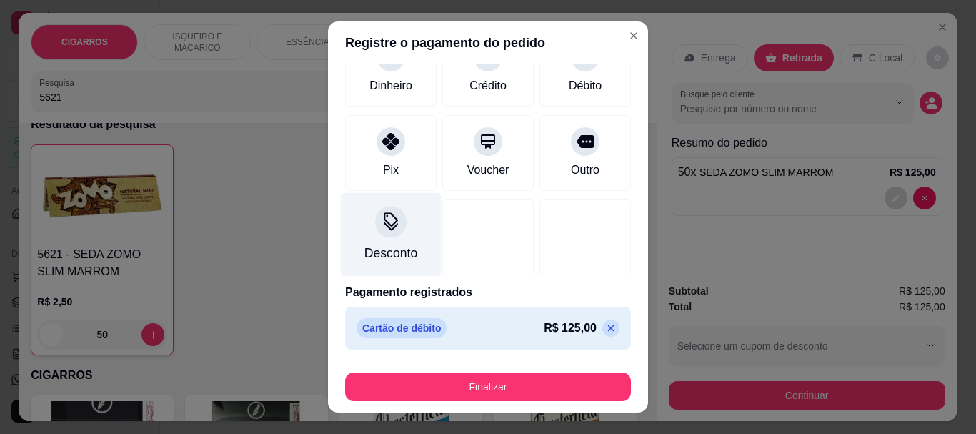
click at [382, 247] on div "Desconto" at bounding box center [390, 253] width 53 height 19
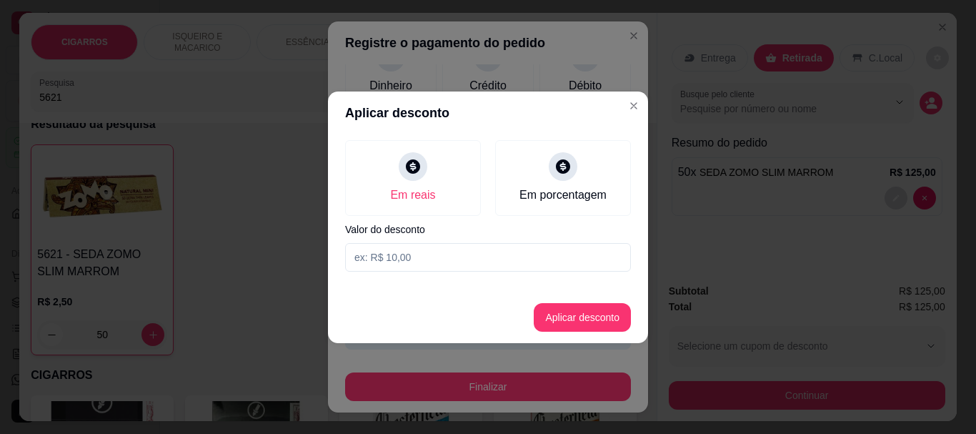
click at [399, 261] on input at bounding box center [488, 257] width 286 height 29
type input "80,00"
click at [569, 328] on button "Aplicar desconto" at bounding box center [583, 317] width 94 height 28
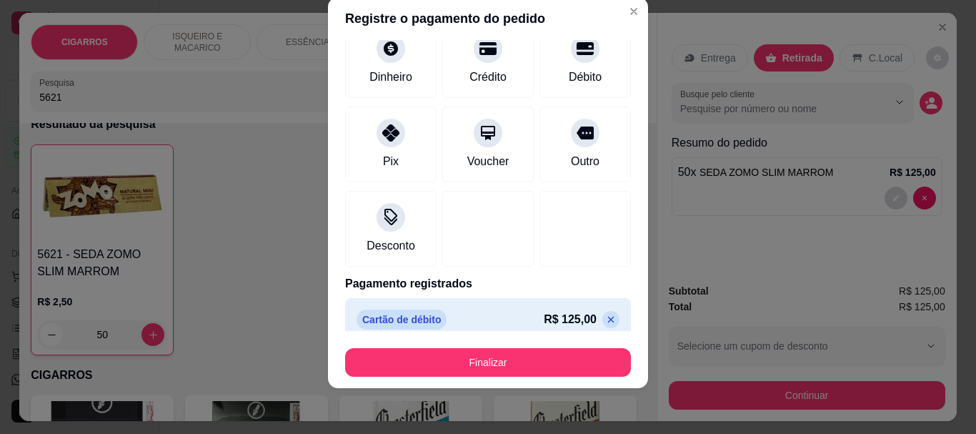
scroll to position [119, 0]
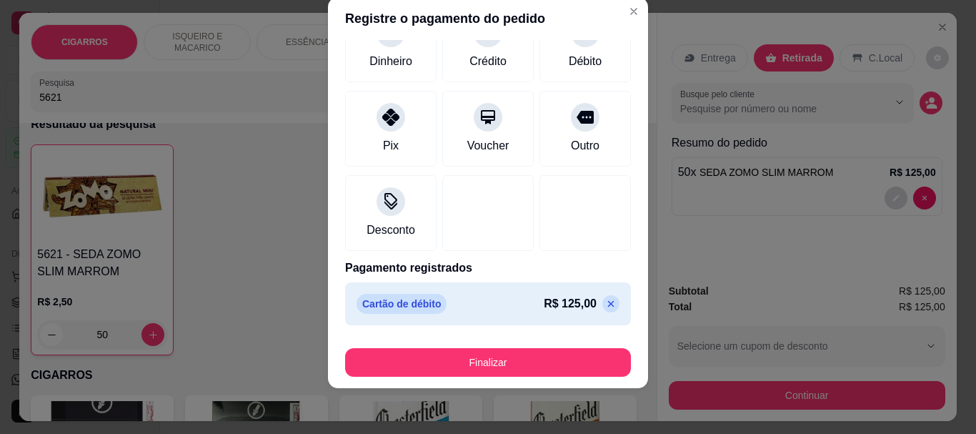
click at [605, 307] on icon at bounding box center [610, 303] width 11 height 11
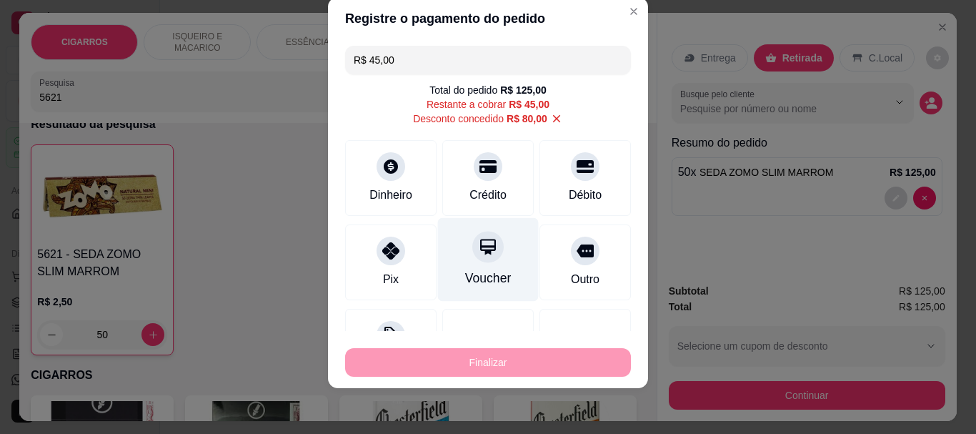
scroll to position [59, 0]
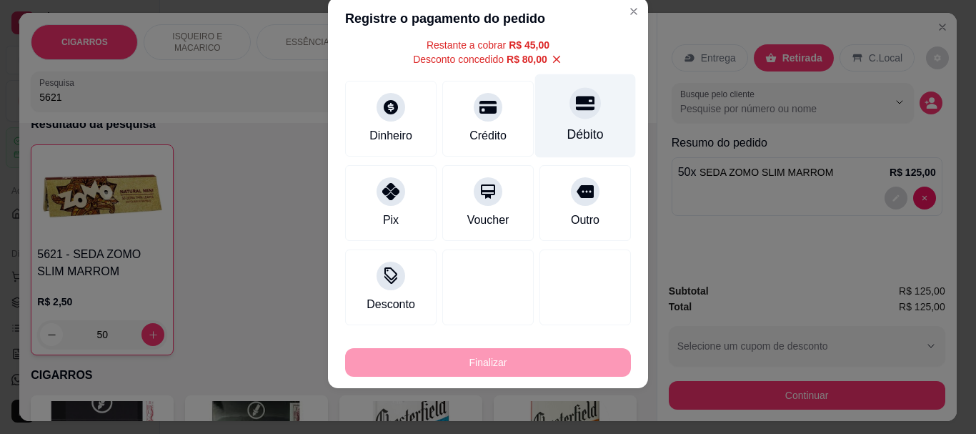
click at [567, 126] on div "Débito" at bounding box center [585, 135] width 36 height 19
type input "R$ 0,00"
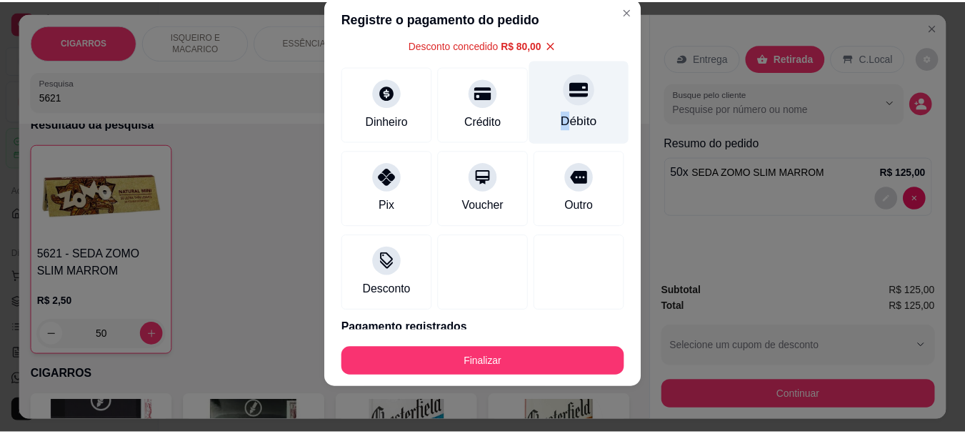
scroll to position [45, 0]
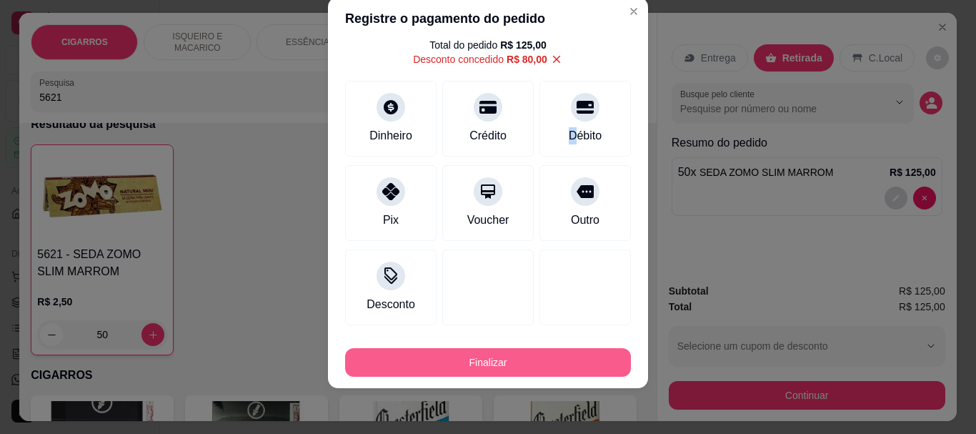
click at [501, 360] on button "Finalizar" at bounding box center [488, 362] width 286 height 29
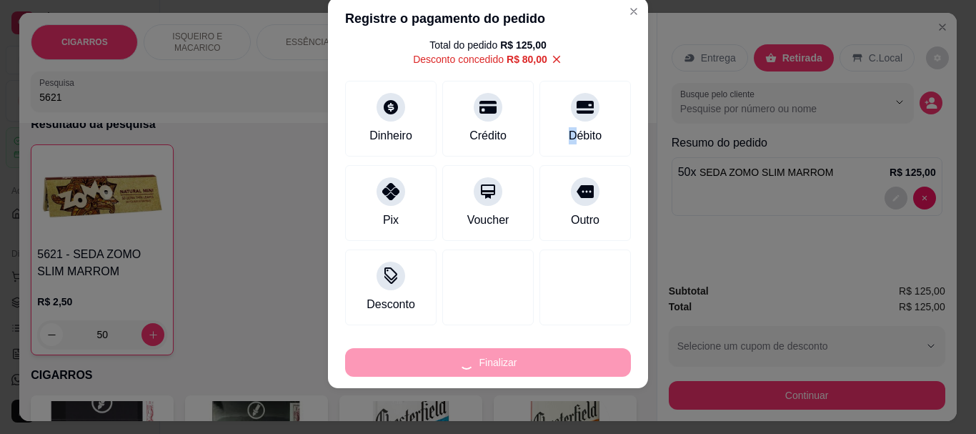
type input "0"
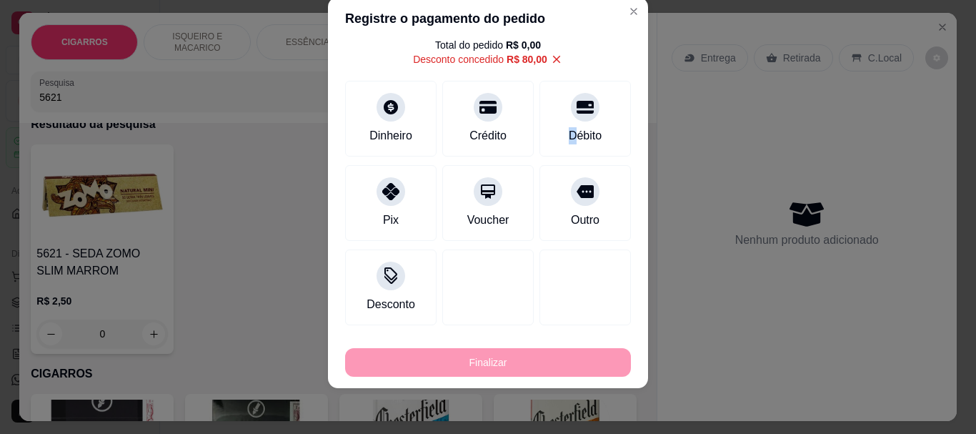
type input "-R$ 125,00"
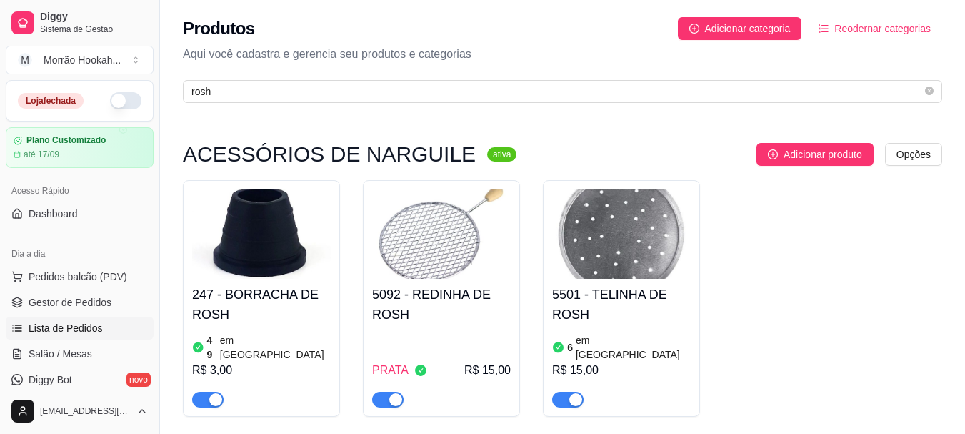
click at [95, 329] on span "Lista de Pedidos" at bounding box center [66, 328] width 74 height 14
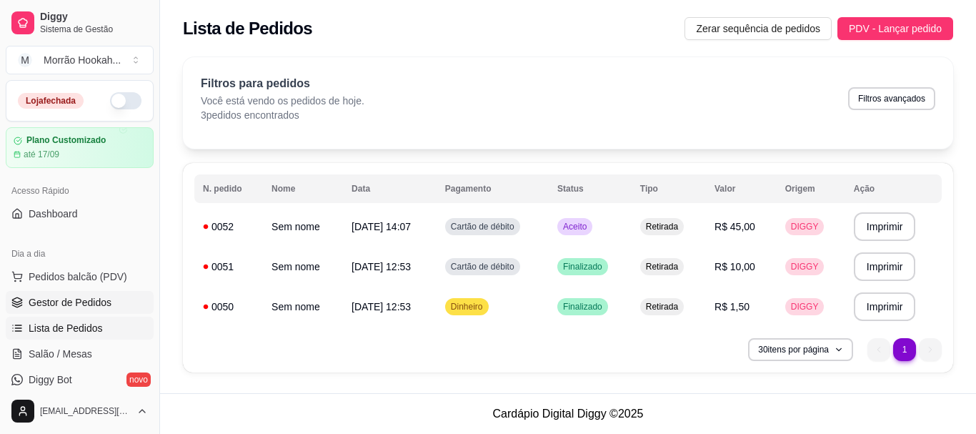
click at [82, 302] on span "Gestor de Pedidos" at bounding box center [70, 302] width 83 height 14
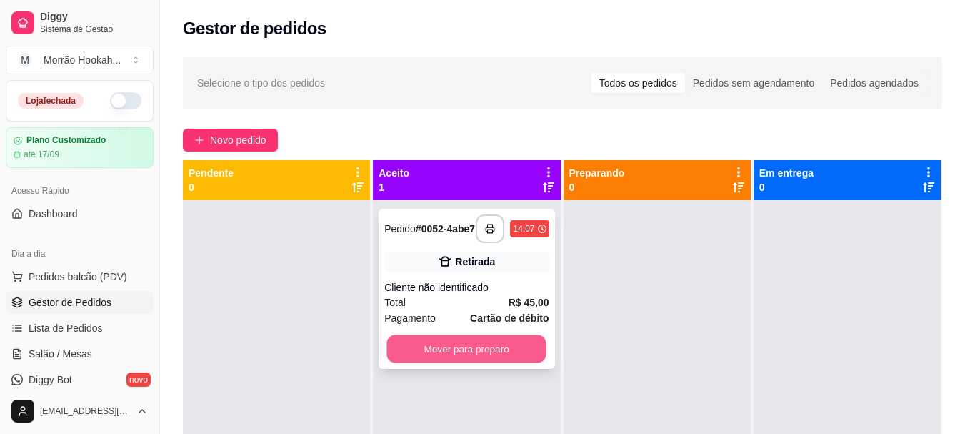
click at [505, 355] on button "Mover para preparo" at bounding box center [466, 349] width 159 height 28
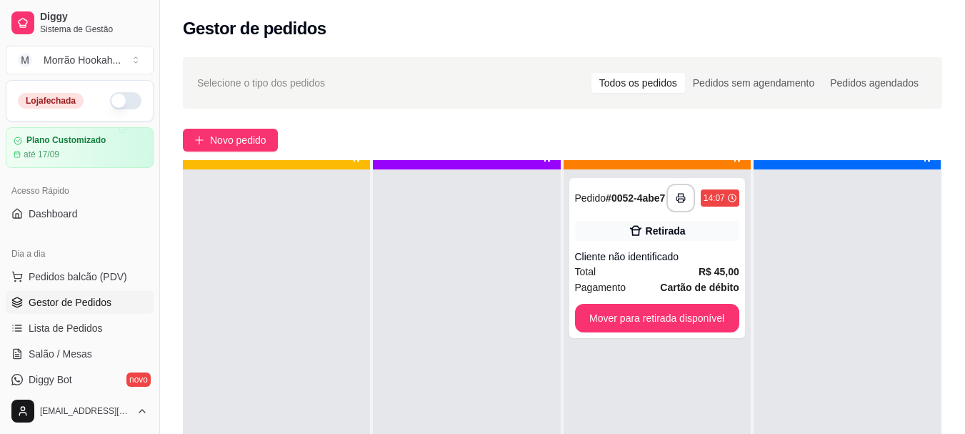
scroll to position [40, 0]
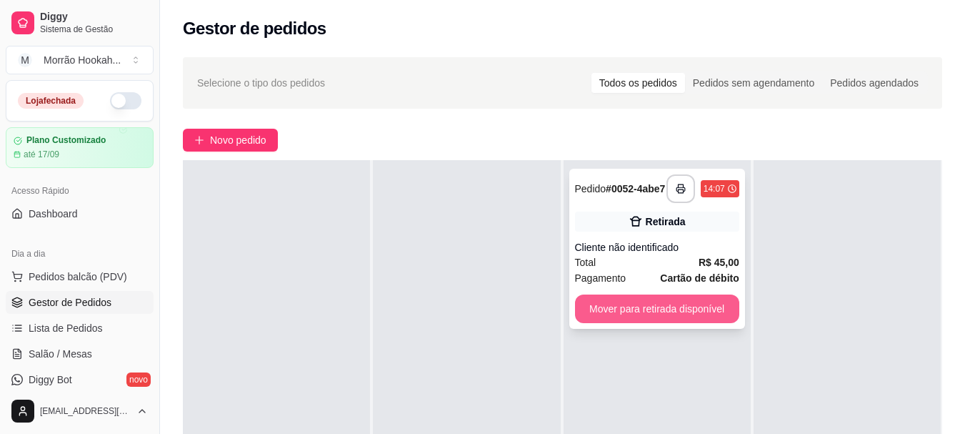
click at [636, 312] on button "Mover para retirada disponível" at bounding box center [657, 308] width 164 height 29
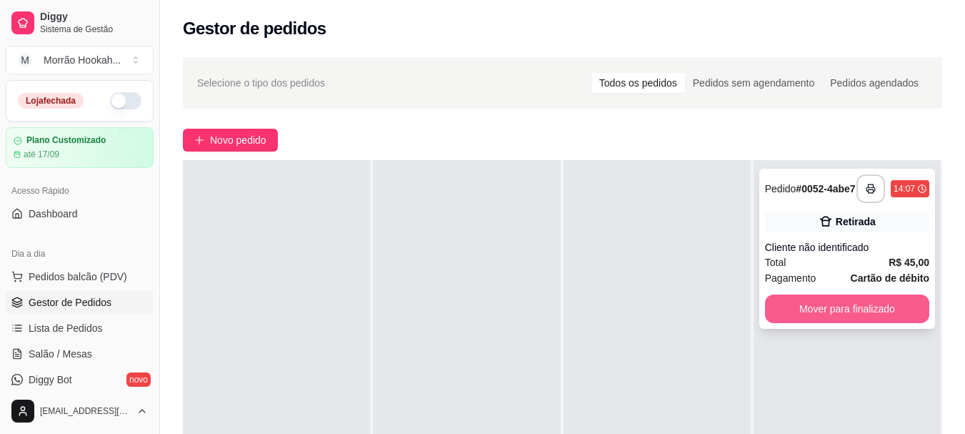
click at [873, 317] on button "Mover para finalizado" at bounding box center [847, 308] width 164 height 29
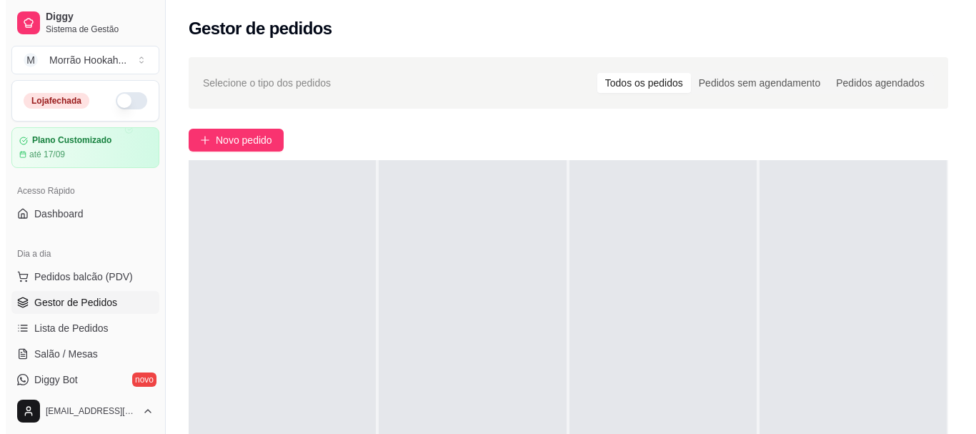
scroll to position [0, 0]
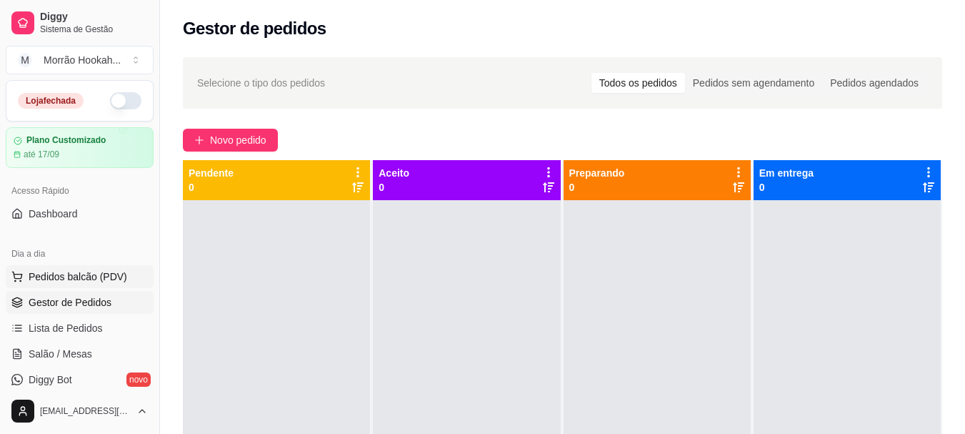
click at [99, 280] on span "Pedidos balcão (PDV)" at bounding box center [78, 276] width 99 height 14
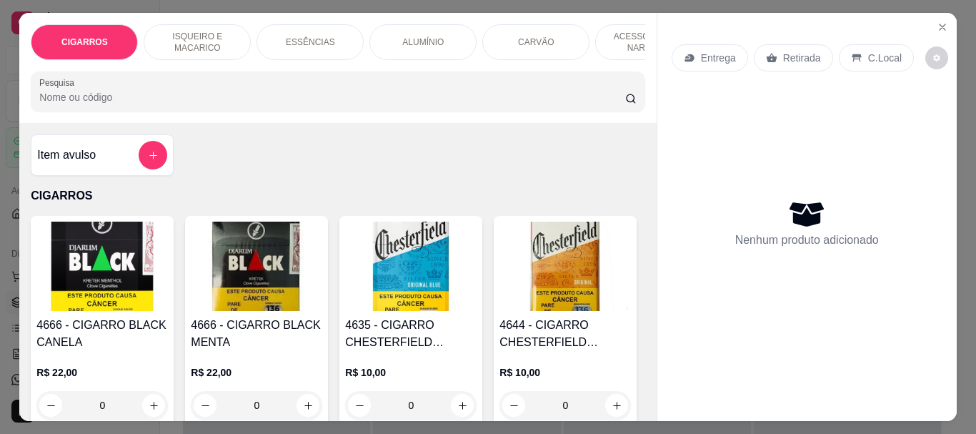
click at [101, 104] on input "Pesquisa" at bounding box center [332, 97] width 586 height 14
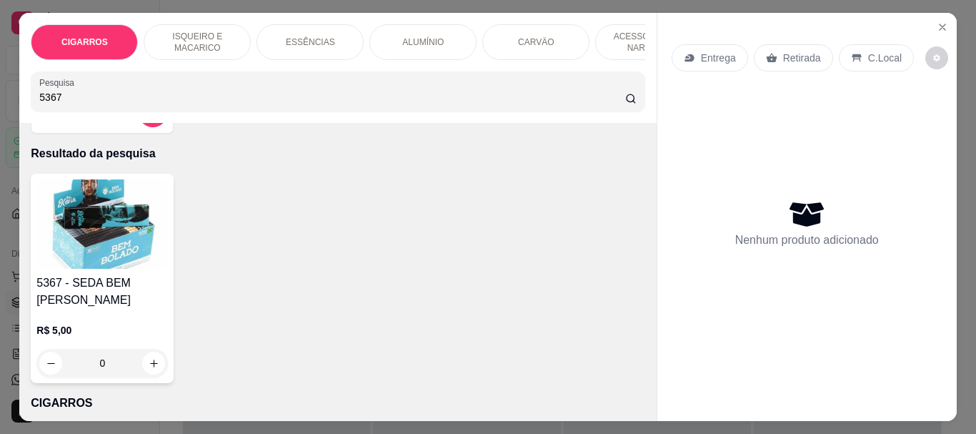
scroll to position [71, 0]
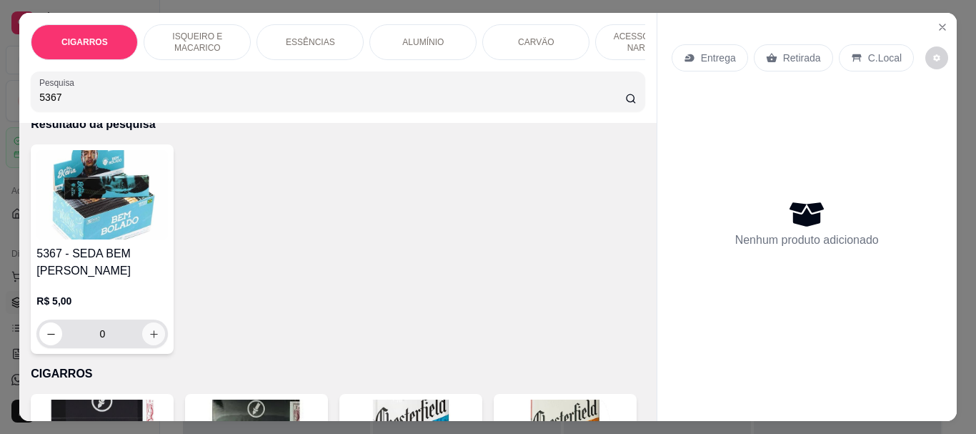
type input "5367"
click at [143, 343] on button "increase-product-quantity" at bounding box center [154, 334] width 22 height 22
type input "1"
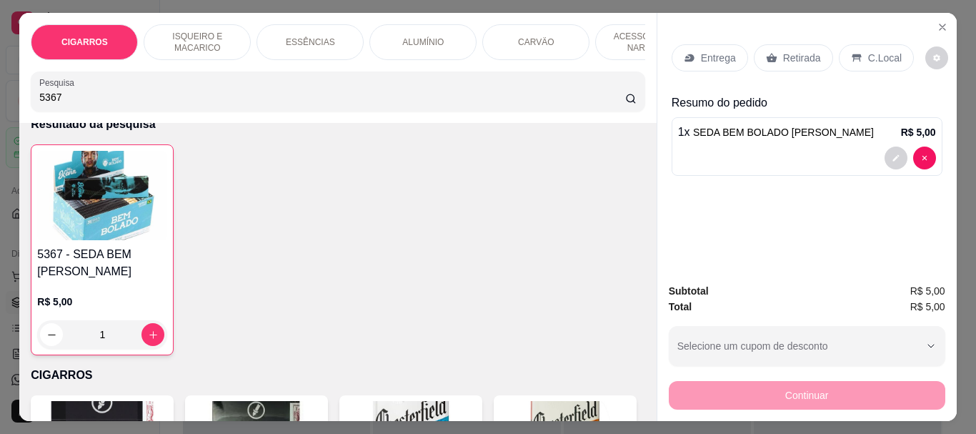
click at [82, 104] on input "5367" at bounding box center [332, 97] width 586 height 14
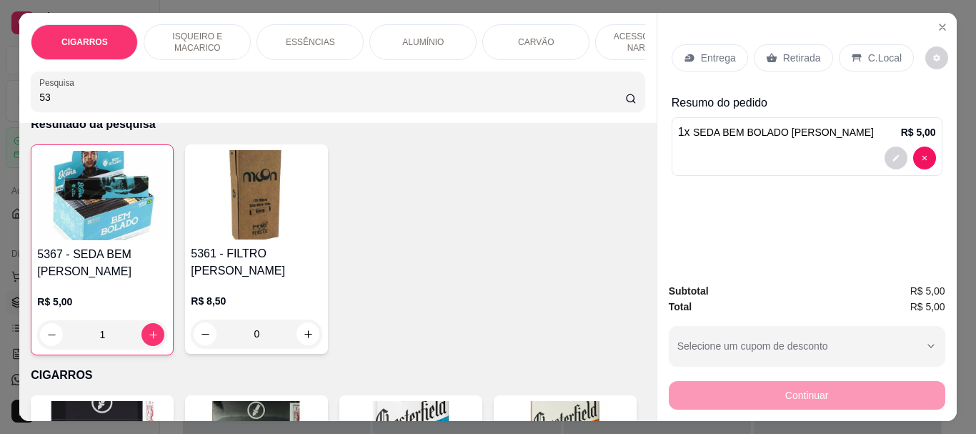
type input "5"
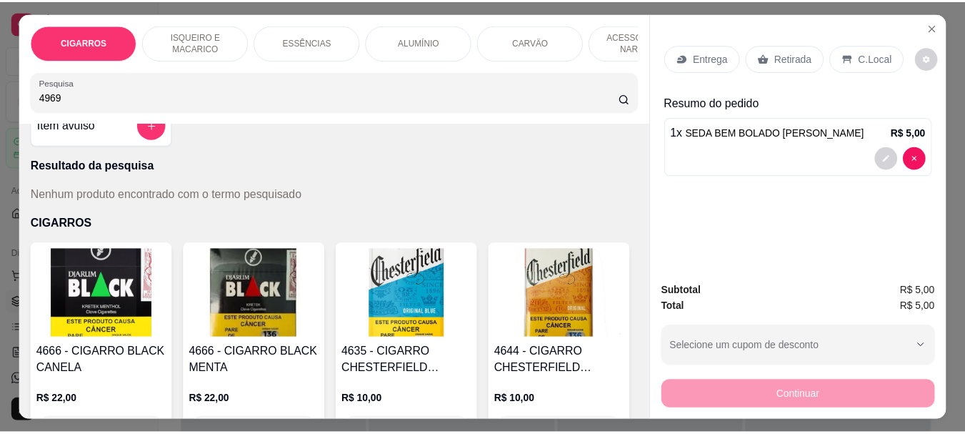
scroll to position [0, 0]
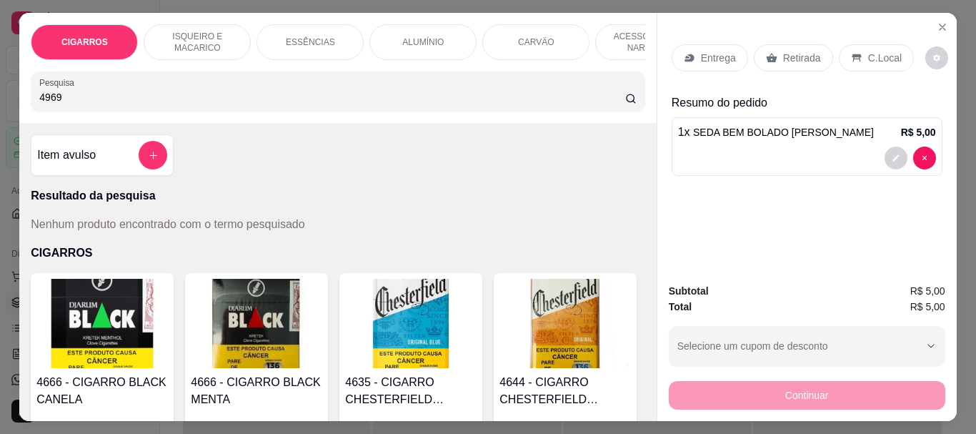
click at [109, 104] on input "4969" at bounding box center [332, 97] width 586 height 14
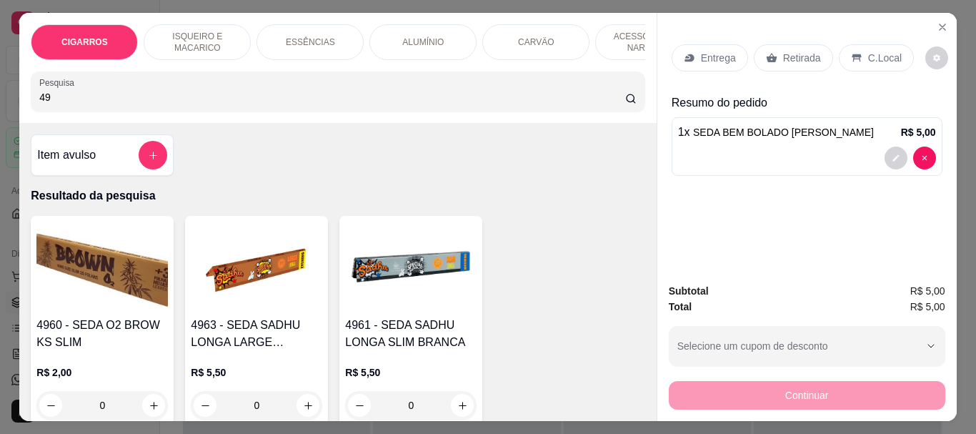
type input "4"
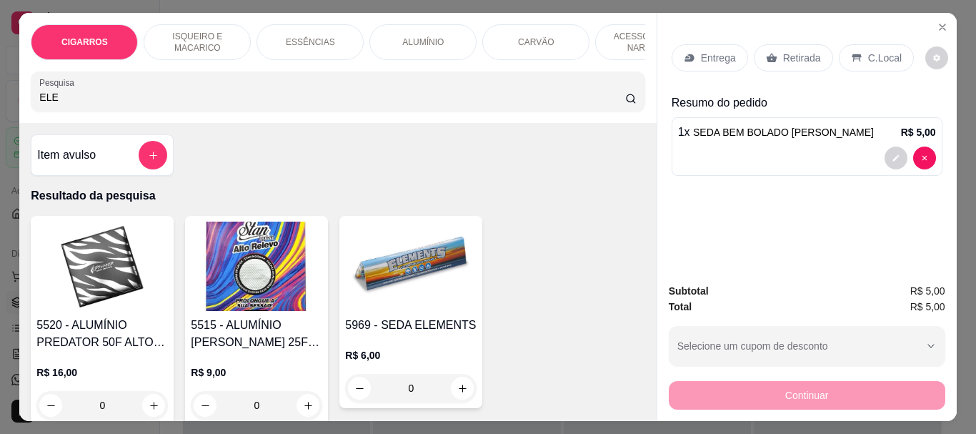
type input "ELE"
click at [397, 311] on img at bounding box center [410, 266] width 131 height 89
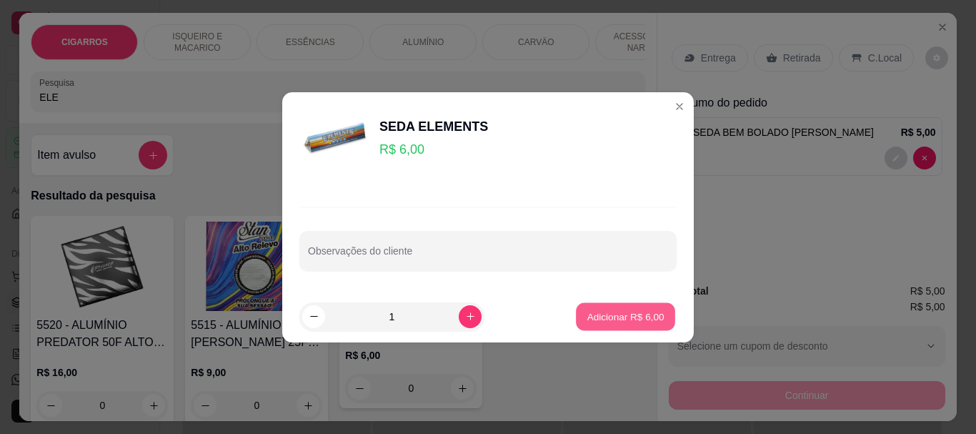
click at [587, 310] on p "Adicionar R$ 6,00" at bounding box center [625, 316] width 77 height 14
type input "1"
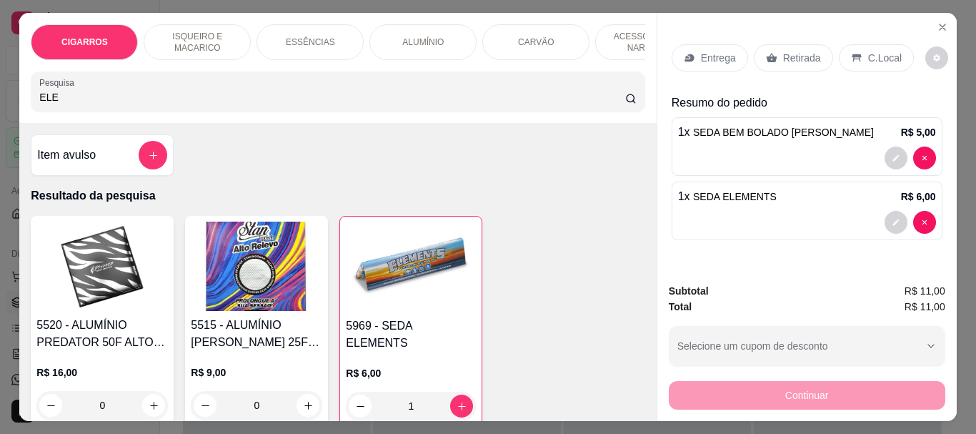
click at [804, 56] on p "Retirada" at bounding box center [802, 58] width 38 height 14
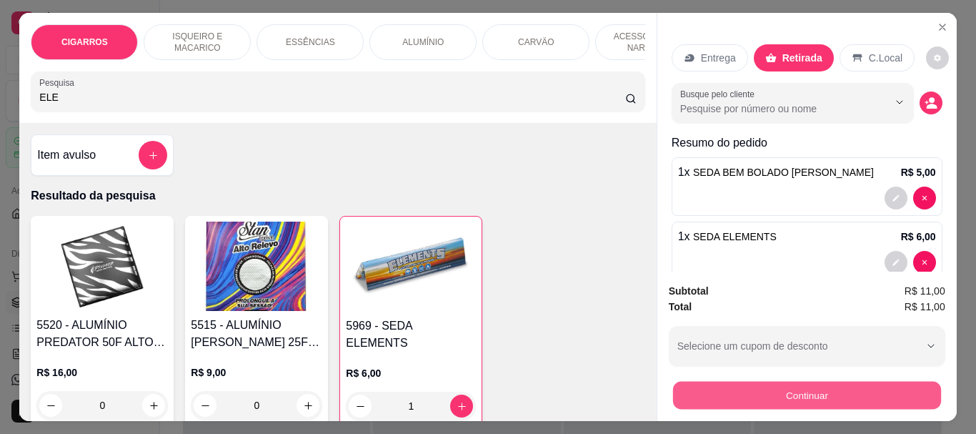
click at [838, 395] on button "Continuar" at bounding box center [806, 395] width 268 height 28
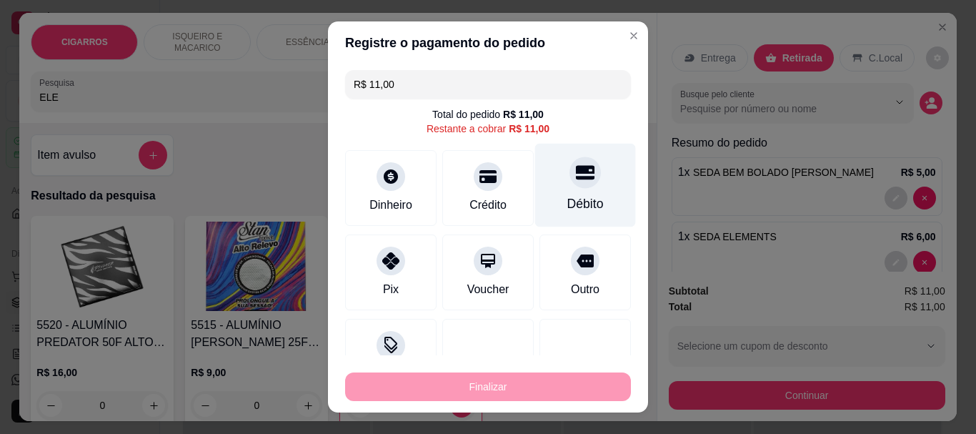
click at [576, 177] on icon at bounding box center [585, 173] width 19 height 14
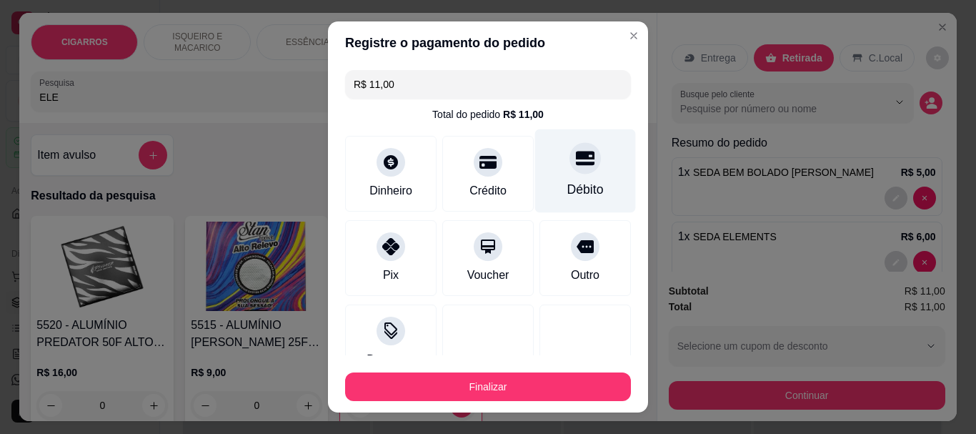
type input "R$ 0,00"
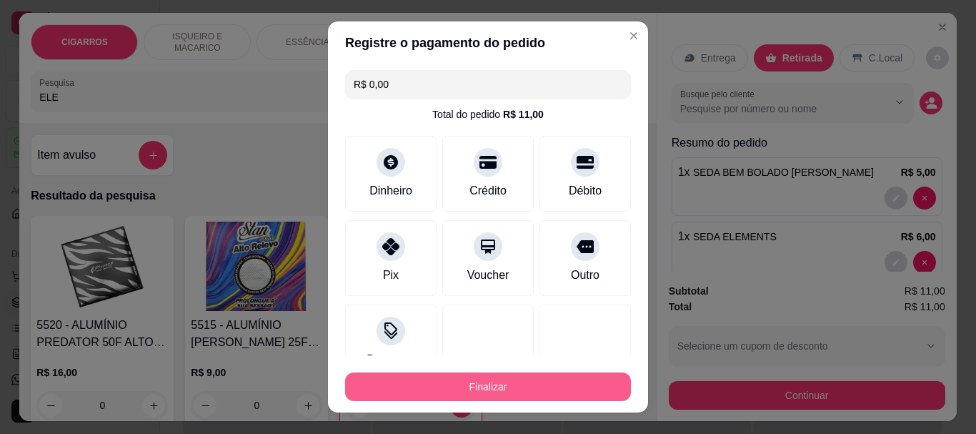
click at [536, 387] on button "Finalizar" at bounding box center [488, 386] width 286 height 29
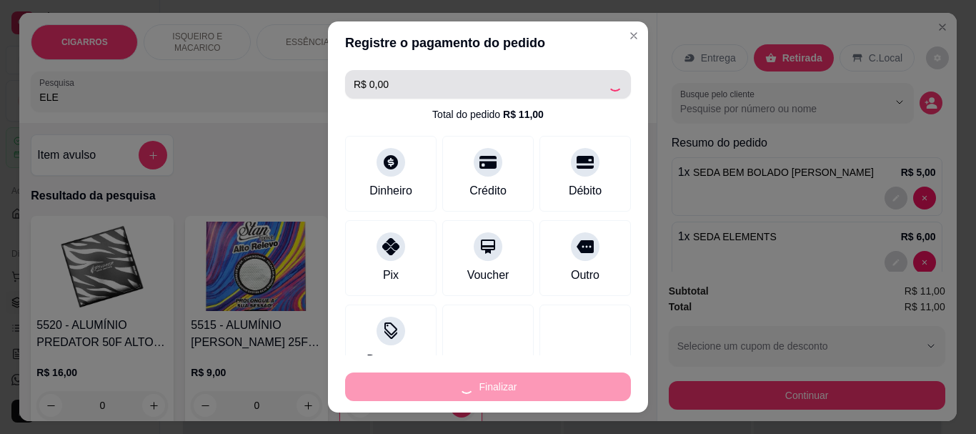
type input "0"
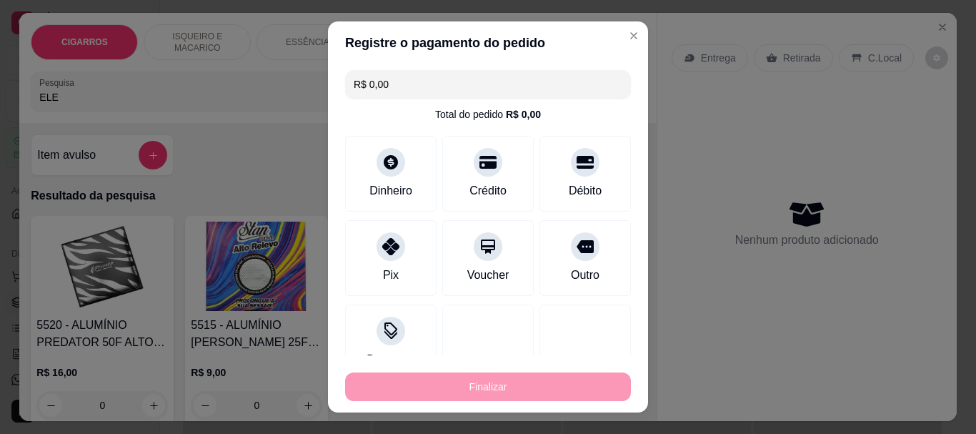
type input "-R$ 11,00"
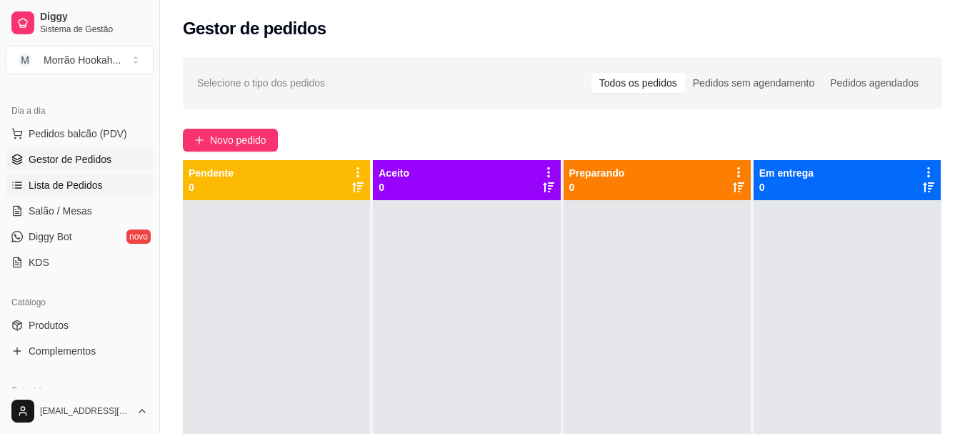
scroll to position [214, 0]
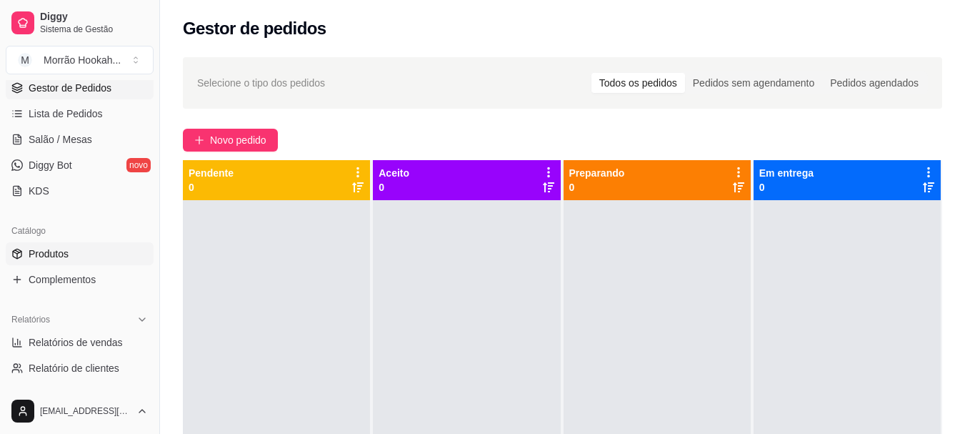
click at [42, 253] on span "Produtos" at bounding box center [49, 254] width 40 height 14
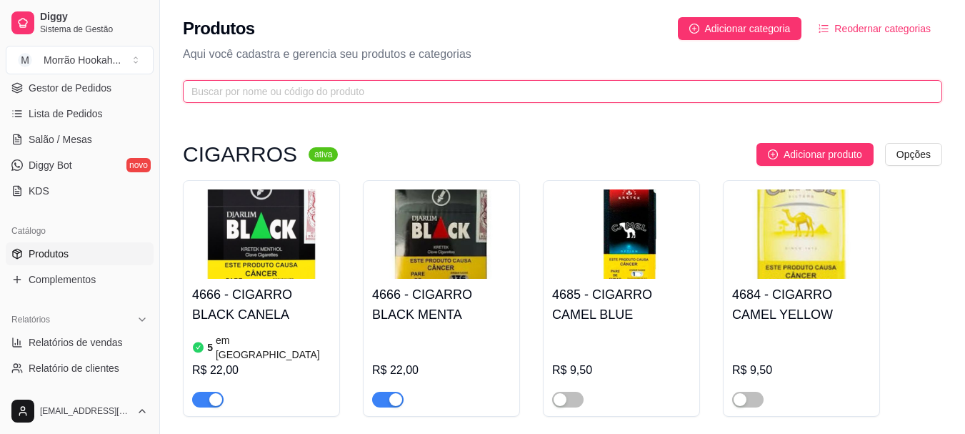
click at [373, 93] on input "text" at bounding box center [557, 92] width 731 height 16
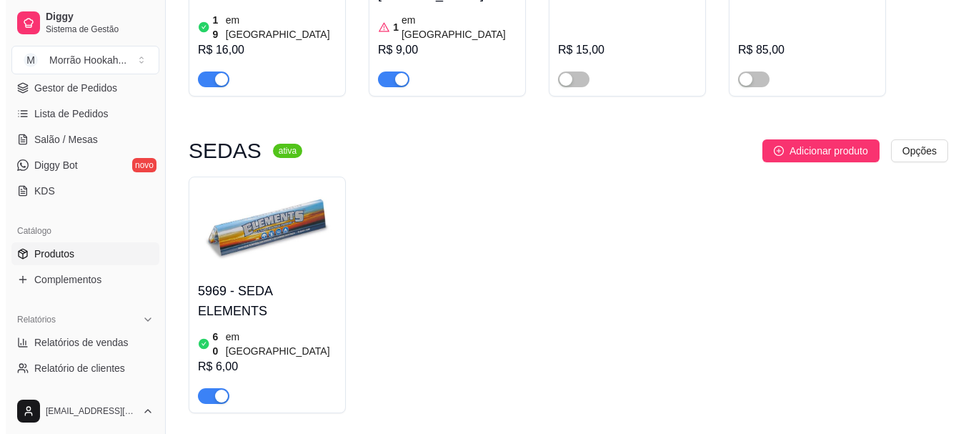
scroll to position [610, 0]
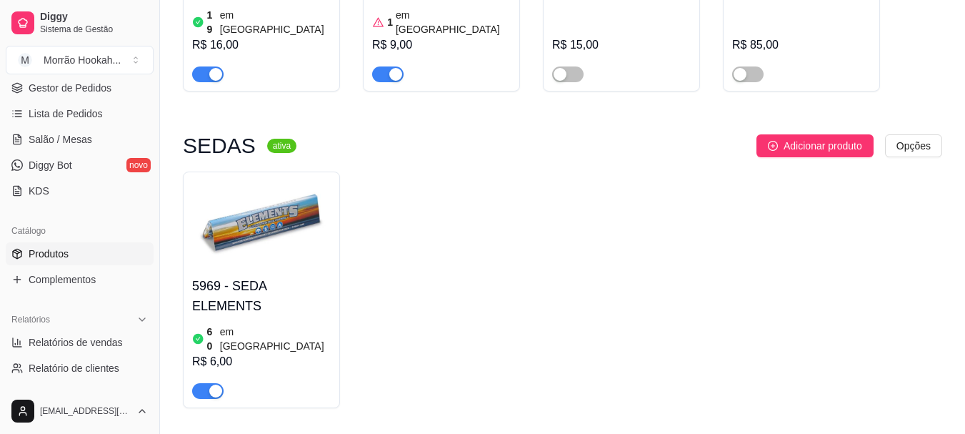
type input "ELE"
click at [249, 236] on img at bounding box center [261, 225] width 139 height 89
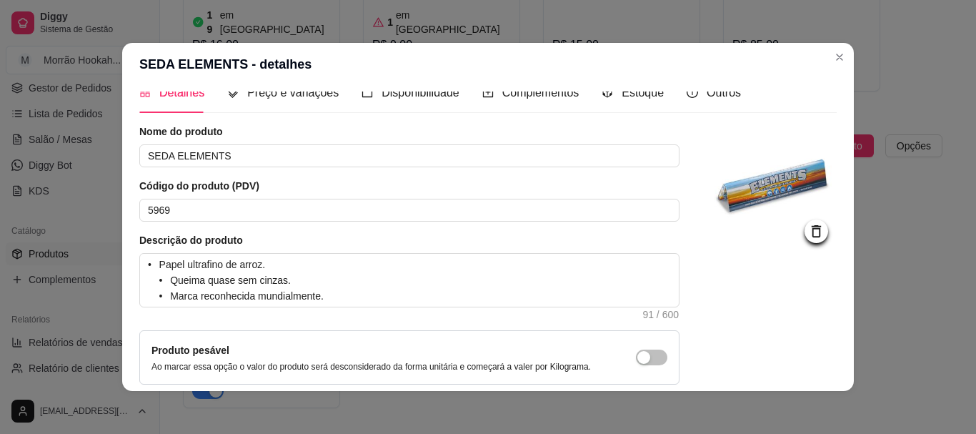
scroll to position [0, 0]
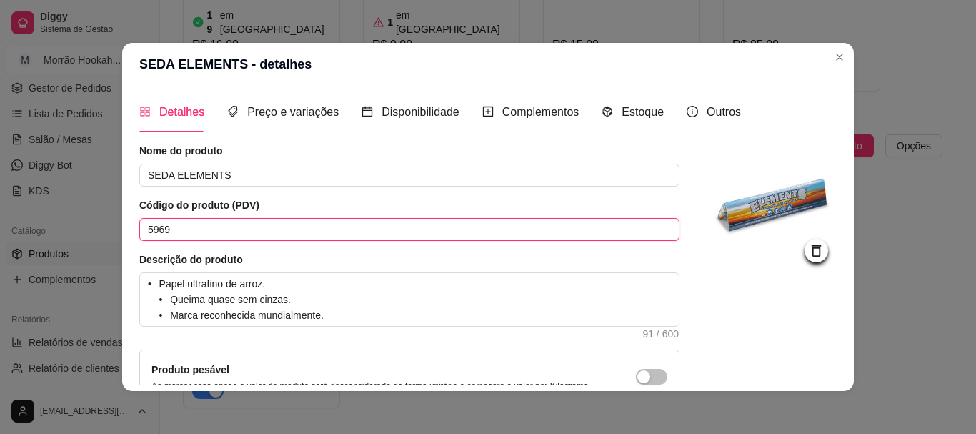
click at [321, 240] on input "5969" at bounding box center [409, 229] width 540 height 23
type input "5"
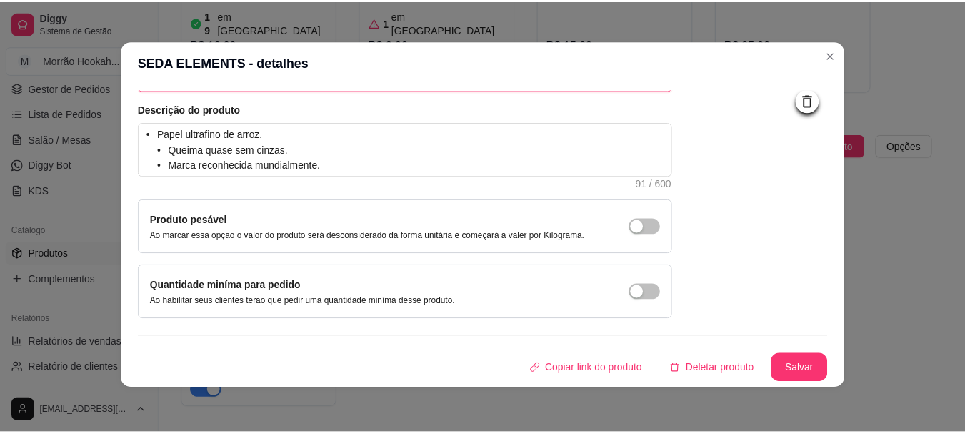
scroll to position [3, 0]
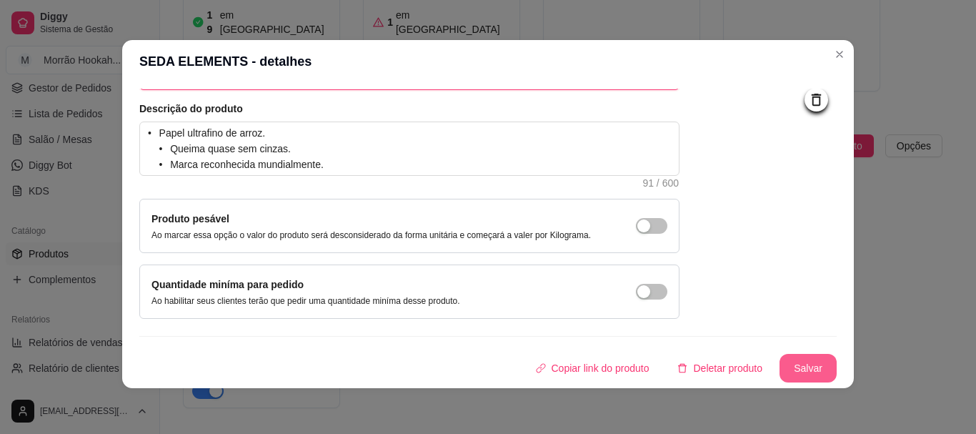
type input "4969"
click at [787, 364] on button "Salvar" at bounding box center [808, 368] width 57 height 29
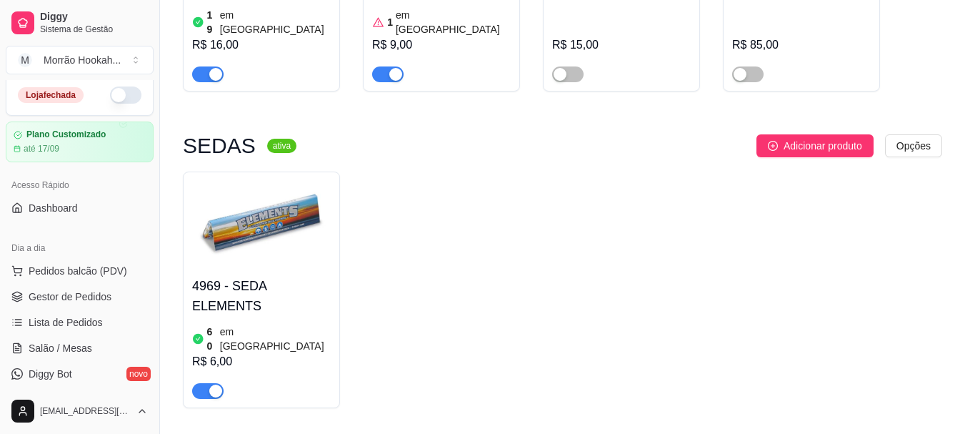
scroll to position [0, 0]
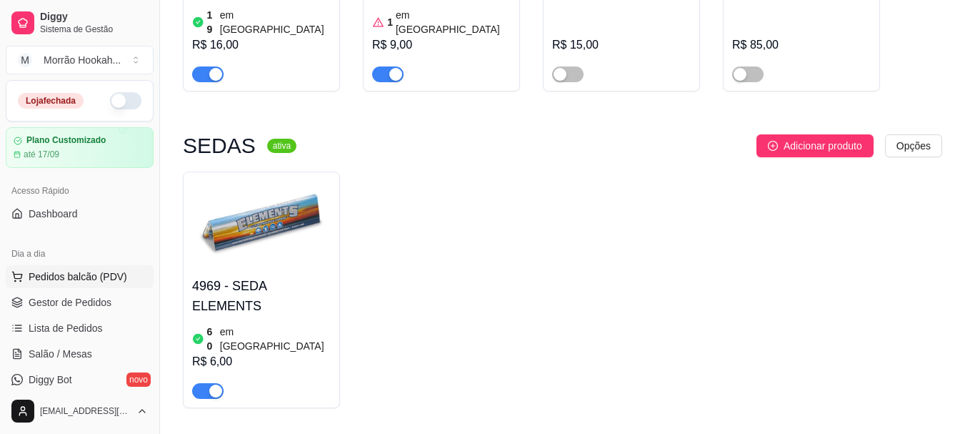
click at [86, 278] on span "Pedidos balcão (PDV)" at bounding box center [78, 276] width 99 height 14
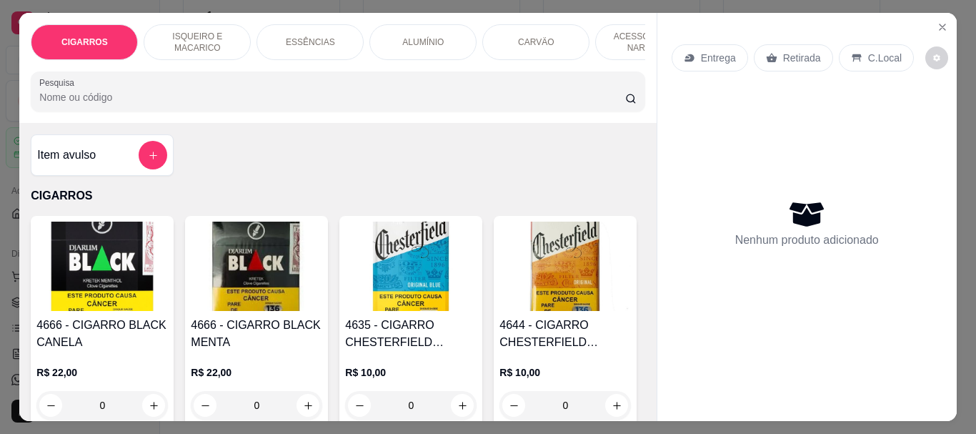
click at [72, 104] on input "Pesquisa" at bounding box center [332, 97] width 586 height 14
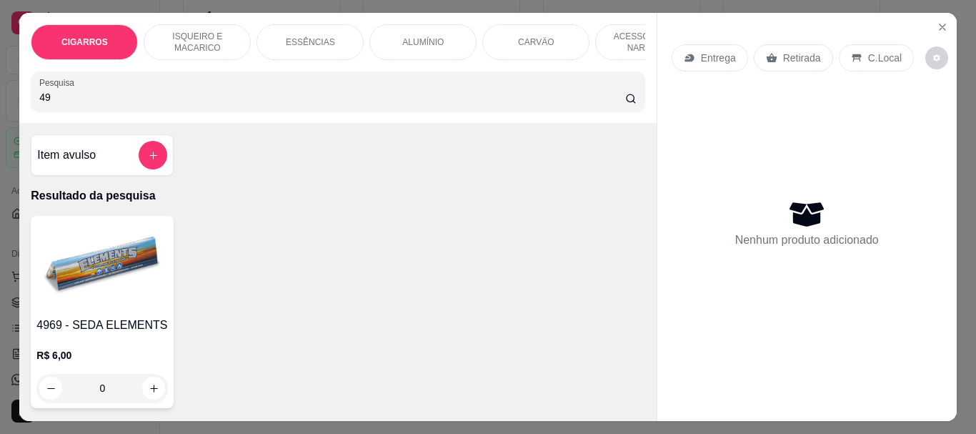
type input "4"
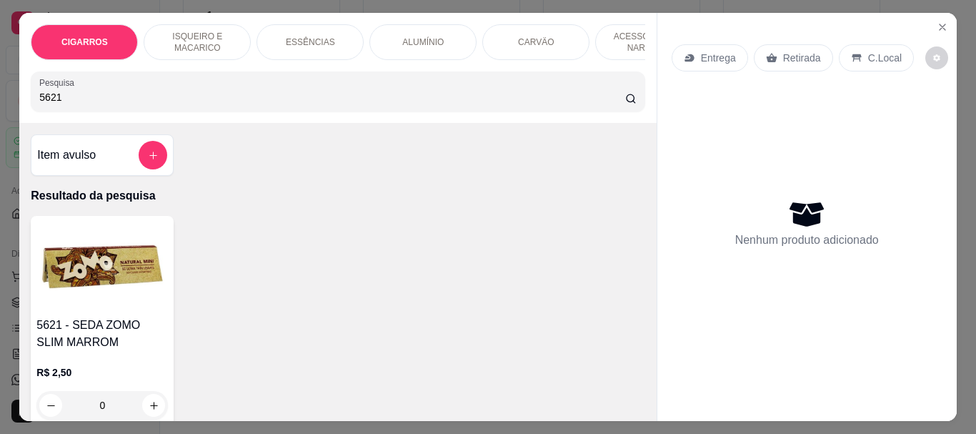
type input "5621"
click at [111, 282] on img at bounding box center [101, 266] width 131 height 89
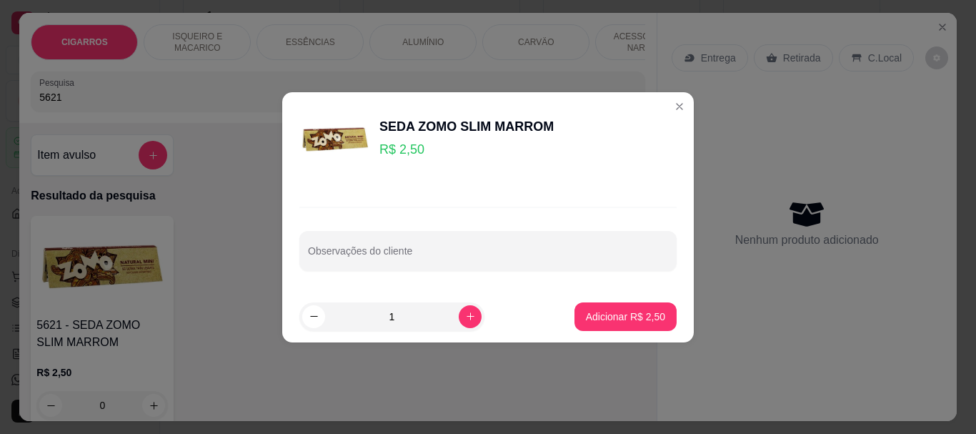
click at [412, 315] on input "1" at bounding box center [392, 316] width 134 height 29
type input "50"
click at [639, 312] on p "Adicionar R$ 125,00" at bounding box center [620, 316] width 88 height 14
type input "50"
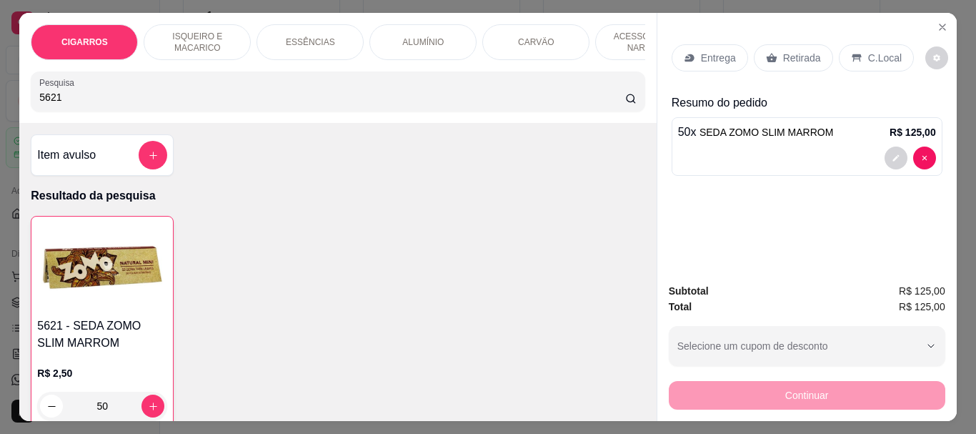
click at [787, 52] on p "Retirada" at bounding box center [802, 58] width 38 height 14
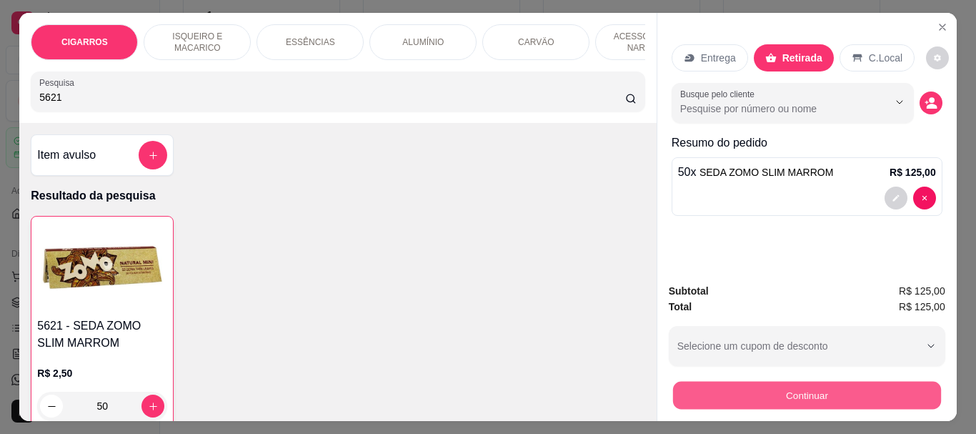
click at [781, 397] on button "Continuar" at bounding box center [806, 395] width 268 height 28
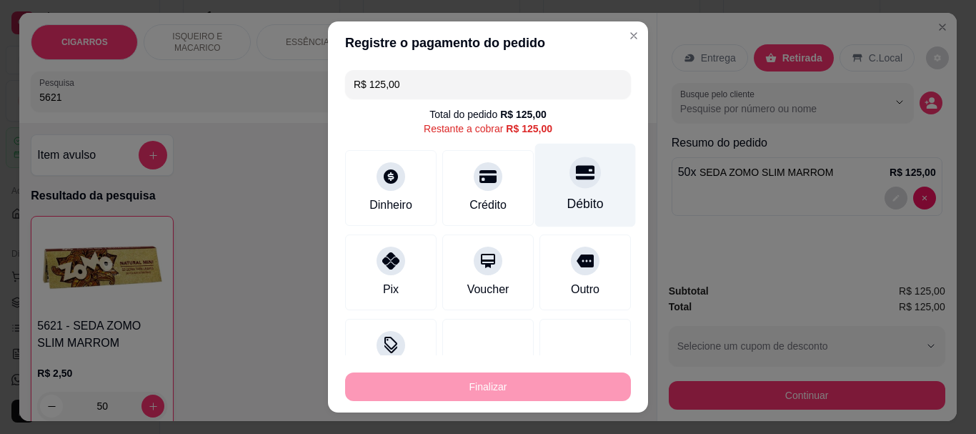
click at [567, 188] on div "Débito" at bounding box center [585, 186] width 101 height 84
type input "R$ 0,00"
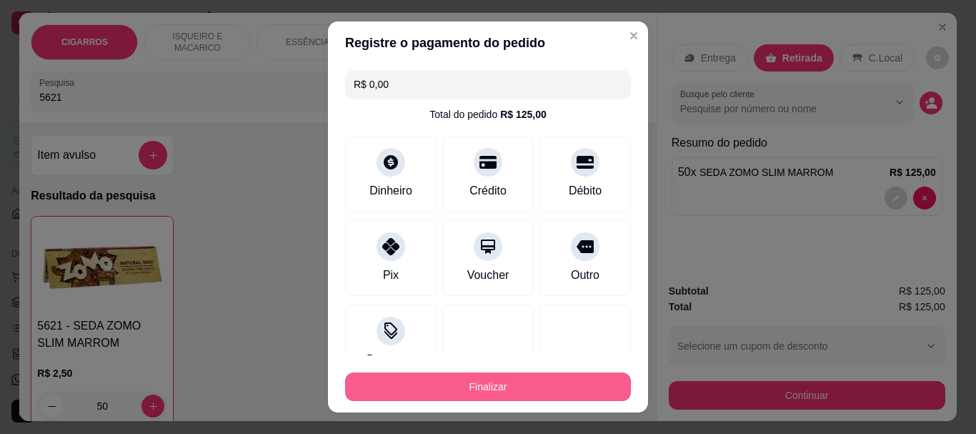
click at [524, 387] on button "Finalizar" at bounding box center [488, 386] width 286 height 29
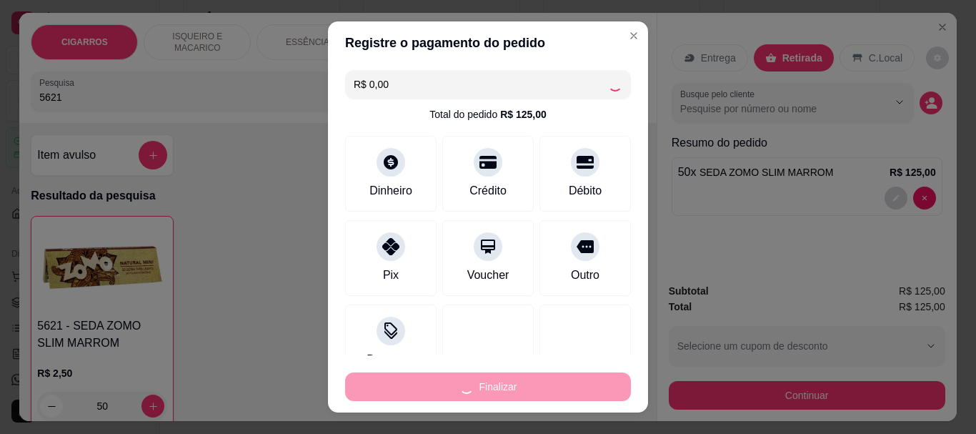
type input "0"
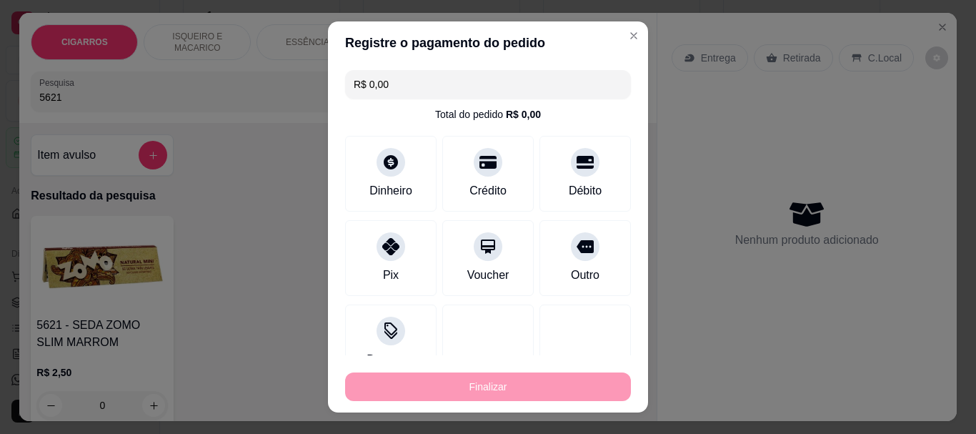
type input "-R$ 125,00"
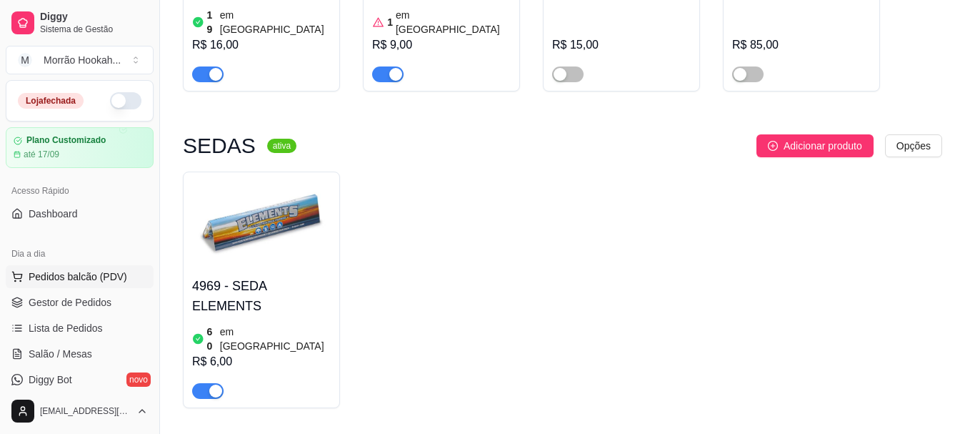
click at [99, 274] on span "Pedidos balcão (PDV)" at bounding box center [78, 276] width 99 height 14
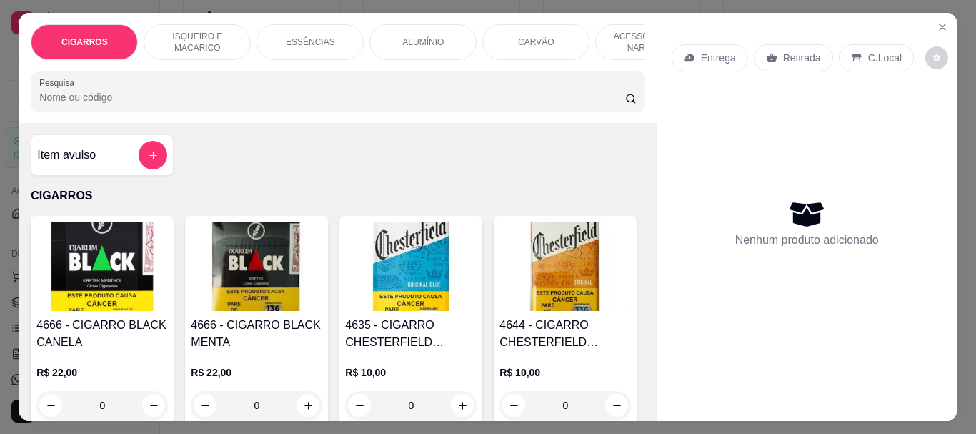
click at [79, 104] on input "Pesquisa" at bounding box center [332, 97] width 586 height 14
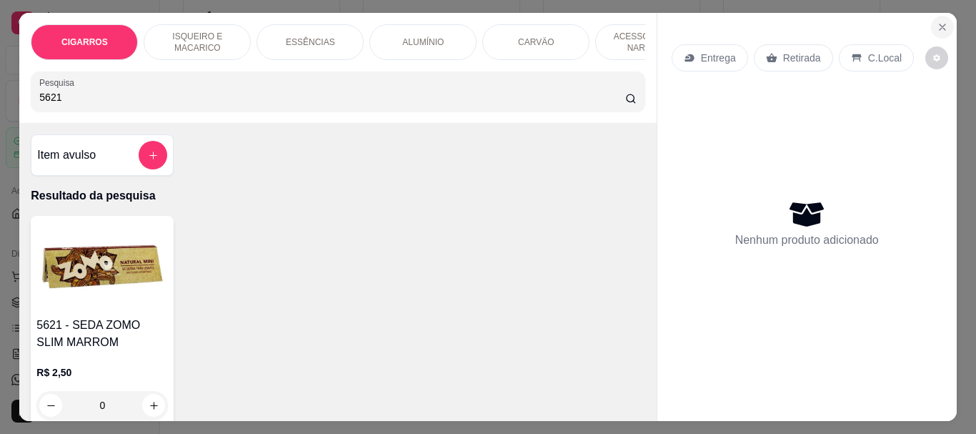
type input "5621"
click at [931, 22] on button "Close" at bounding box center [942, 27] width 23 height 23
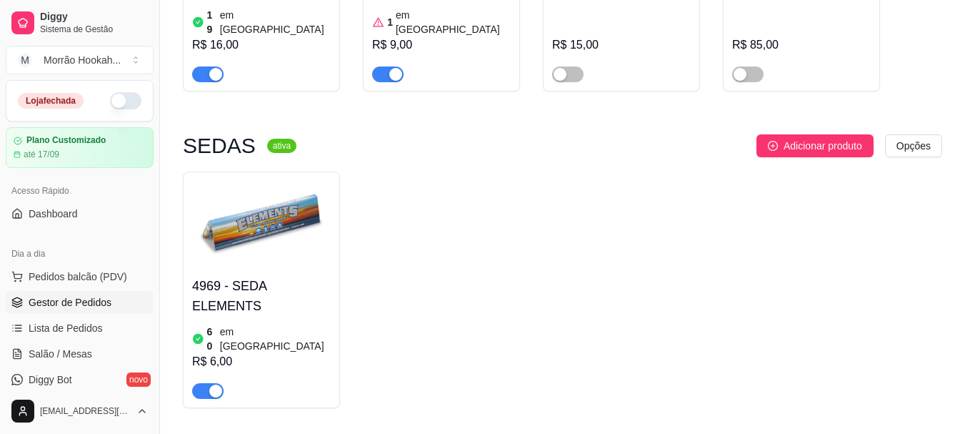
click at [40, 304] on span "Gestor de Pedidos" at bounding box center [70, 302] width 83 height 14
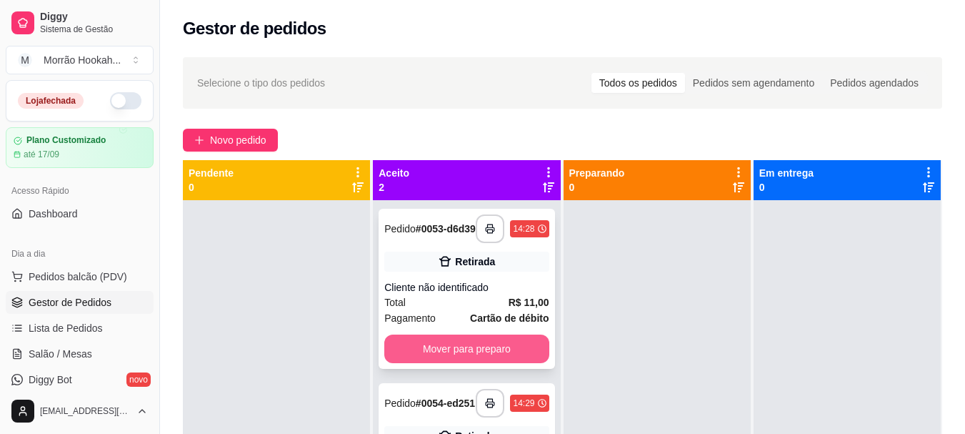
click at [499, 353] on button "Mover para preparo" at bounding box center [466, 348] width 164 height 29
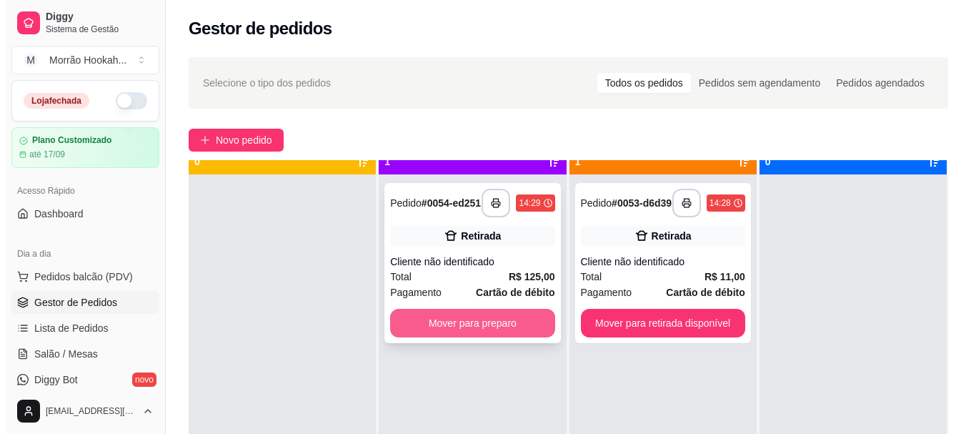
scroll to position [40, 0]
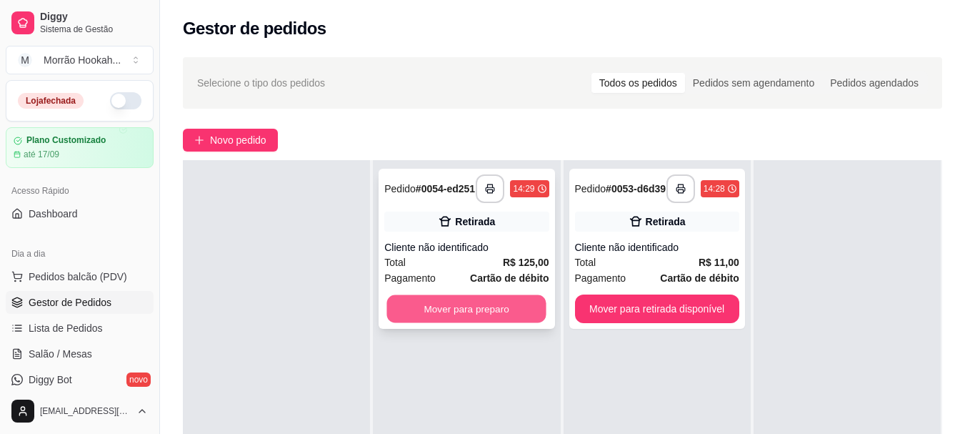
click at [506, 315] on button "Mover para preparo" at bounding box center [466, 309] width 159 height 28
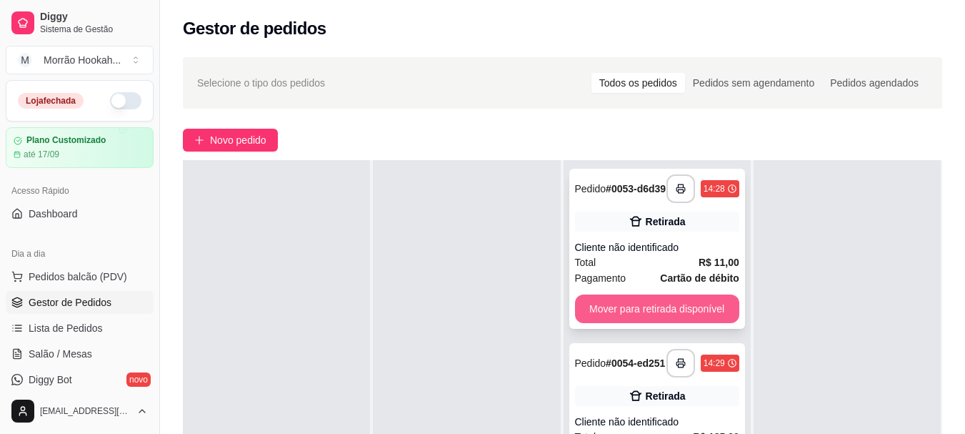
click at [632, 323] on button "Mover para retirada disponível" at bounding box center [657, 308] width 164 height 29
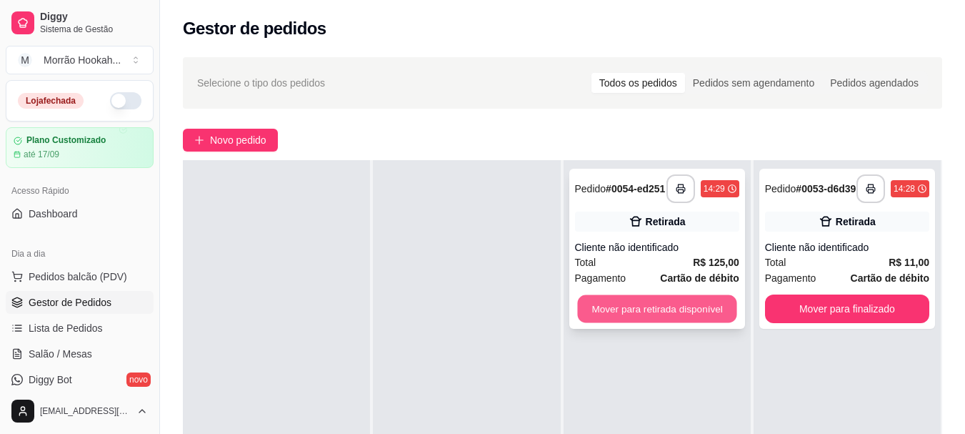
click at [645, 314] on button "Mover para retirada disponível" at bounding box center [656, 309] width 159 height 28
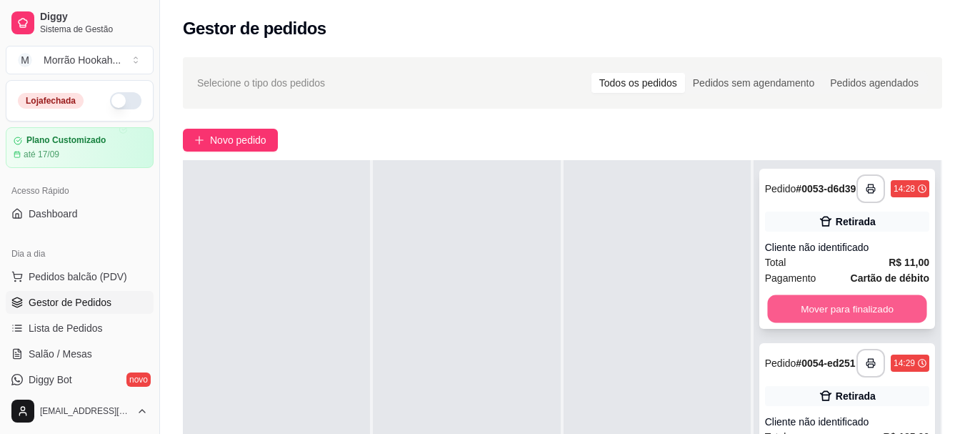
click at [830, 313] on button "Mover para finalizado" at bounding box center [847, 309] width 159 height 28
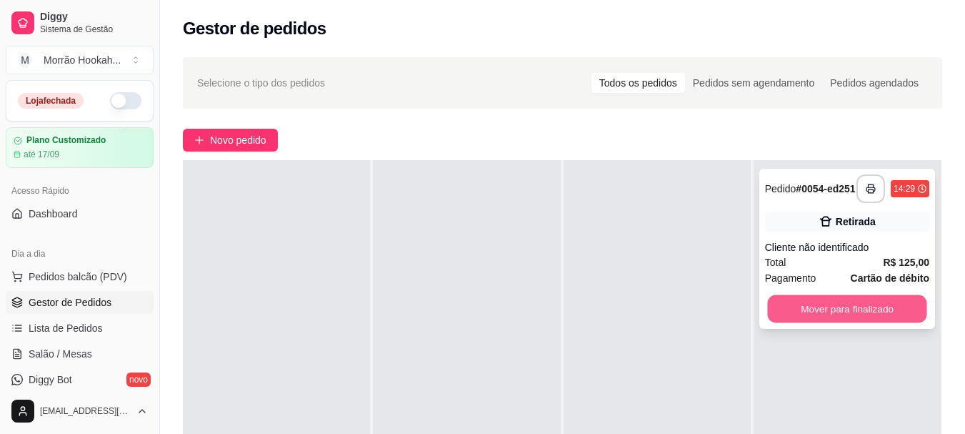
click at [835, 312] on button "Mover para finalizado" at bounding box center [847, 309] width 159 height 28
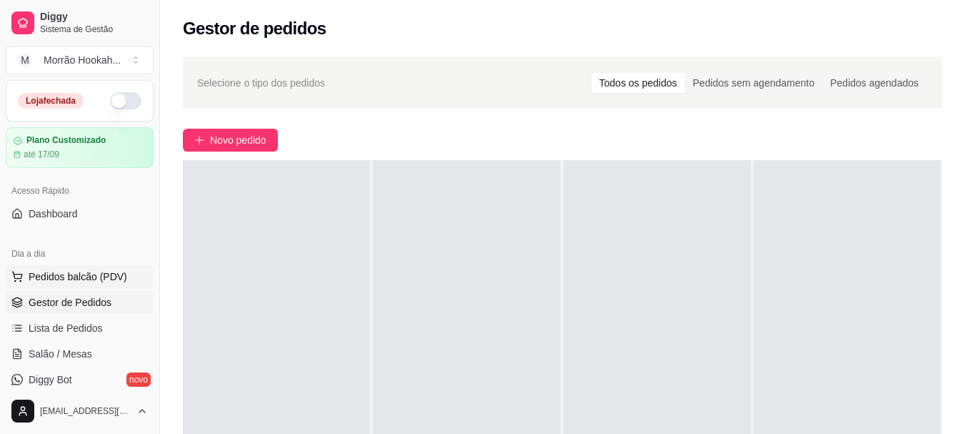
click at [81, 284] on button "Pedidos balcão (PDV)" at bounding box center [80, 276] width 148 height 23
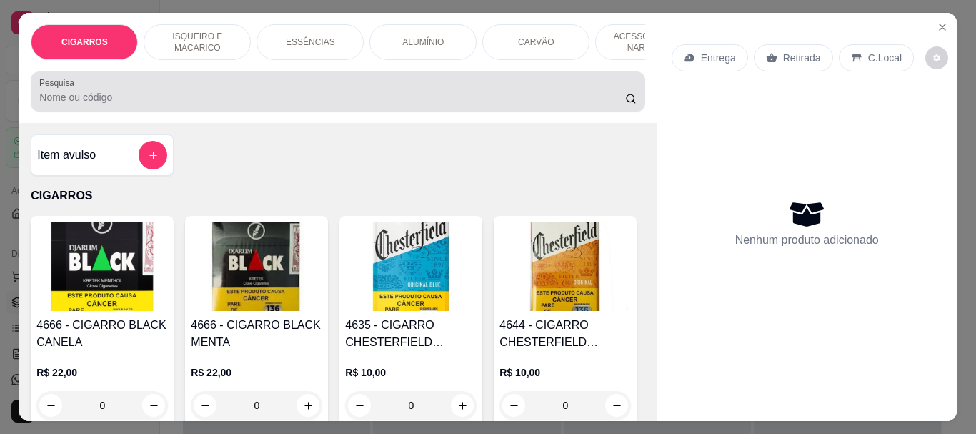
click at [162, 101] on input "Pesquisa" at bounding box center [332, 97] width 586 height 14
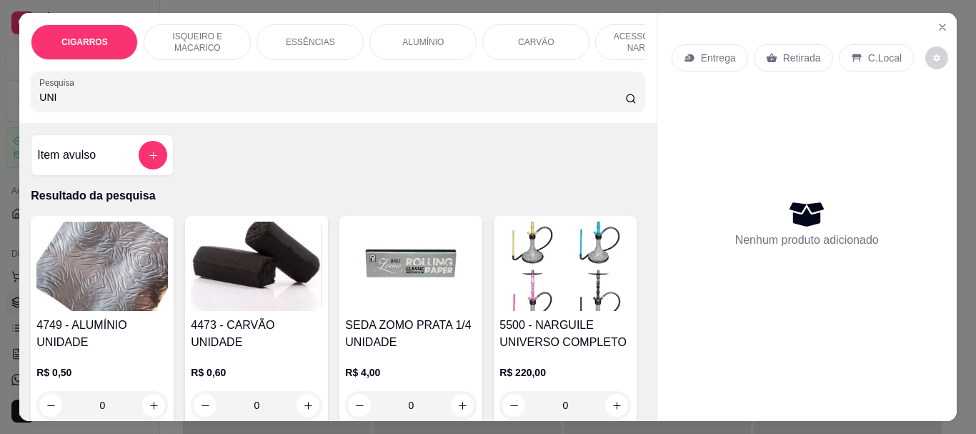
type input "UNI"
click at [238, 365] on p "R$ 0,60" at bounding box center [256, 372] width 131 height 14
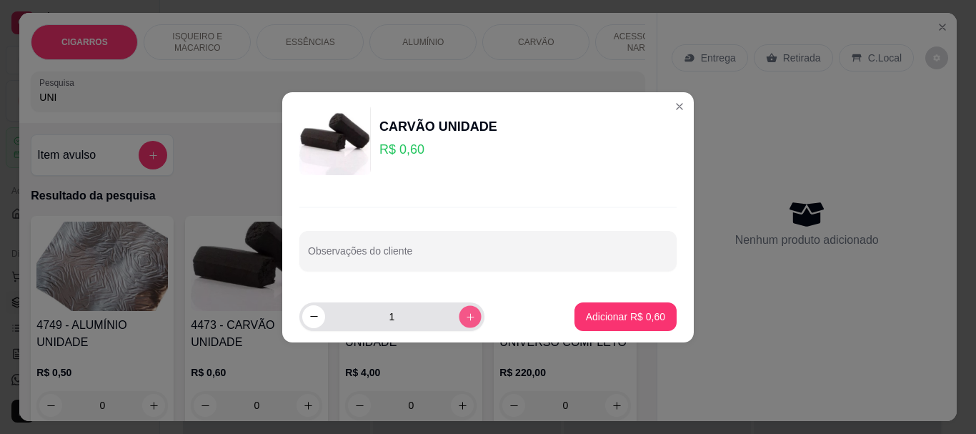
click at [465, 319] on icon "increase-product-quantity" at bounding box center [470, 316] width 11 height 11
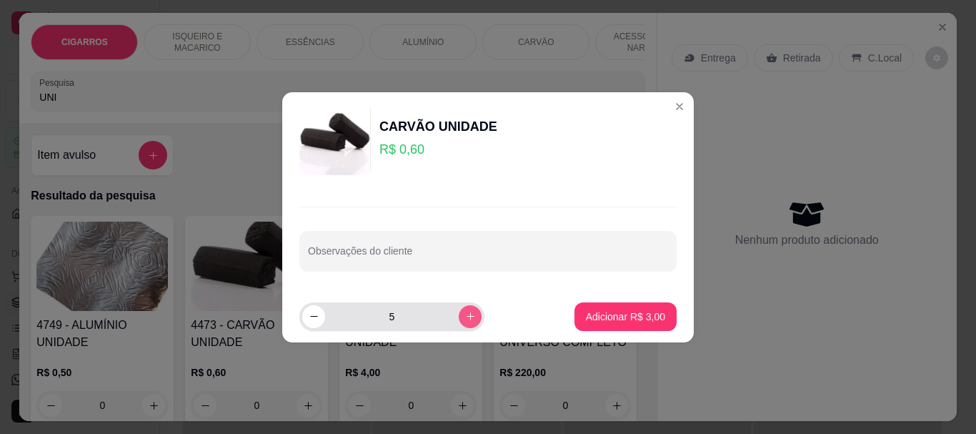
type input "6"
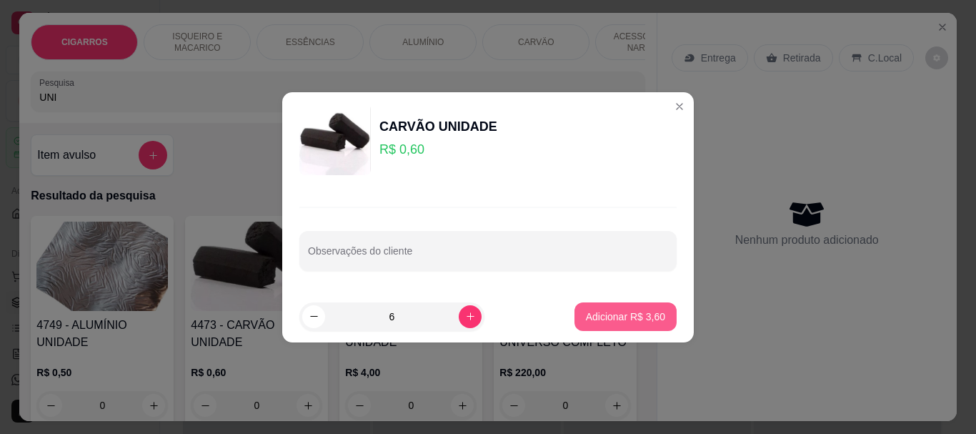
click at [593, 309] on p "Adicionar R$ 3,60" at bounding box center [625, 316] width 79 height 14
type input "6"
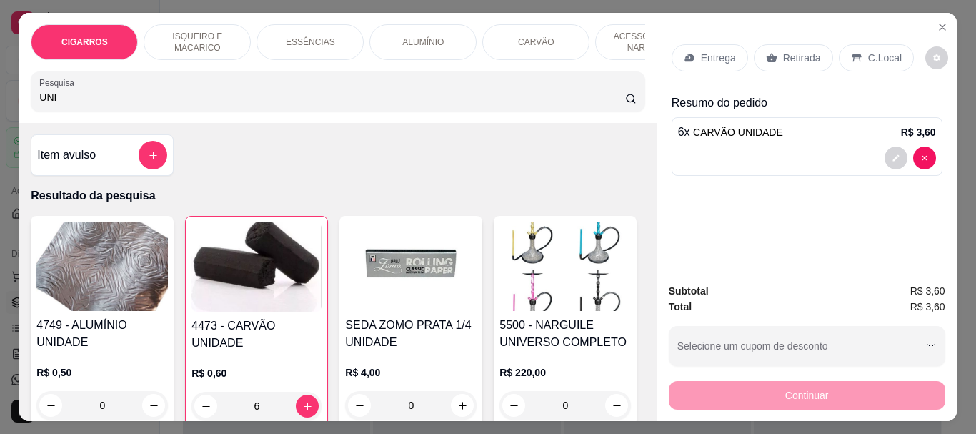
click at [790, 51] on p "Retirada" at bounding box center [802, 58] width 38 height 14
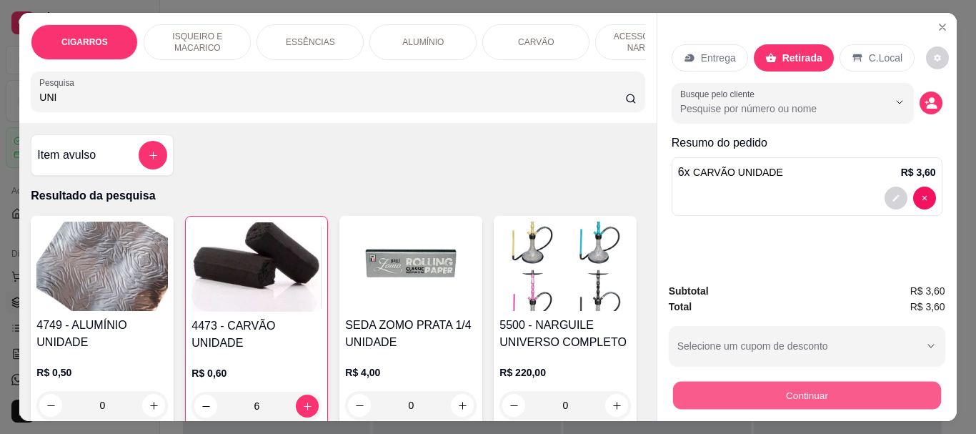
click at [853, 402] on button "Continuar" at bounding box center [806, 395] width 268 height 28
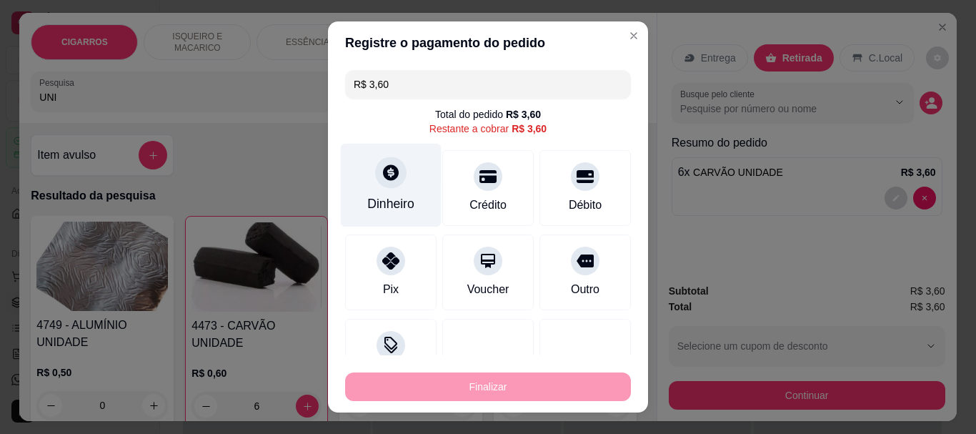
click at [382, 184] on div at bounding box center [390, 172] width 31 height 31
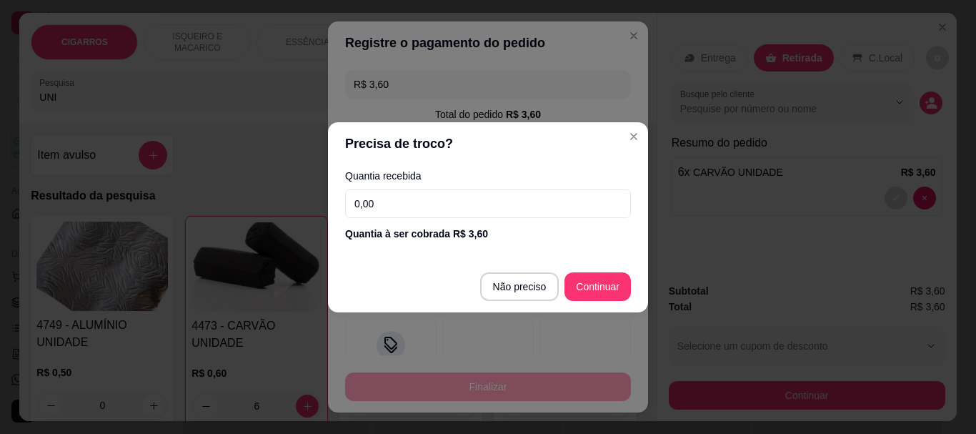
click at [446, 213] on input "0,00" at bounding box center [488, 203] width 286 height 29
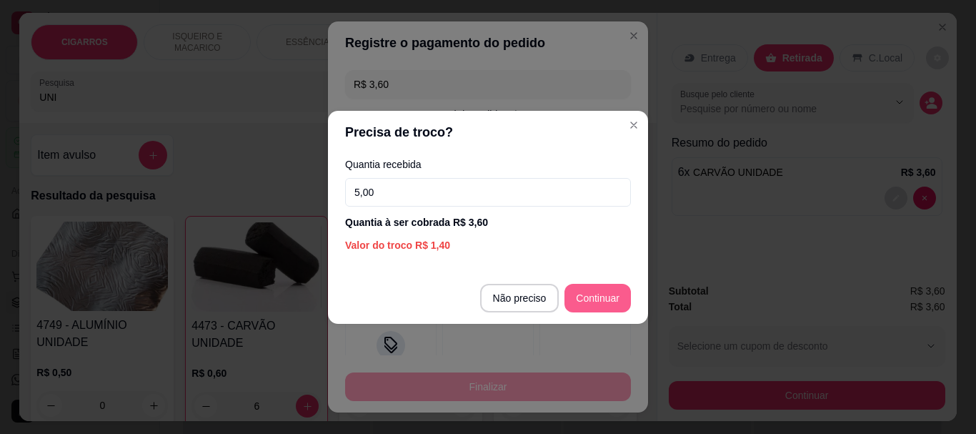
type input "5,00"
type input "R$ 0,00"
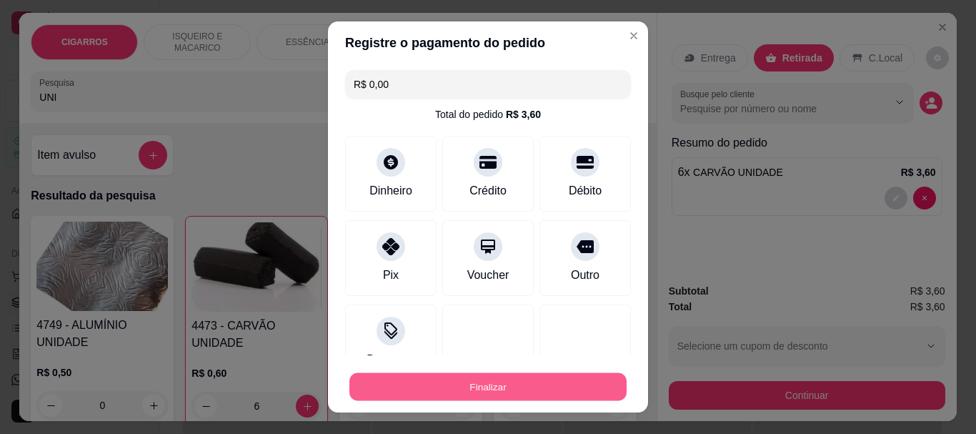
click at [426, 393] on button "Finalizar" at bounding box center [487, 386] width 277 height 28
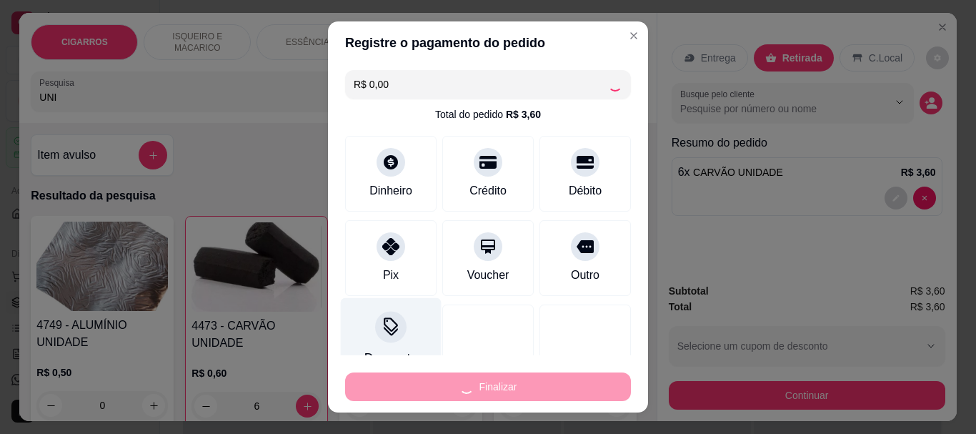
type input "0"
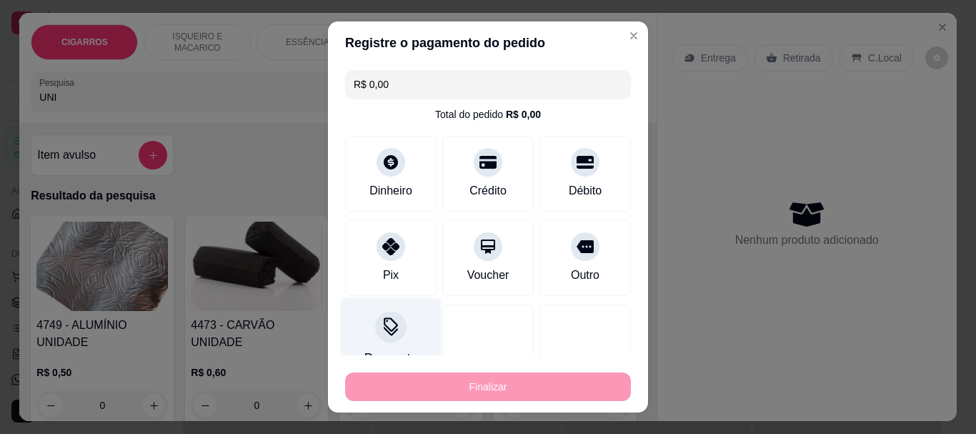
type input "-R$ 3,60"
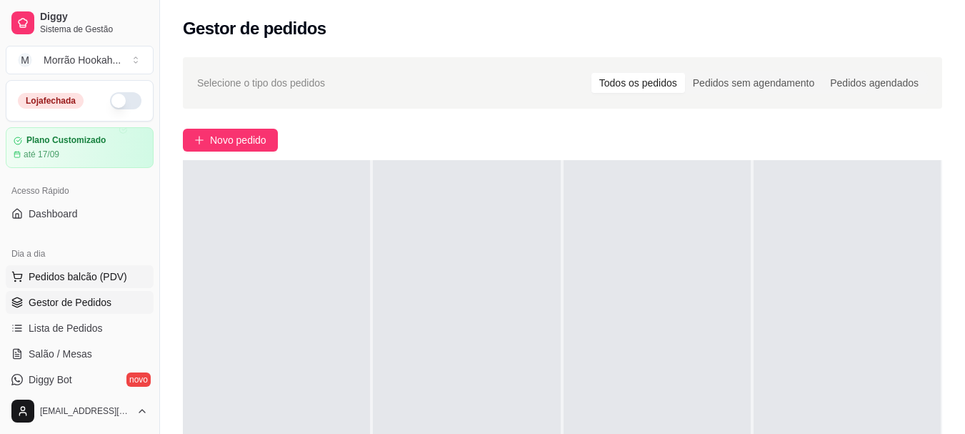
click at [84, 277] on span "Pedidos balcão (PDV)" at bounding box center [78, 276] width 99 height 14
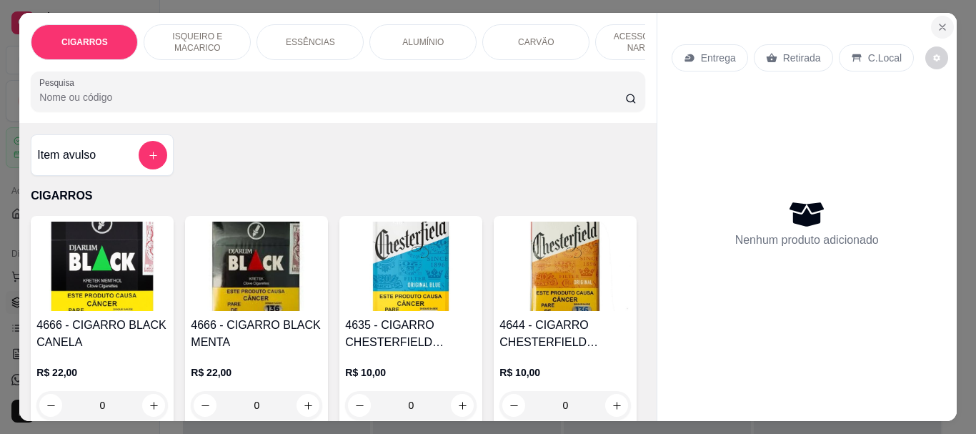
click at [940, 24] on icon "Close" at bounding box center [943, 27] width 6 height 6
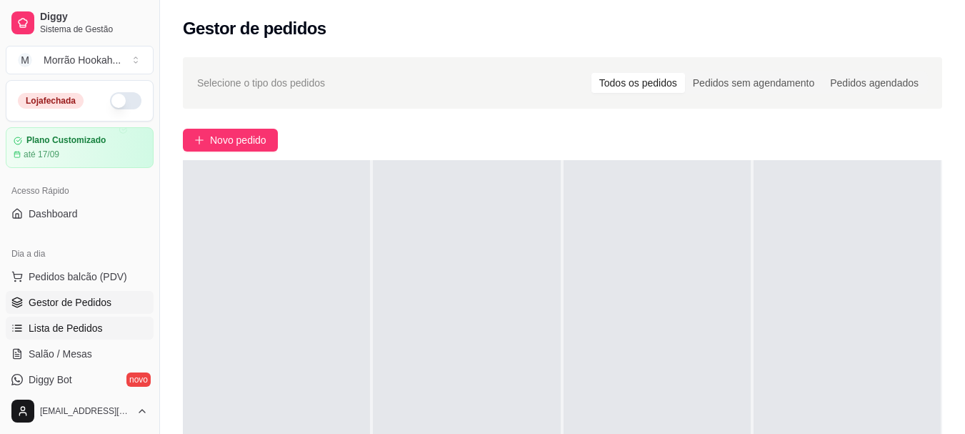
click at [88, 324] on span "Lista de Pedidos" at bounding box center [66, 328] width 74 height 14
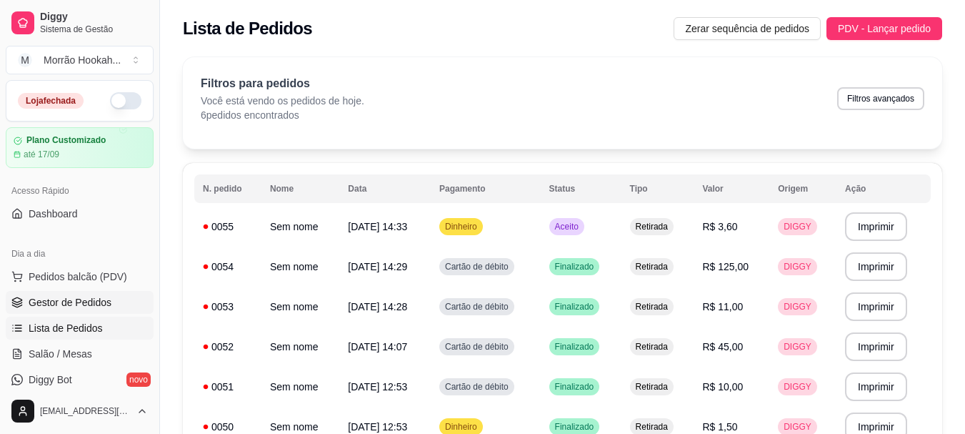
click at [89, 300] on span "Gestor de Pedidos" at bounding box center [70, 302] width 83 height 14
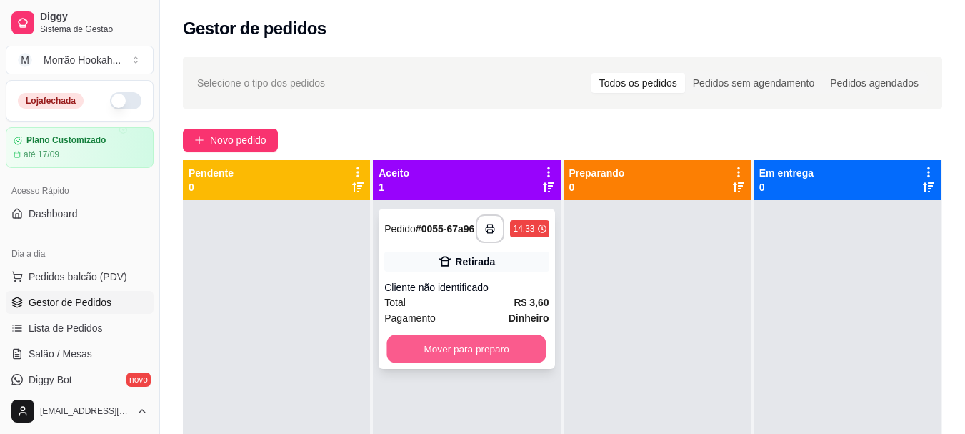
click at [452, 348] on button "Mover para preparo" at bounding box center [466, 349] width 159 height 28
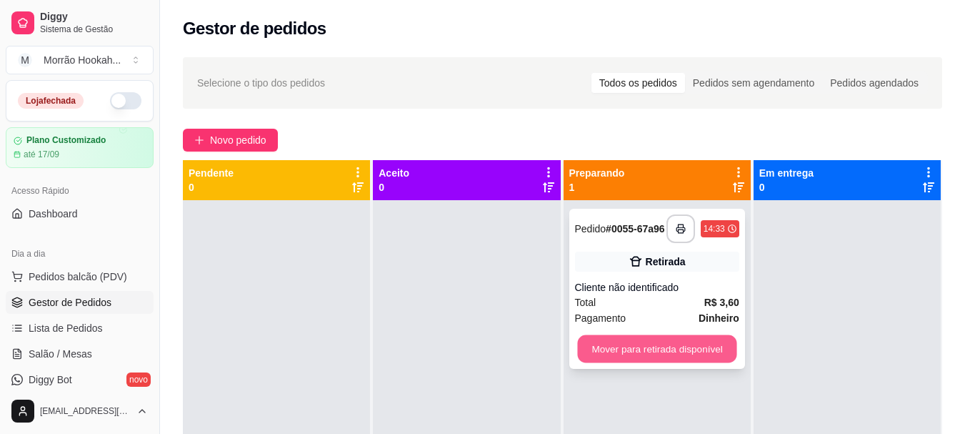
click at [640, 344] on button "Mover para retirada disponível" at bounding box center [656, 349] width 159 height 28
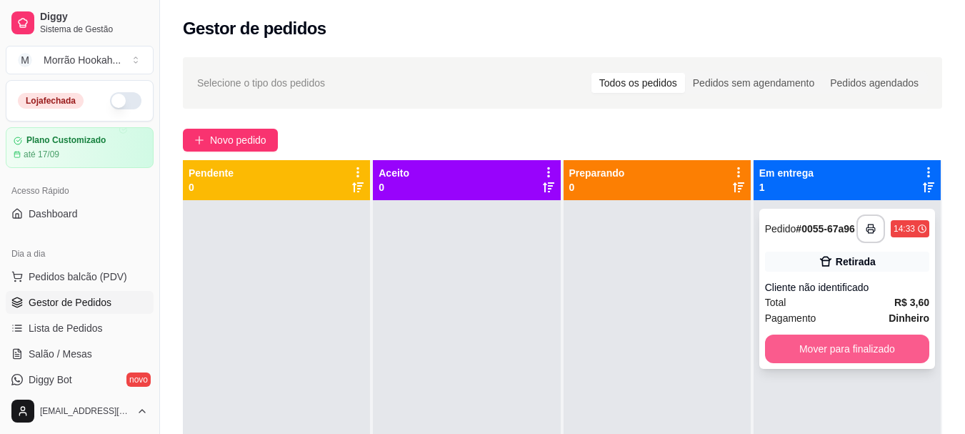
click at [828, 359] on button "Mover para finalizado" at bounding box center [847, 348] width 164 height 29
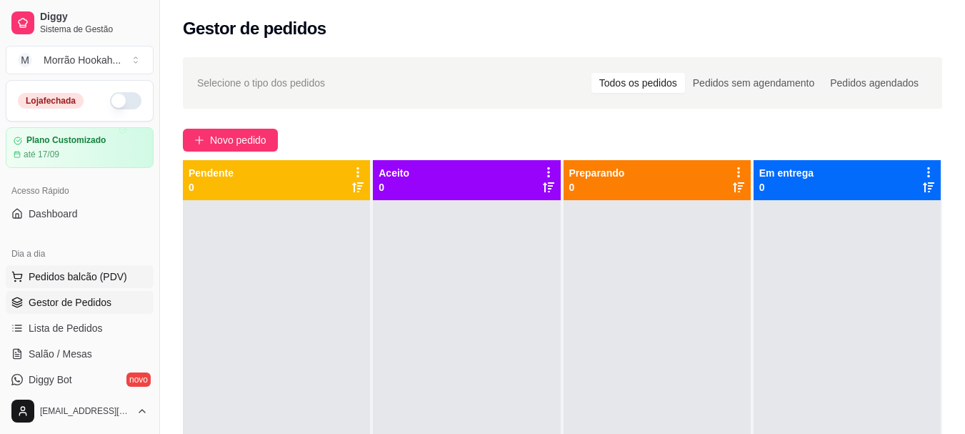
click at [74, 269] on span "Pedidos balcão (PDV)" at bounding box center [78, 276] width 99 height 14
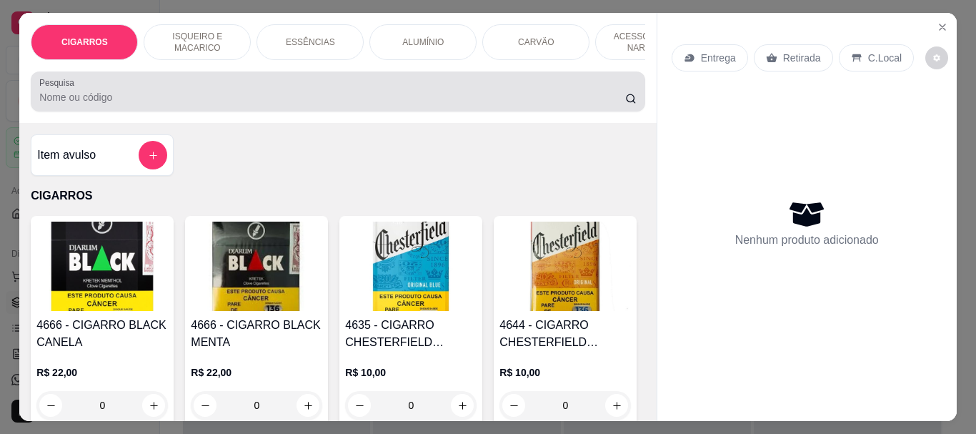
click at [77, 104] on input "Pesquisa" at bounding box center [332, 97] width 586 height 14
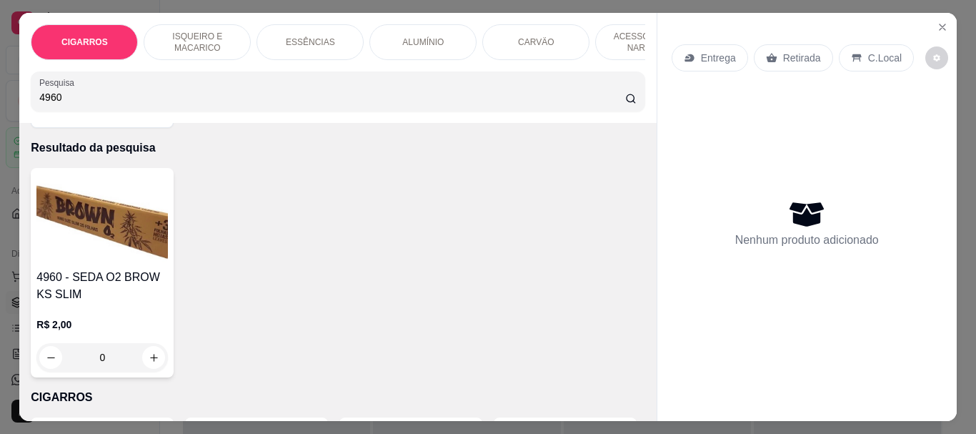
scroll to position [71, 0]
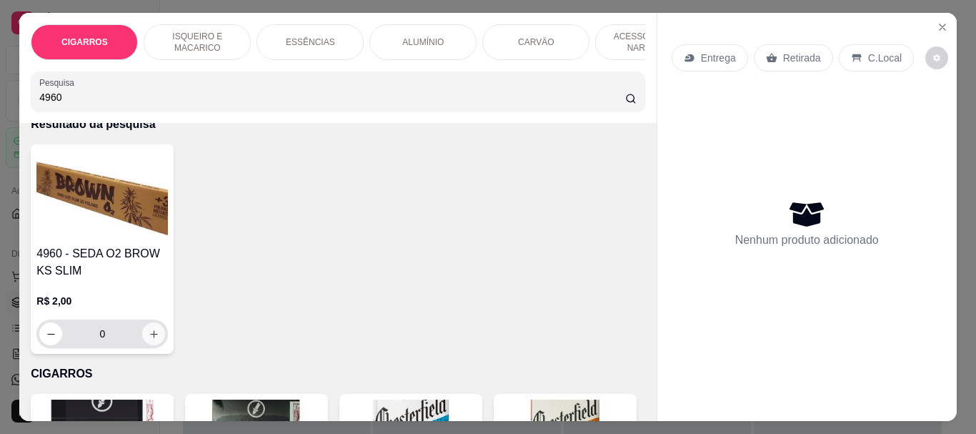
type input "4960"
click at [142, 339] on button "increase-product-quantity" at bounding box center [153, 333] width 23 height 23
type input "1"
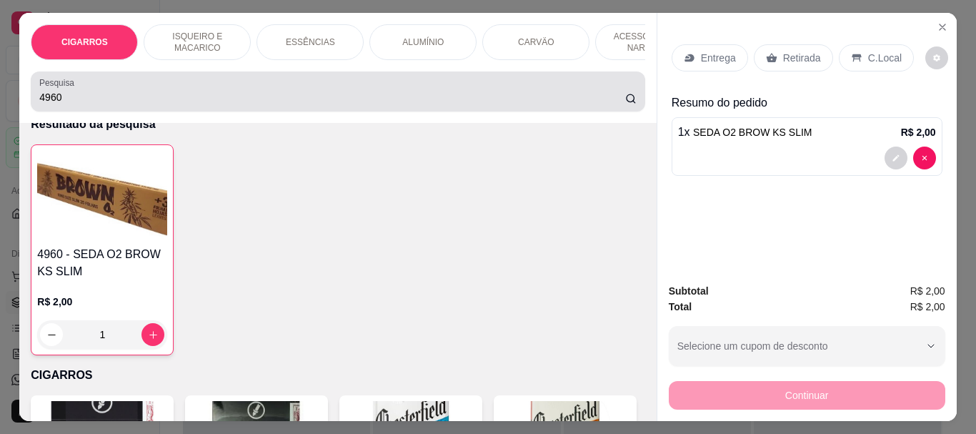
click at [100, 98] on input "4960" at bounding box center [332, 97] width 586 height 14
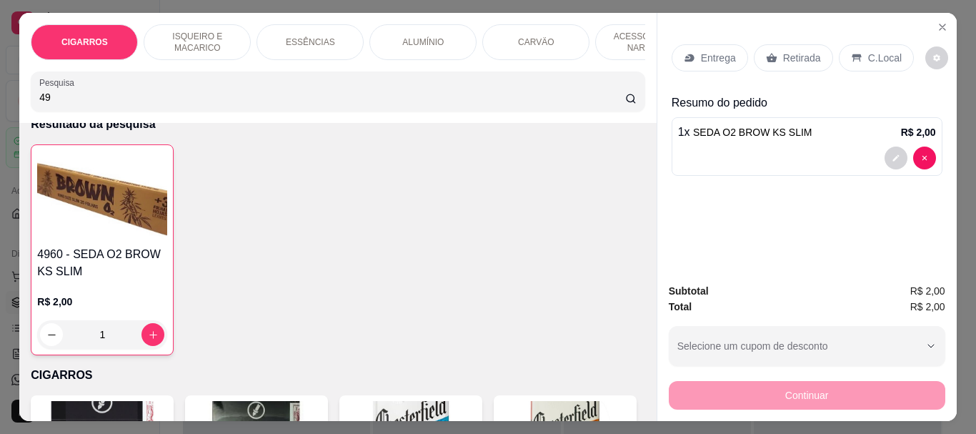
type input "4"
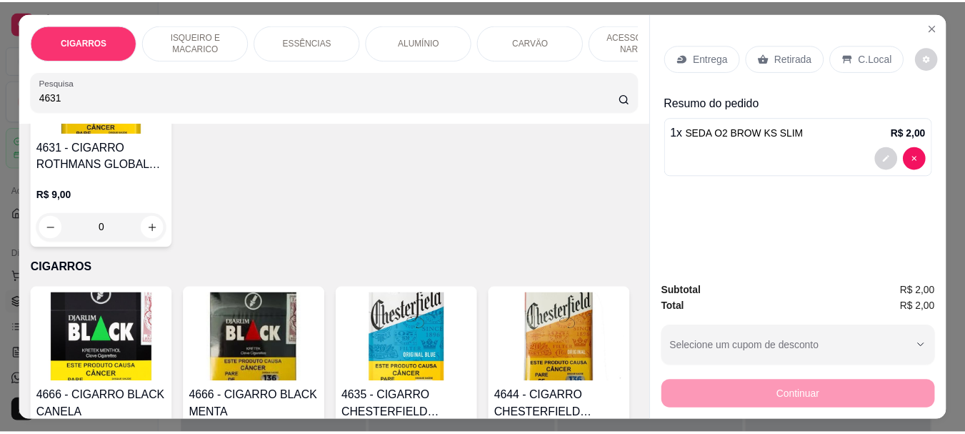
scroll to position [0, 0]
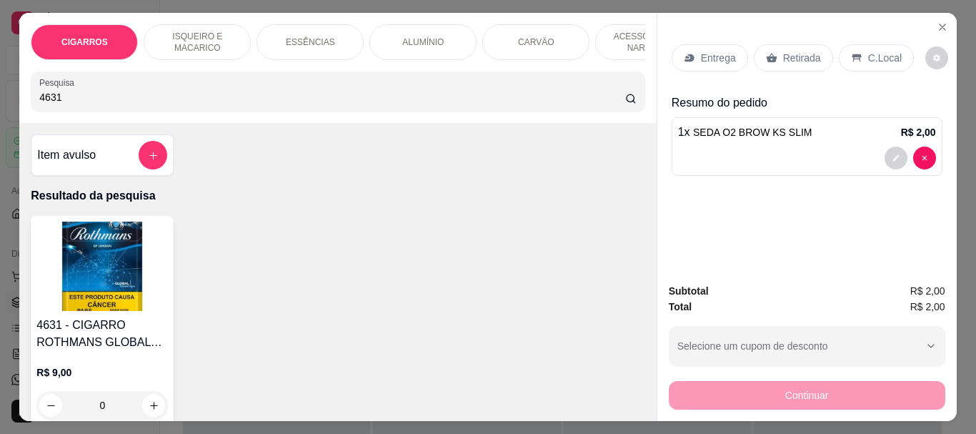
type input "4631"
click at [94, 311] on img at bounding box center [101, 266] width 131 height 89
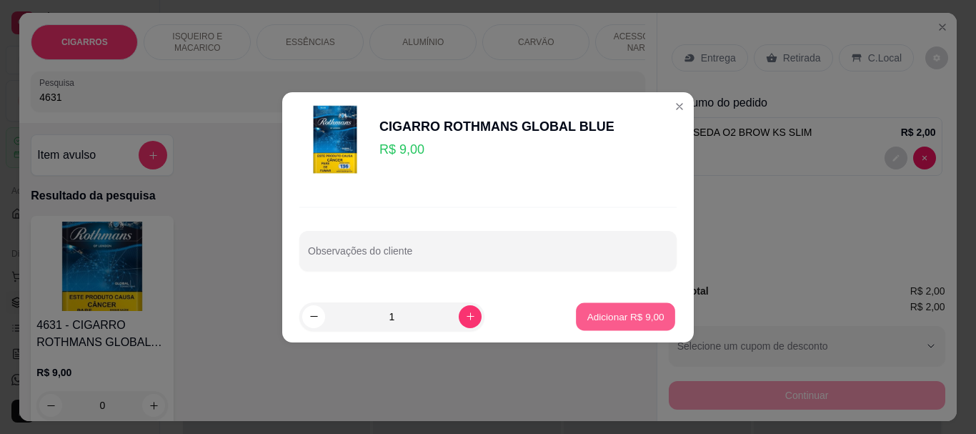
click at [621, 320] on p "Adicionar R$ 9,00" at bounding box center [625, 316] width 77 height 14
type input "1"
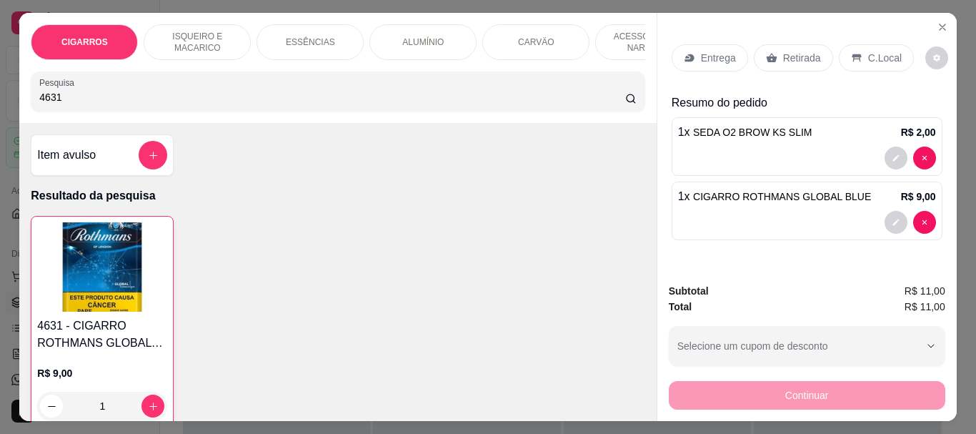
drag, startPoint x: 795, startPoint y: 54, endPoint x: 698, endPoint y: 287, distance: 253.1
click at [795, 54] on p "Retirada" at bounding box center [802, 58] width 38 height 14
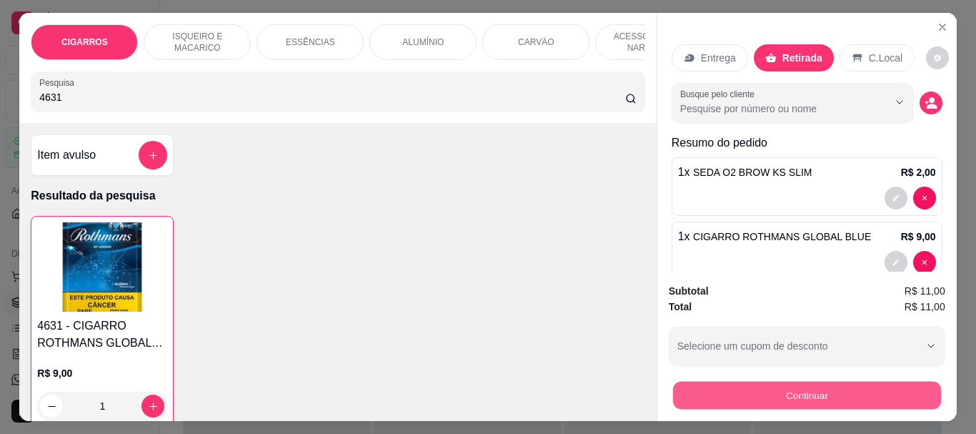
click at [731, 381] on button "Continuar" at bounding box center [806, 395] width 268 height 28
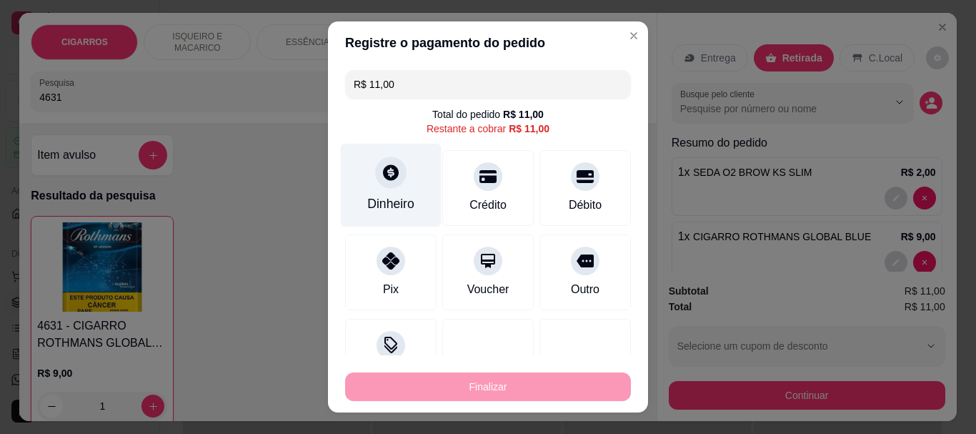
click at [388, 187] on div at bounding box center [390, 172] width 31 height 31
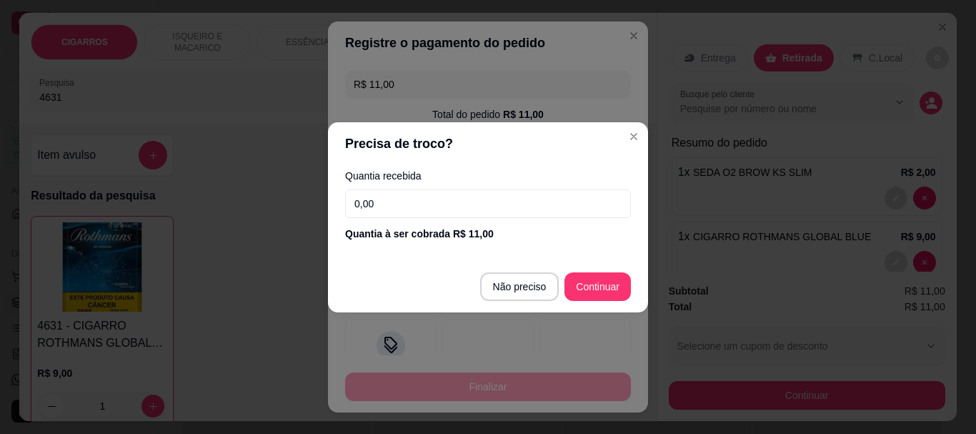
click at [478, 197] on input "0,00" at bounding box center [488, 203] width 286 height 29
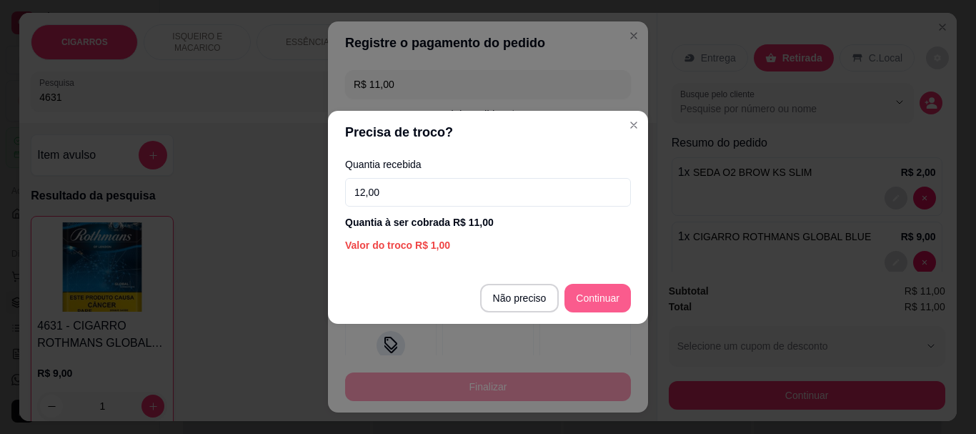
type input "12,00"
type input "R$ 0,00"
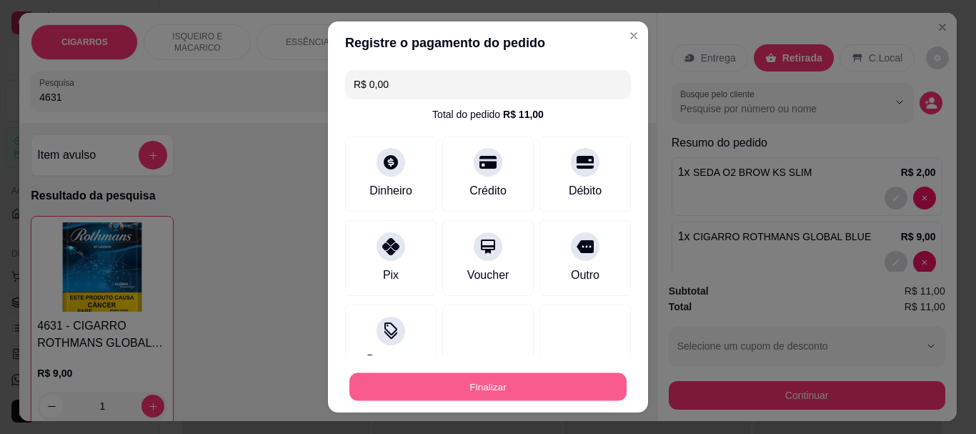
click at [487, 392] on button "Finalizar" at bounding box center [487, 386] width 277 height 28
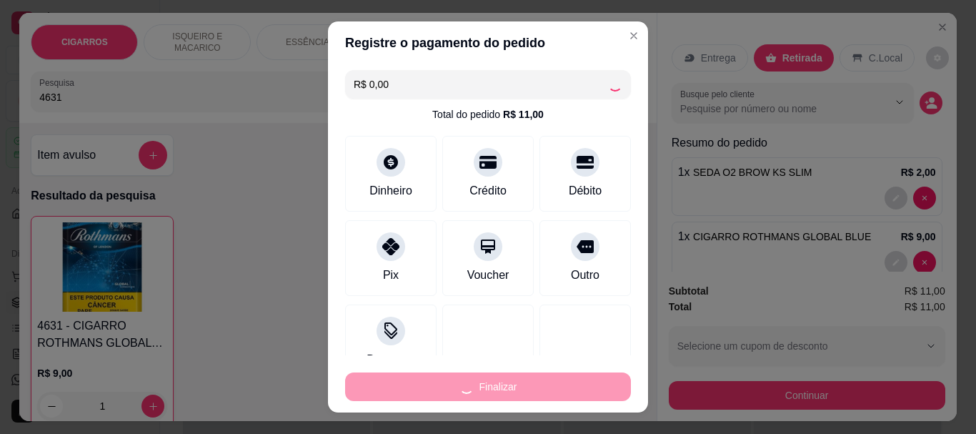
type input "0"
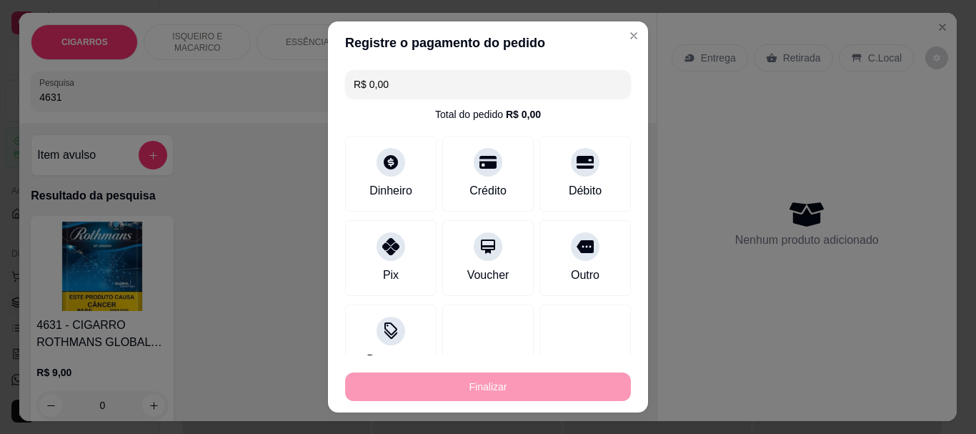
type input "-R$ 11,00"
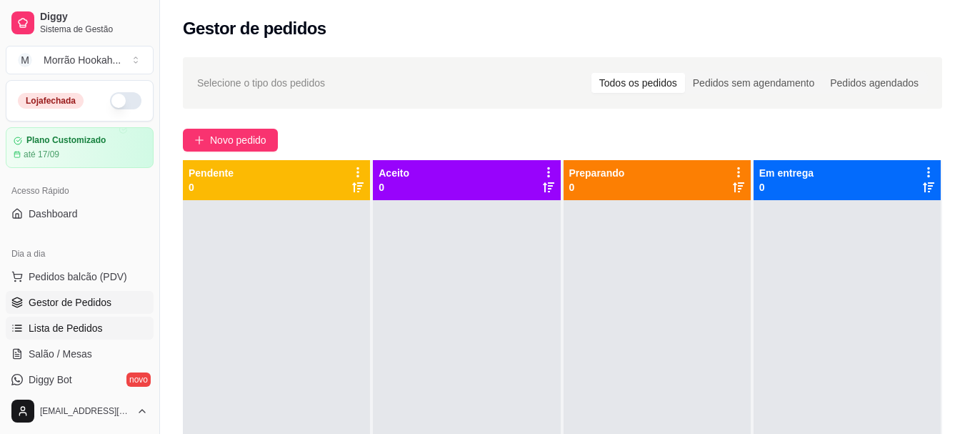
click at [66, 331] on span "Lista de Pedidos" at bounding box center [66, 328] width 74 height 14
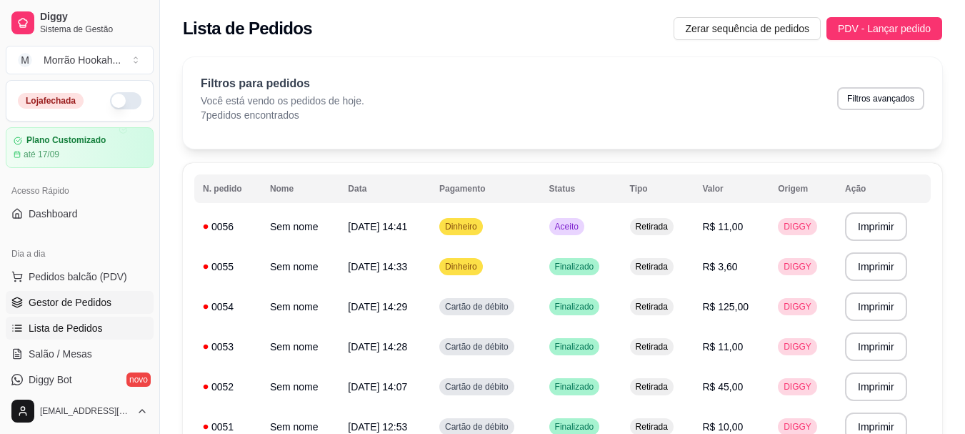
click at [71, 313] on link "Gestor de Pedidos" at bounding box center [80, 302] width 148 height 23
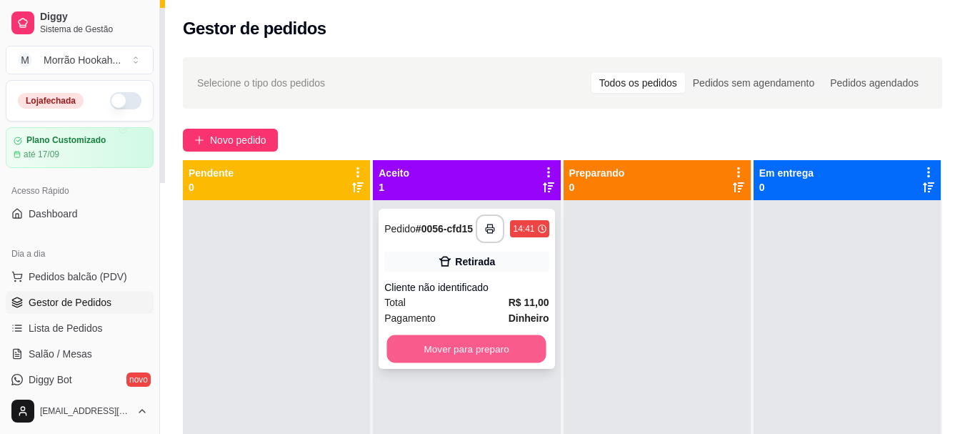
click at [465, 349] on button "Mover para preparo" at bounding box center [466, 349] width 159 height 28
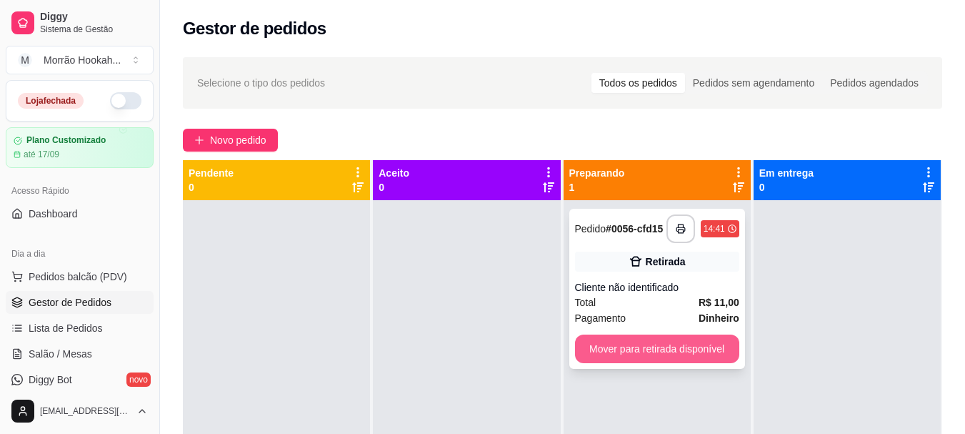
click at [652, 338] on button "Mover para retirada disponível" at bounding box center [657, 348] width 164 height 29
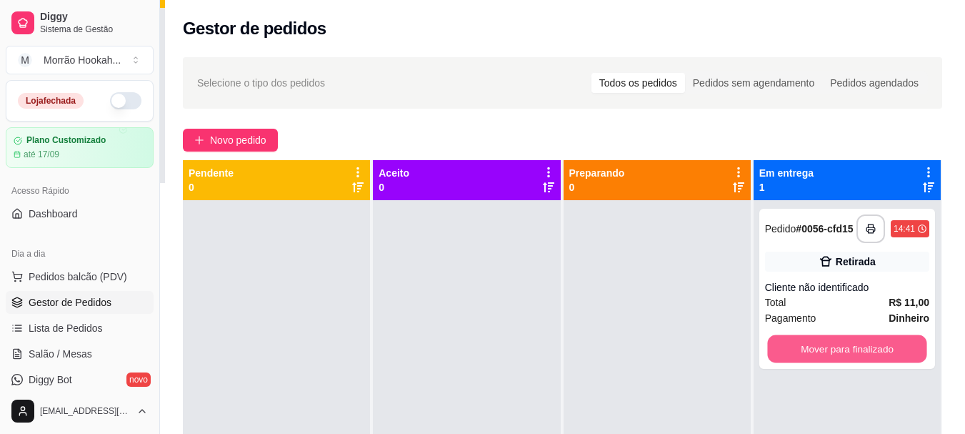
click at [768, 347] on button "Mover para finalizado" at bounding box center [847, 349] width 159 height 28
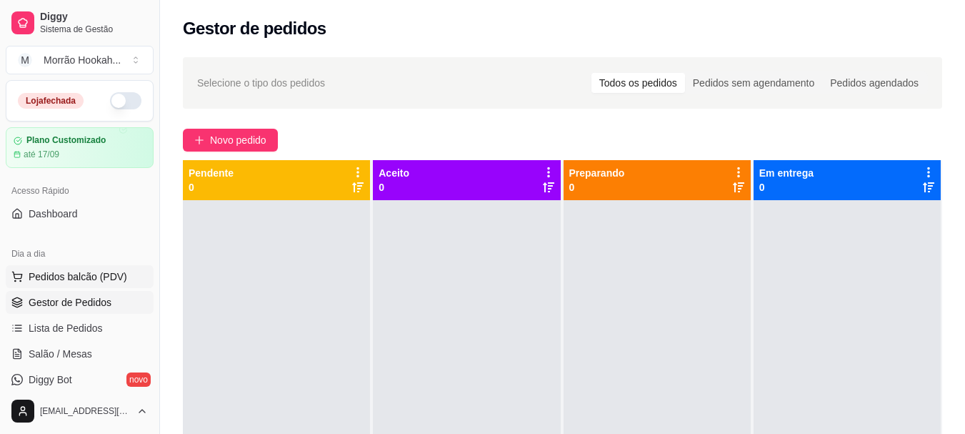
click at [89, 273] on span "Pedidos balcão (PDV)" at bounding box center [78, 276] width 99 height 14
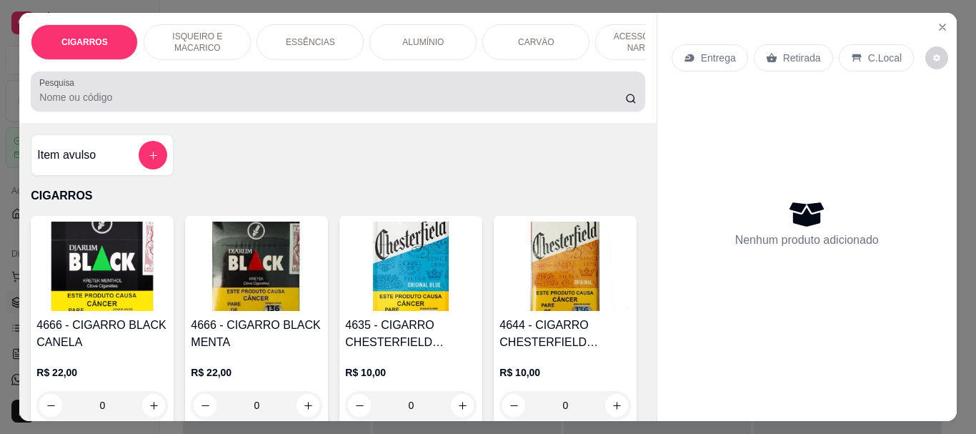
click at [239, 104] on input "Pesquisa" at bounding box center [332, 97] width 586 height 14
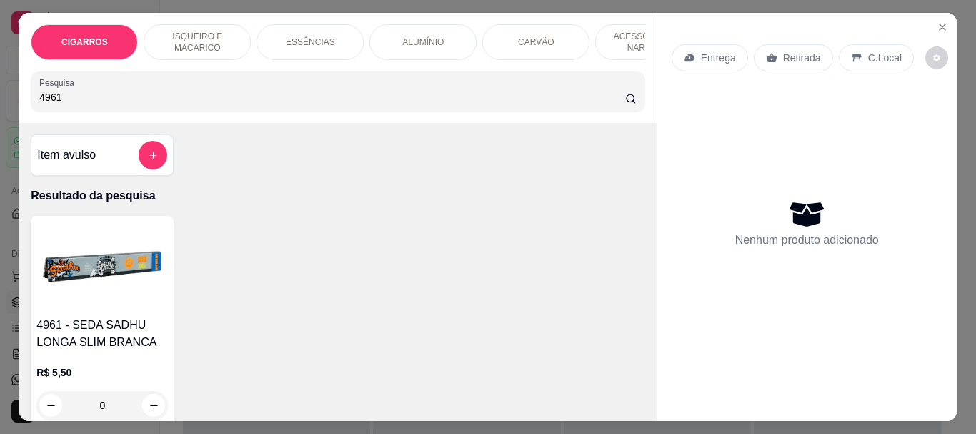
type input "4961"
click at [109, 379] on p "R$ 5,50" at bounding box center [101, 372] width 131 height 14
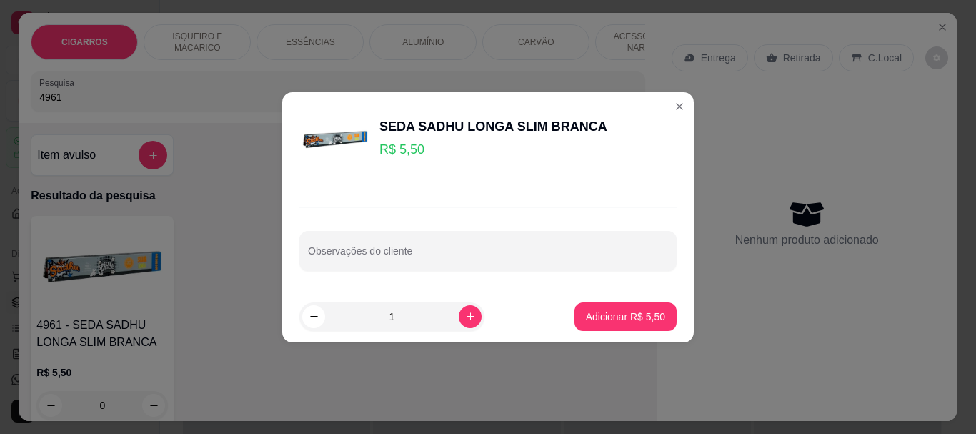
drag, startPoint x: 635, startPoint y: 334, endPoint x: 627, endPoint y: 332, distance: 9.0
click at [632, 335] on footer "1 Adicionar R$ 5,50" at bounding box center [488, 316] width 412 height 51
click at [617, 324] on button "Adicionar R$ 5,50" at bounding box center [625, 316] width 99 height 28
type input "1"
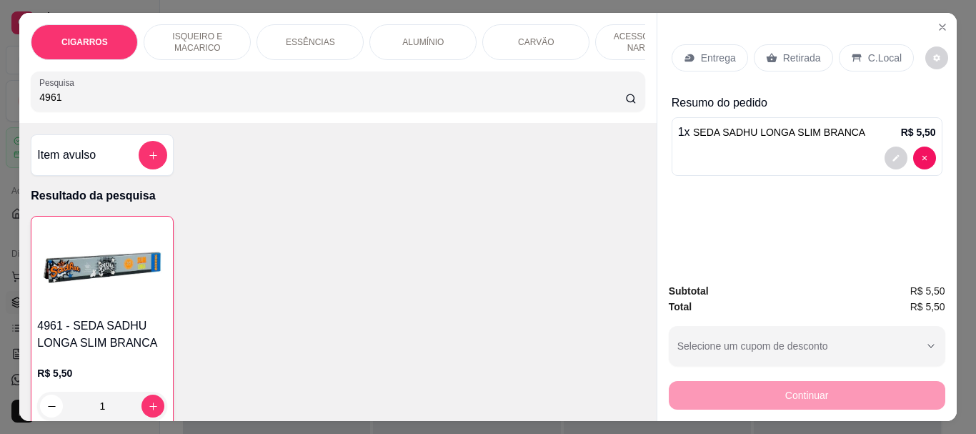
click at [74, 104] on input "4961" at bounding box center [332, 97] width 586 height 14
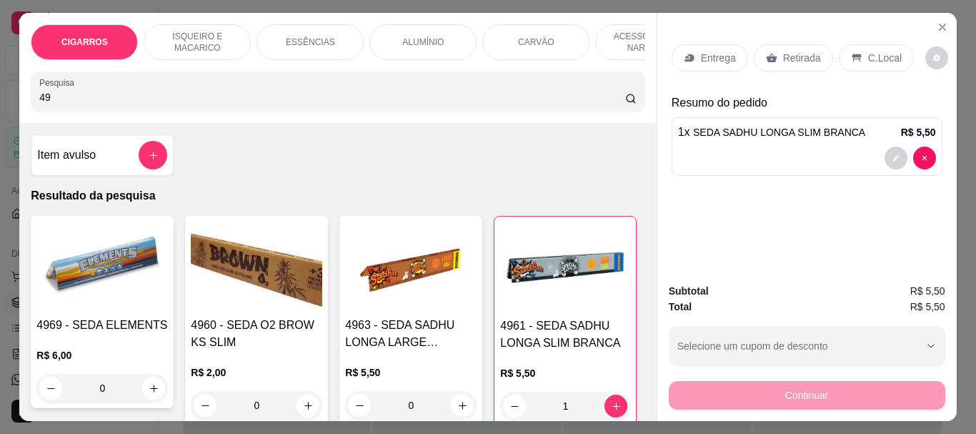
type input "4"
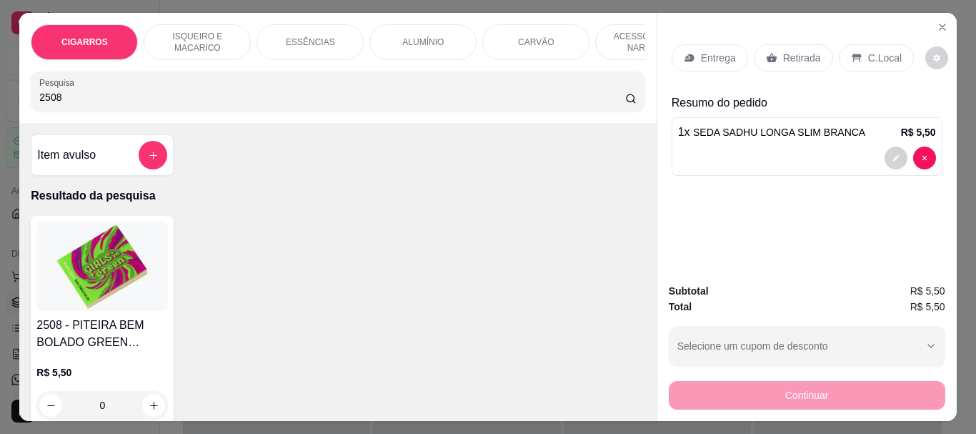
type input "2508"
click at [136, 296] on img at bounding box center [101, 266] width 131 height 89
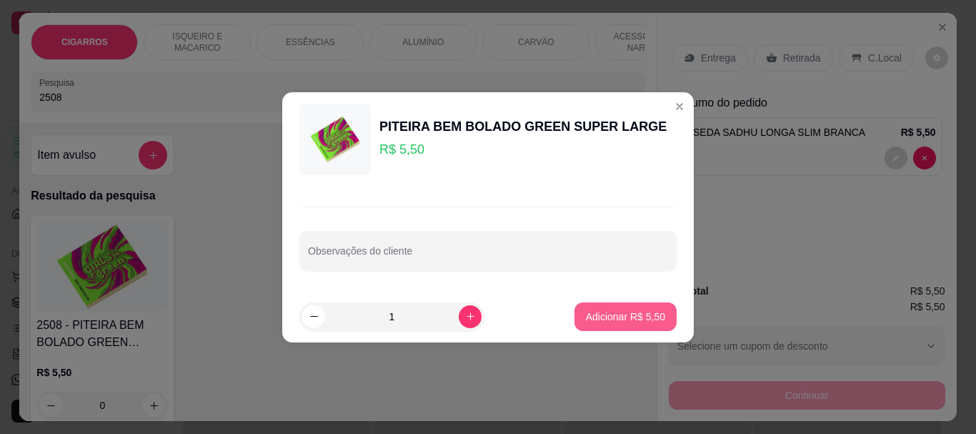
click at [615, 322] on p "Adicionar R$ 5,50" at bounding box center [625, 316] width 79 height 14
type input "1"
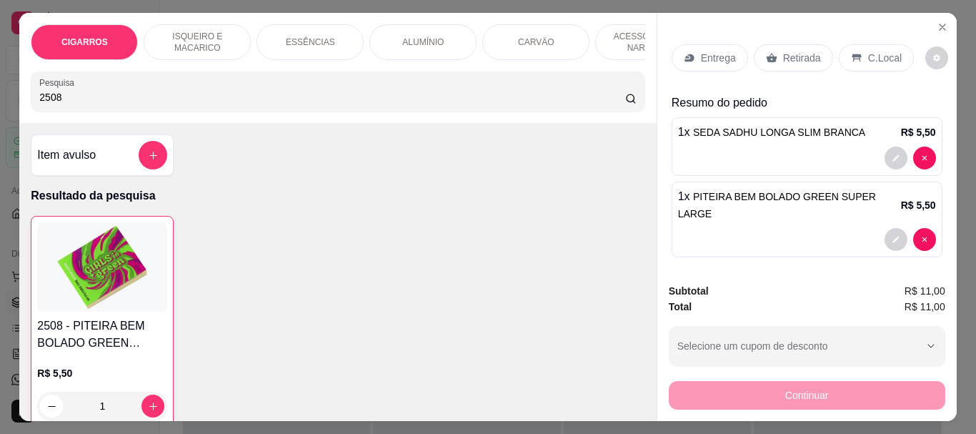
click at [793, 52] on p "Retirada" at bounding box center [802, 58] width 38 height 14
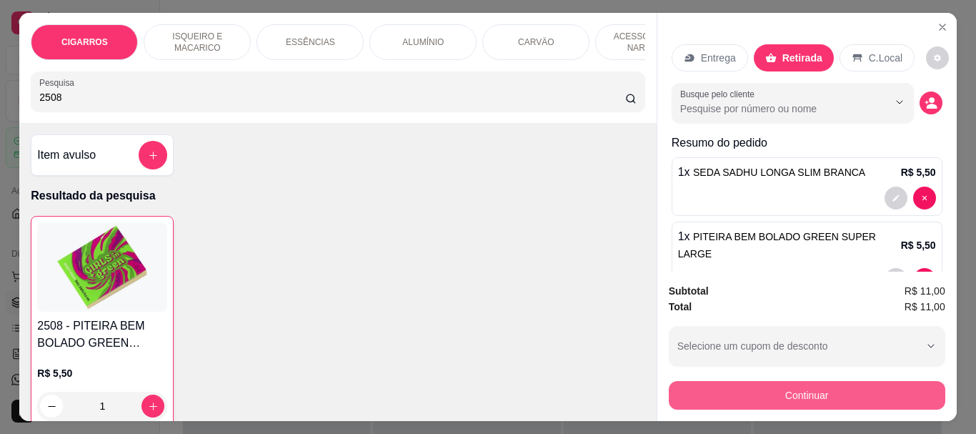
click at [835, 381] on button "Continuar" at bounding box center [807, 395] width 277 height 29
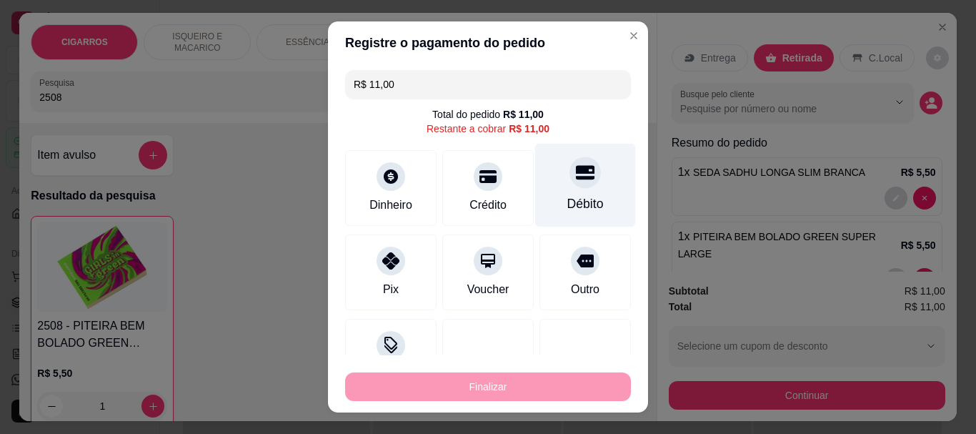
click at [556, 192] on div "Débito" at bounding box center [585, 186] width 101 height 84
type input "R$ 0,00"
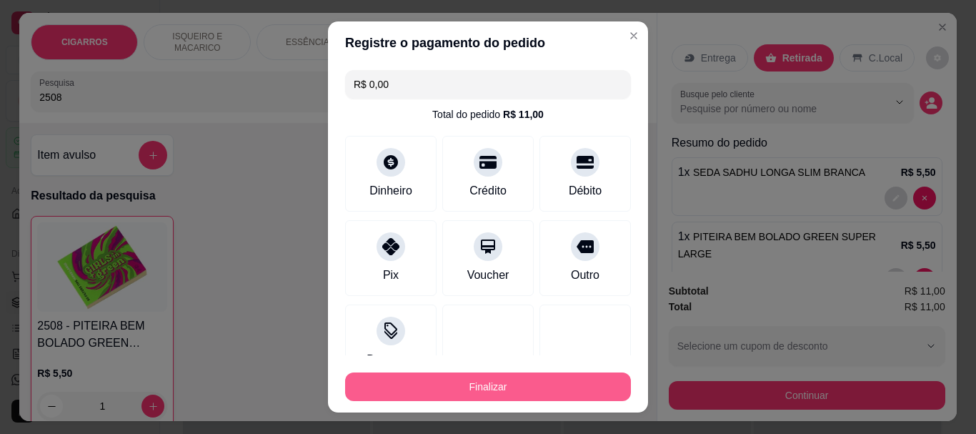
click at [567, 385] on button "Finalizar" at bounding box center [488, 386] width 286 height 29
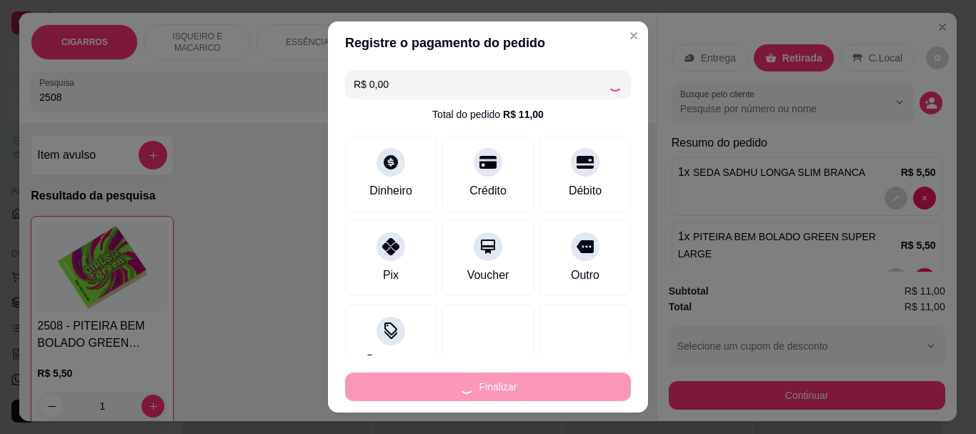
type input "0"
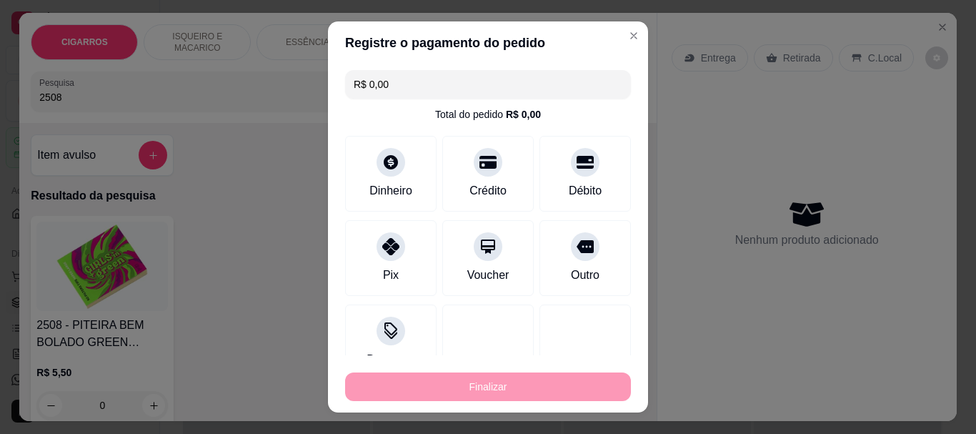
type input "-R$ 11,00"
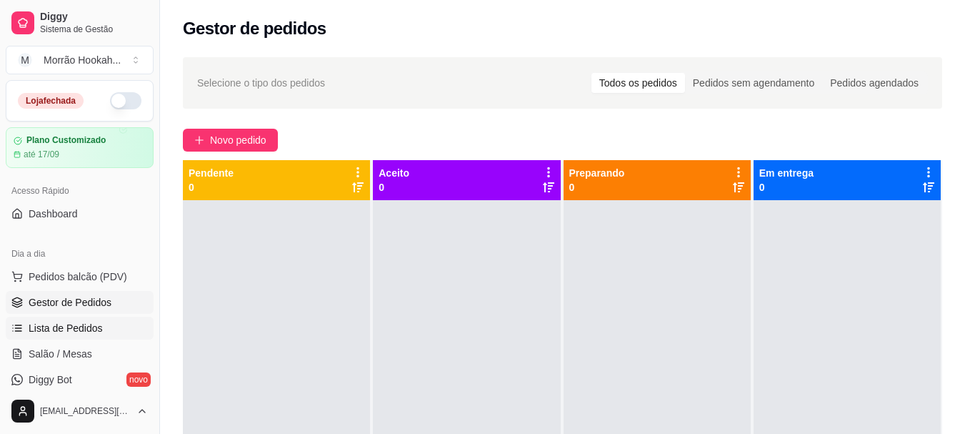
click at [81, 322] on span "Lista de Pedidos" at bounding box center [66, 328] width 74 height 14
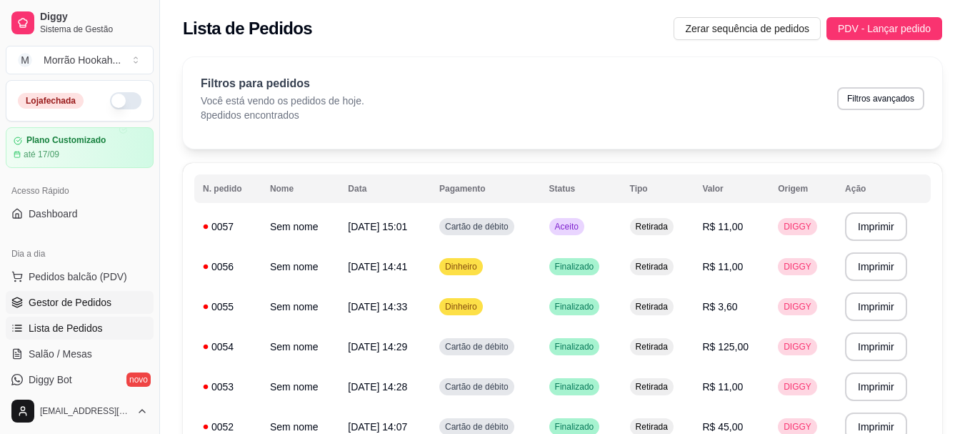
click at [81, 308] on span "Gestor de Pedidos" at bounding box center [70, 302] width 83 height 14
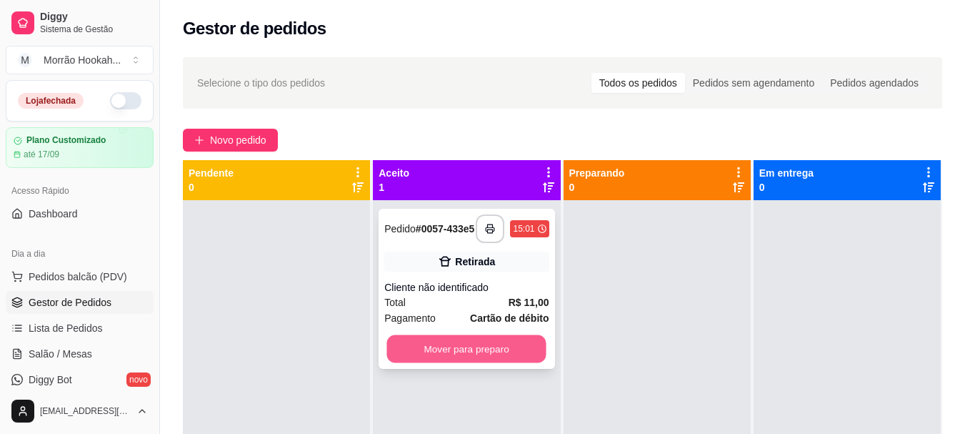
click at [505, 361] on button "Mover para preparo" at bounding box center [466, 349] width 159 height 28
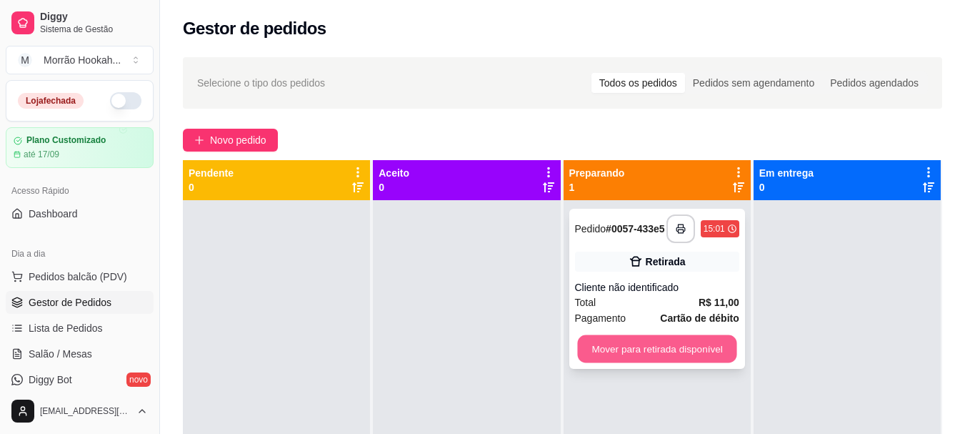
click at [661, 353] on button "Mover para retirada disponível" at bounding box center [656, 349] width 159 height 28
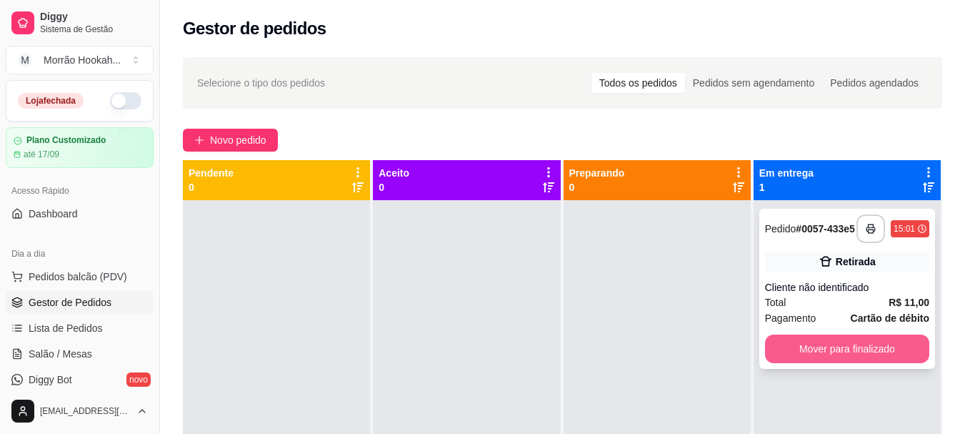
click at [813, 354] on button "Mover para finalizado" at bounding box center [847, 348] width 164 height 29
